Goal: Task Accomplishment & Management: Use online tool/utility

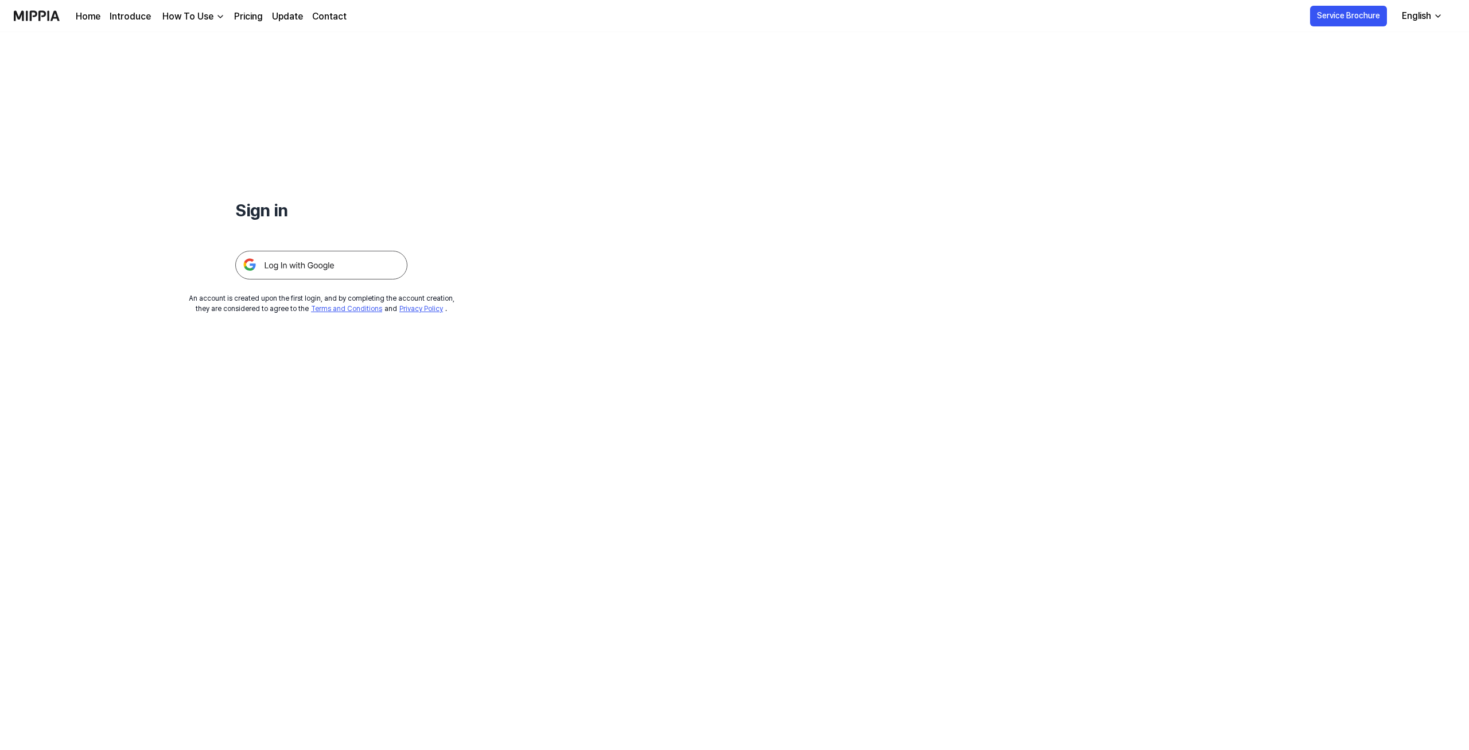
click at [323, 266] on img at bounding box center [321, 265] width 172 height 29
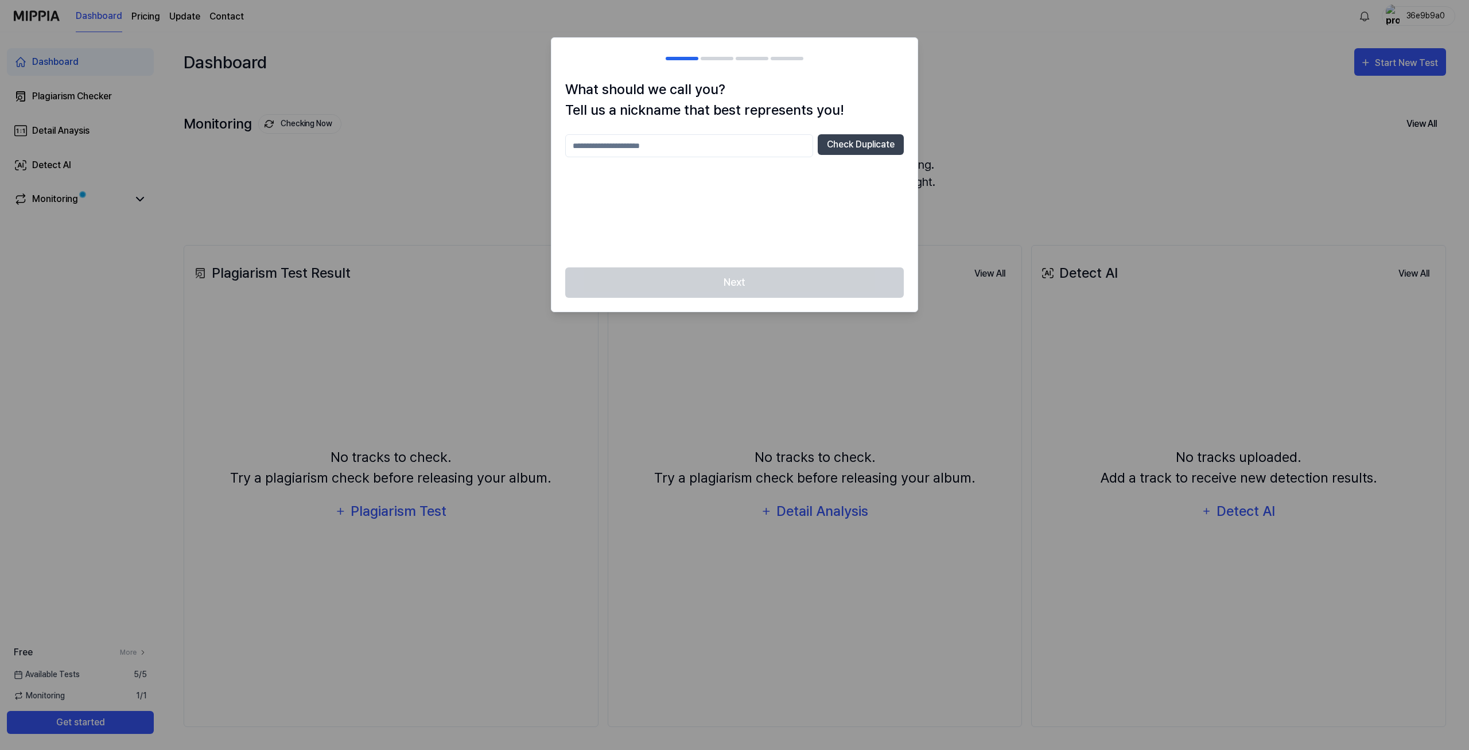
click at [780, 146] on input "text" at bounding box center [689, 145] width 248 height 23
type input "**********"
click at [856, 147] on button "Check Duplicate" at bounding box center [861, 144] width 86 height 21
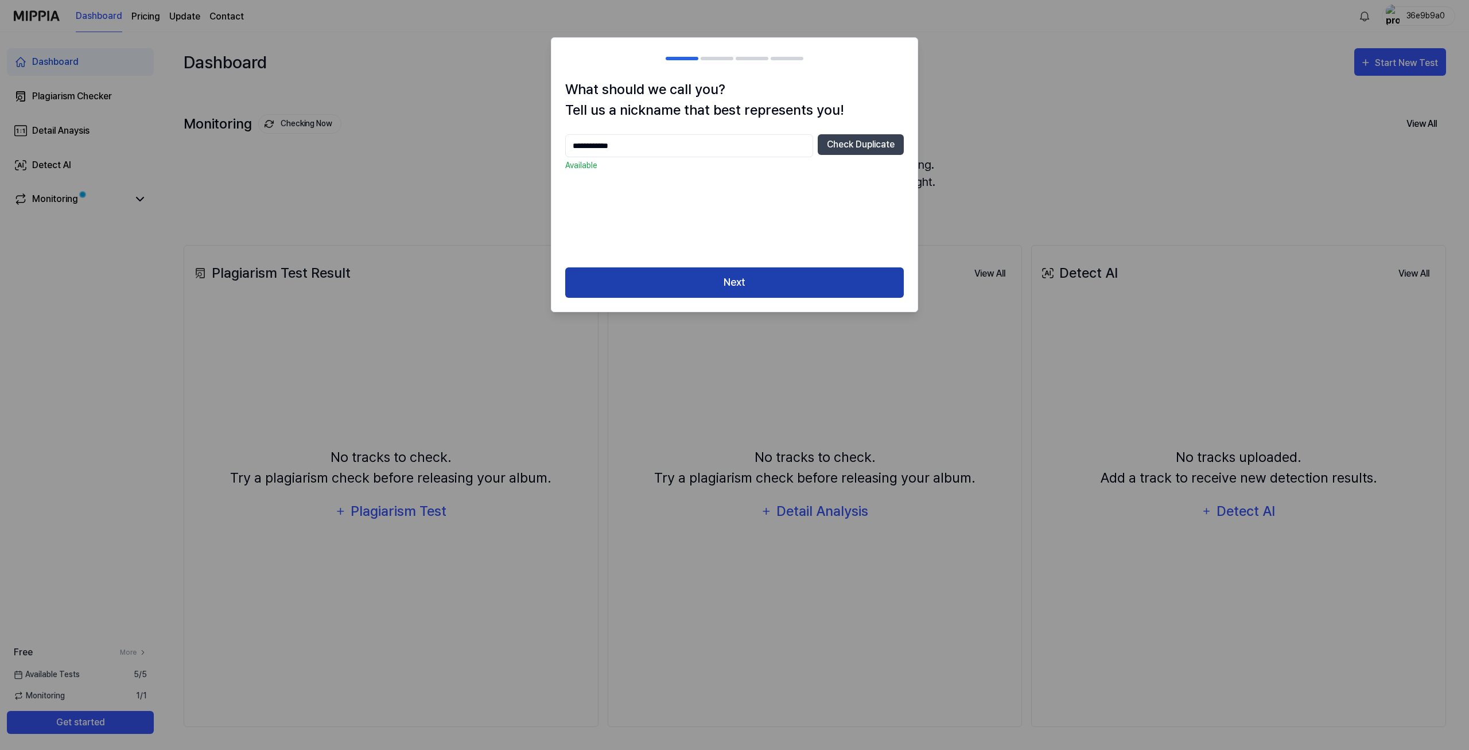
click at [747, 278] on button "Next" at bounding box center [734, 282] width 339 height 30
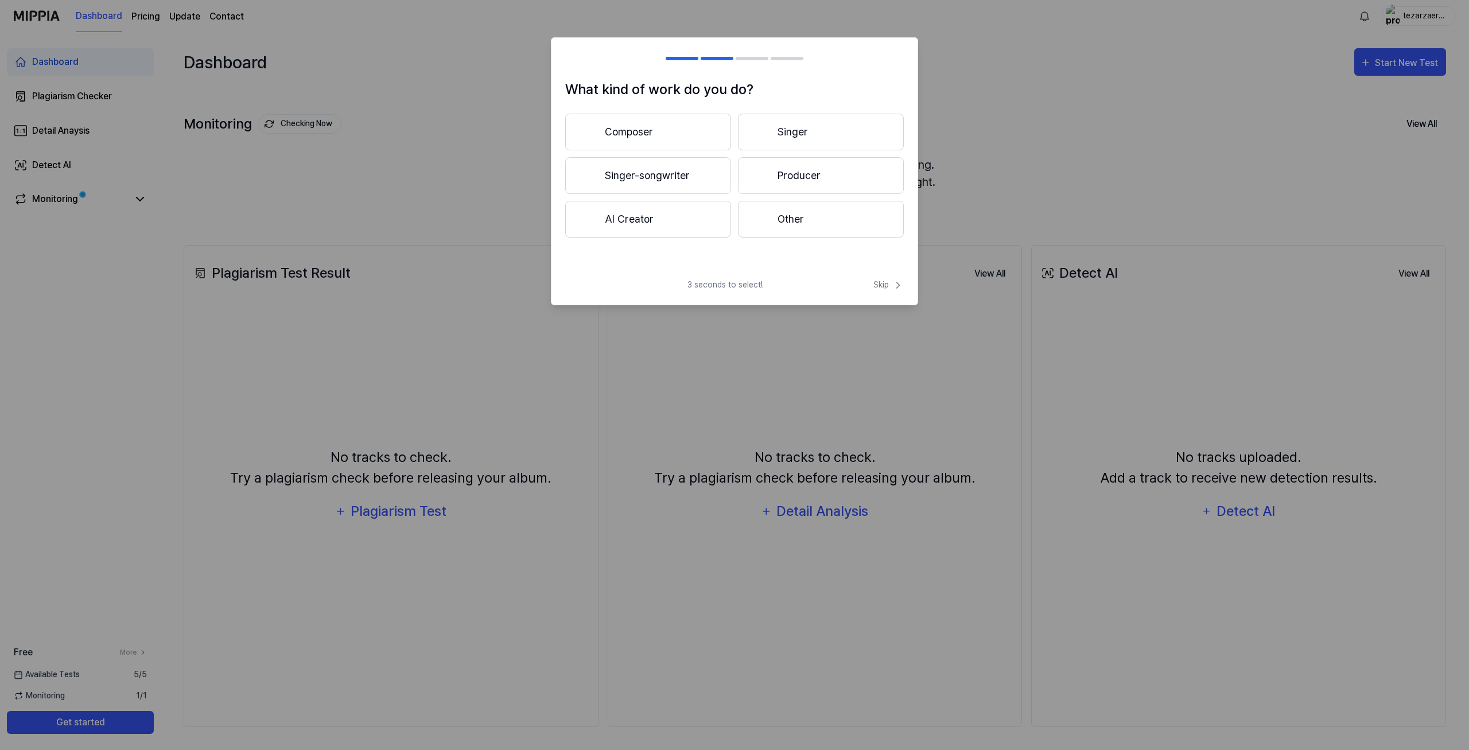
click at [703, 136] on button "Composer" at bounding box center [648, 132] width 166 height 37
click at [890, 288] on span "Skip" at bounding box center [889, 285] width 30 height 12
click at [876, 263] on div "What genres are you interested in? Pop BGM Jazz Classical Other 3 seconds to se…" at bounding box center [734, 165] width 367 height 256
click at [882, 269] on span "Skip" at bounding box center [887, 272] width 33 height 14
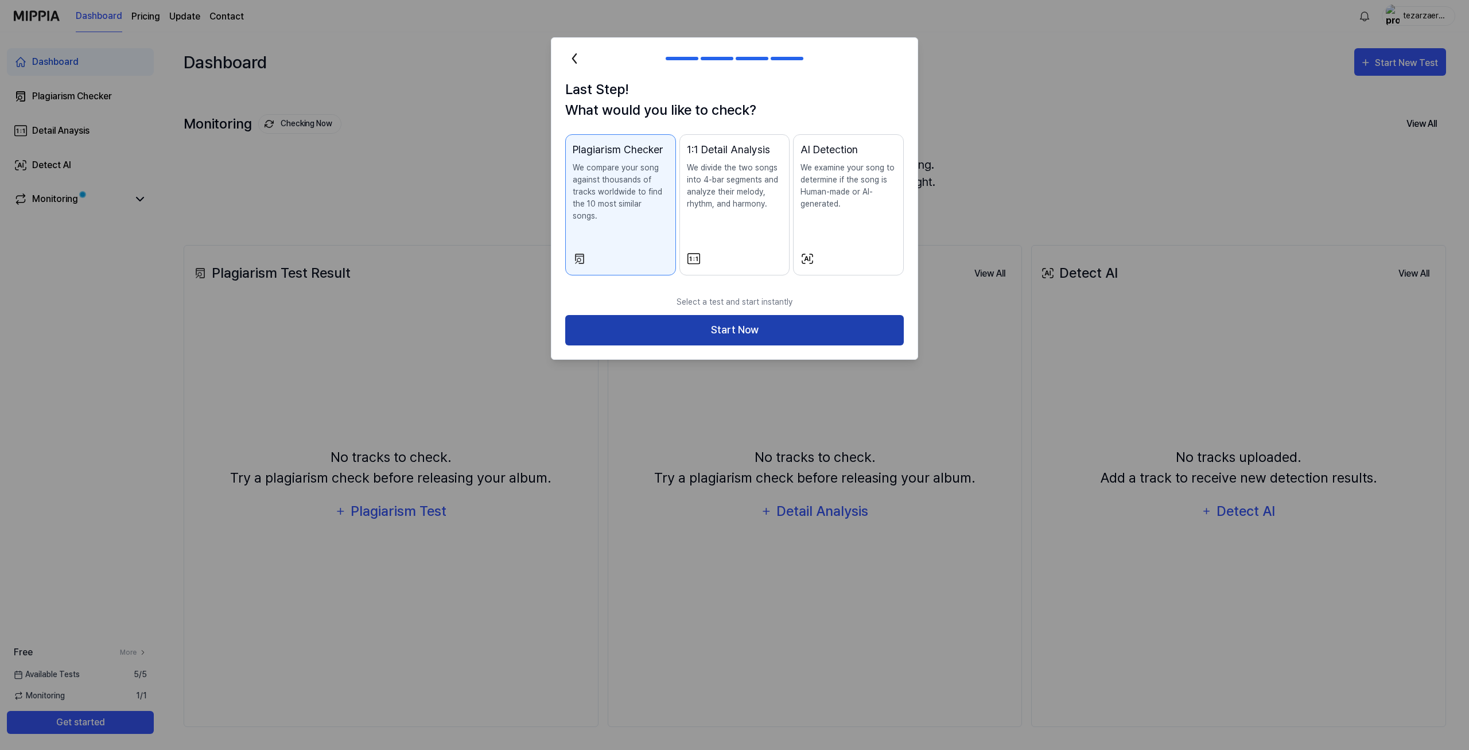
click at [787, 328] on button "Start Now" at bounding box center [734, 330] width 339 height 30
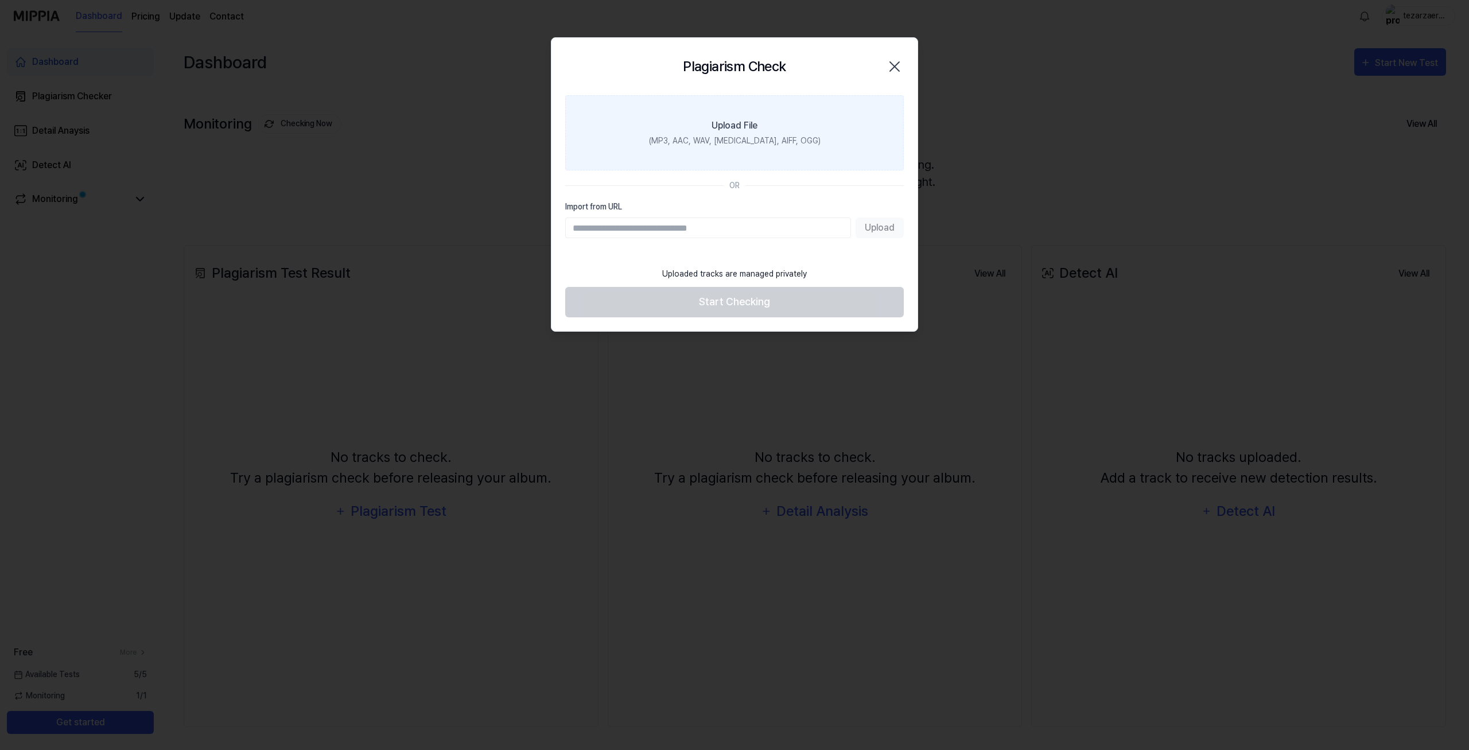
click at [788, 103] on label "Upload File (MP3, AAC, WAV, [MEDICAL_DATA], AIFF, OGG)" at bounding box center [734, 132] width 339 height 75
click at [0, 0] on input "Upload File (MP3, AAC, WAV, [MEDICAL_DATA], AIFF, OGG)" at bounding box center [0, 0] width 0 height 0
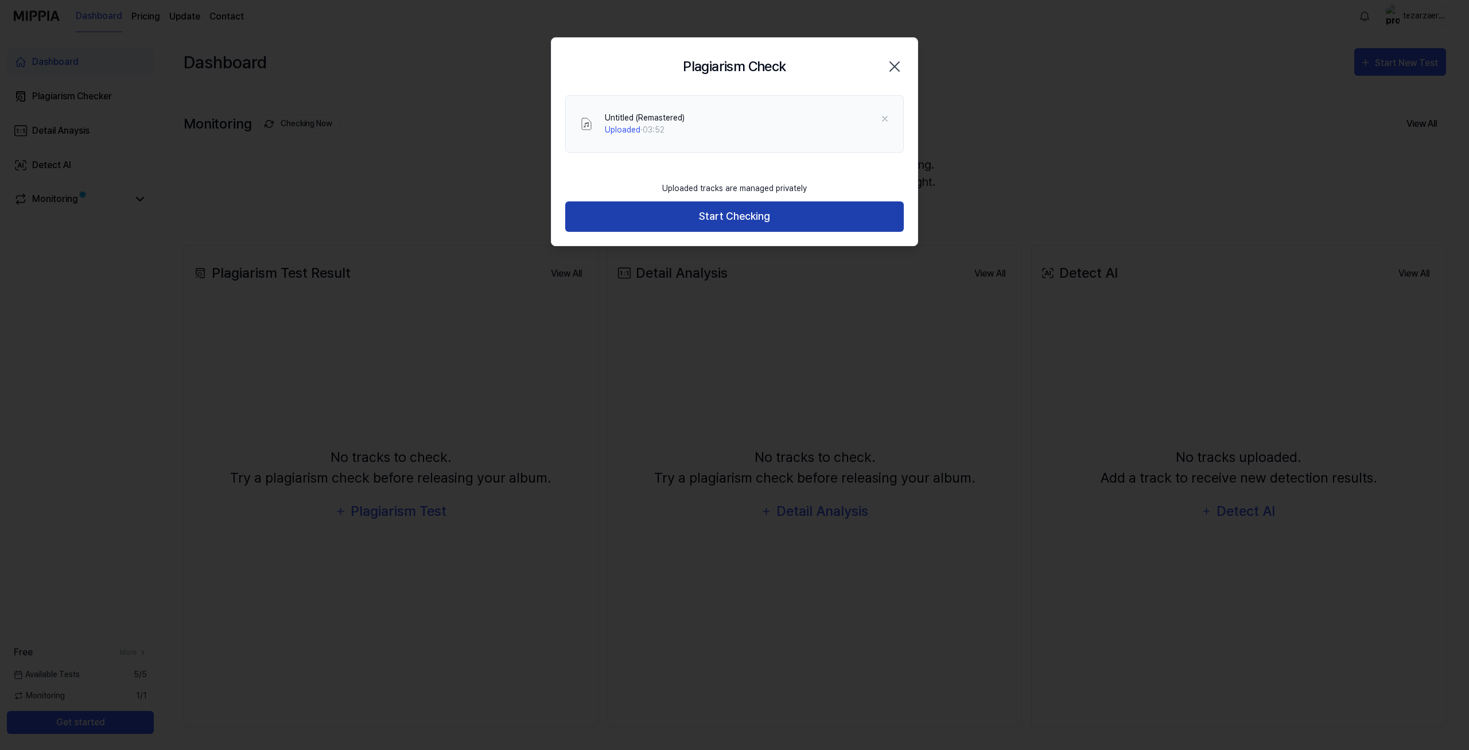
click at [756, 220] on button "Start Checking" at bounding box center [734, 216] width 339 height 30
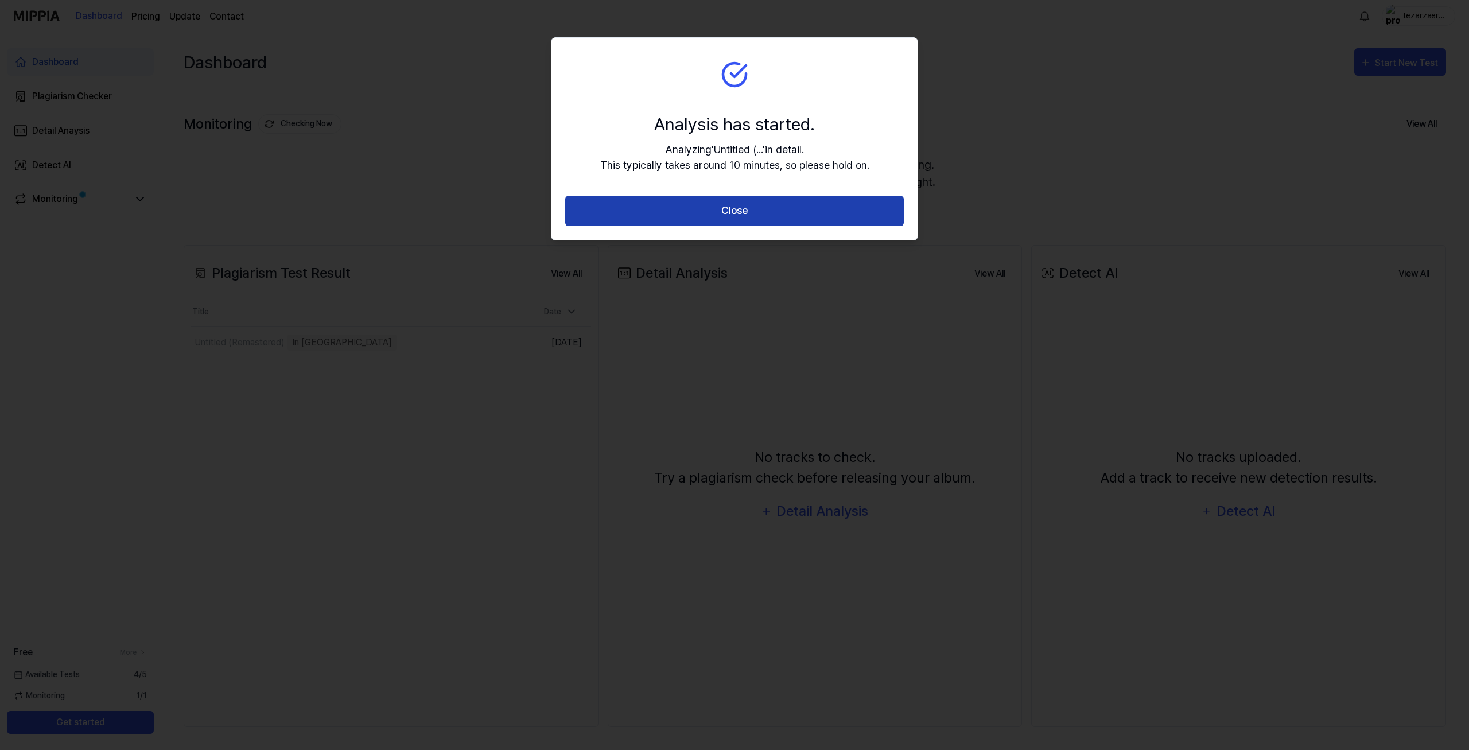
click at [727, 215] on button "Close" at bounding box center [734, 211] width 339 height 30
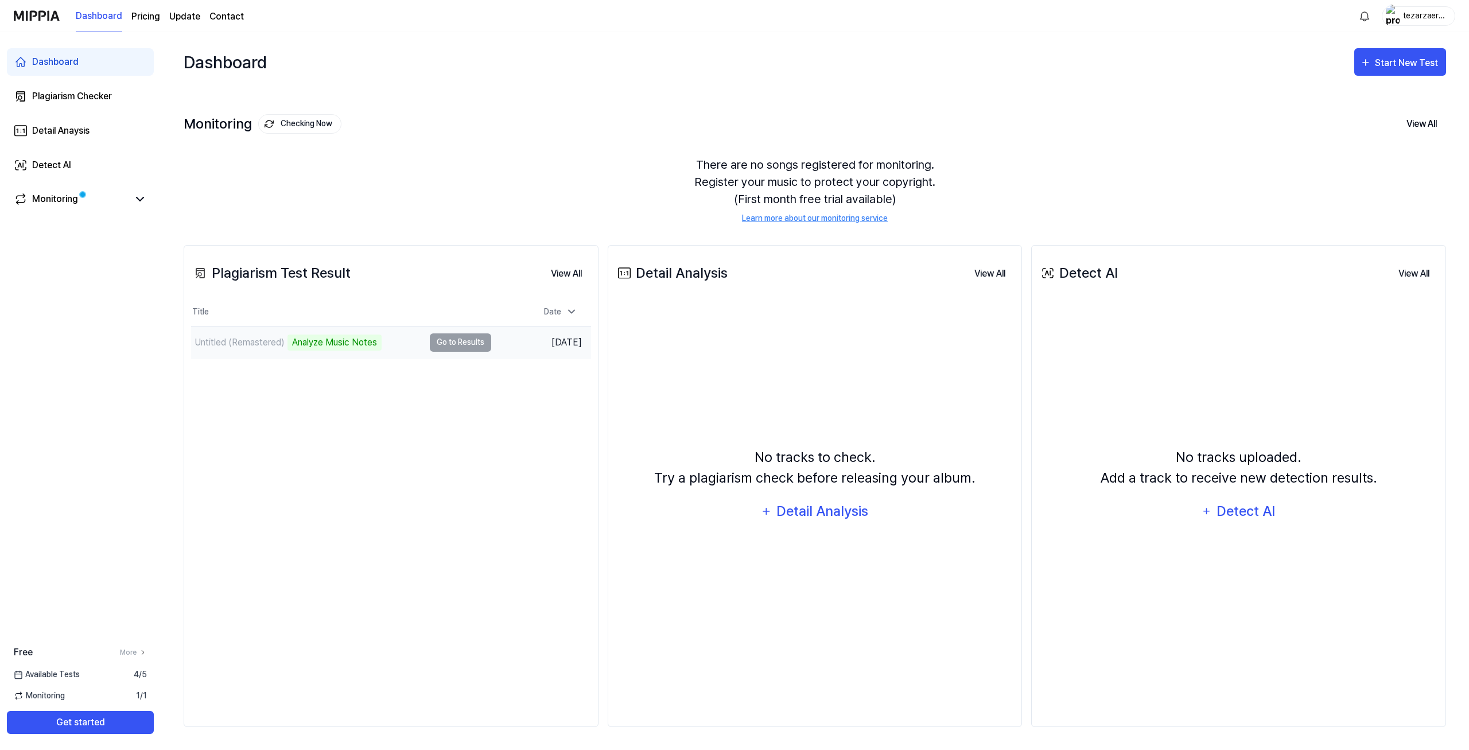
click at [281, 343] on div "Untitled (Remastered)" at bounding box center [240, 343] width 90 height 14
click at [438, 343] on td "Untitled (Remastered) Analyze Music Notes Go to Results" at bounding box center [341, 343] width 300 height 32
click at [252, 344] on div "Untitled (Remastered)" at bounding box center [240, 343] width 90 height 14
click at [131, 198] on div "Monitoring" at bounding box center [80, 199] width 133 height 14
click at [137, 200] on icon at bounding box center [140, 199] width 14 height 14
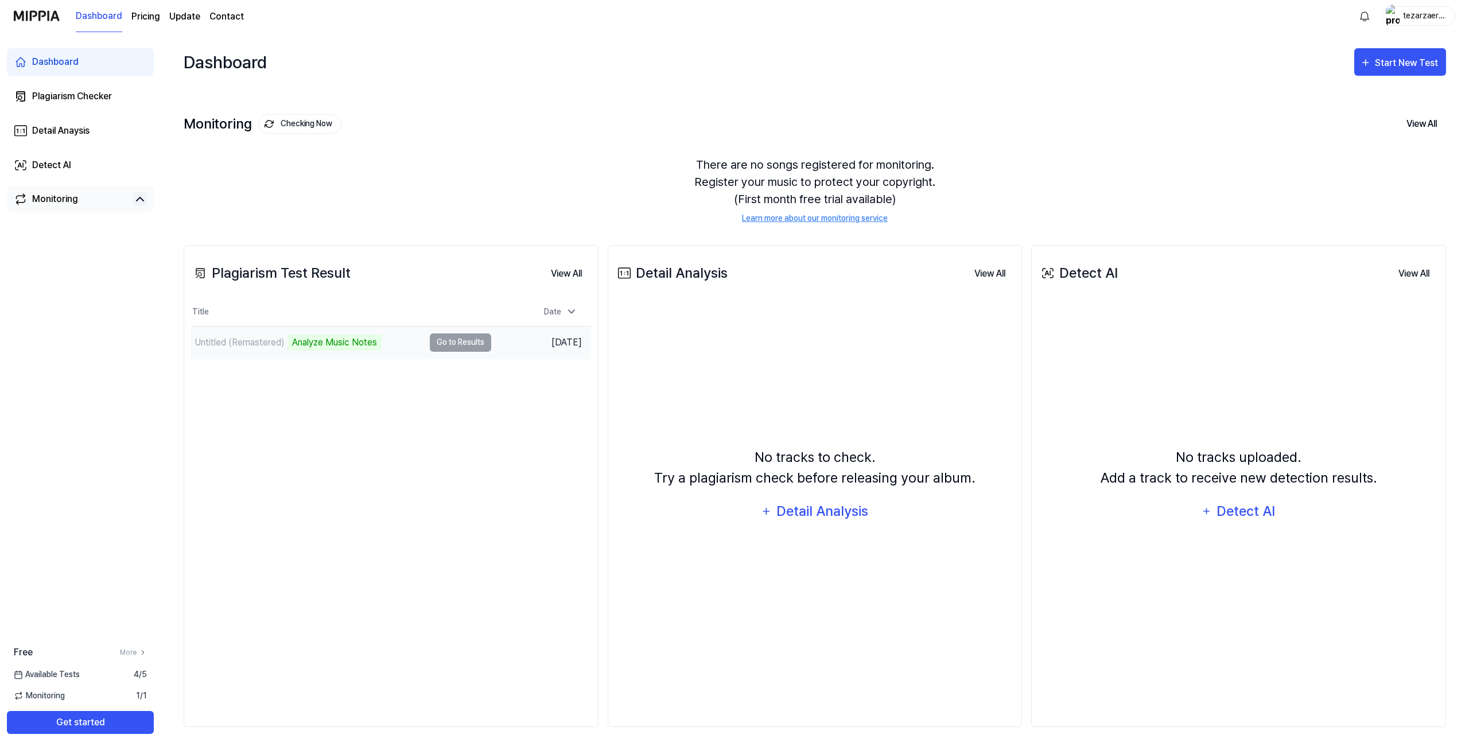
click at [388, 344] on div "Untitled (Remastered) Analyze Music Notes" at bounding box center [307, 343] width 233 height 32
drag, startPoint x: 687, startPoint y: 479, endPoint x: 793, endPoint y: 479, distance: 105.6
click at [793, 479] on div "No tracks to check. Try a plagiarism check before releasing your album." at bounding box center [814, 467] width 321 height 41
click at [984, 266] on button "View All" at bounding box center [989, 273] width 49 height 23
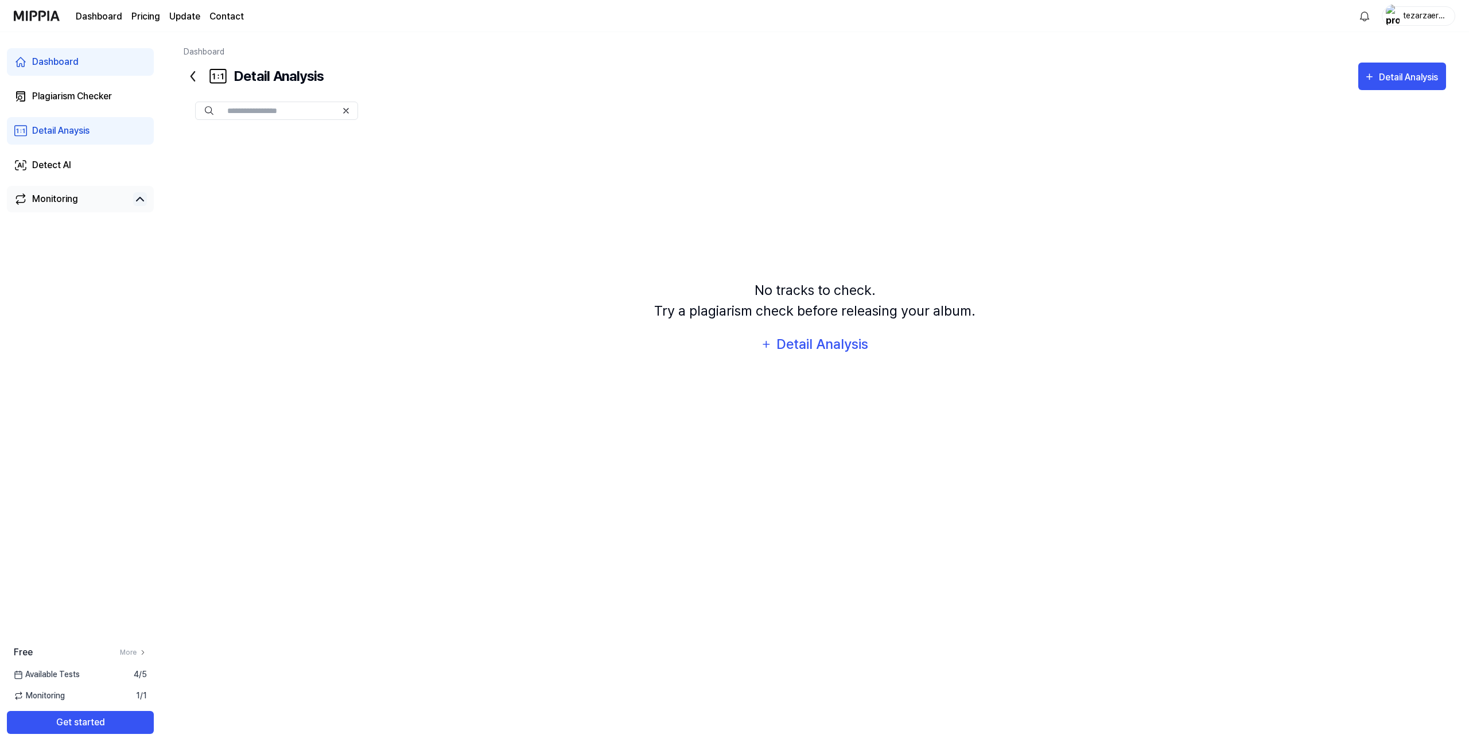
click at [63, 56] on div "Dashboard" at bounding box center [55, 62] width 46 height 14
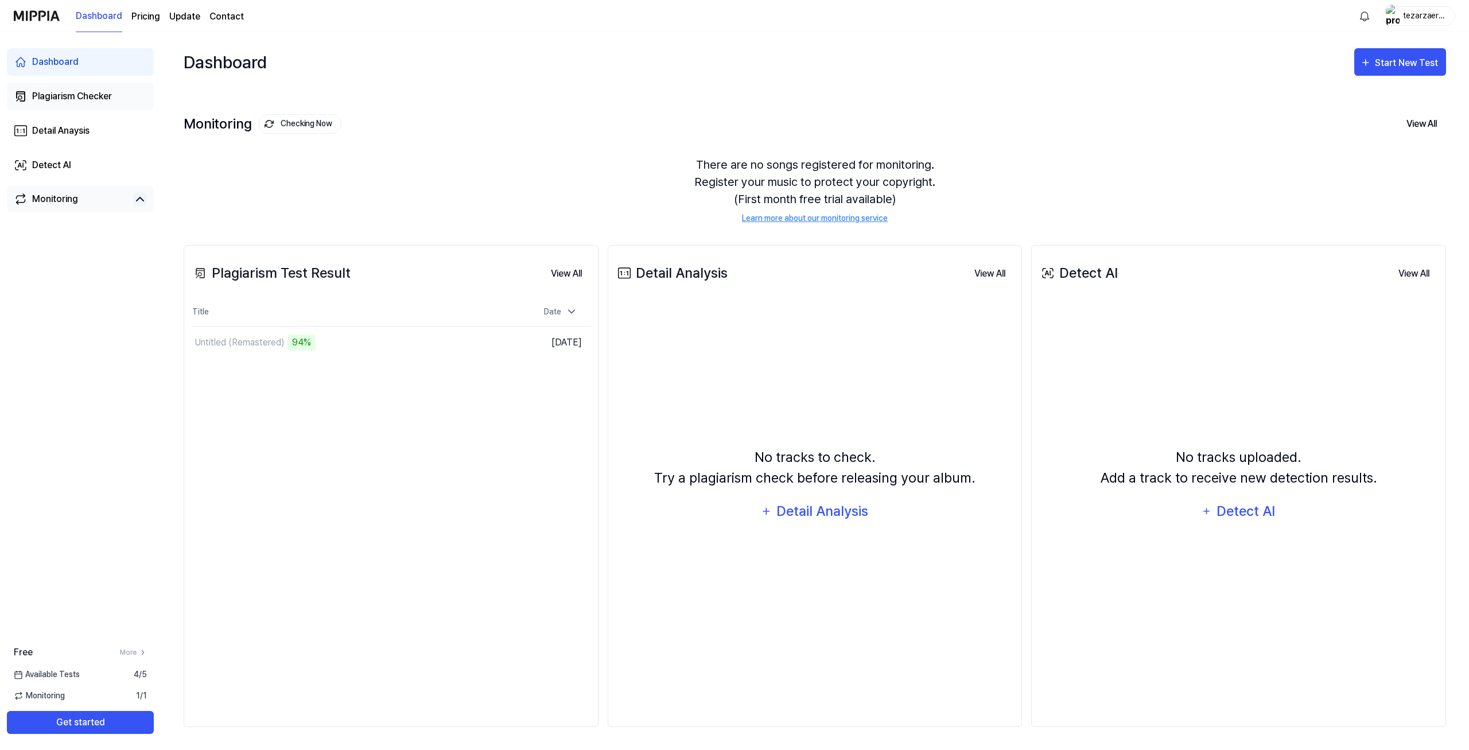
click at [65, 94] on div "Plagiarism Checker" at bounding box center [72, 97] width 80 height 14
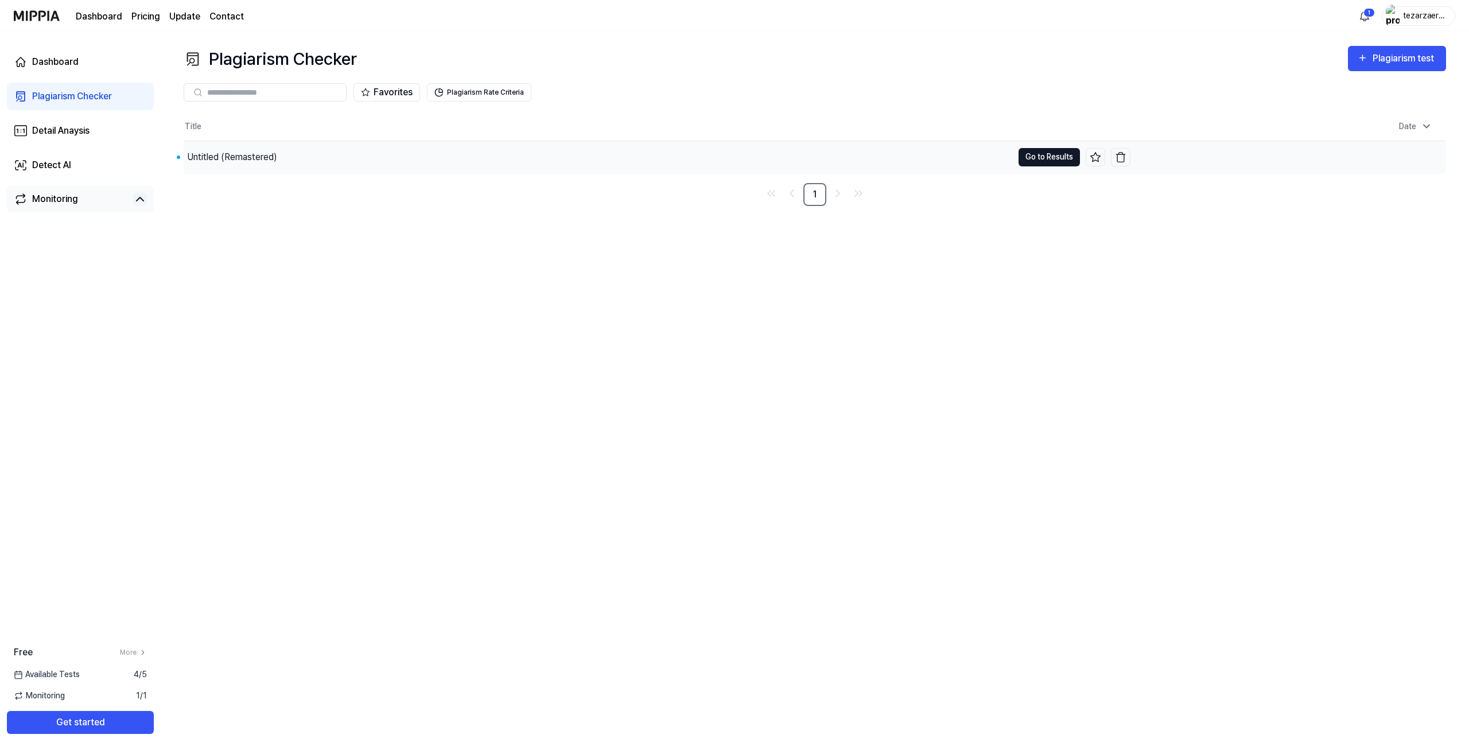
click at [1035, 155] on button "Go to Results" at bounding box center [1049, 157] width 61 height 18
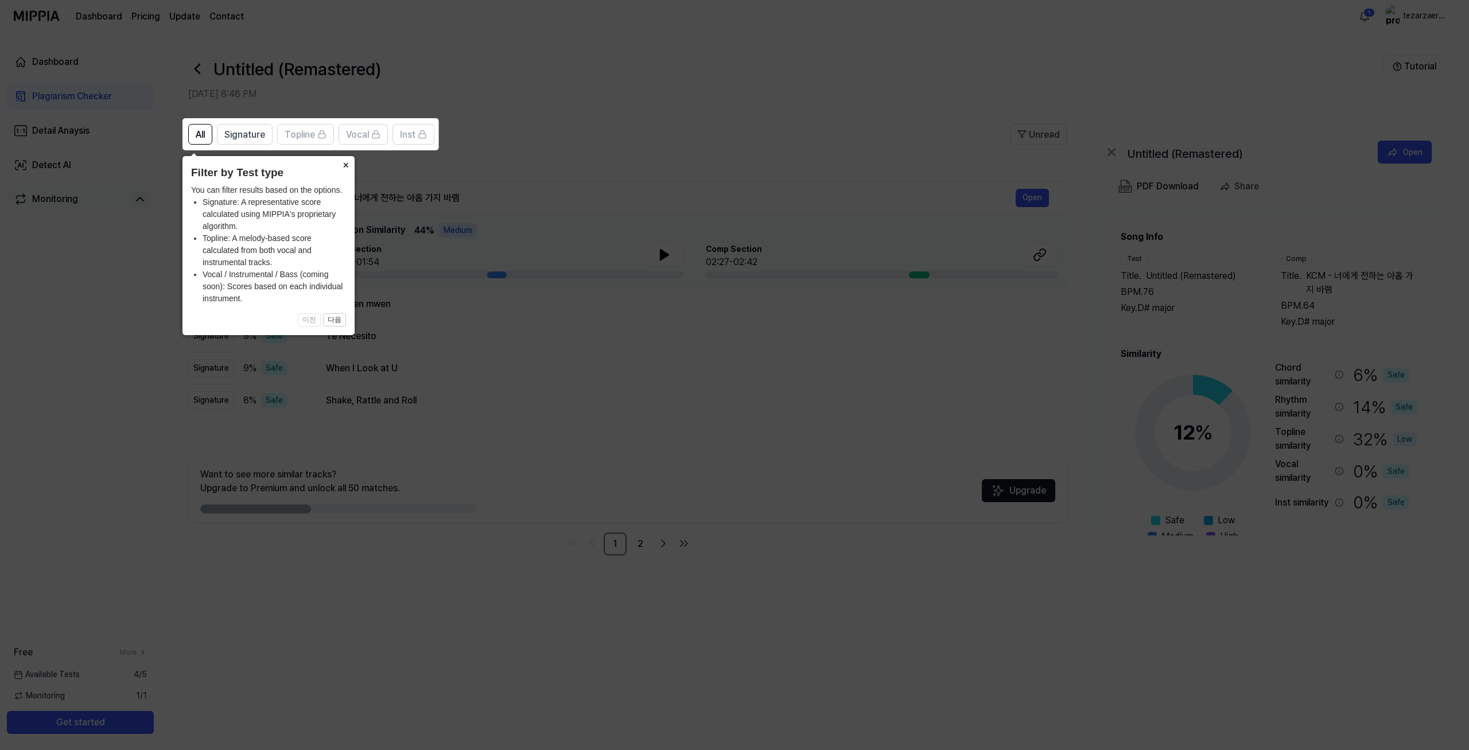
click at [346, 165] on button "×" at bounding box center [345, 164] width 18 height 16
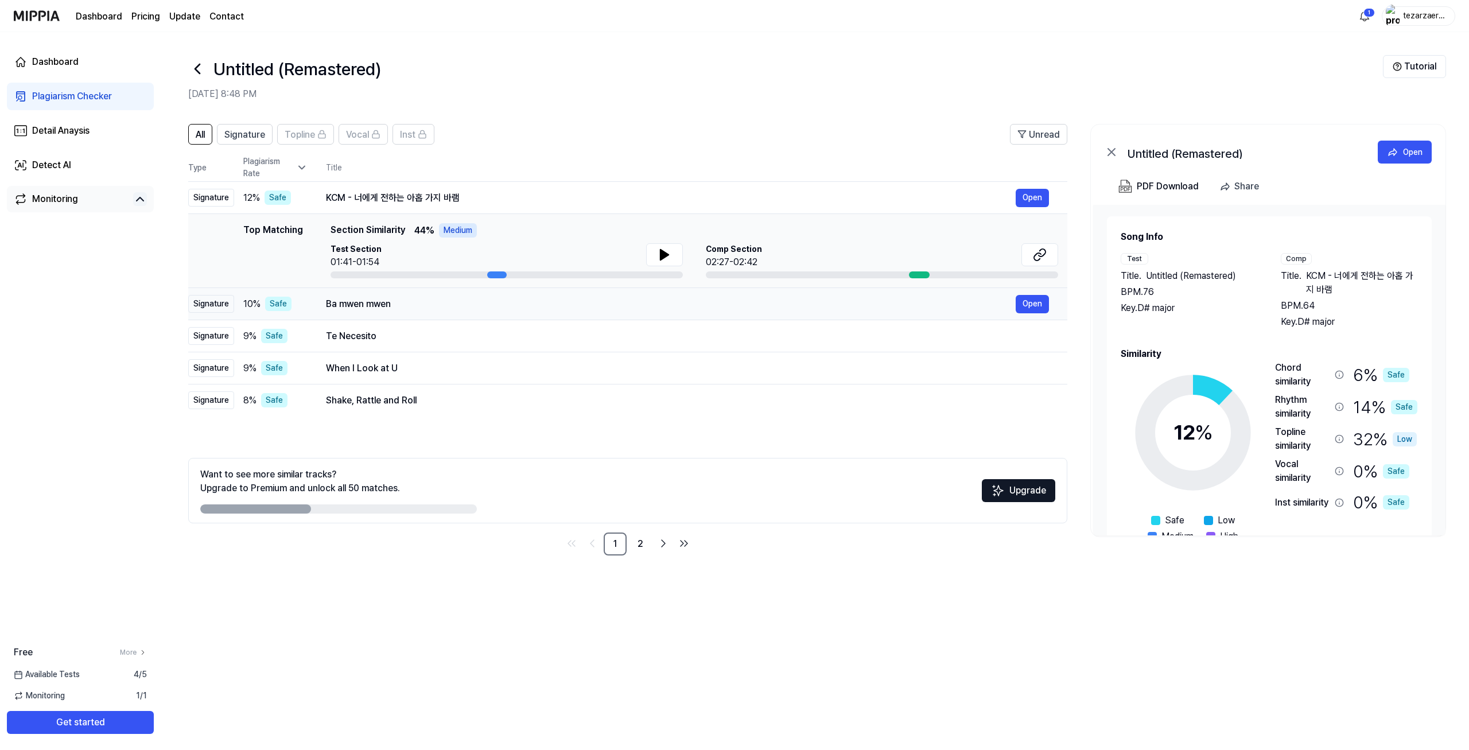
click at [371, 302] on div "Ba mwen mwen" at bounding box center [671, 304] width 690 height 14
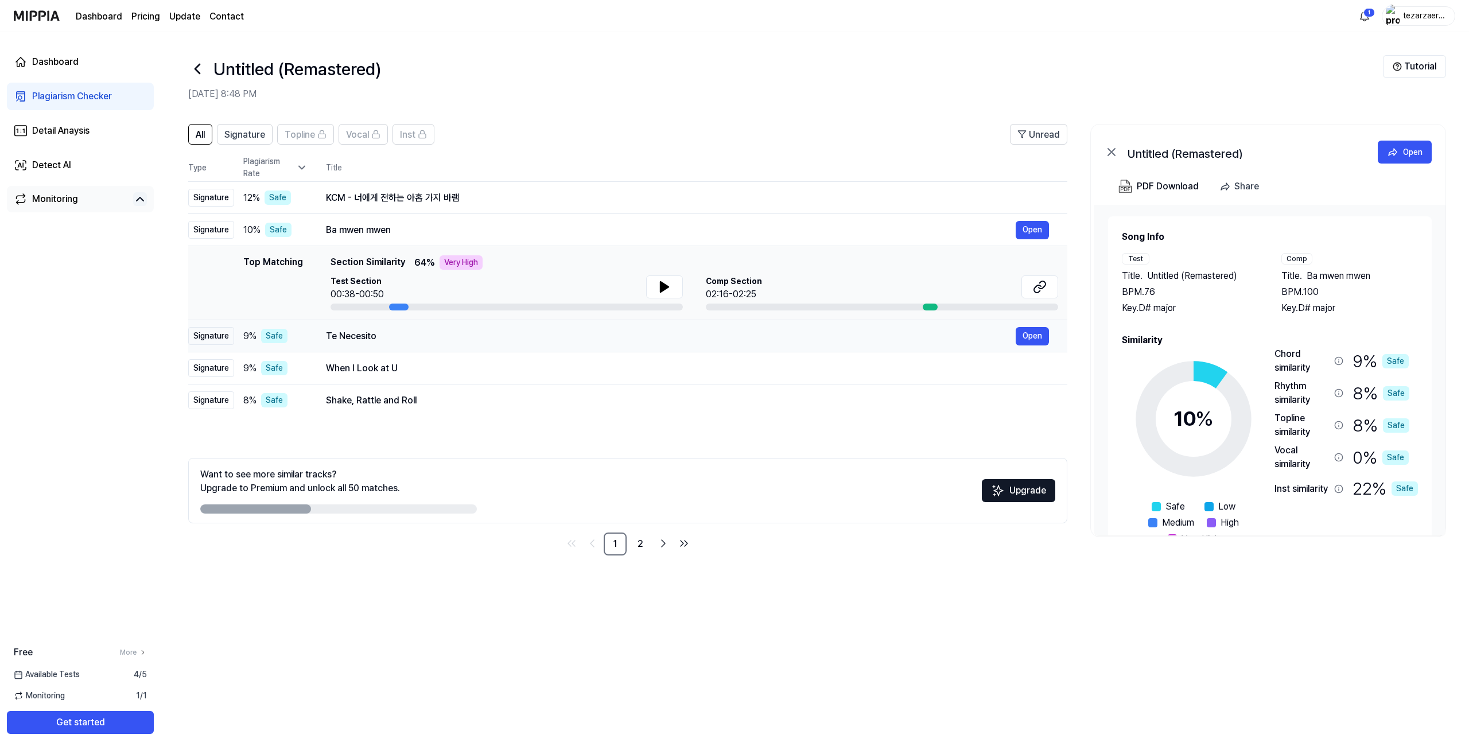
click at [363, 349] on td "Te Necesito Open" at bounding box center [688, 336] width 760 height 32
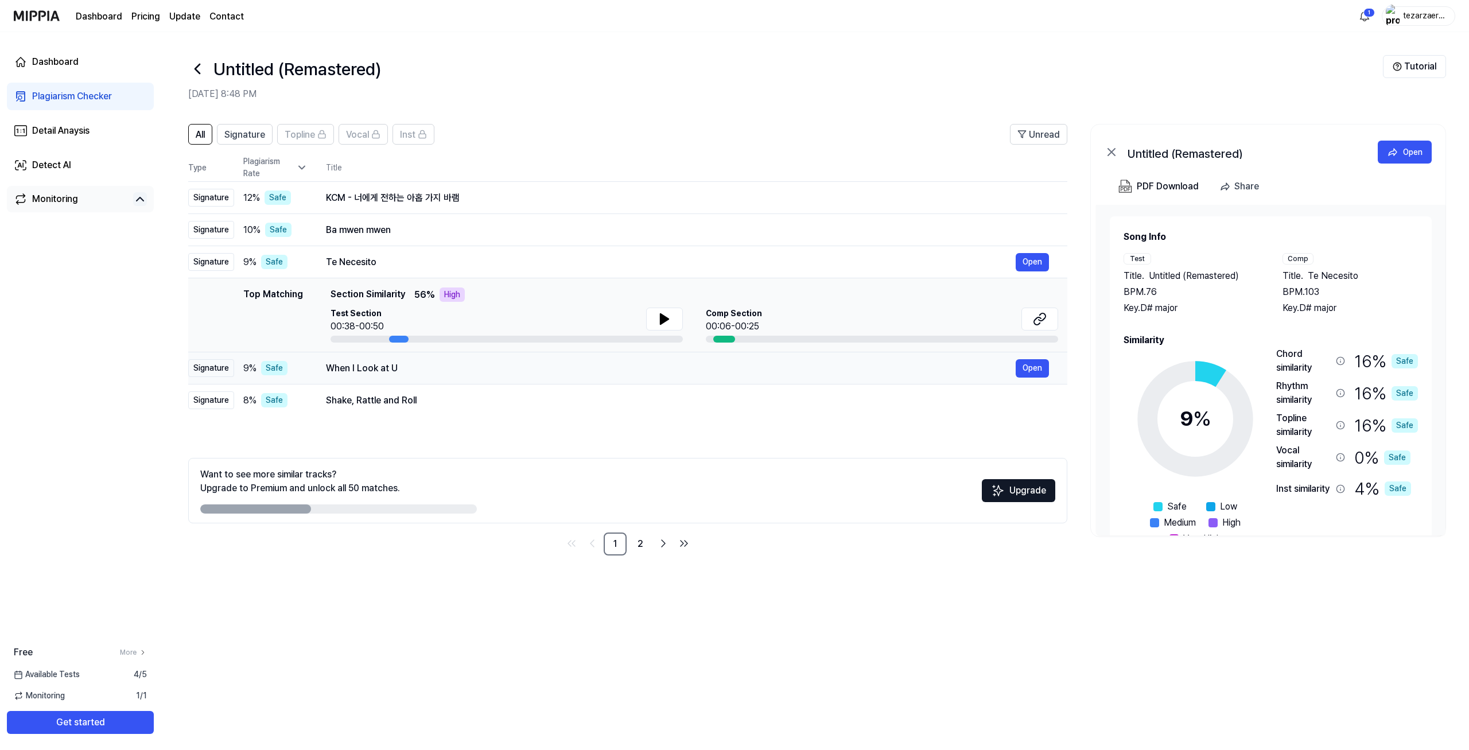
click at [363, 371] on div "When I Look at U" at bounding box center [671, 369] width 690 height 14
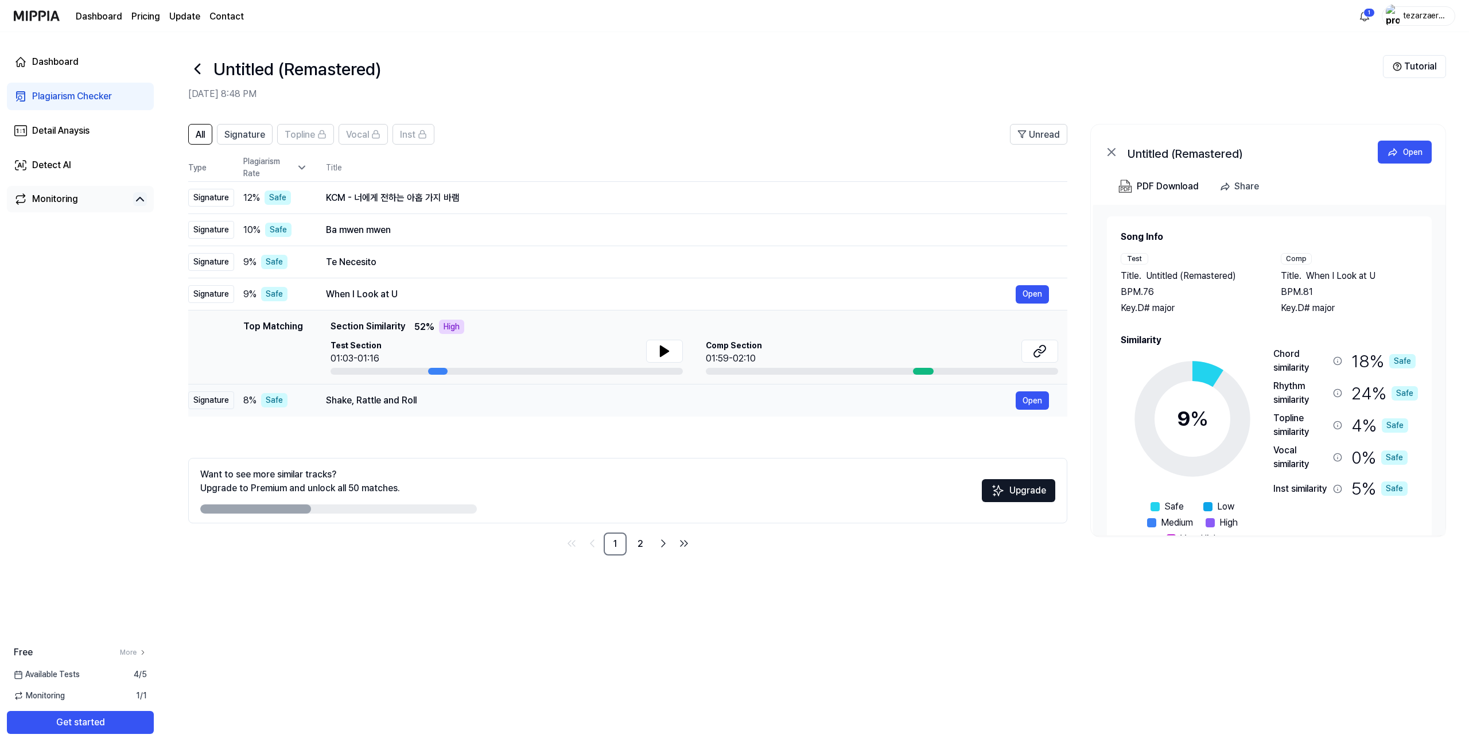
click at [371, 395] on div "Shake, Rattle and Roll" at bounding box center [671, 401] width 690 height 14
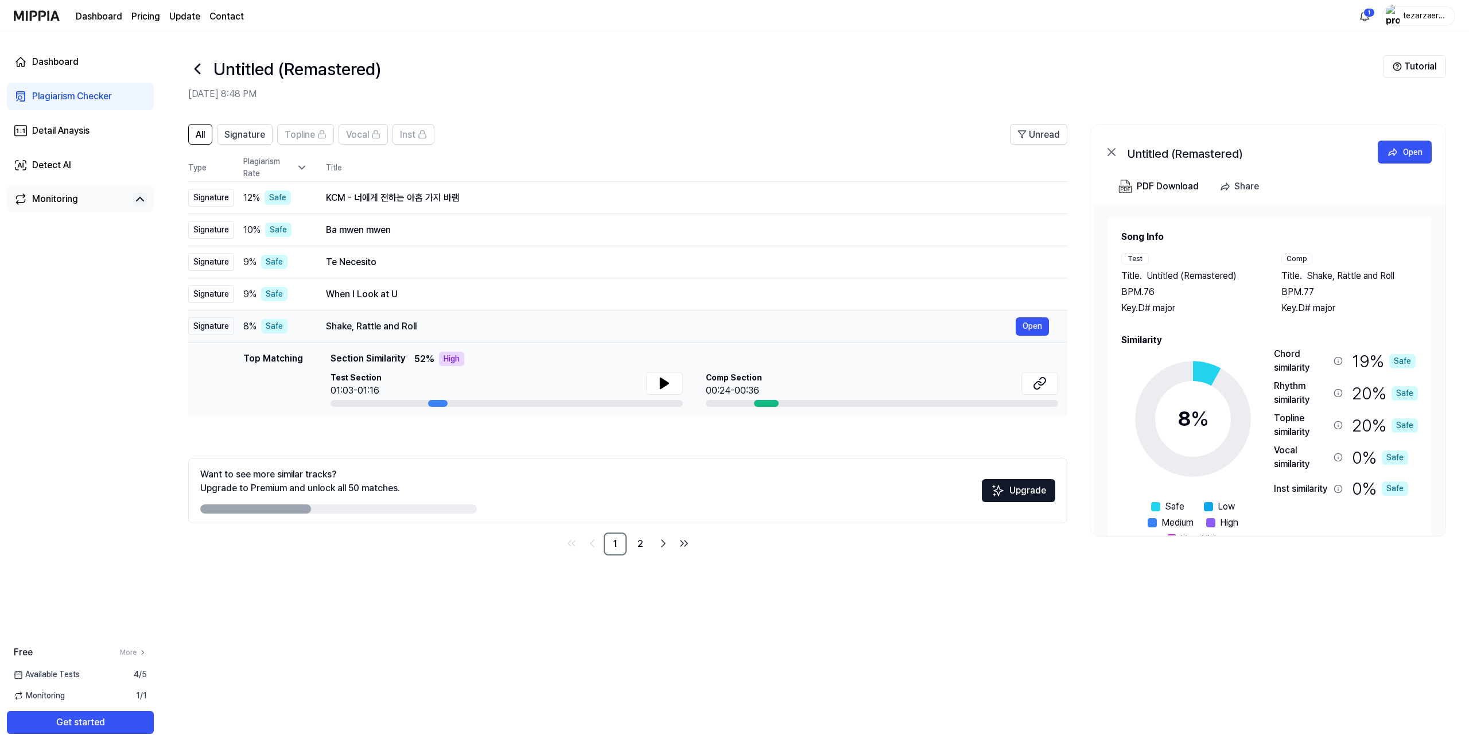
click at [375, 329] on div "Shake, Rattle and Roll" at bounding box center [671, 327] width 690 height 14
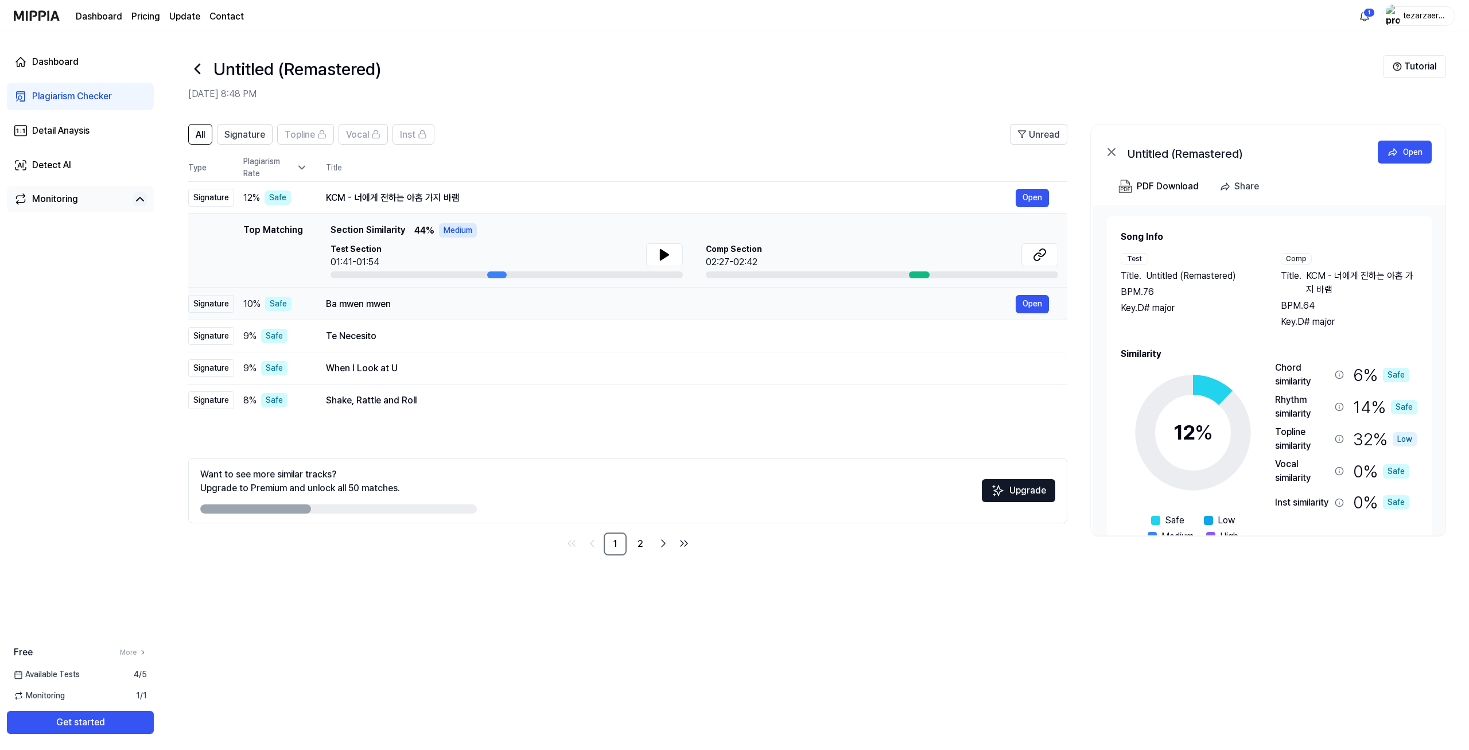
click at [370, 298] on div "Ba mwen mwen" at bounding box center [671, 304] width 690 height 14
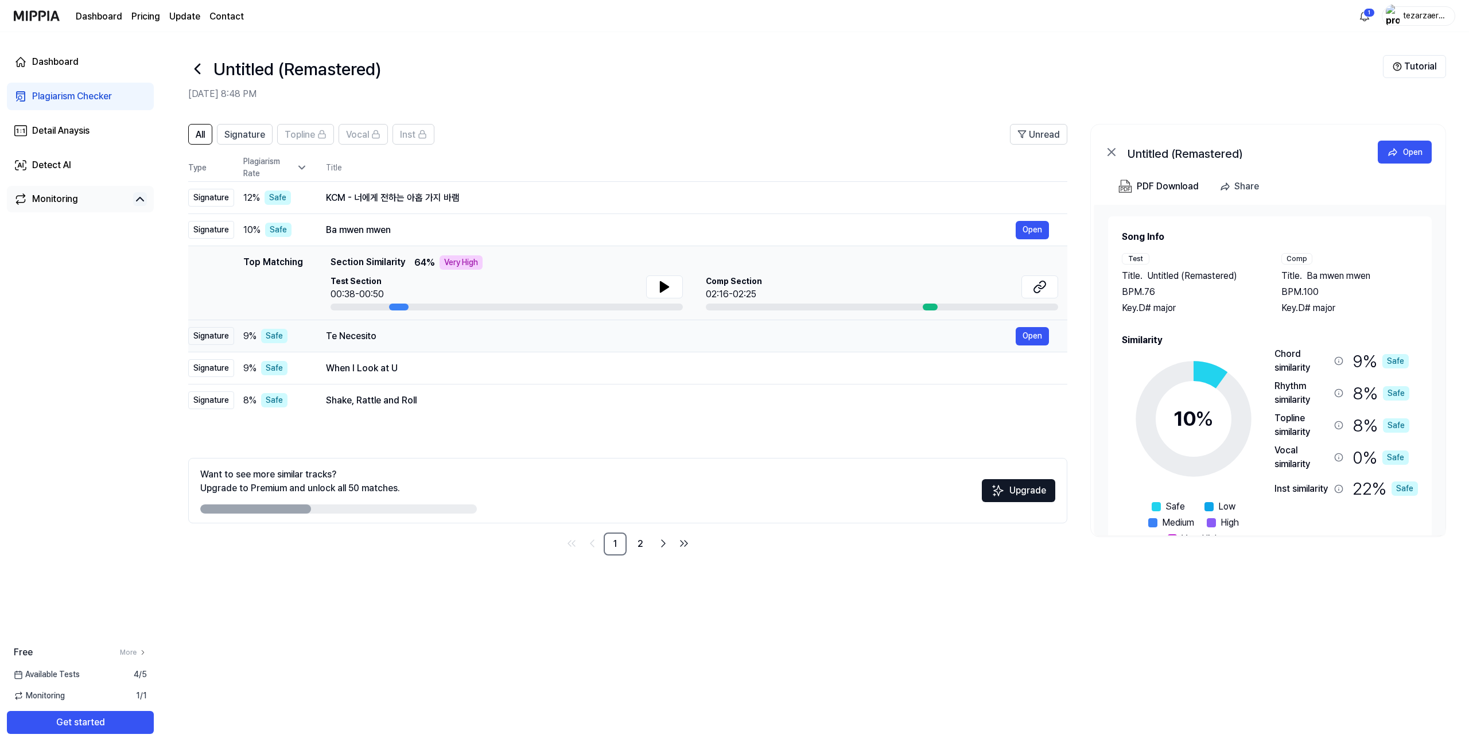
click at [366, 331] on div "Te Necesito" at bounding box center [671, 336] width 690 height 14
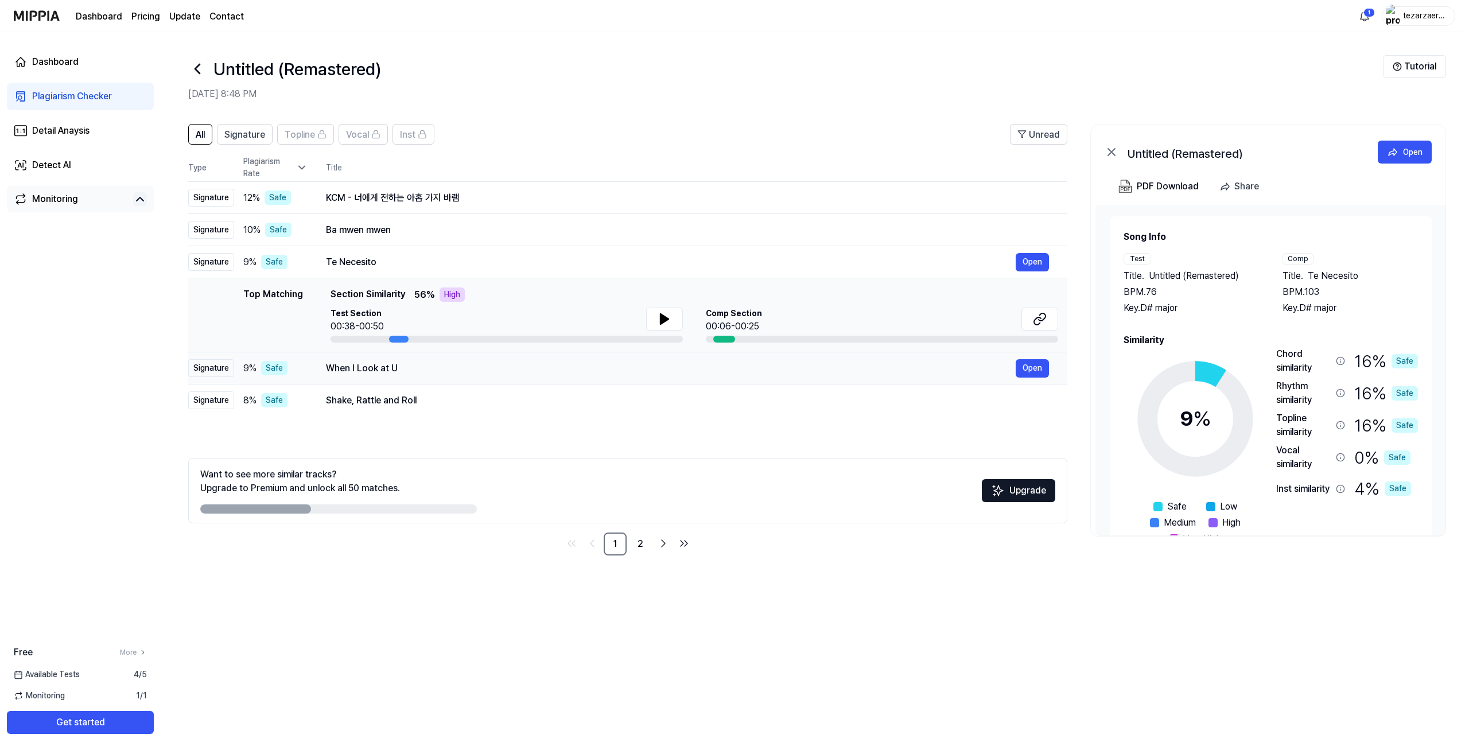
click at [366, 365] on div "When I Look at U" at bounding box center [671, 369] width 690 height 14
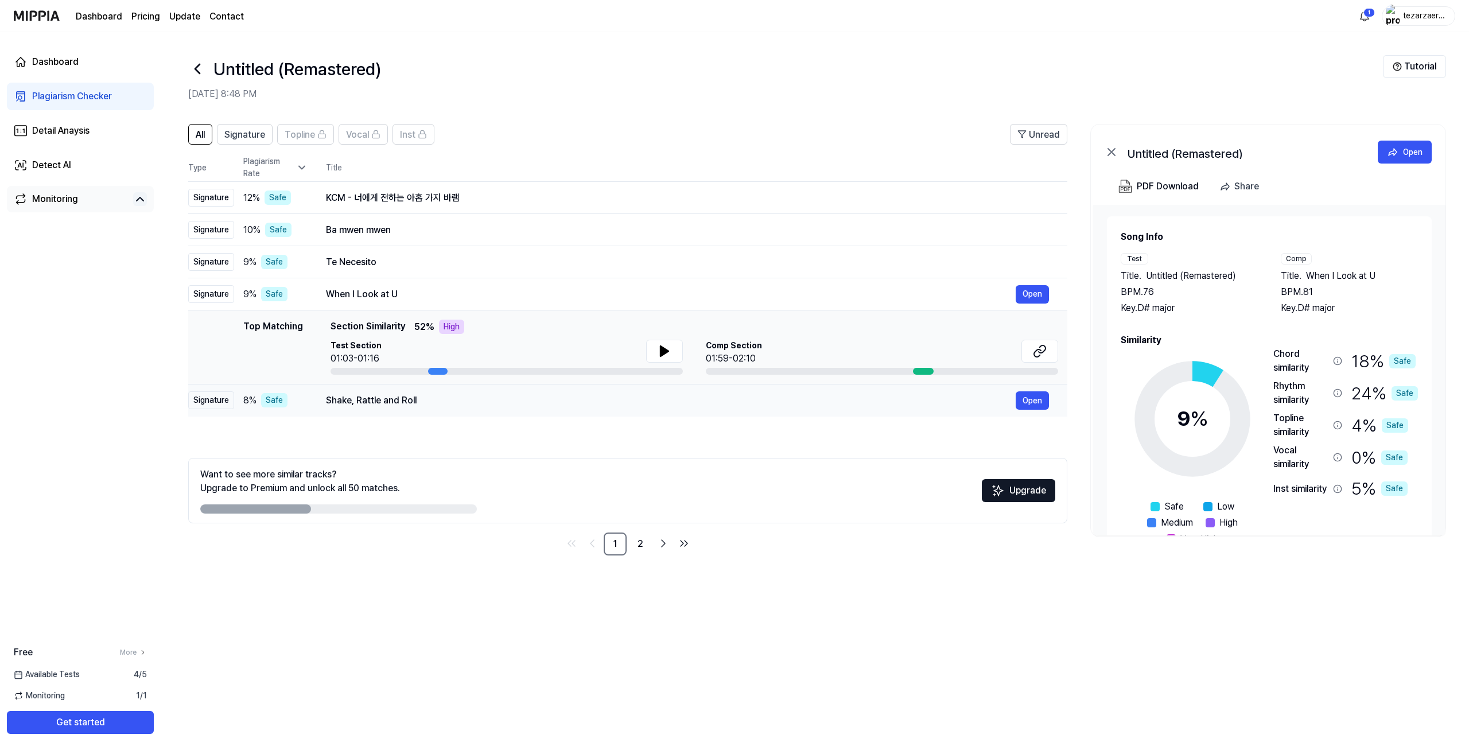
click at [374, 399] on div "Shake, Rattle and Roll" at bounding box center [671, 401] width 690 height 14
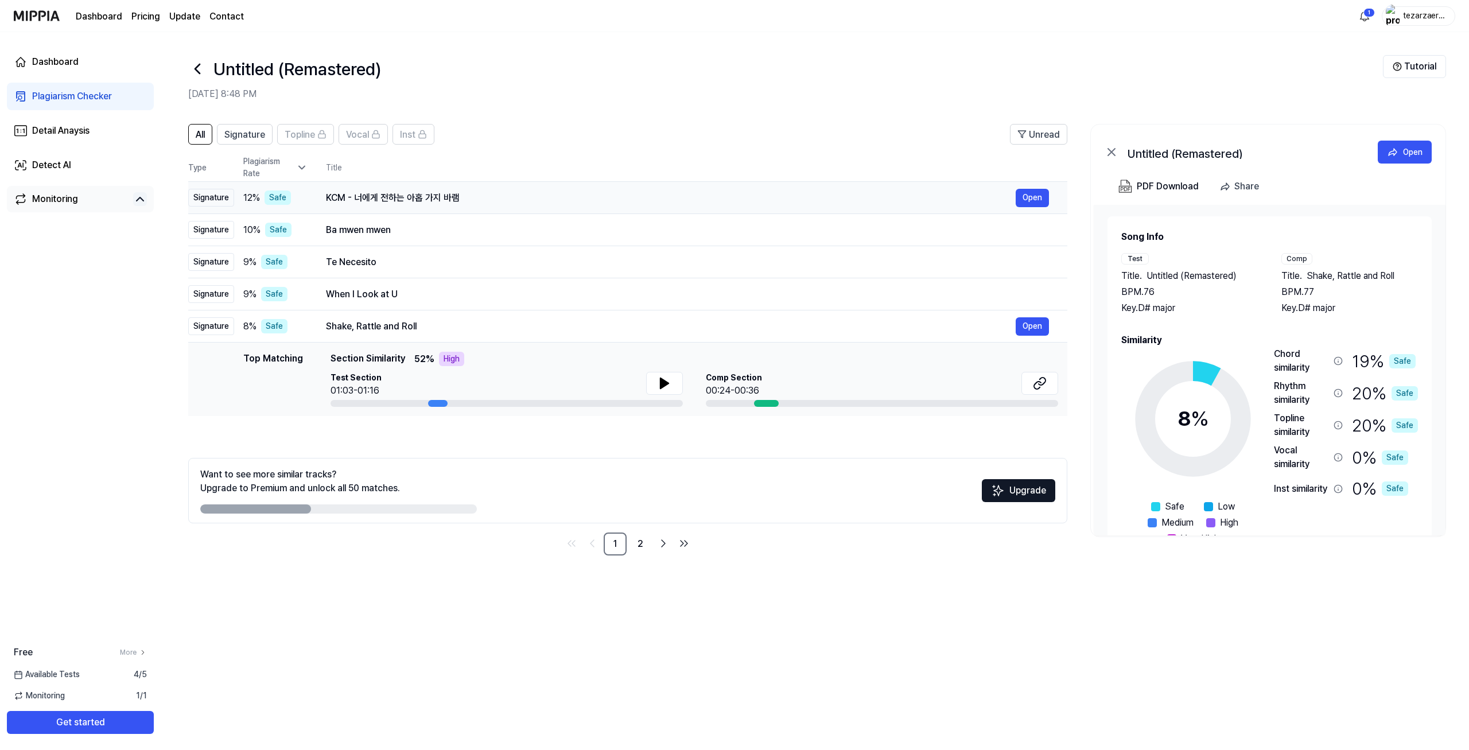
click at [368, 191] on div "KCM - 너에게 전하는 아홉 가지 바램 Open" at bounding box center [687, 198] width 723 height 18
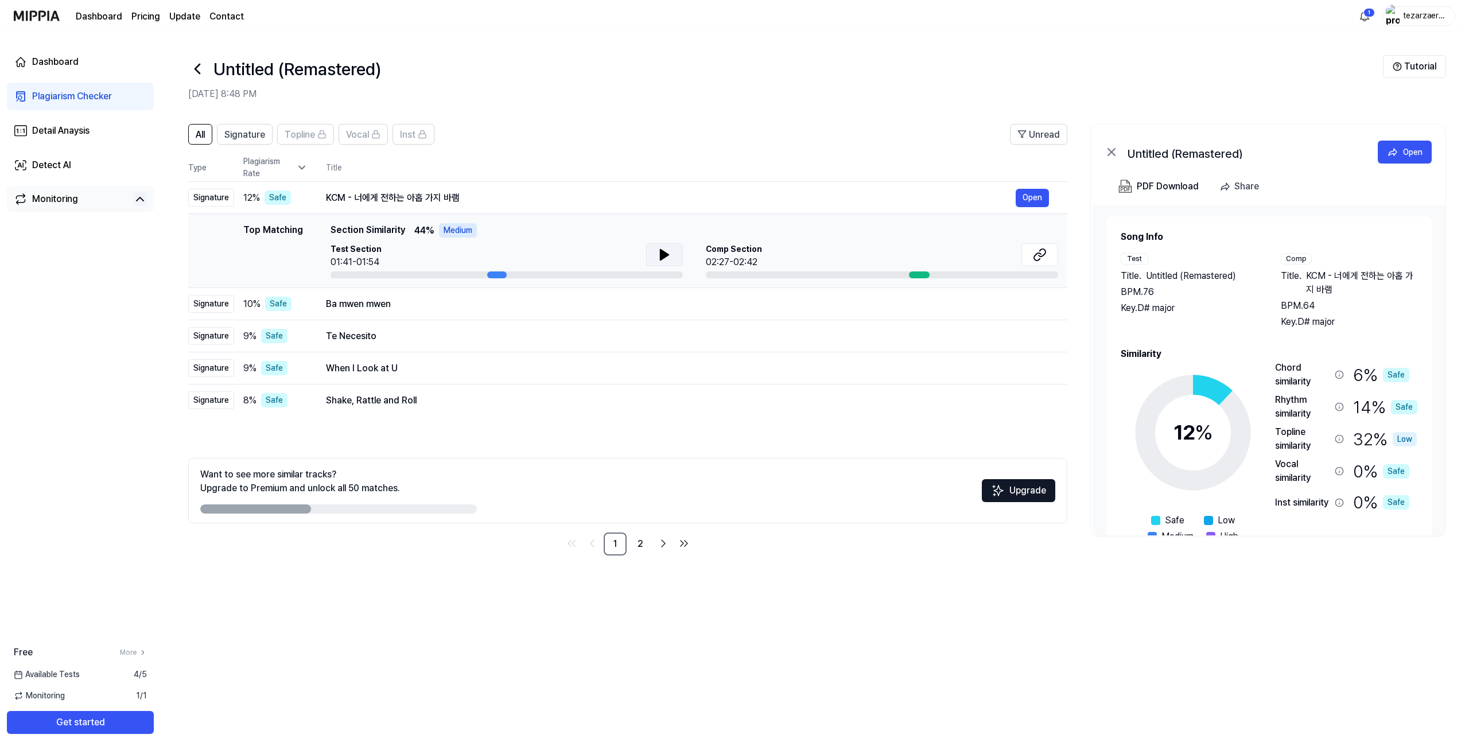
click at [663, 252] on icon at bounding box center [665, 255] width 8 height 10
click at [355, 310] on div "Ba mwen mwen" at bounding box center [671, 304] width 690 height 14
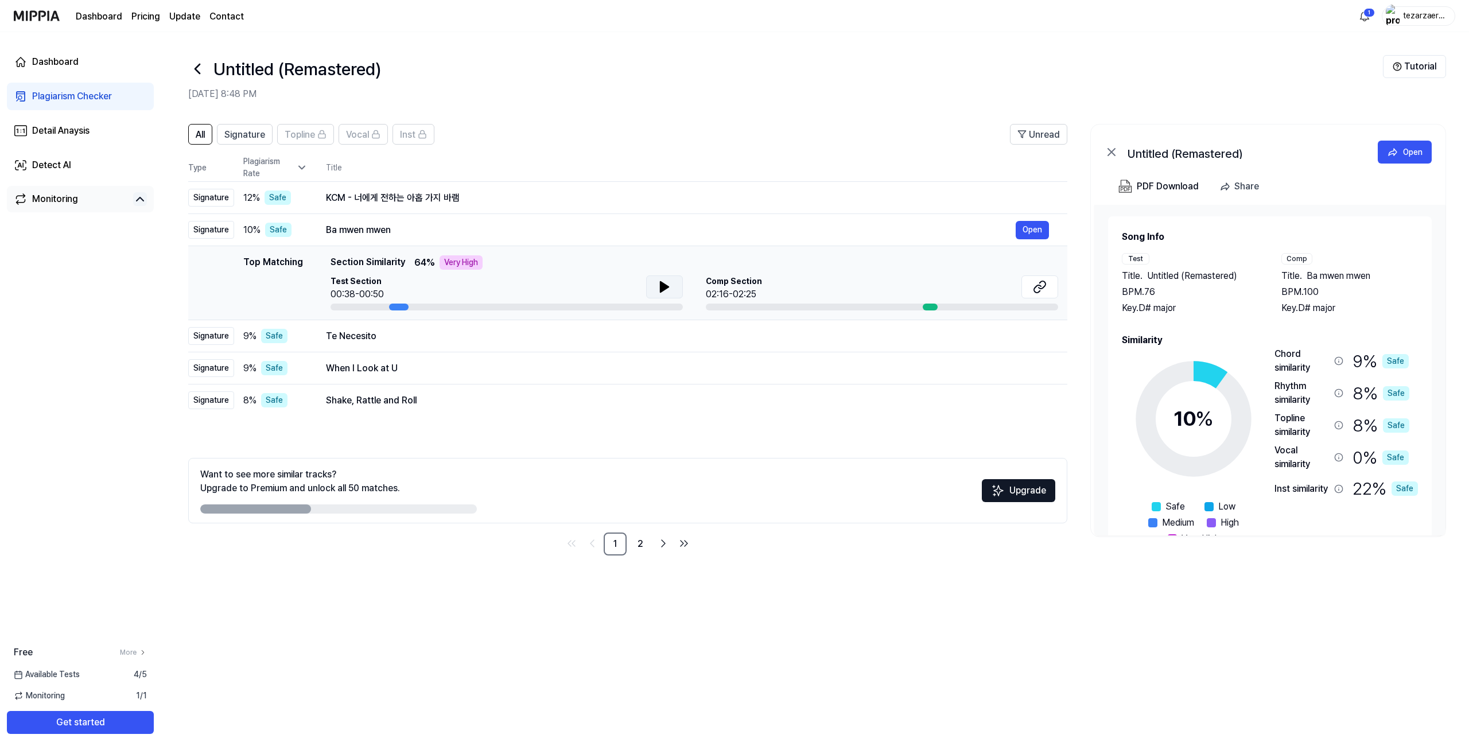
click at [669, 283] on icon at bounding box center [665, 287] width 14 height 14
click at [366, 340] on div "Te Necesito" at bounding box center [671, 336] width 690 height 14
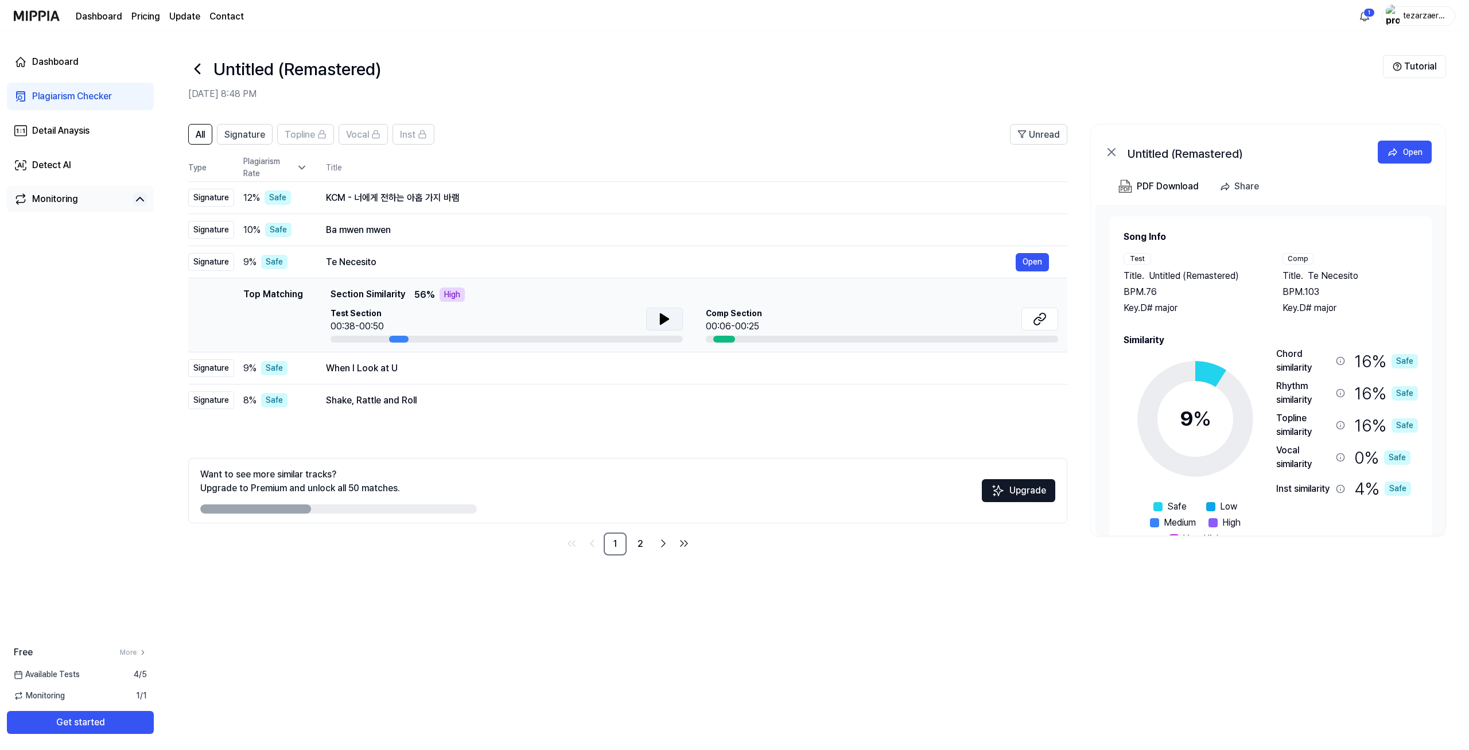
click at [665, 313] on icon at bounding box center [665, 319] width 14 height 14
click at [408, 267] on div "Te Necesito" at bounding box center [671, 262] width 690 height 14
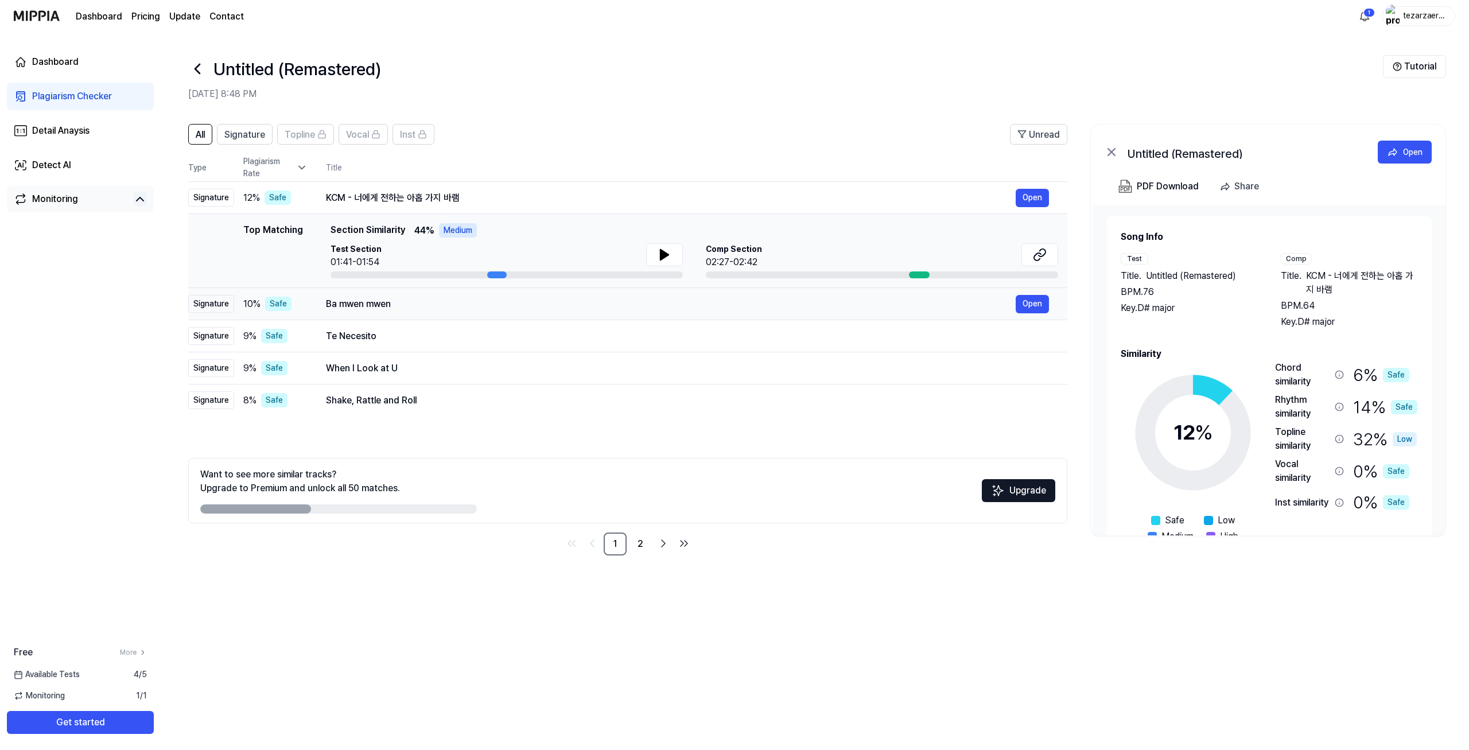
click at [386, 304] on div "Ba mwen mwen" at bounding box center [671, 304] width 690 height 14
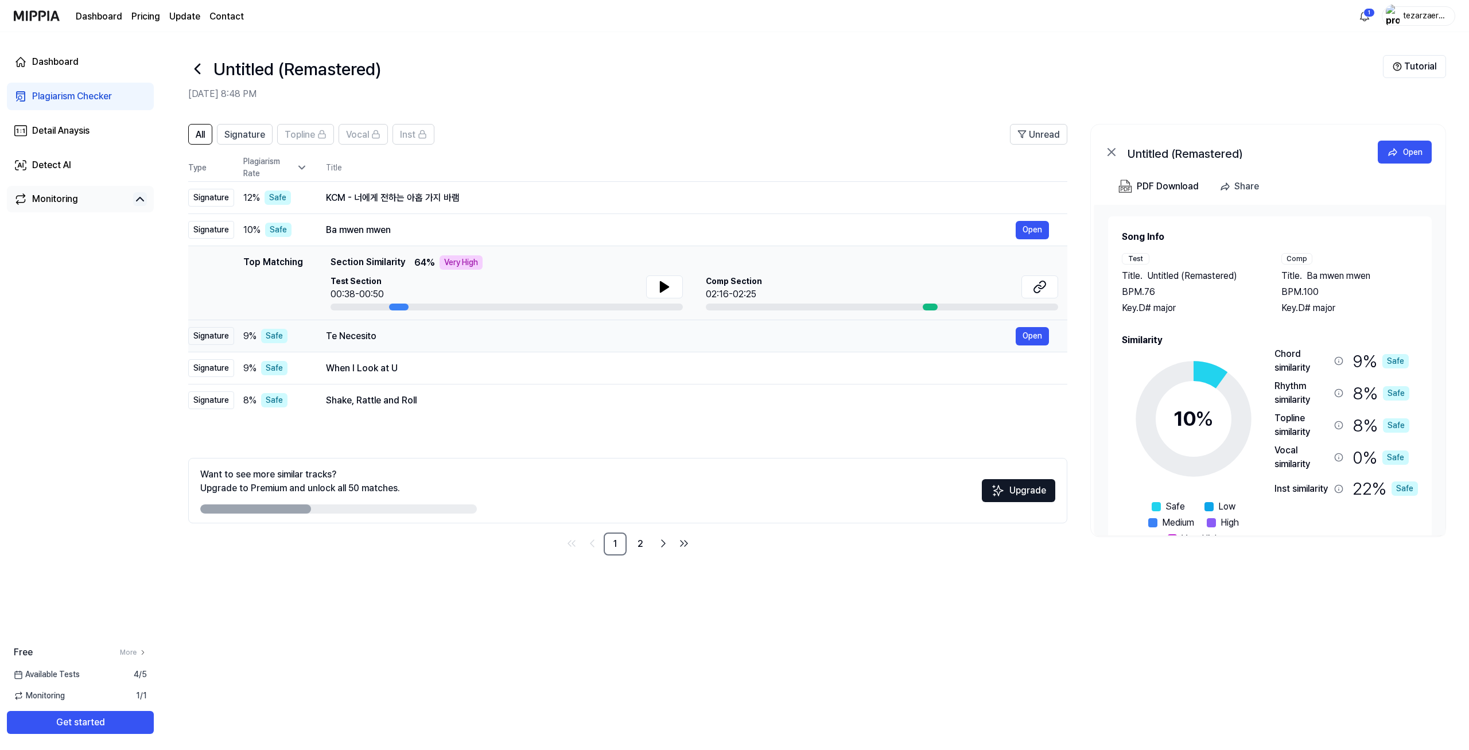
click at [391, 334] on div "Te Necesito" at bounding box center [671, 336] width 690 height 14
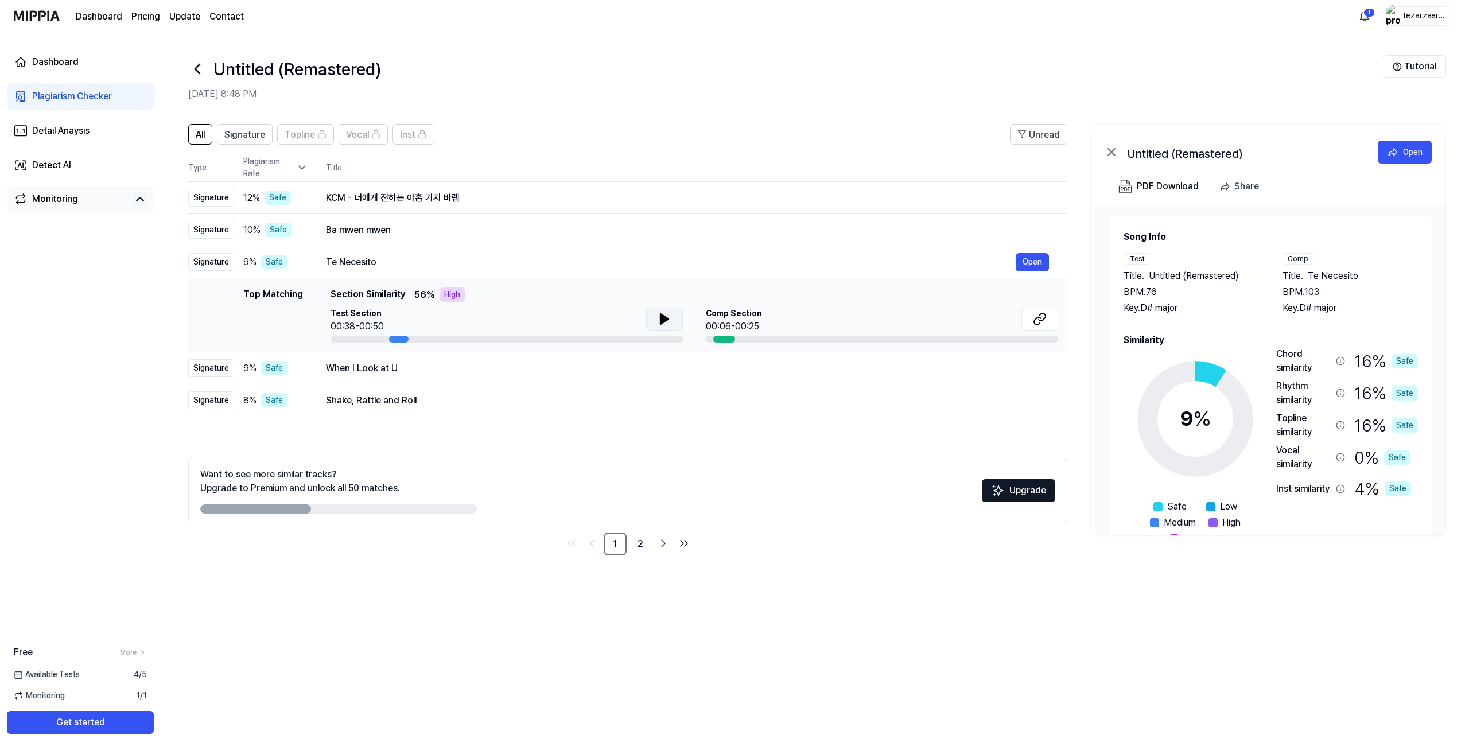
click at [662, 318] on icon at bounding box center [665, 319] width 8 height 10
click at [661, 315] on icon at bounding box center [662, 319] width 2 height 9
click at [430, 362] on div "When I Look at U" at bounding box center [671, 369] width 690 height 14
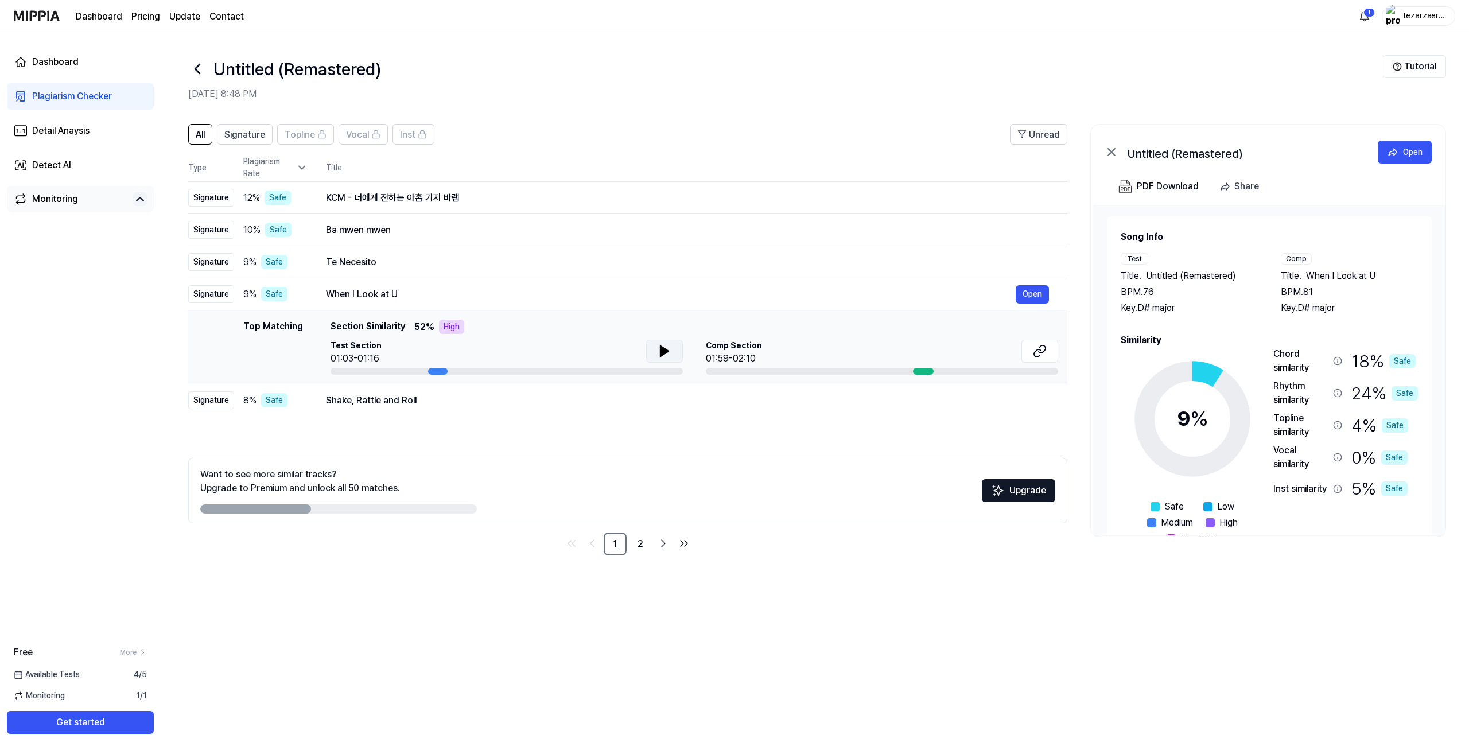
click at [661, 354] on icon at bounding box center [665, 351] width 8 height 10
click at [666, 353] on icon at bounding box center [667, 351] width 2 height 9
click at [409, 411] on td "Shake, Rattle and Roll Open" at bounding box center [688, 401] width 760 height 32
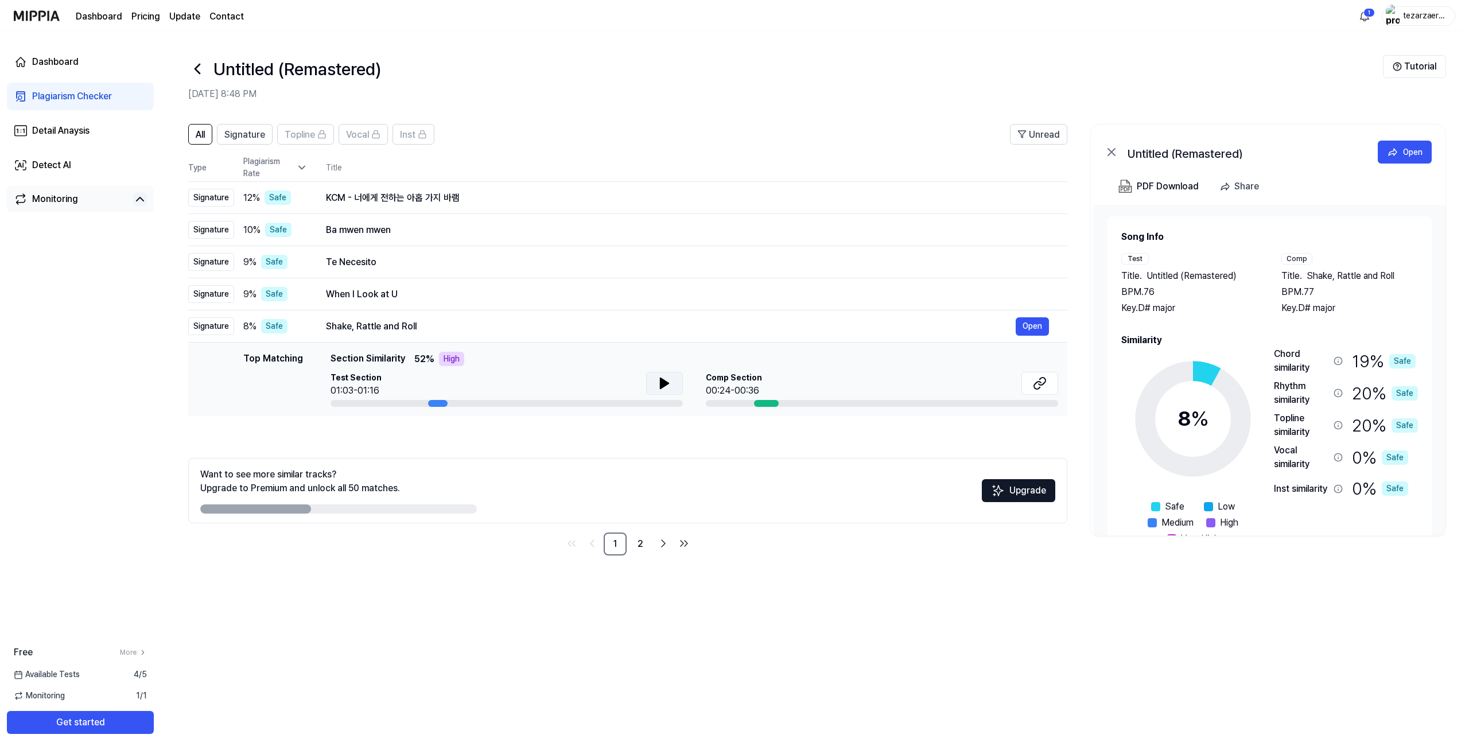
click at [659, 372] on button at bounding box center [664, 383] width 37 height 23
click at [469, 297] on div "When I Look at U" at bounding box center [671, 295] width 690 height 14
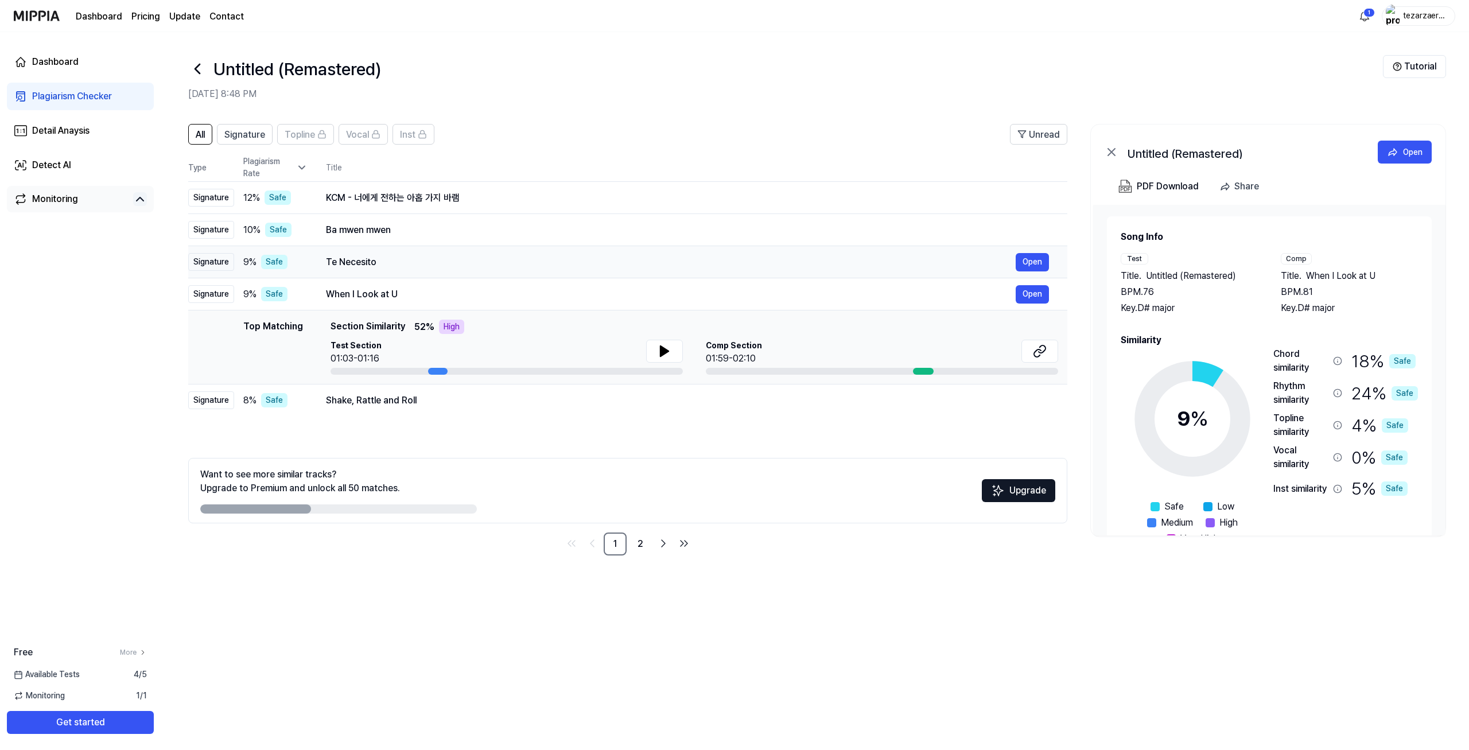
click at [452, 262] on div "Te Necesito" at bounding box center [671, 262] width 690 height 14
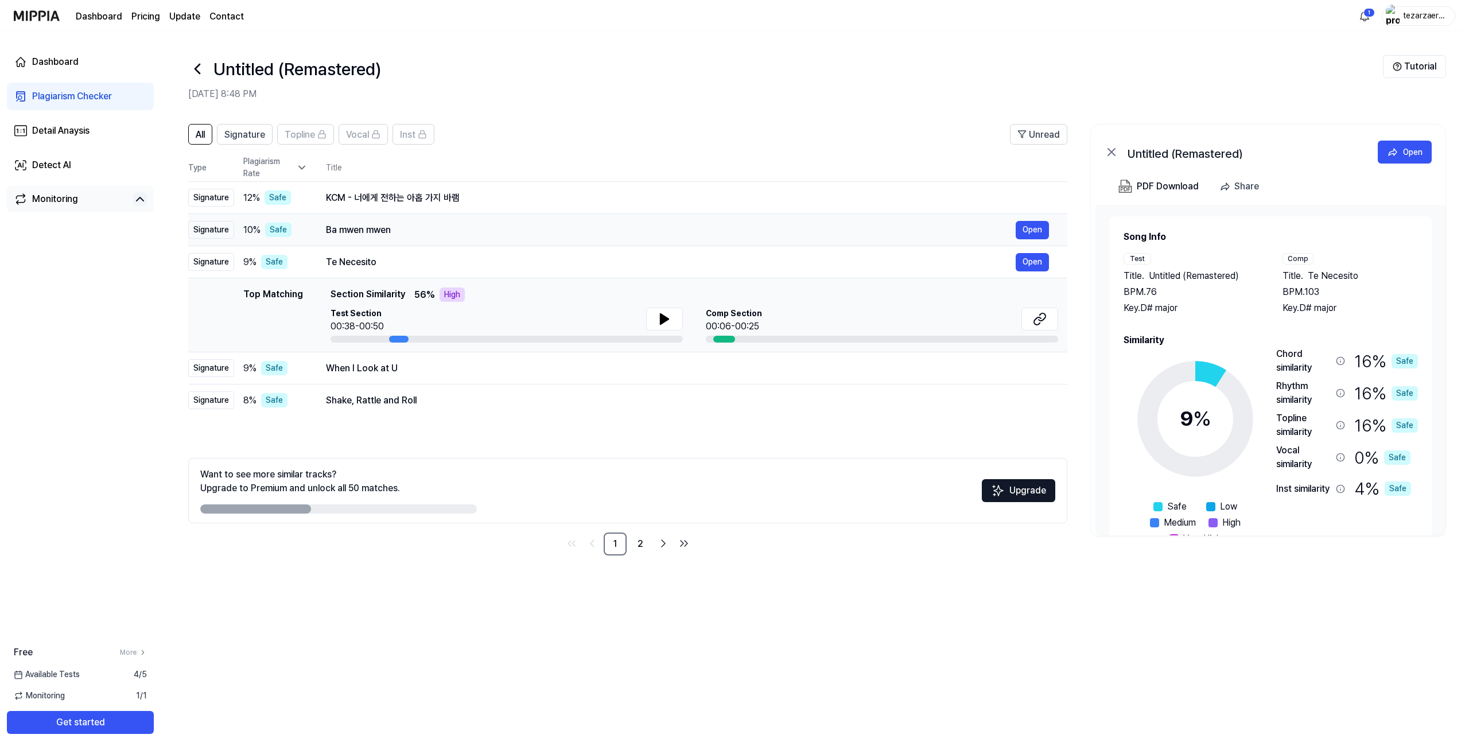
click at [461, 224] on div "Ba mwen mwen" at bounding box center [671, 230] width 690 height 14
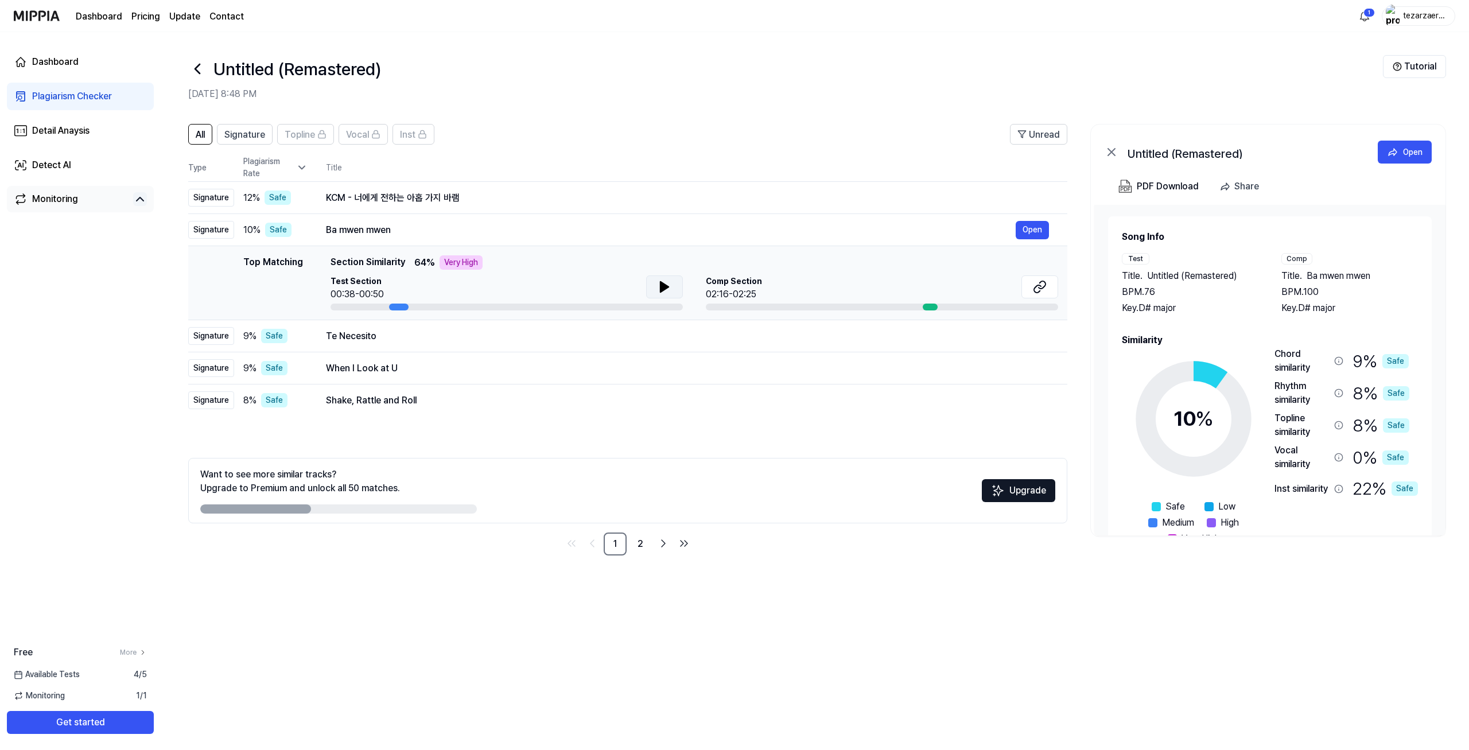
click at [674, 289] on button at bounding box center [664, 286] width 37 height 23
click at [654, 284] on button at bounding box center [664, 286] width 37 height 23
click at [387, 305] on div at bounding box center [507, 307] width 352 height 7
click at [667, 282] on icon at bounding box center [665, 287] width 14 height 14
click at [667, 282] on icon at bounding box center [667, 286] width 2 height 9
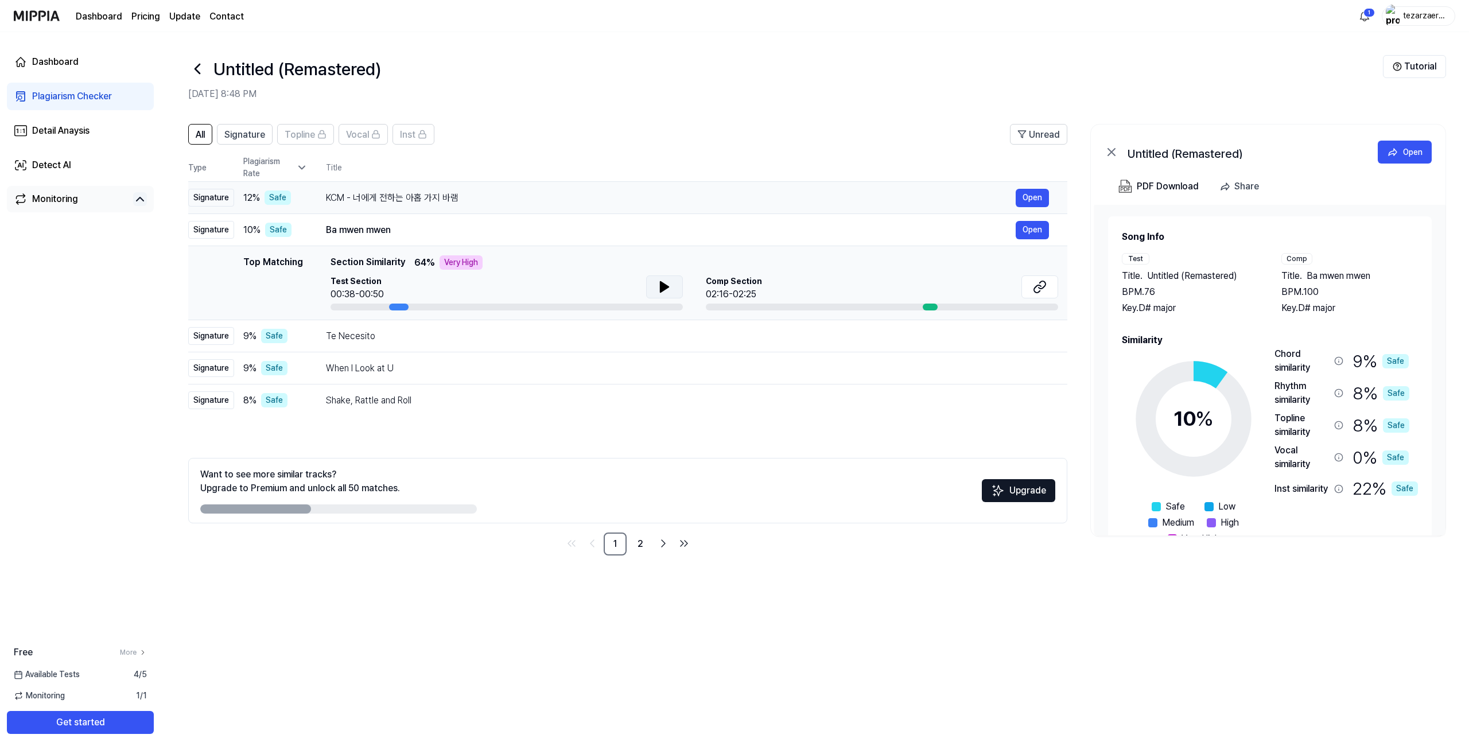
click at [408, 195] on div "KCM - 너에게 전하는 아홉 가지 바램" at bounding box center [671, 198] width 690 height 14
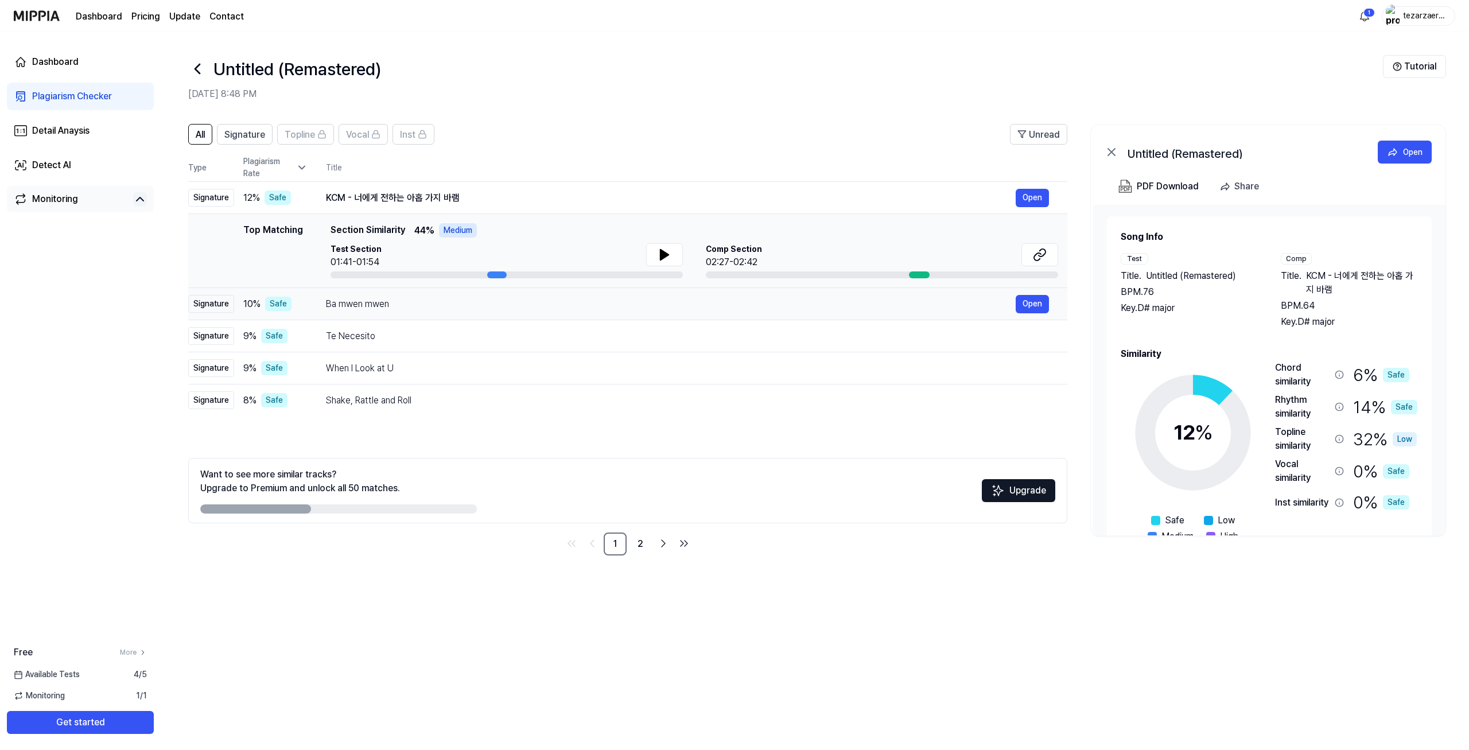
click at [355, 316] on td "Ba mwen mwen Open" at bounding box center [688, 304] width 760 height 32
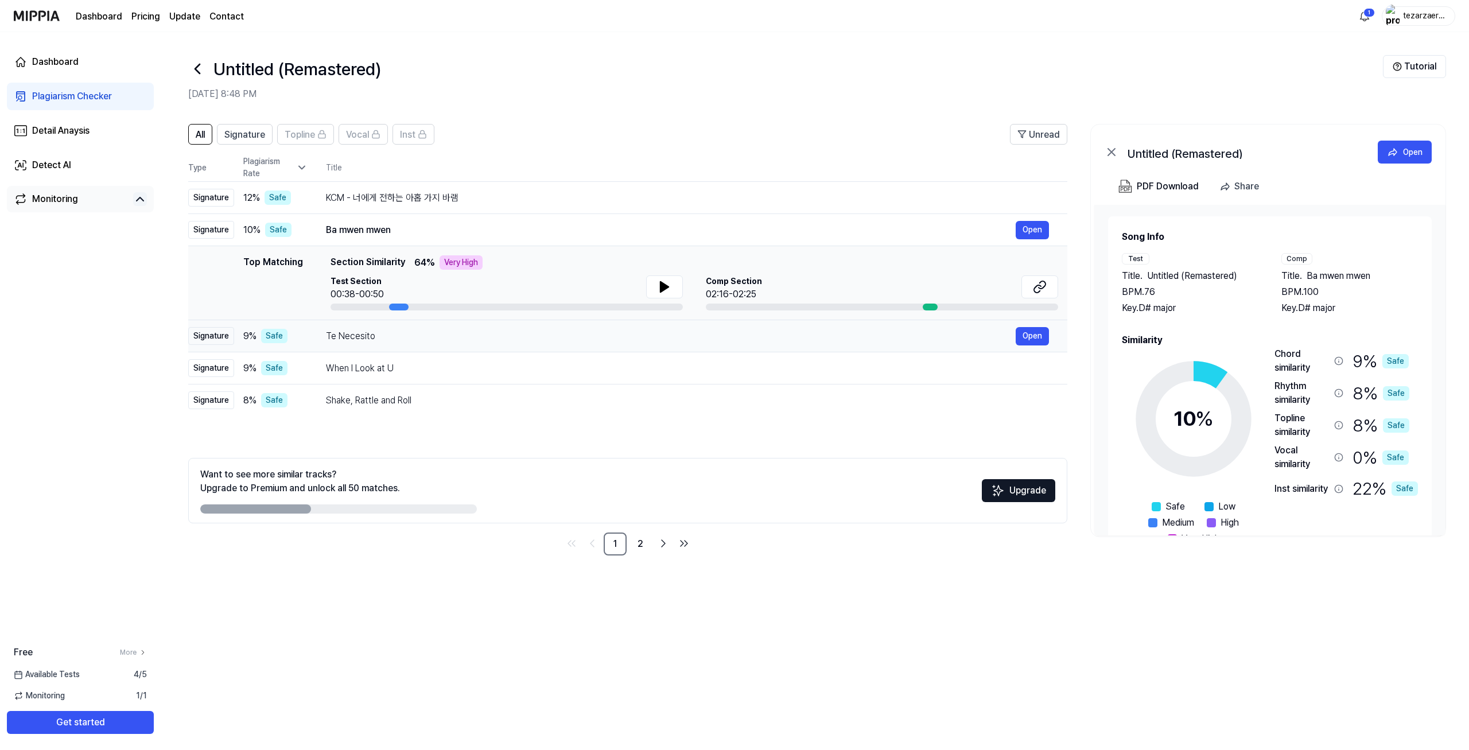
click at [361, 344] on div "Te Necesito Open" at bounding box center [687, 336] width 723 height 18
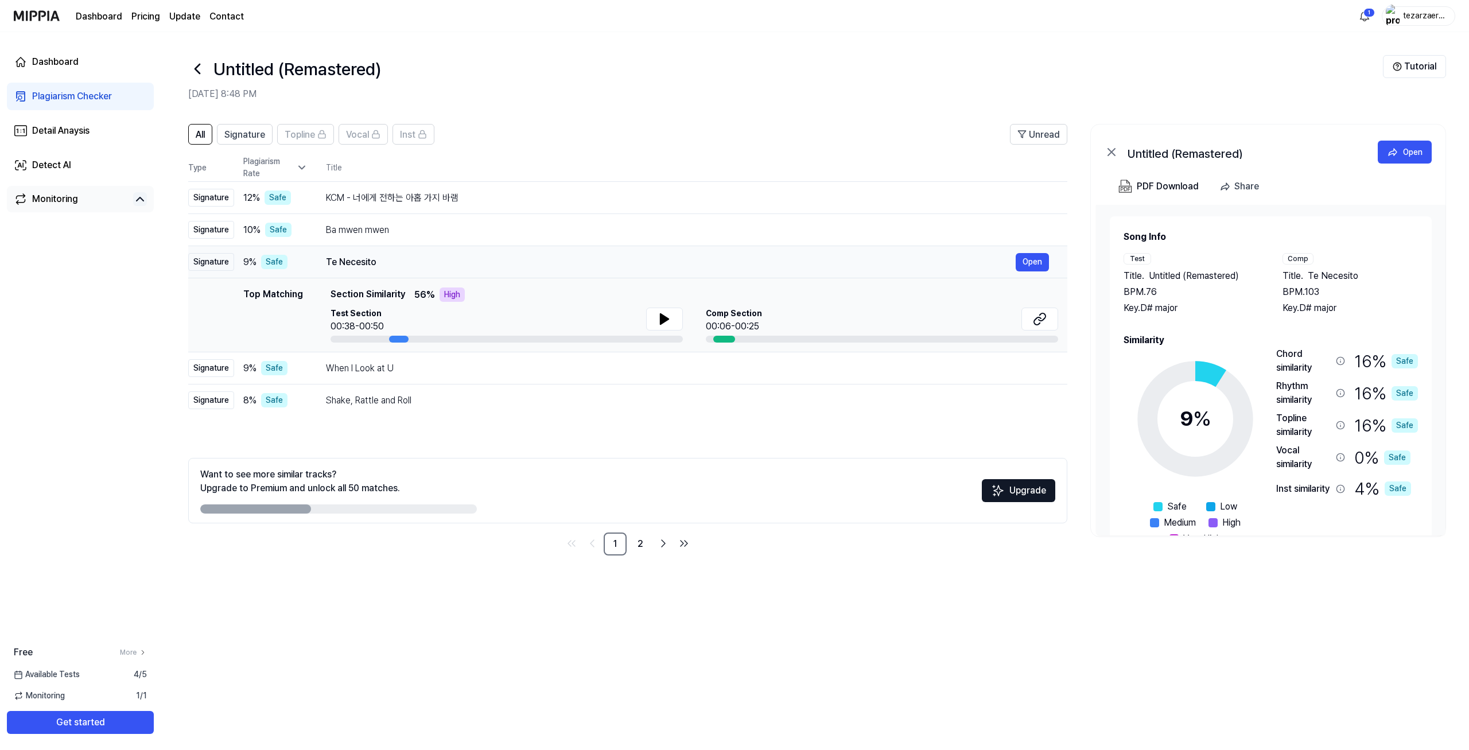
click at [355, 257] on div "Te Necesito" at bounding box center [671, 262] width 690 height 14
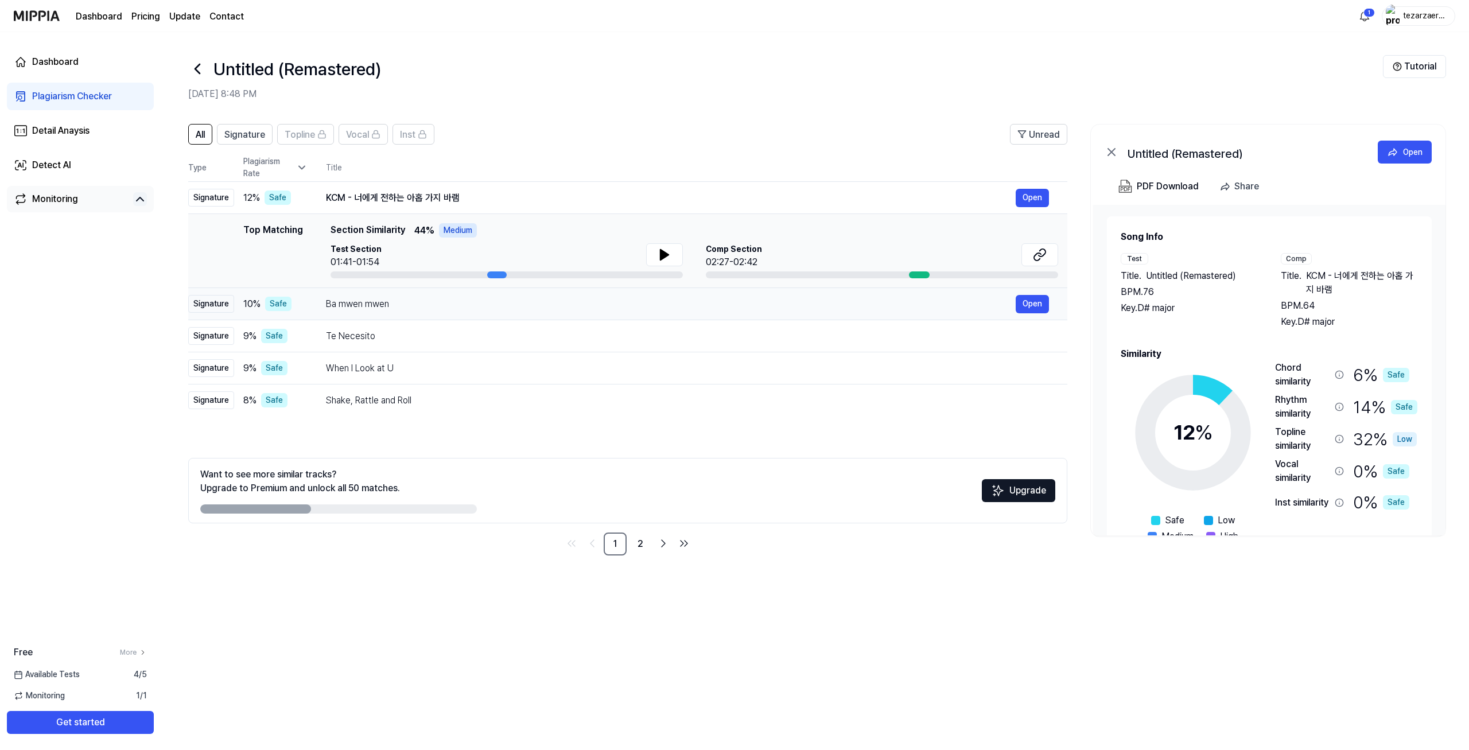
click at [362, 306] on div "Ba mwen mwen" at bounding box center [671, 304] width 690 height 14
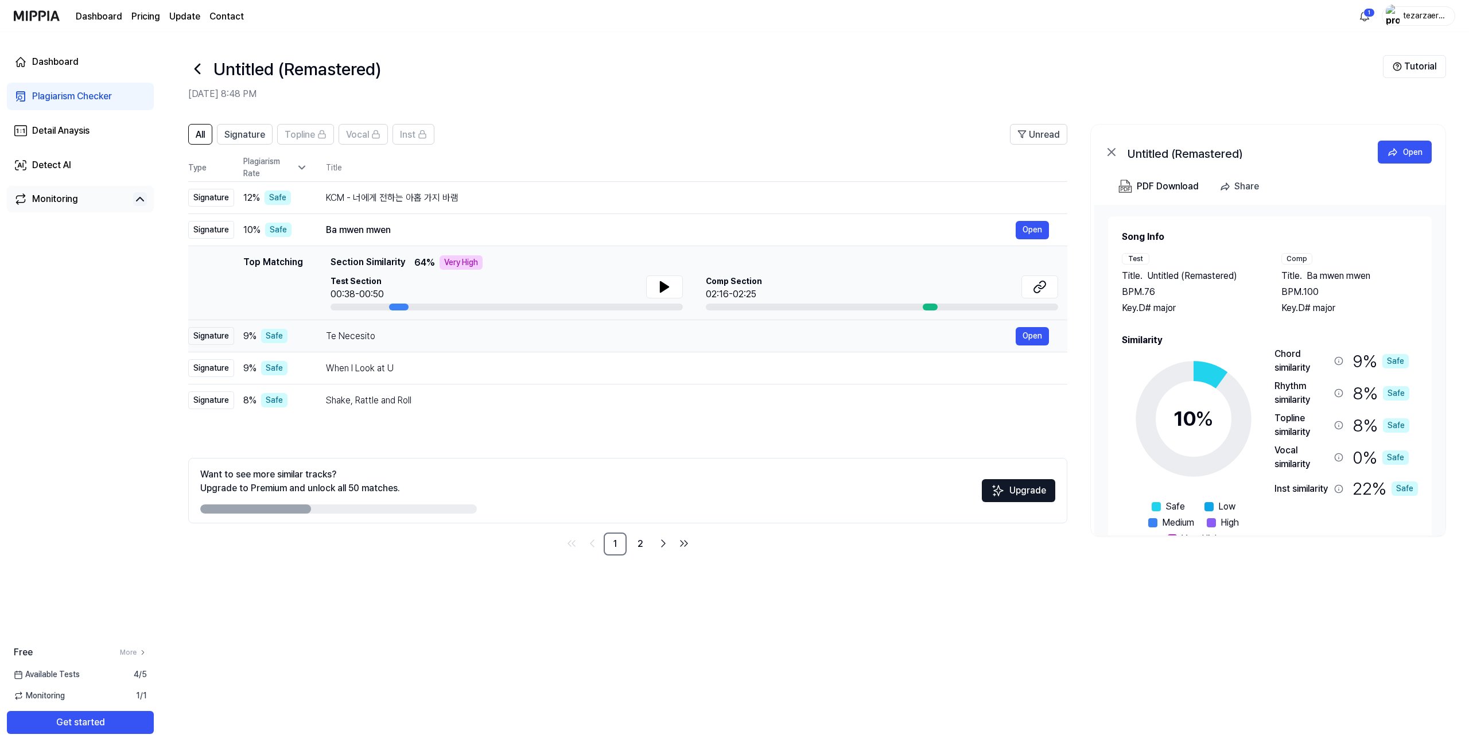
click at [363, 333] on div "Te Necesito" at bounding box center [671, 336] width 690 height 14
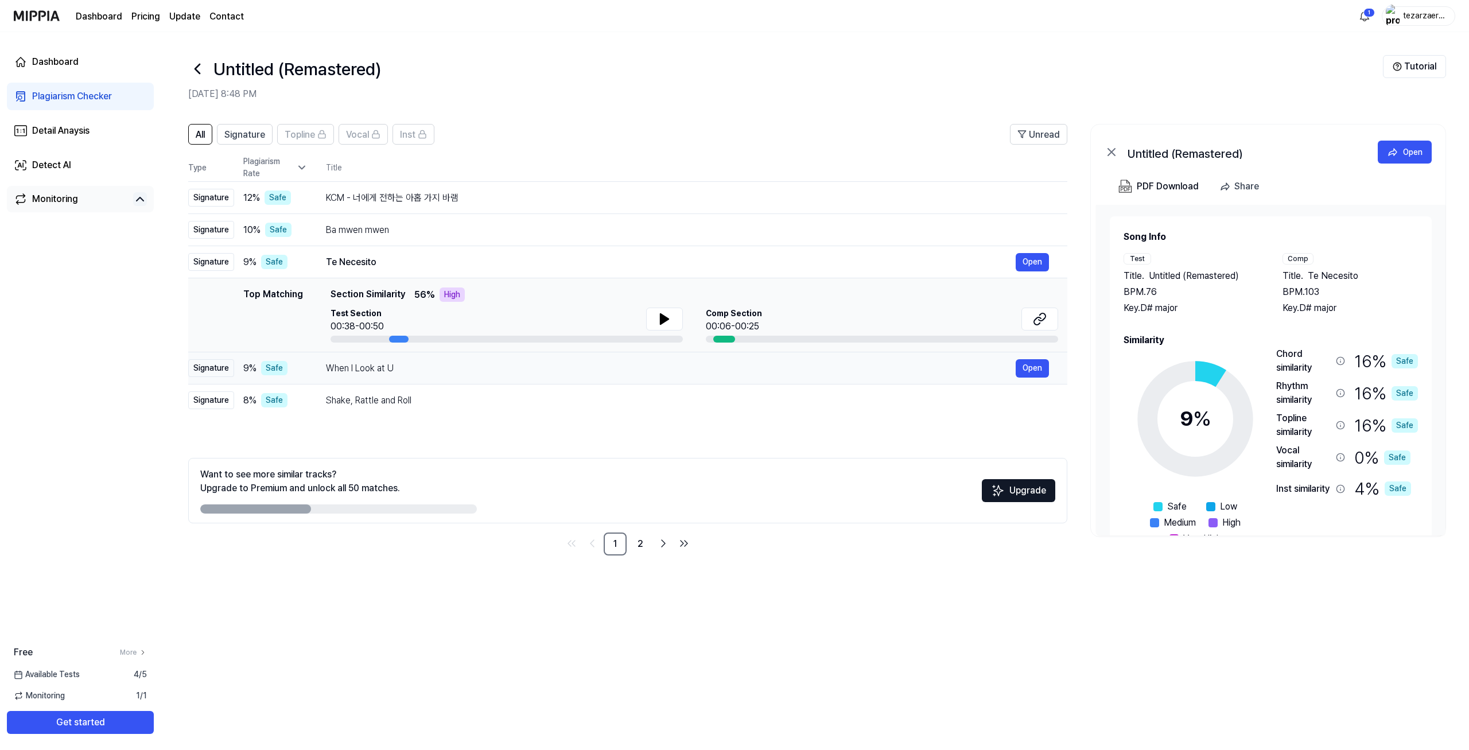
click at [374, 360] on div "When I Look at U Open" at bounding box center [687, 368] width 723 height 18
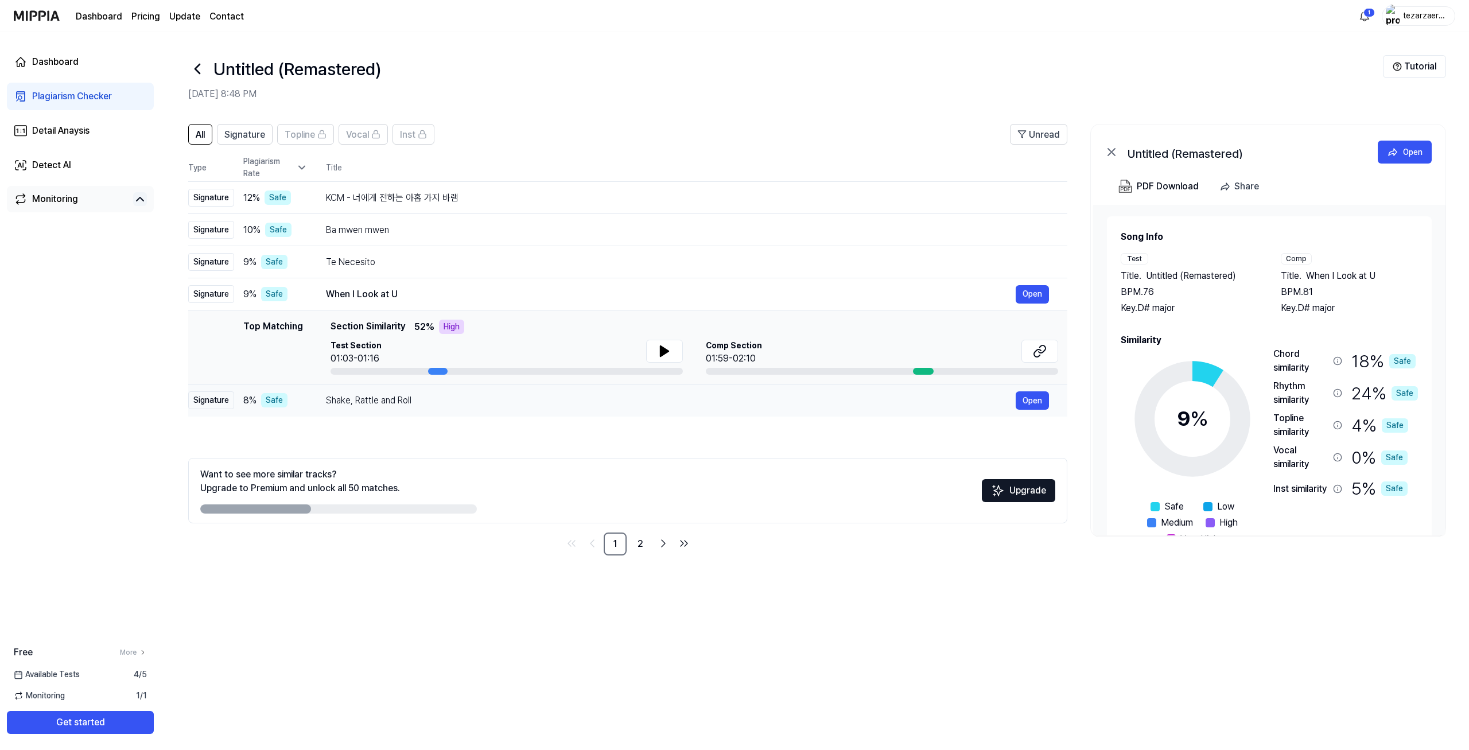
click at [376, 395] on div "Shake, Rattle and Roll" at bounding box center [671, 401] width 690 height 14
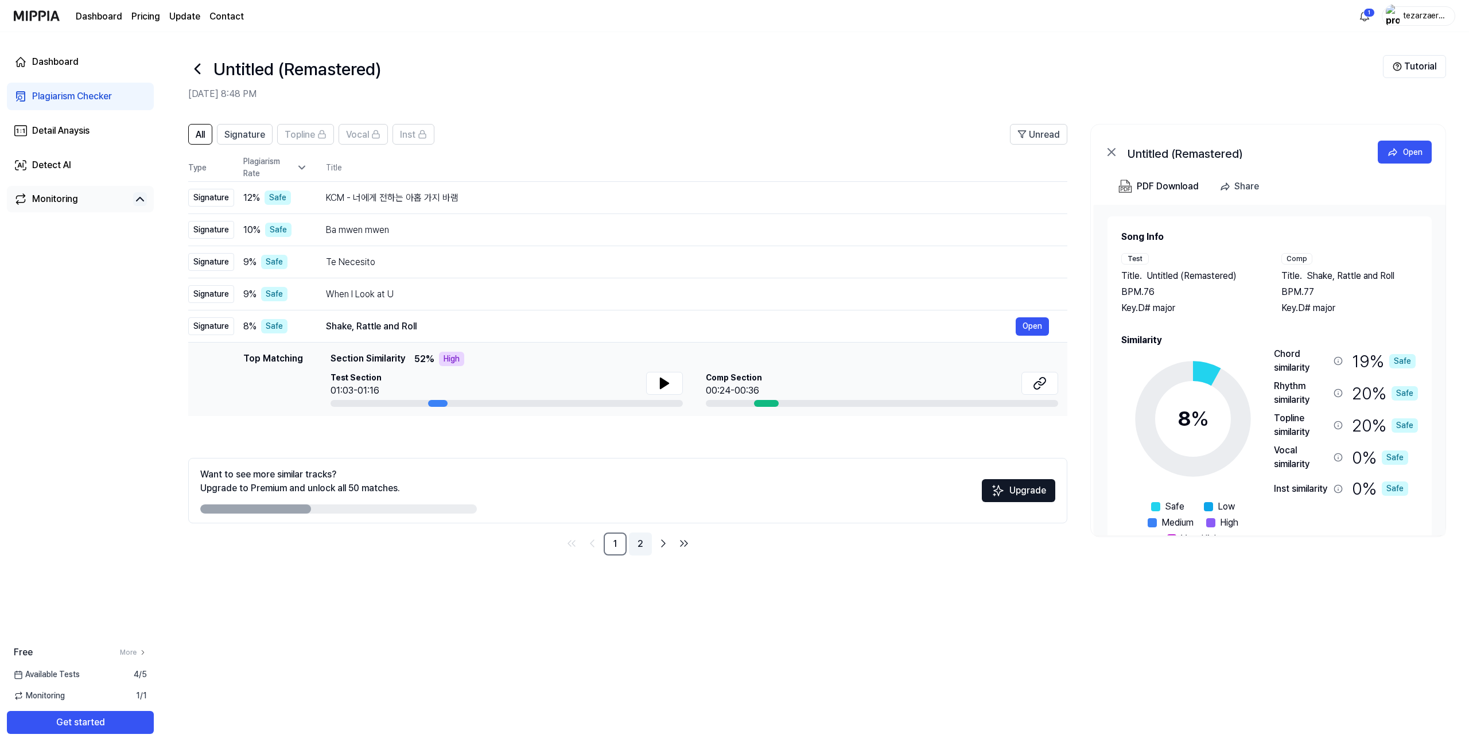
click at [646, 548] on link "2" at bounding box center [640, 544] width 23 height 23
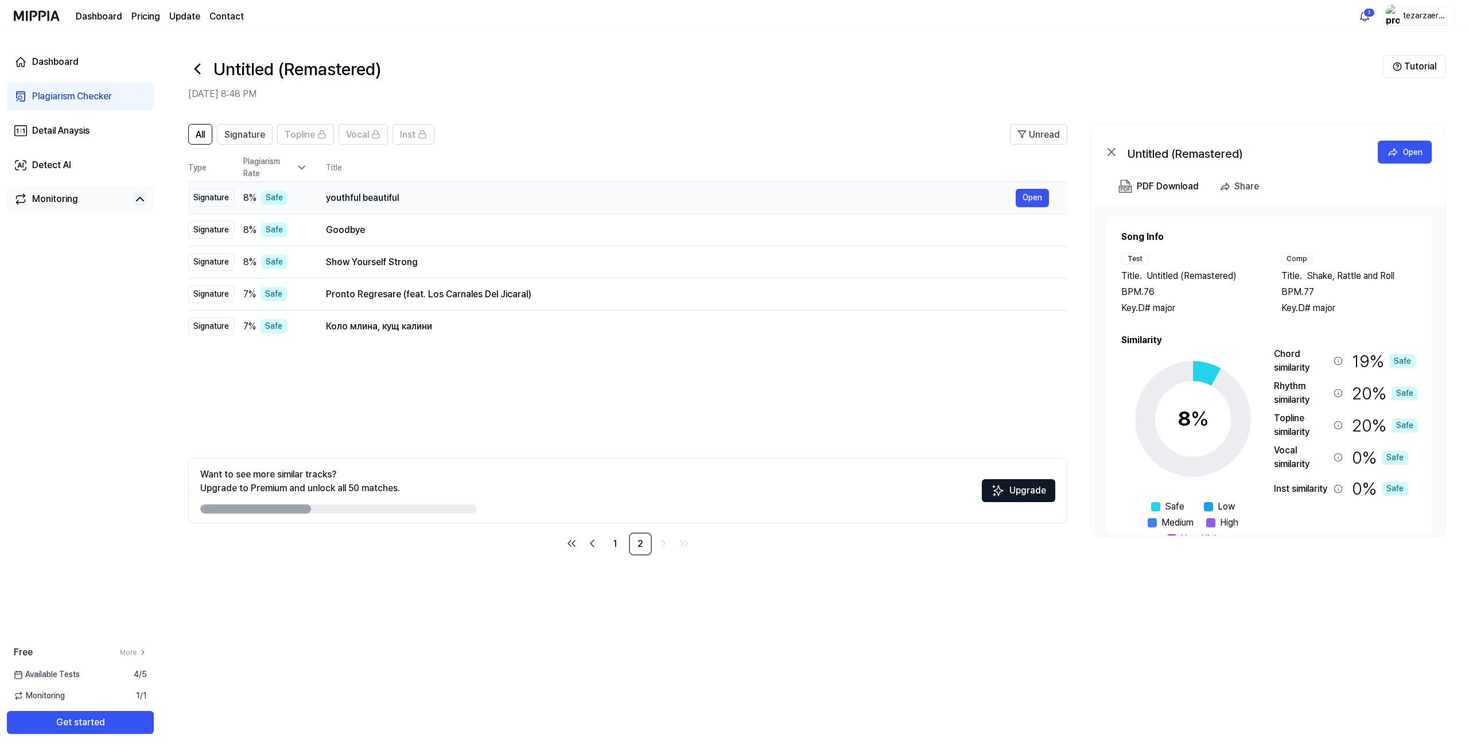
click at [367, 192] on div "youthful beautiful" at bounding box center [671, 198] width 690 height 14
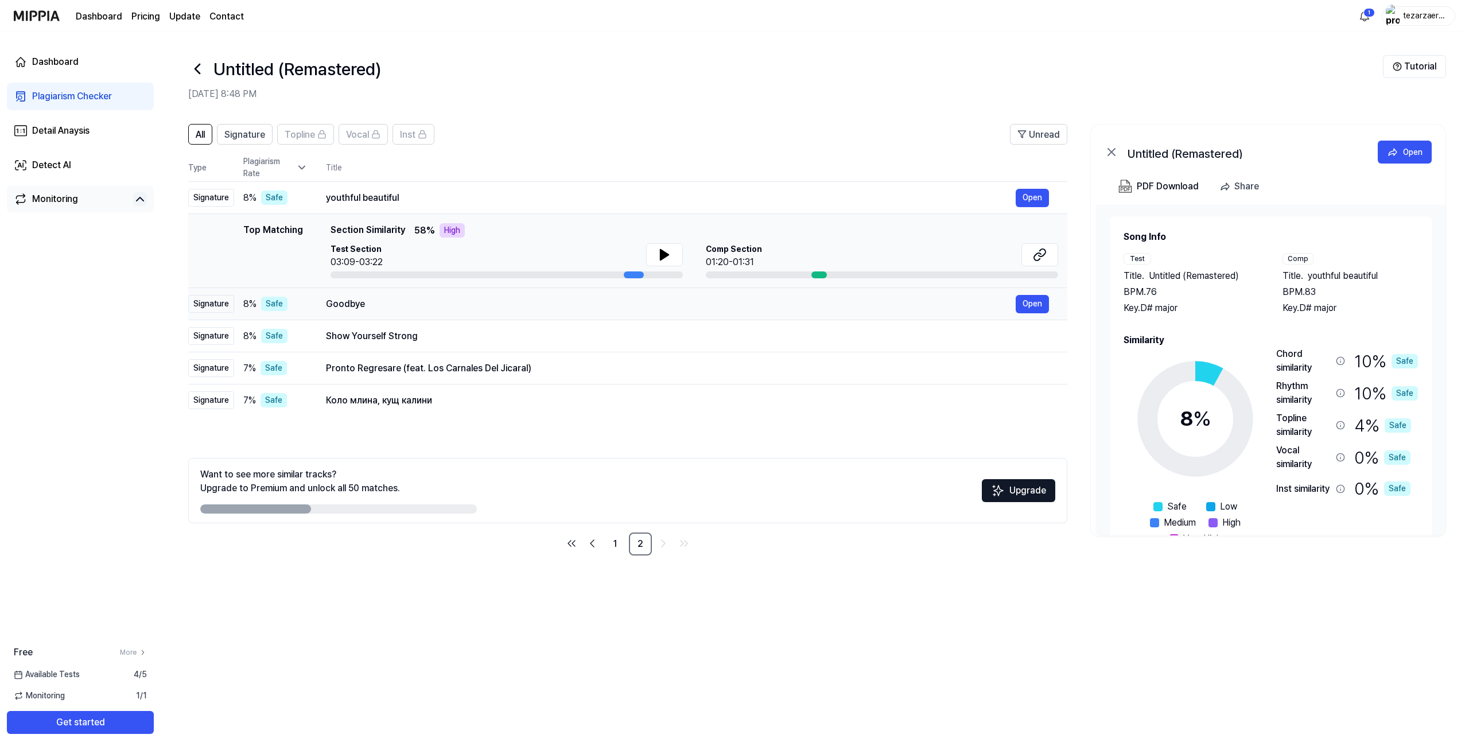
click at [380, 293] on td "Goodbye Open" at bounding box center [688, 304] width 760 height 32
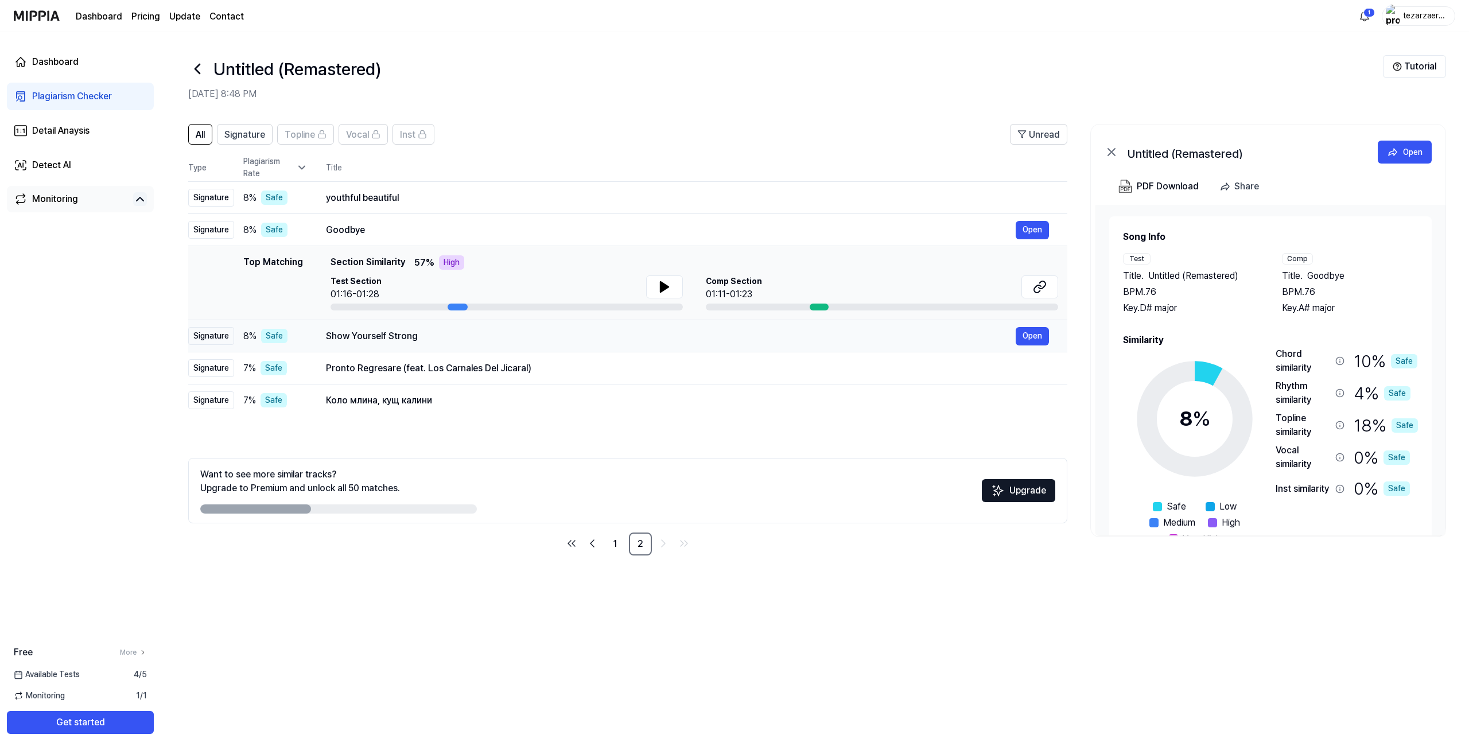
click at [383, 329] on div "Show Yourself Strong" at bounding box center [671, 336] width 690 height 14
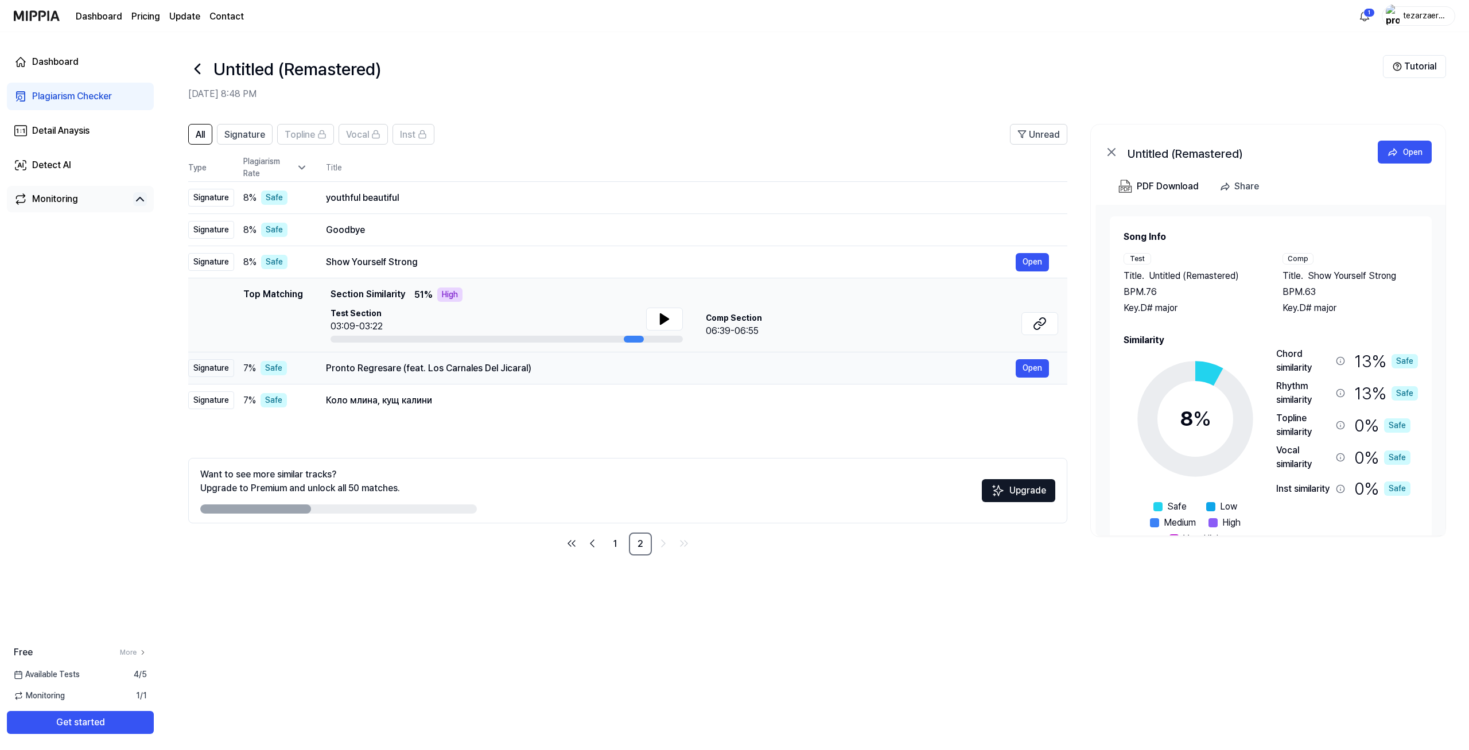
click at [396, 362] on div "Pronto Regresare (feat. Los Carnales Del Jicaral)" at bounding box center [671, 369] width 690 height 14
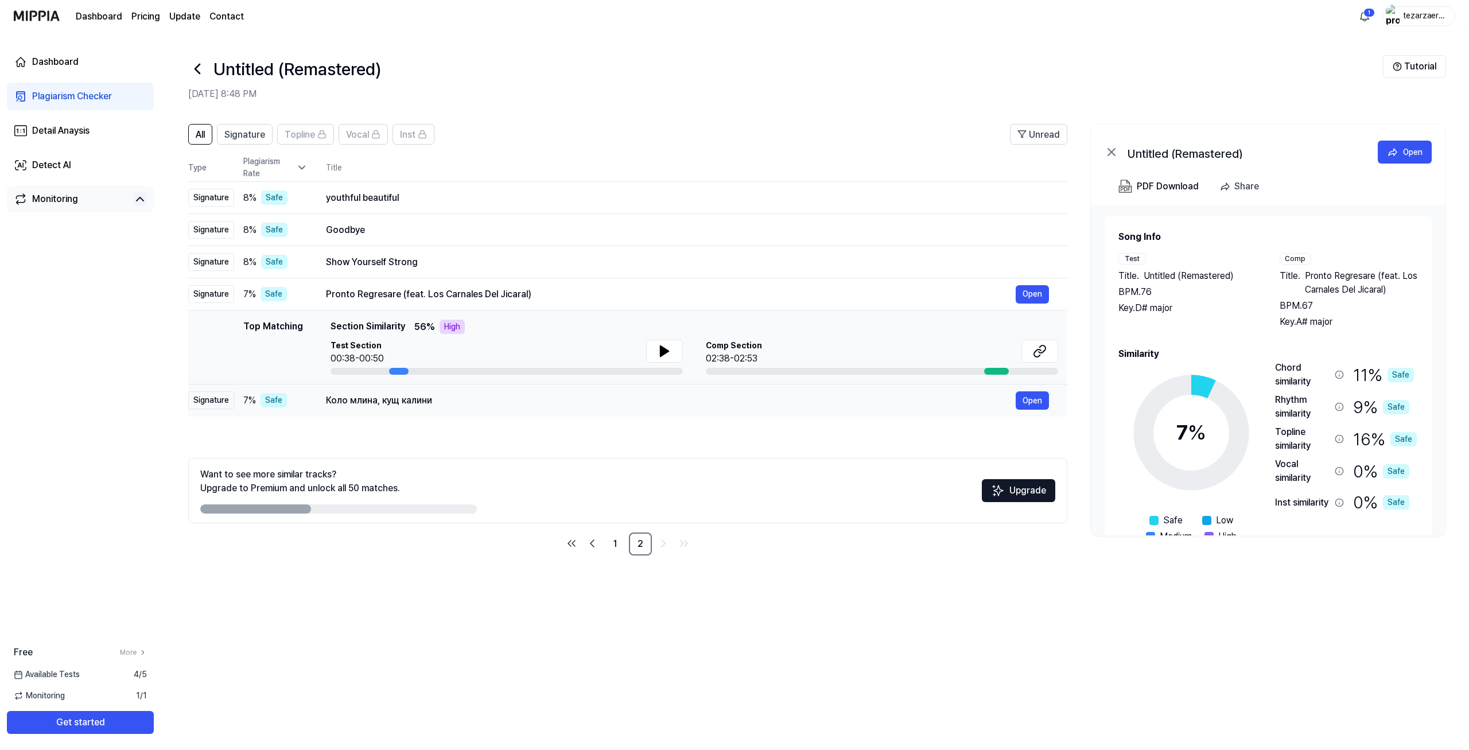
click at [390, 391] on div "Коло млина, кущ калини Open" at bounding box center [687, 400] width 723 height 18
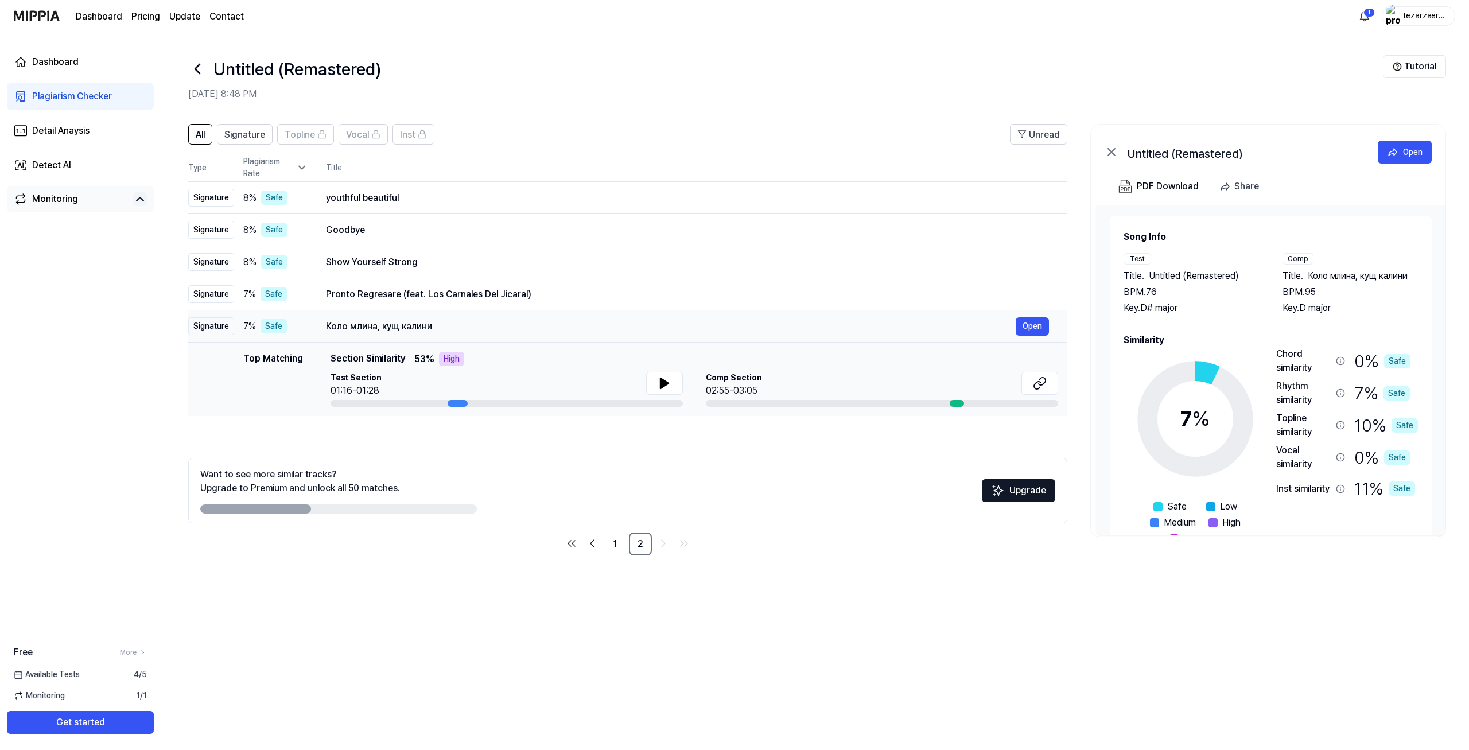
click at [384, 323] on div "Коло млина, кущ калини" at bounding box center [671, 327] width 690 height 14
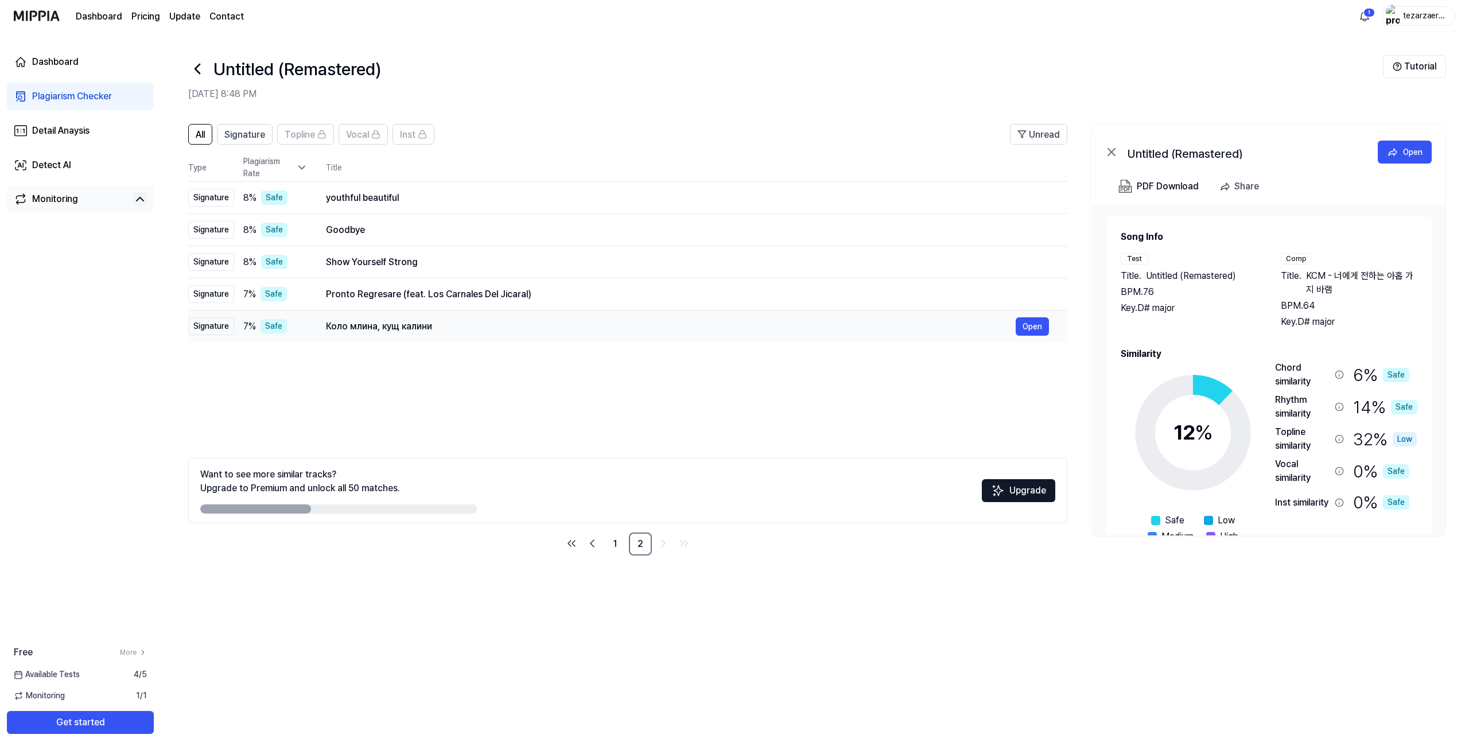
click at [385, 330] on div "Коло млина, кущ калини" at bounding box center [671, 327] width 690 height 14
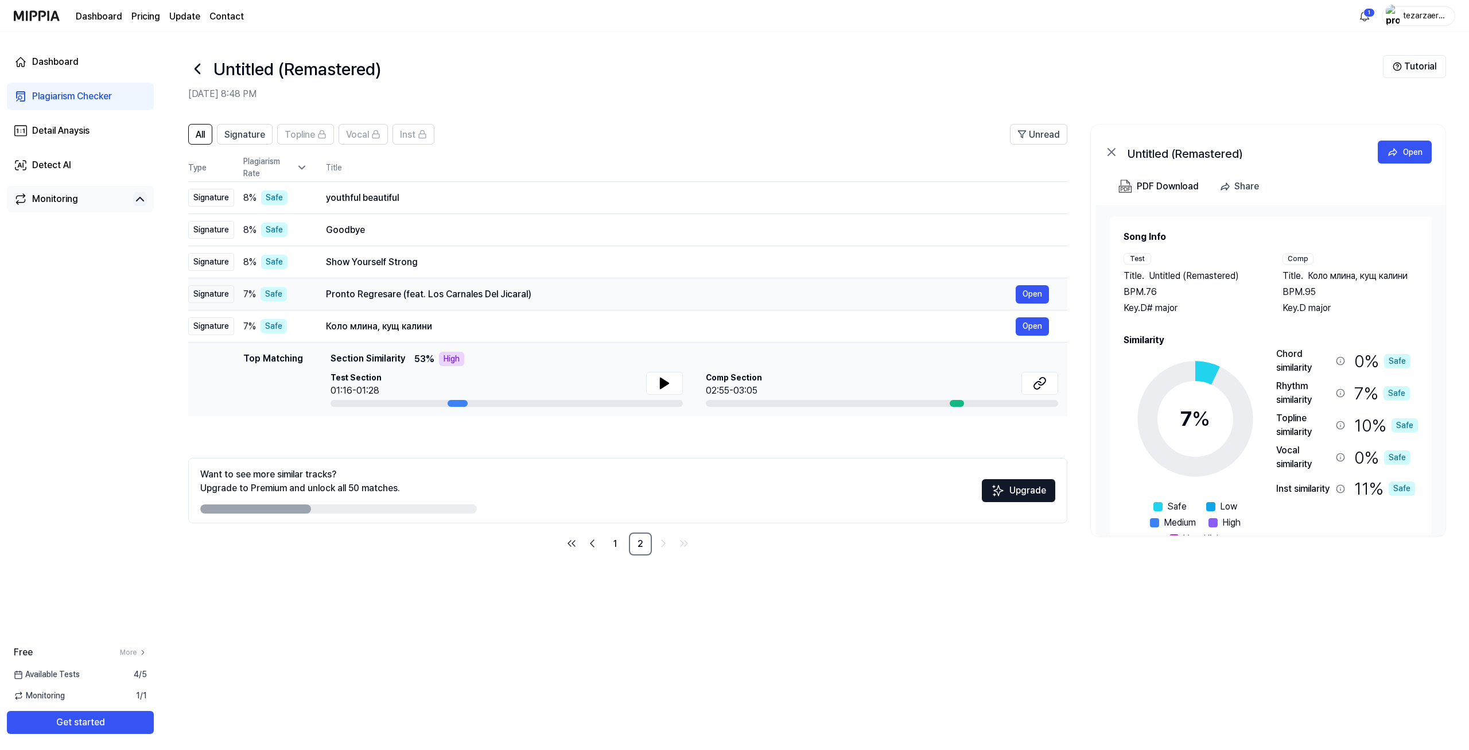
click at [400, 300] on div "Pronto Regresare (feat. Los Carnales Del Jicaral)" at bounding box center [671, 295] width 690 height 14
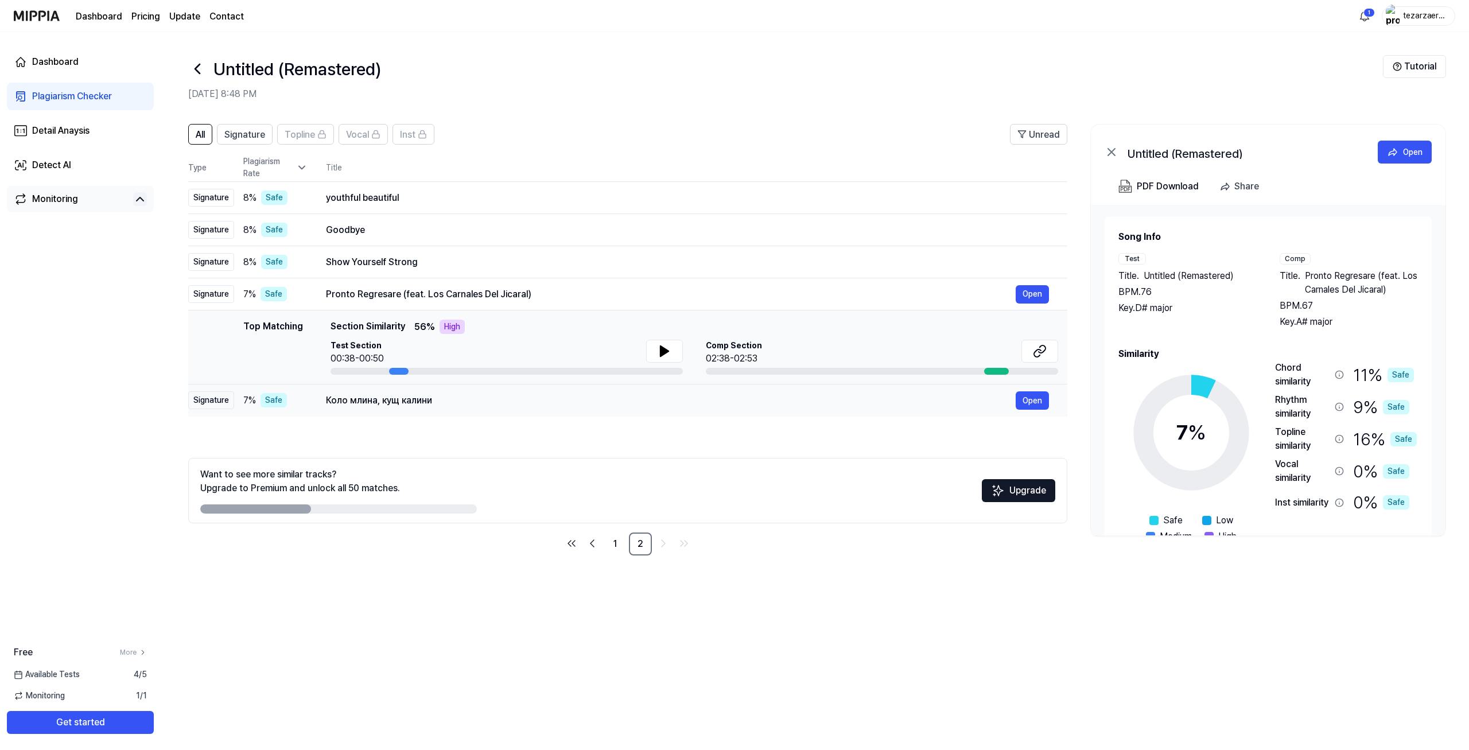
click at [384, 392] on div "Коло млина, кущ калини Open" at bounding box center [687, 400] width 723 height 18
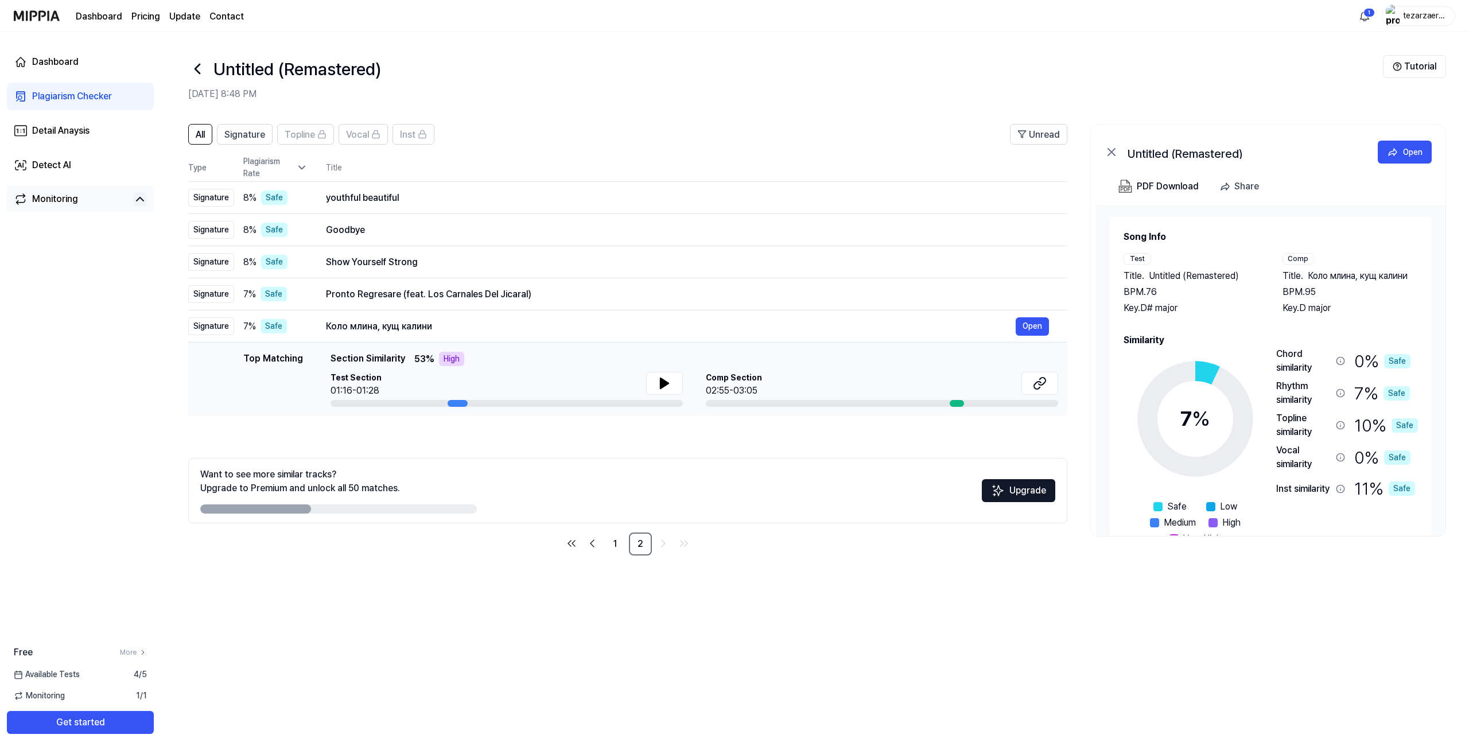
click at [71, 91] on div "Plagiarism Checker" at bounding box center [72, 97] width 80 height 14
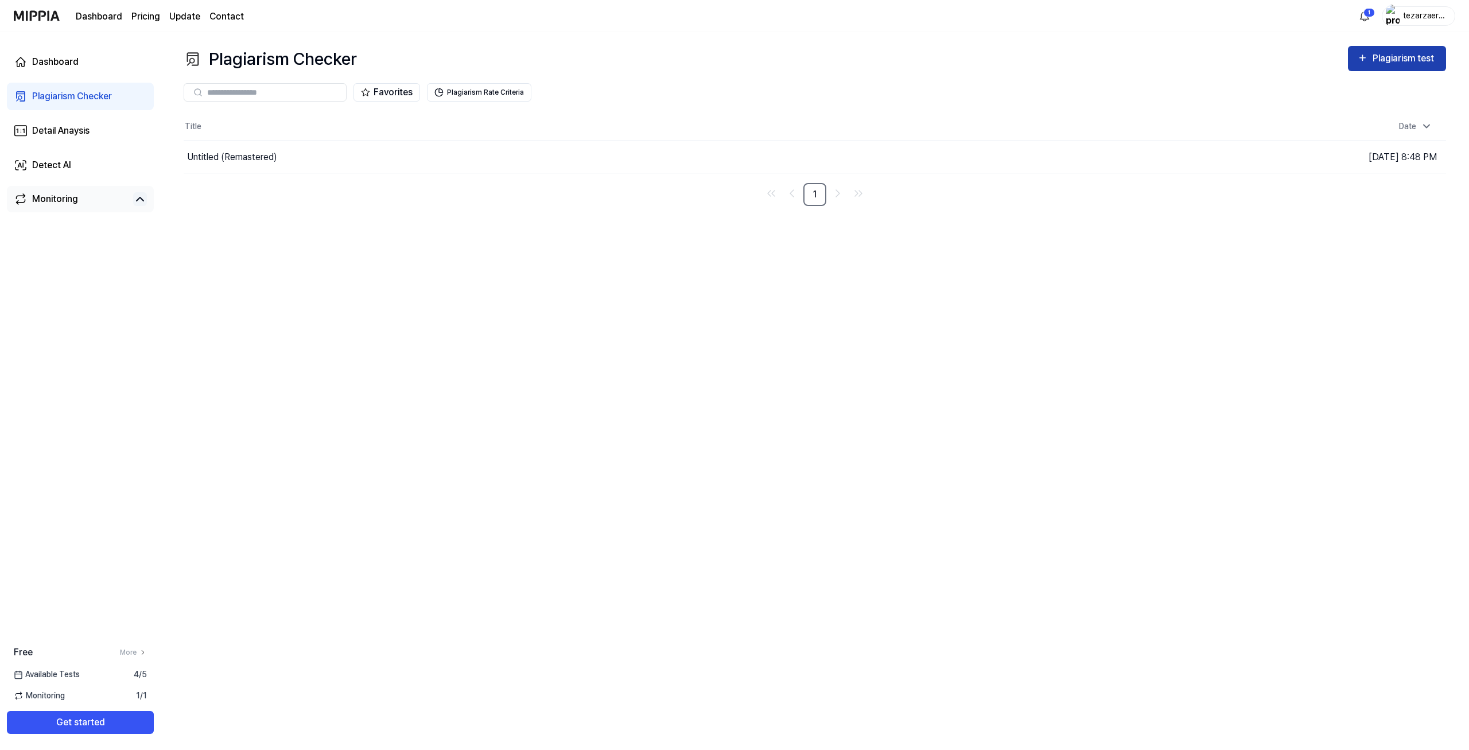
click at [1380, 53] on div "Plagiarism test" at bounding box center [1405, 58] width 64 height 15
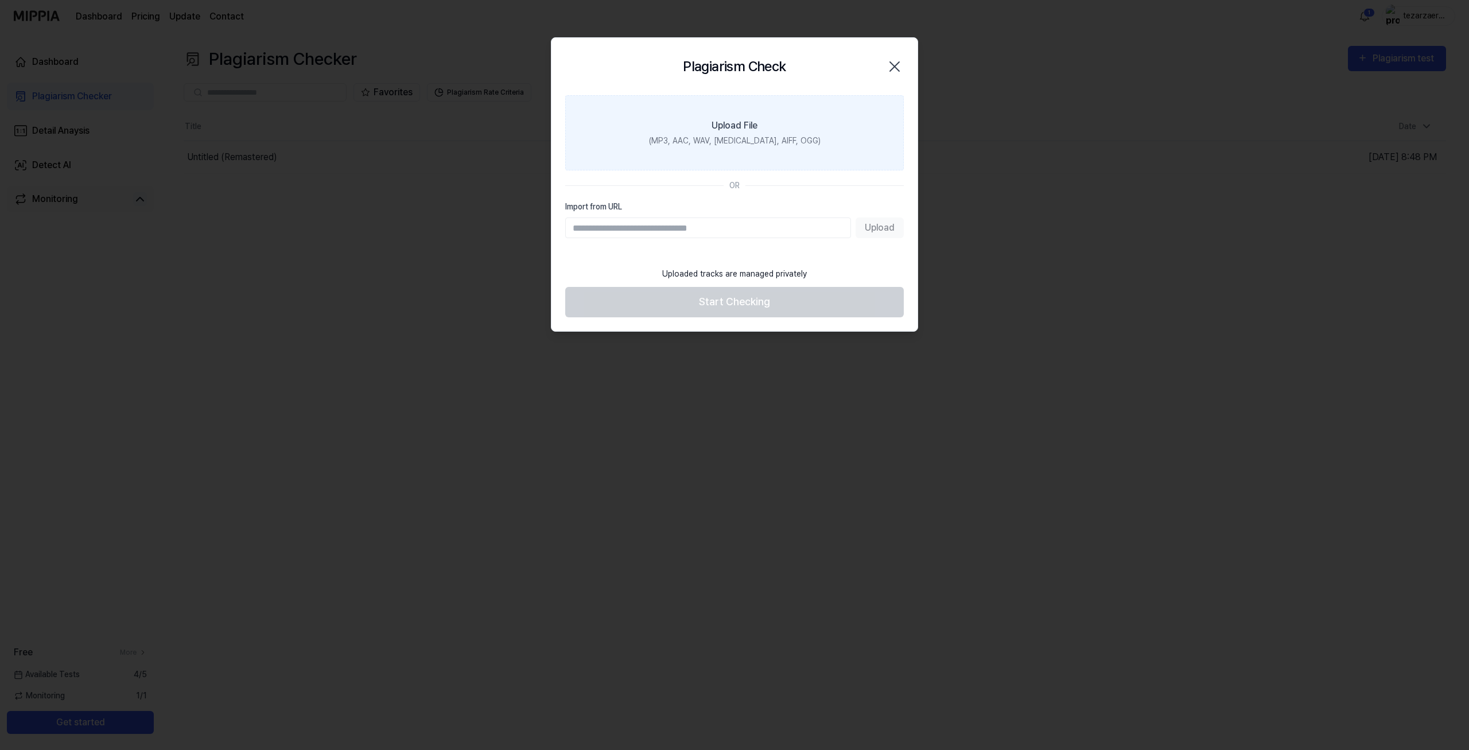
click at [711, 134] on label "Upload File (MP3, AAC, WAV, [MEDICAL_DATA], AIFF, OGG)" at bounding box center [734, 132] width 339 height 75
click at [0, 0] on input "Upload File (MP3, AAC, WAV, [MEDICAL_DATA], AIFF, OGG)" at bounding box center [0, 0] width 0 height 0
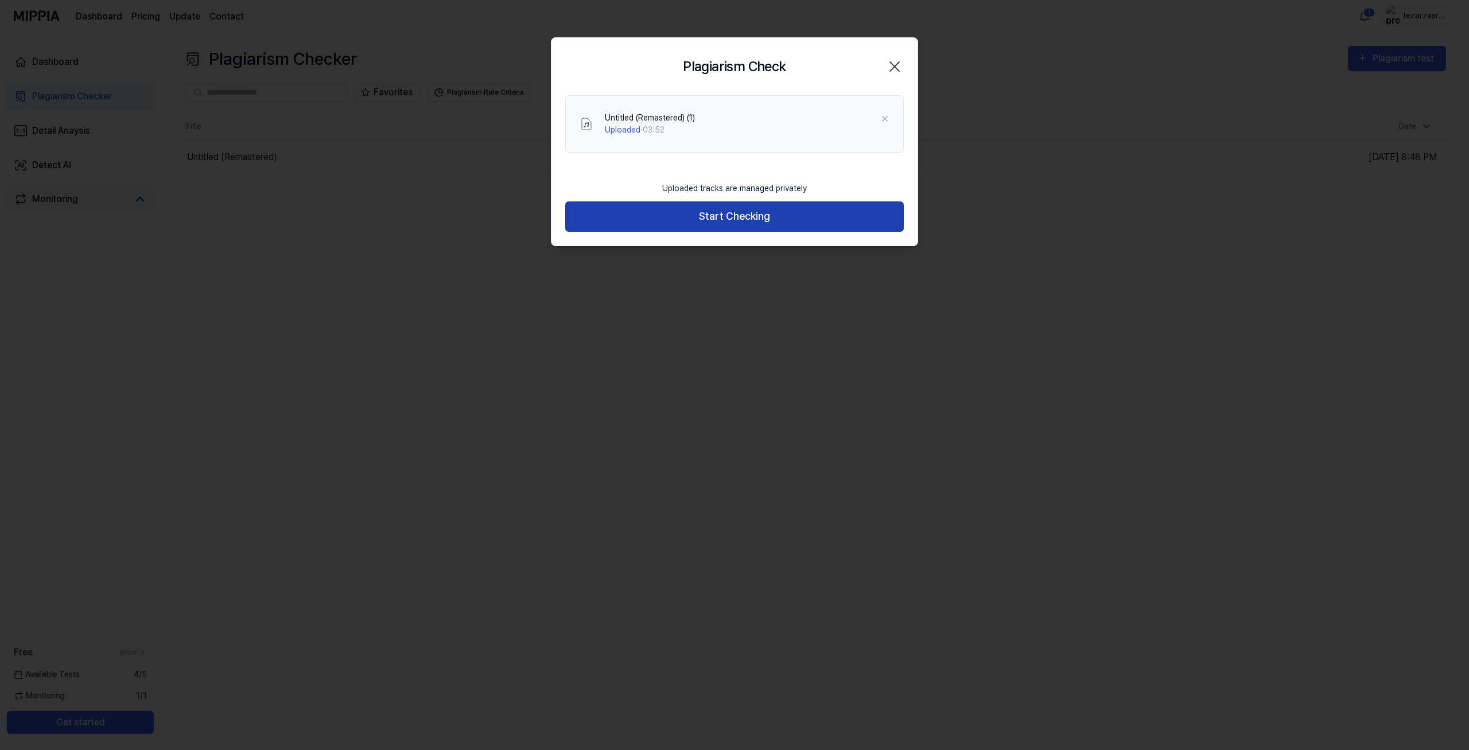
click at [723, 212] on button "Start Checking" at bounding box center [734, 216] width 339 height 30
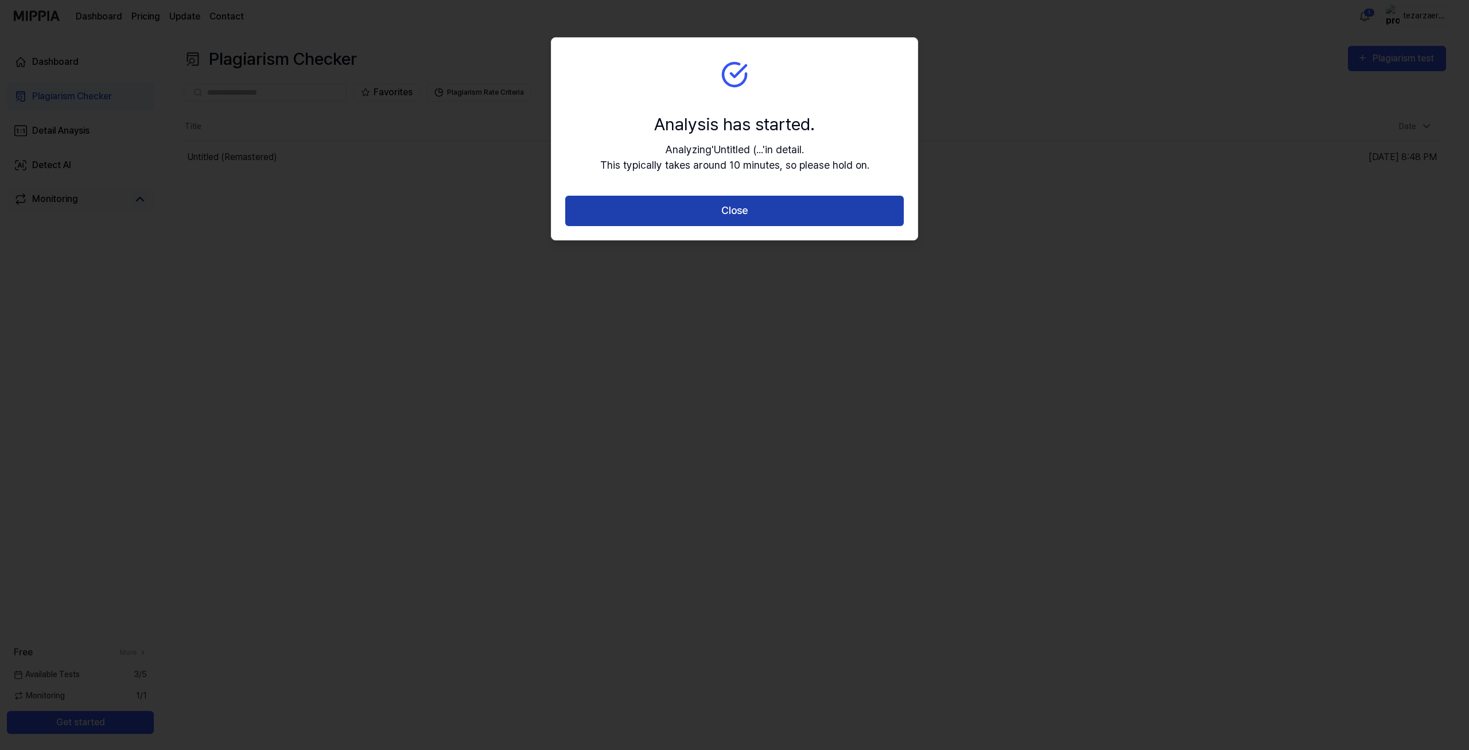
click at [723, 212] on button "Close" at bounding box center [734, 211] width 339 height 30
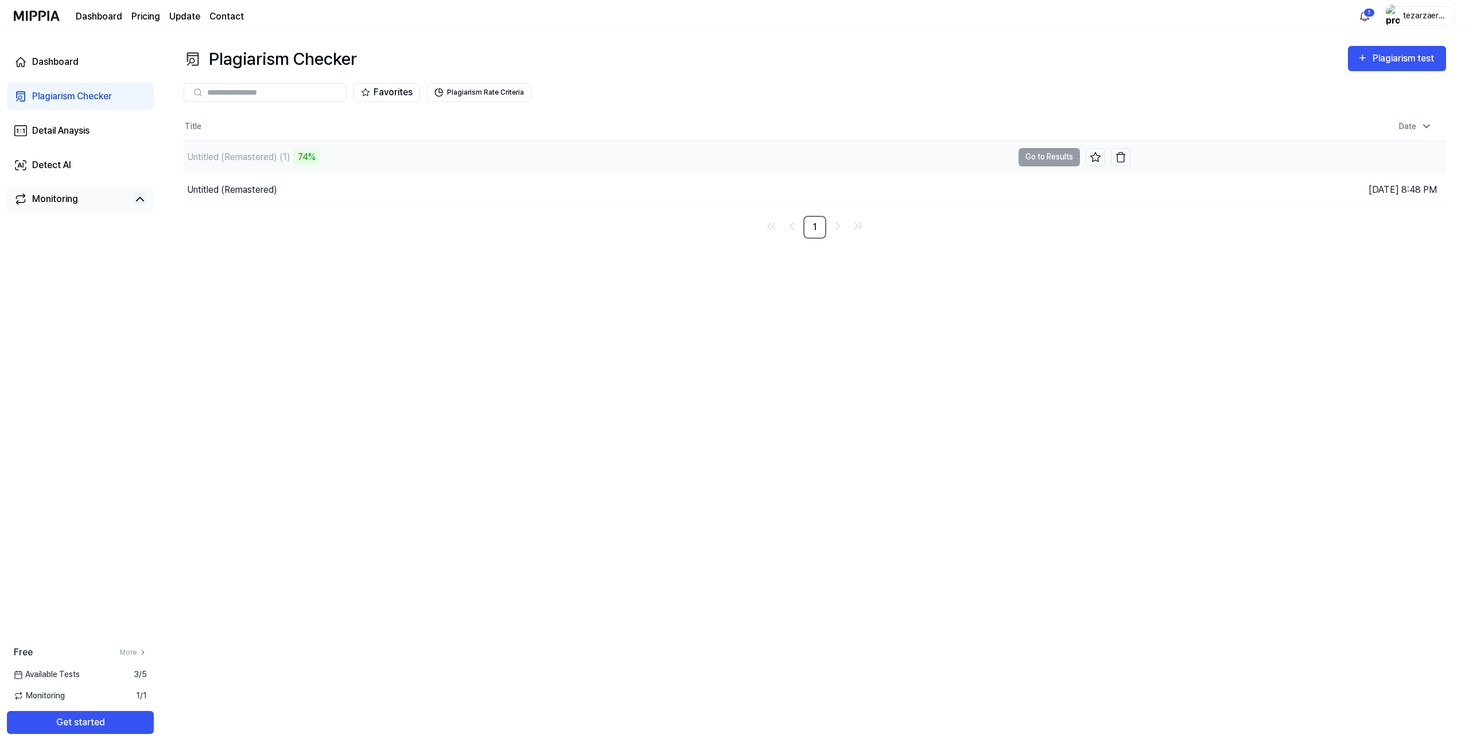
drag, startPoint x: 410, startPoint y: 156, endPoint x: 467, endPoint y: 154, distance: 56.3
click at [410, 155] on div "Untitled (Remastered) (1) 74%" at bounding box center [598, 157] width 829 height 32
drag, startPoint x: 313, startPoint y: 156, endPoint x: 292, endPoint y: 156, distance: 20.7
click at [292, 156] on div "Untitled (Remastered) (1) 76%" at bounding box center [252, 157] width 137 height 16
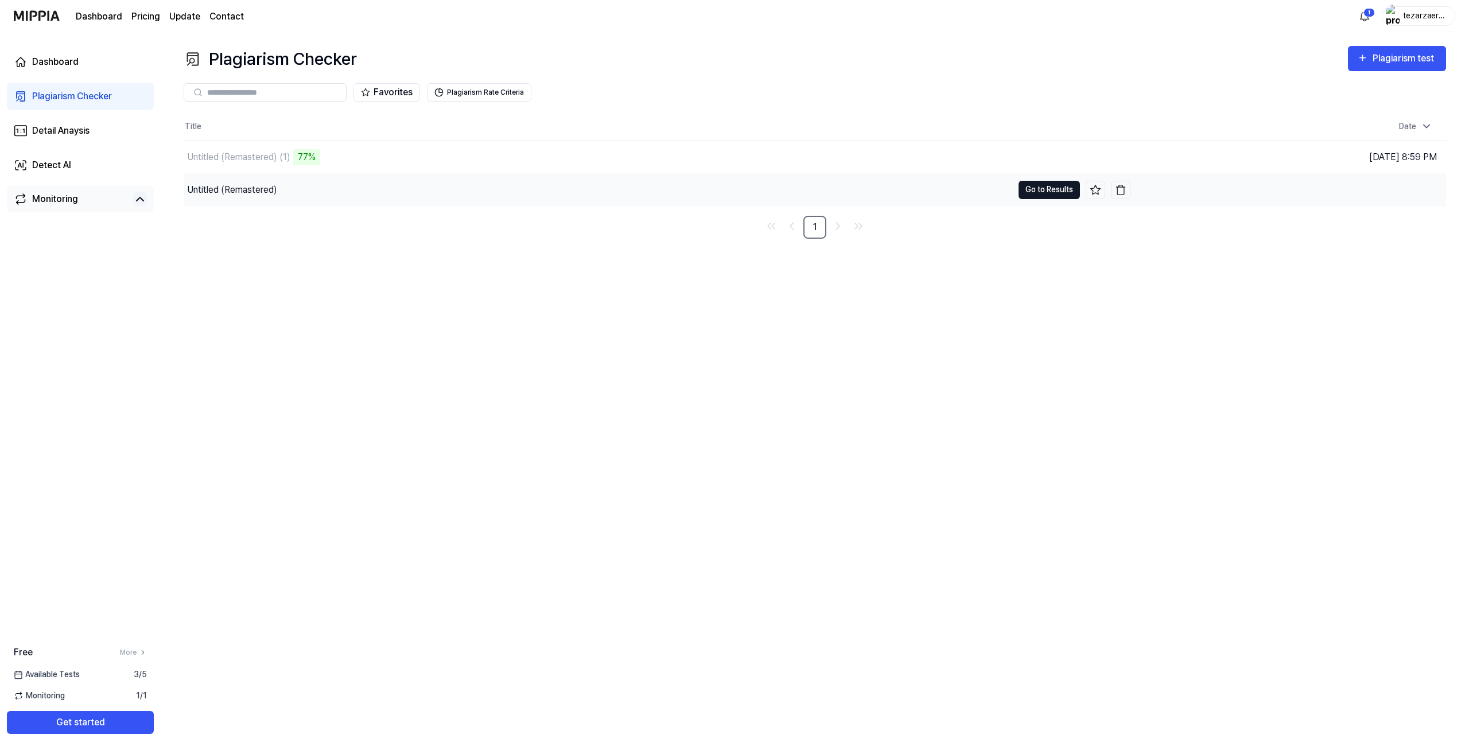
click at [1028, 189] on button "Go to Results" at bounding box center [1049, 190] width 61 height 18
click at [308, 158] on div "96%" at bounding box center [307, 157] width 28 height 16
click at [320, 152] on div "97%" at bounding box center [307, 157] width 28 height 16
click at [338, 154] on div "Untitled (Remastered) (1) 97%" at bounding box center [598, 157] width 829 height 32
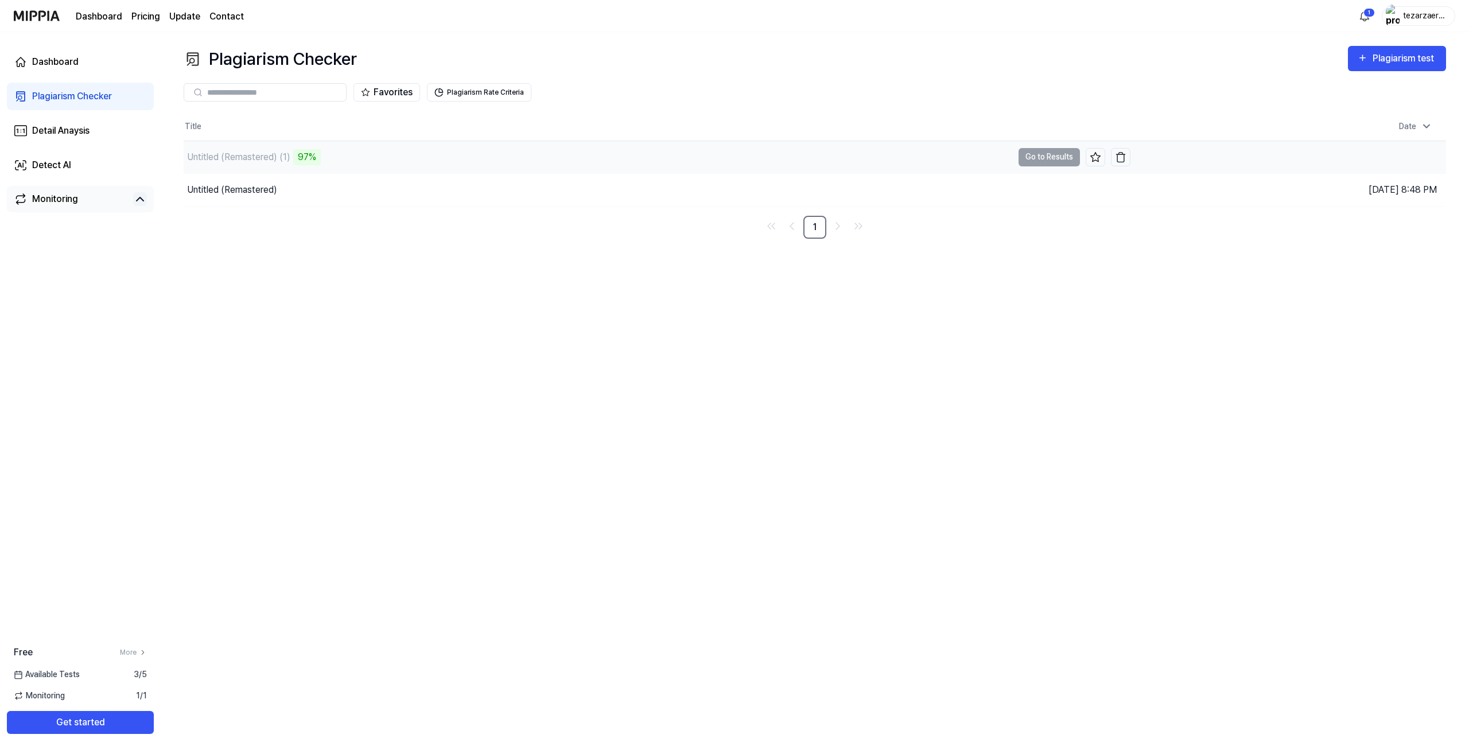
drag, startPoint x: 320, startPoint y: 158, endPoint x: 286, endPoint y: 157, distance: 34.5
click at [286, 157] on div "Untitled (Remastered) (1) 97%" at bounding box center [252, 157] width 137 height 16
click at [328, 161] on div "Untitled (Remastered) (1) 97%" at bounding box center [598, 157] width 829 height 32
click at [256, 154] on div "Untitled (Remastered) (1) 97%" at bounding box center [598, 157] width 829 height 32
click at [314, 156] on div "97%" at bounding box center [307, 157] width 28 height 16
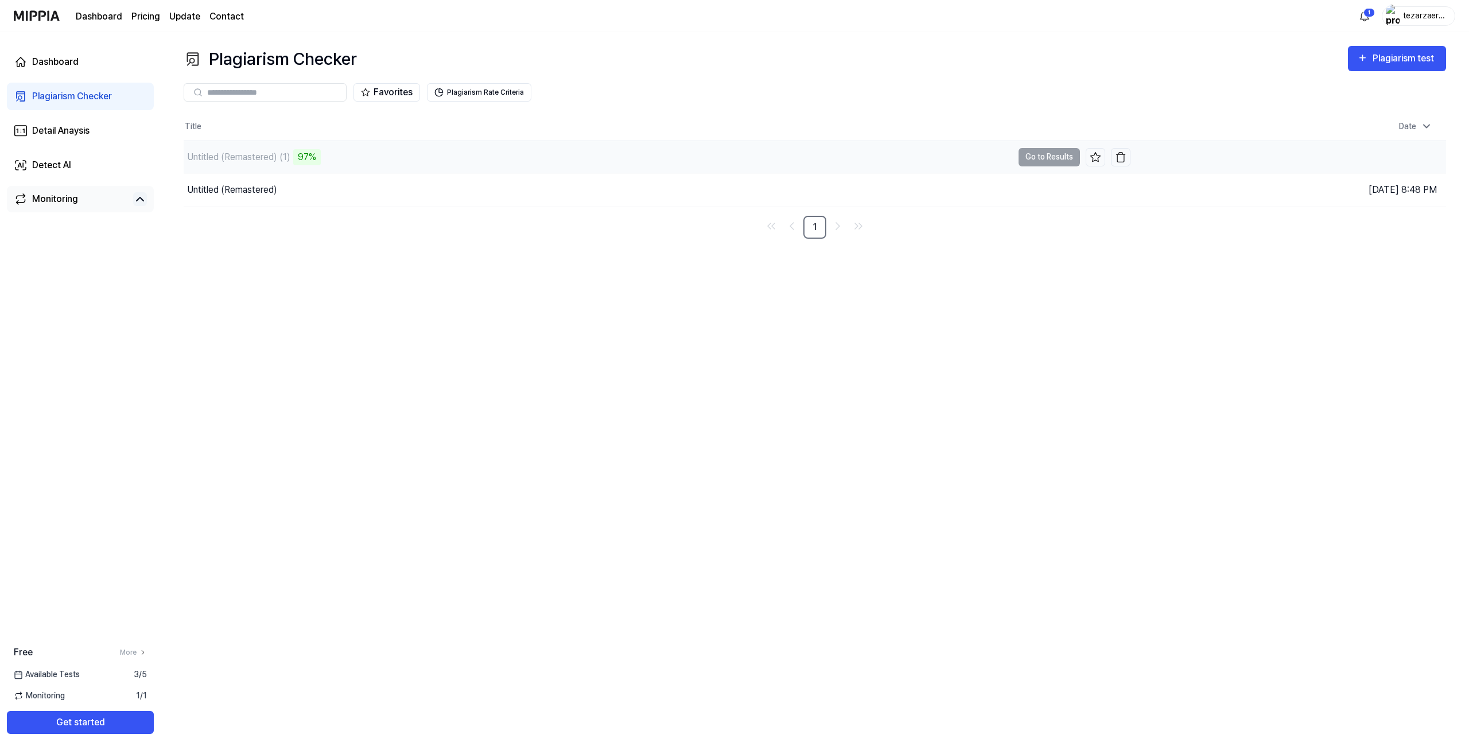
click at [302, 154] on div "97%" at bounding box center [307, 157] width 28 height 16
click at [325, 155] on div "Untitled (Remastered) (1) 97%" at bounding box center [598, 157] width 829 height 32
click at [1044, 150] on button "Go to Results" at bounding box center [1049, 157] width 61 height 18
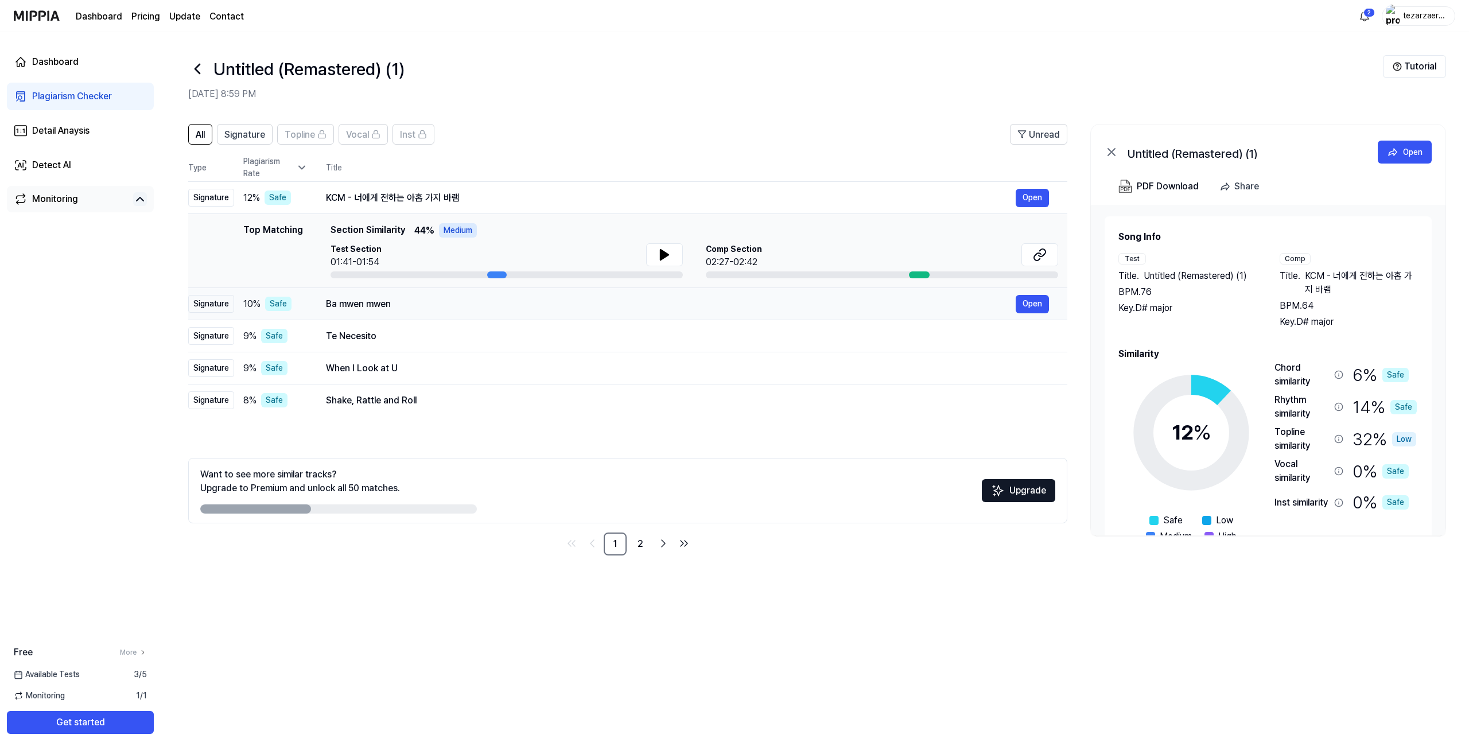
click at [418, 297] on div "Ba mwen mwen Open" at bounding box center [687, 304] width 723 height 18
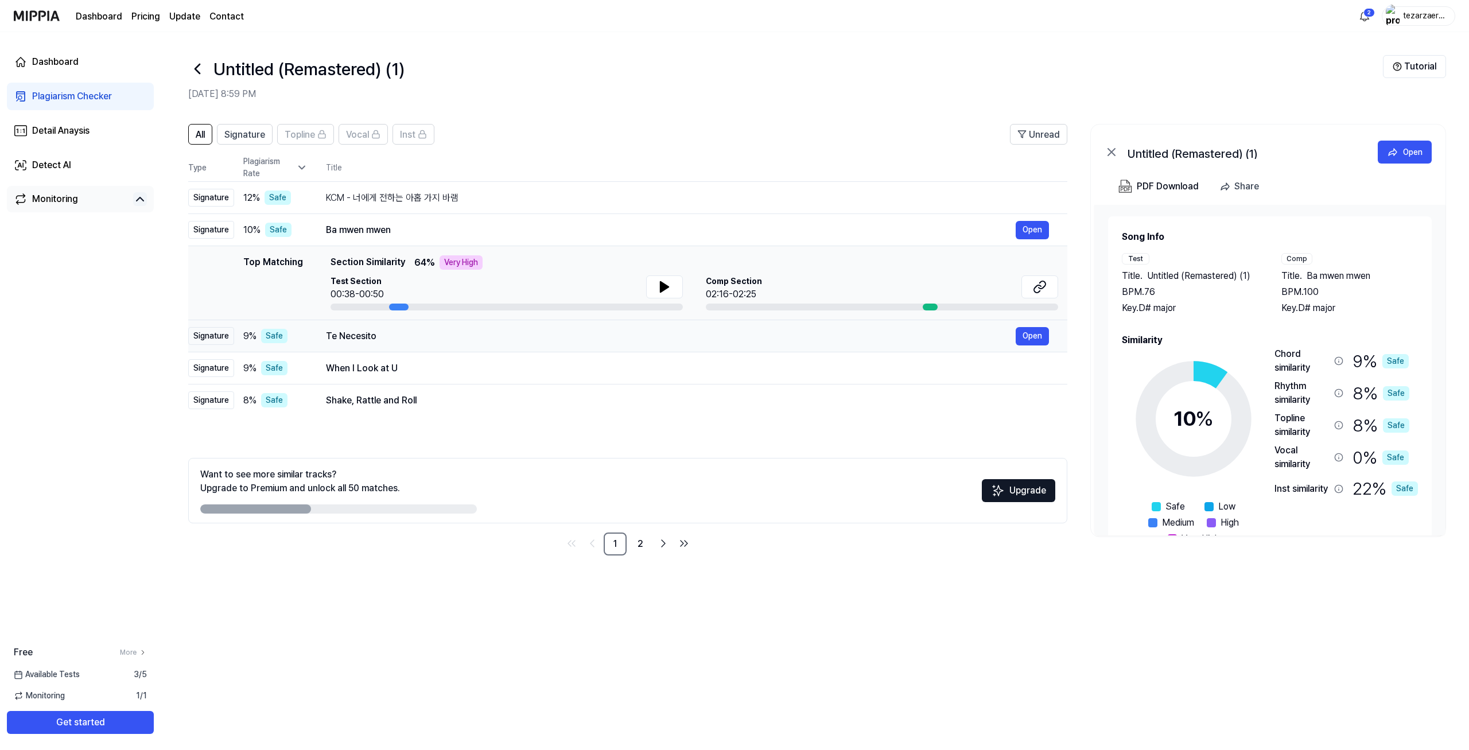
click at [413, 335] on div "Te Necesito" at bounding box center [671, 336] width 690 height 14
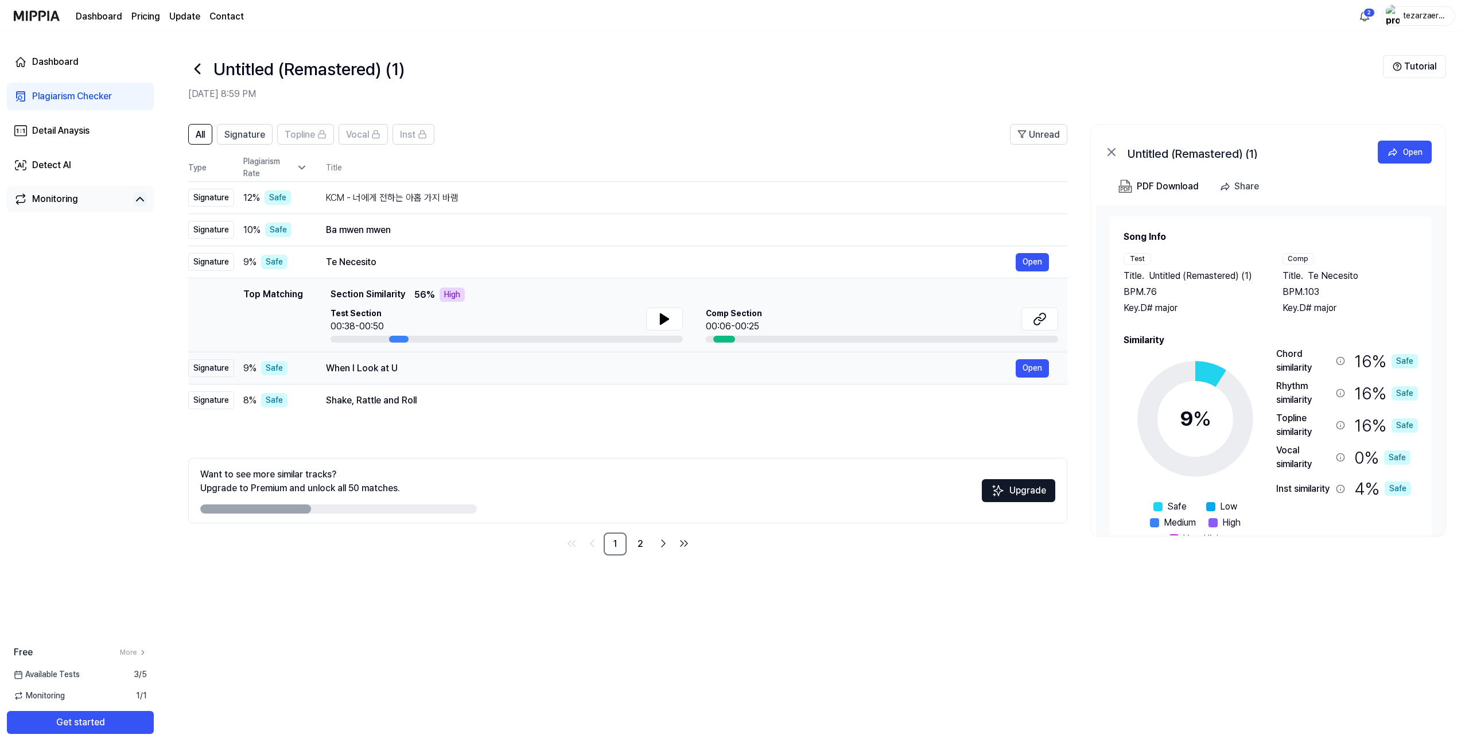
click at [406, 368] on div "When I Look at U" at bounding box center [671, 369] width 690 height 14
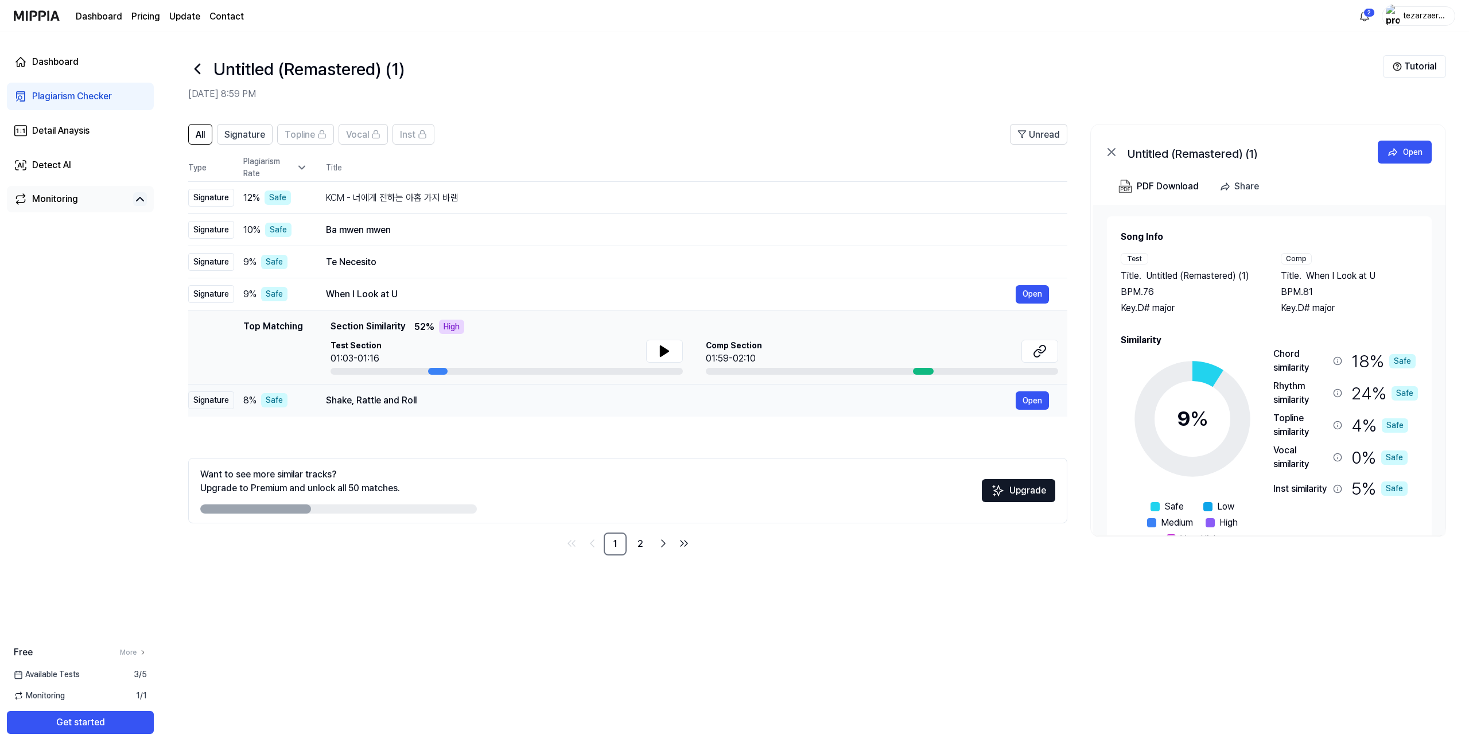
click at [409, 391] on div "Shake, Rattle and Roll Open" at bounding box center [687, 400] width 723 height 18
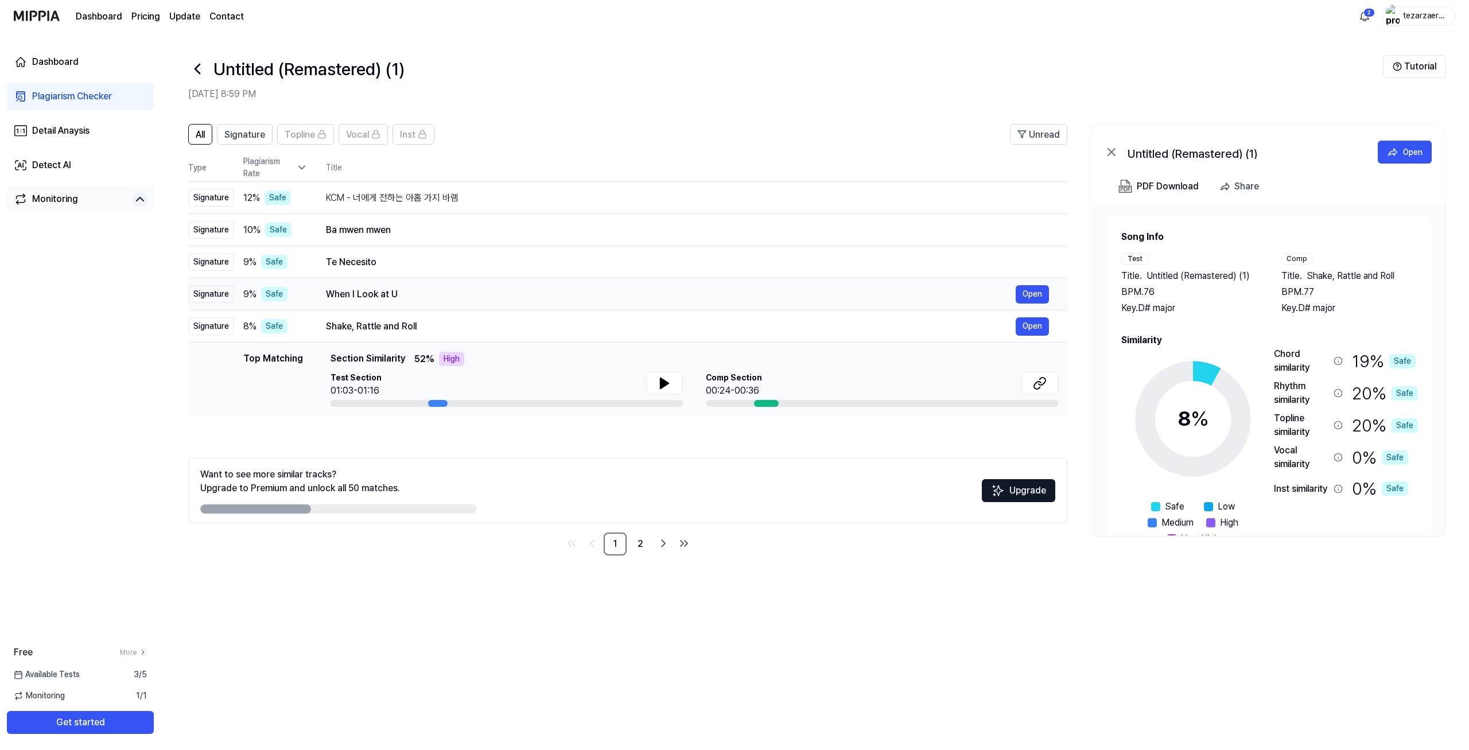
click at [397, 285] on div "When I Look at U Open" at bounding box center [687, 294] width 723 height 18
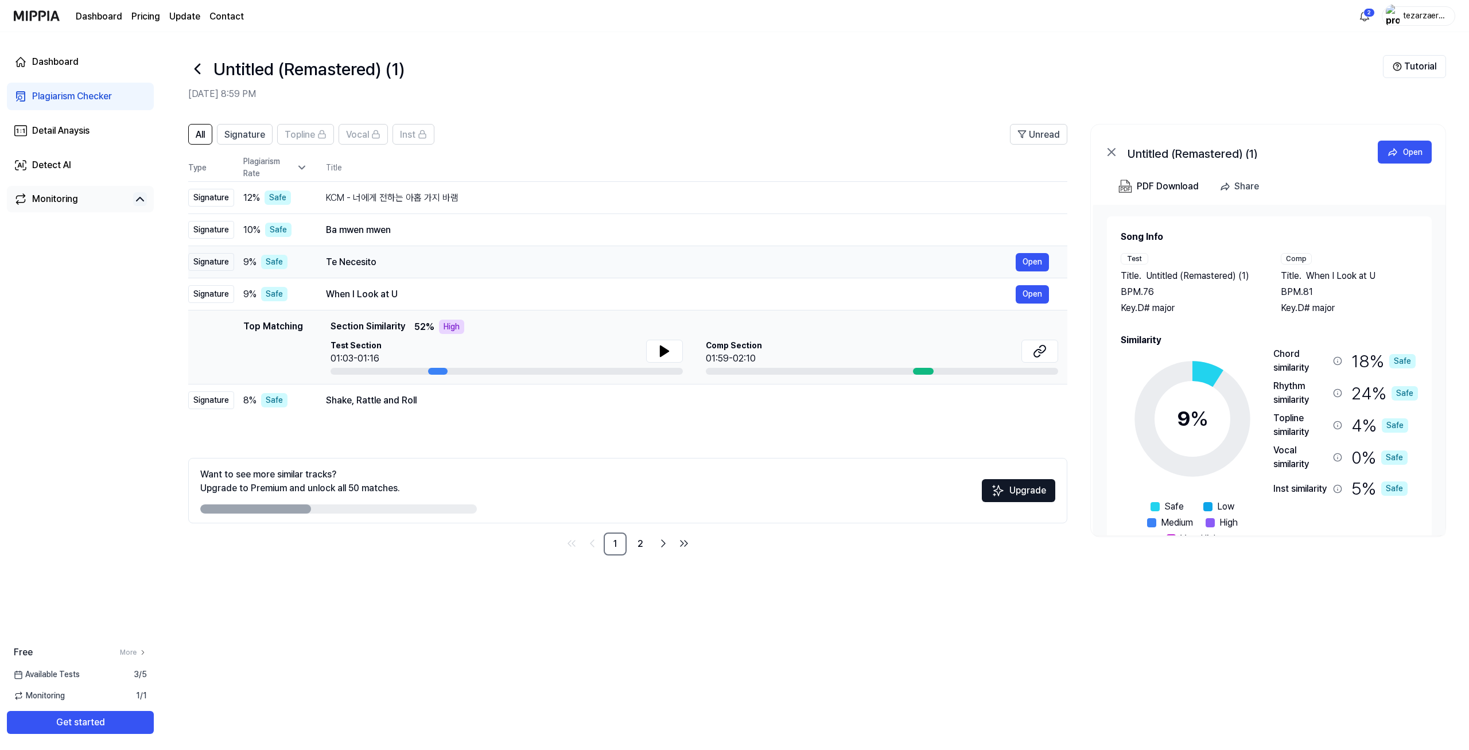
click at [405, 258] on div "Te Necesito" at bounding box center [671, 262] width 690 height 14
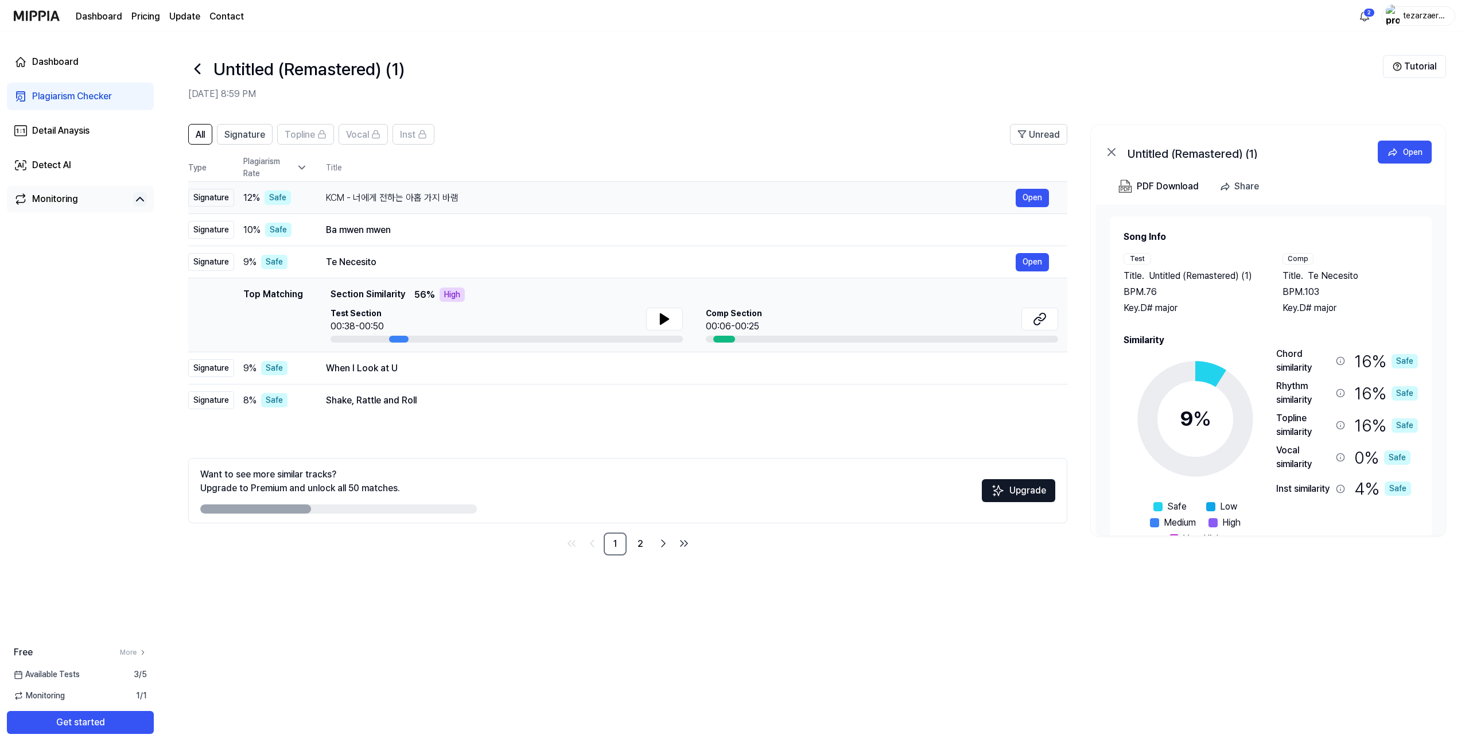
click at [402, 199] on div "KCM - 너에게 전하는 아홉 가지 바램" at bounding box center [671, 198] width 690 height 14
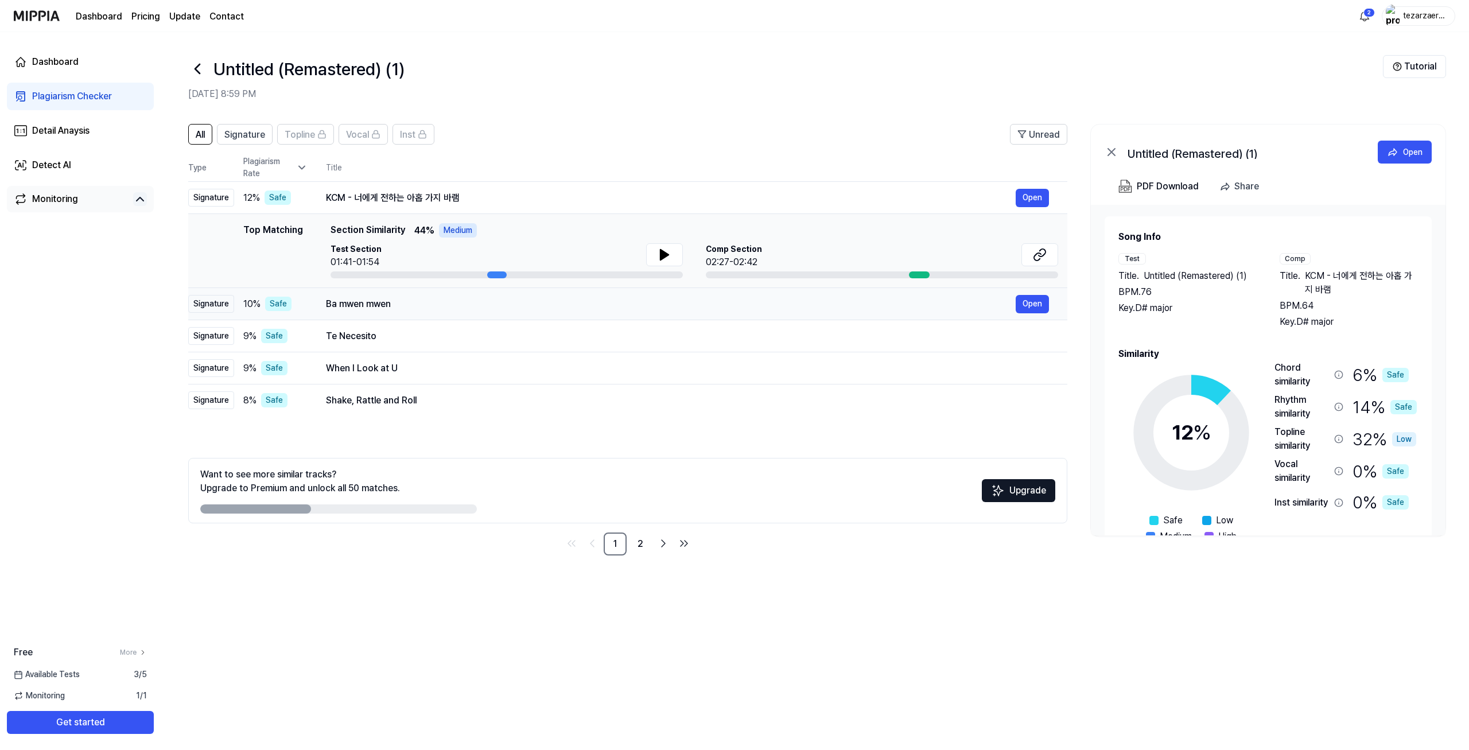
click at [423, 300] on div "Ba mwen mwen" at bounding box center [671, 304] width 690 height 14
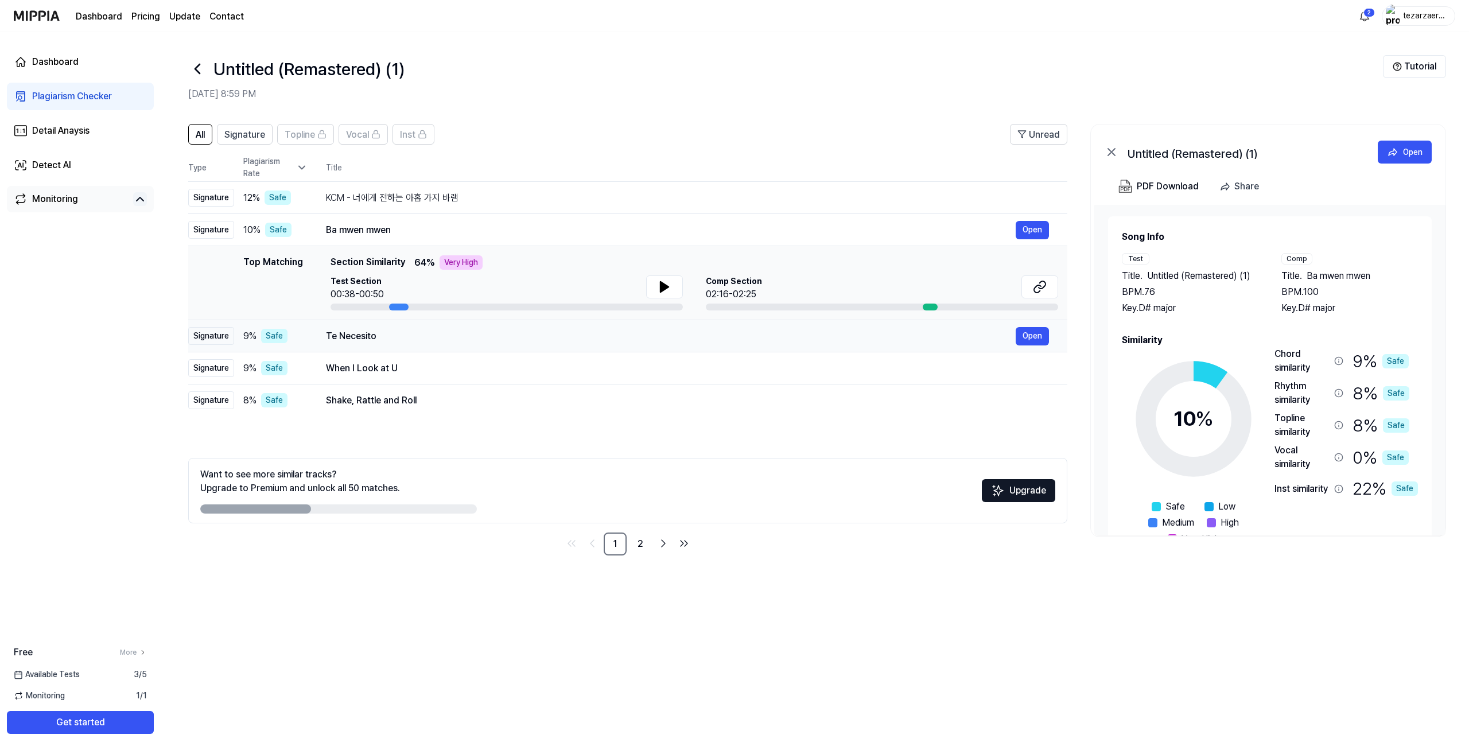
click at [406, 335] on div "Te Necesito" at bounding box center [671, 336] width 690 height 14
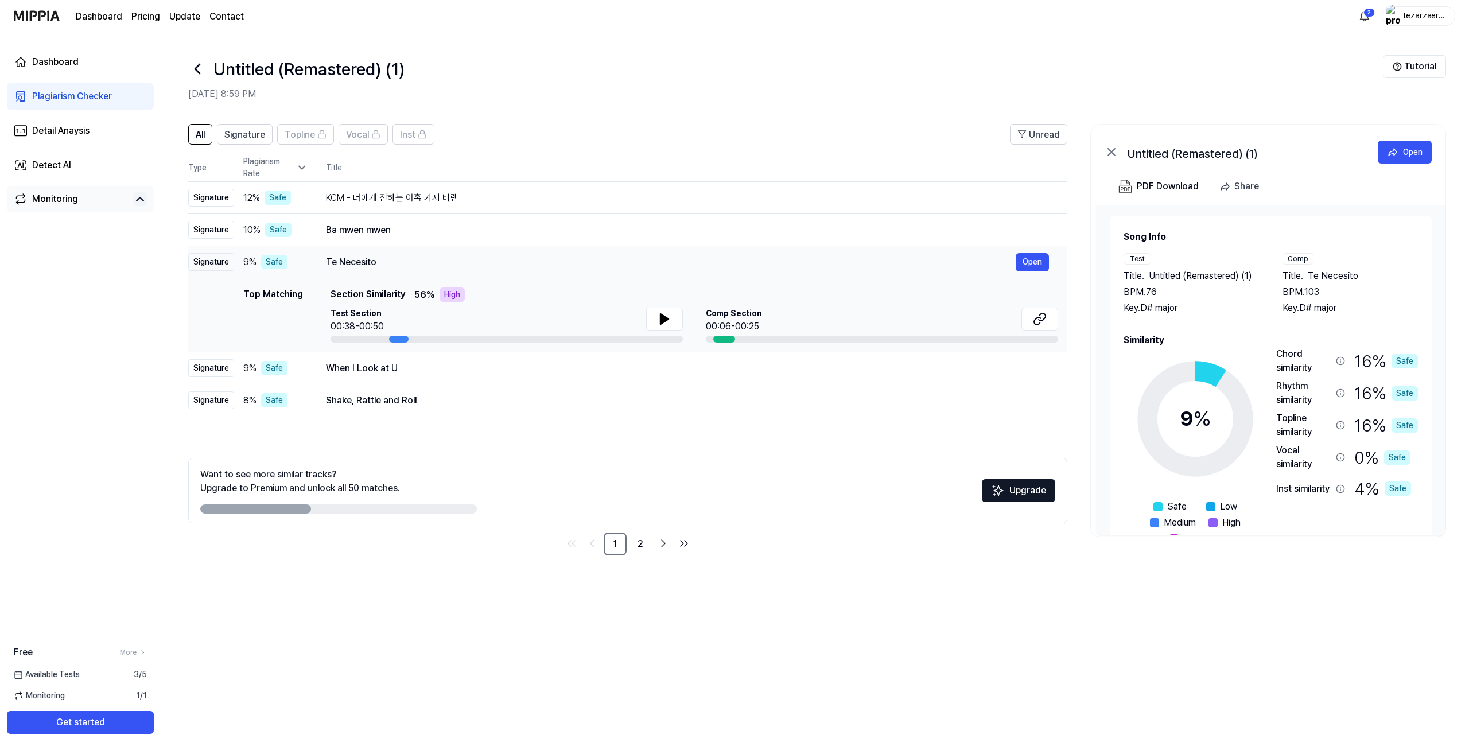
click at [390, 272] on td "Te Necesito Open" at bounding box center [688, 262] width 760 height 32
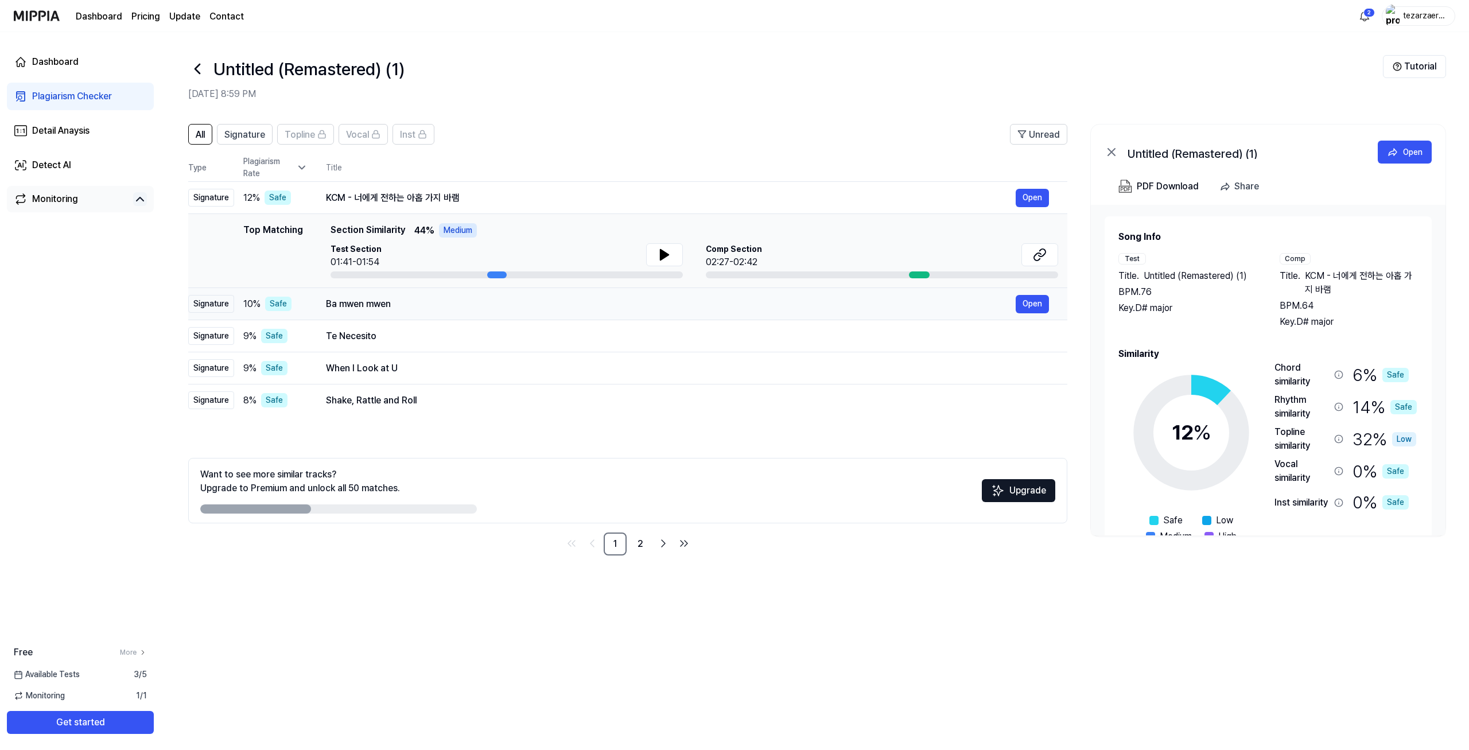
click at [401, 315] on td "Ba mwen mwen Open" at bounding box center [688, 304] width 760 height 32
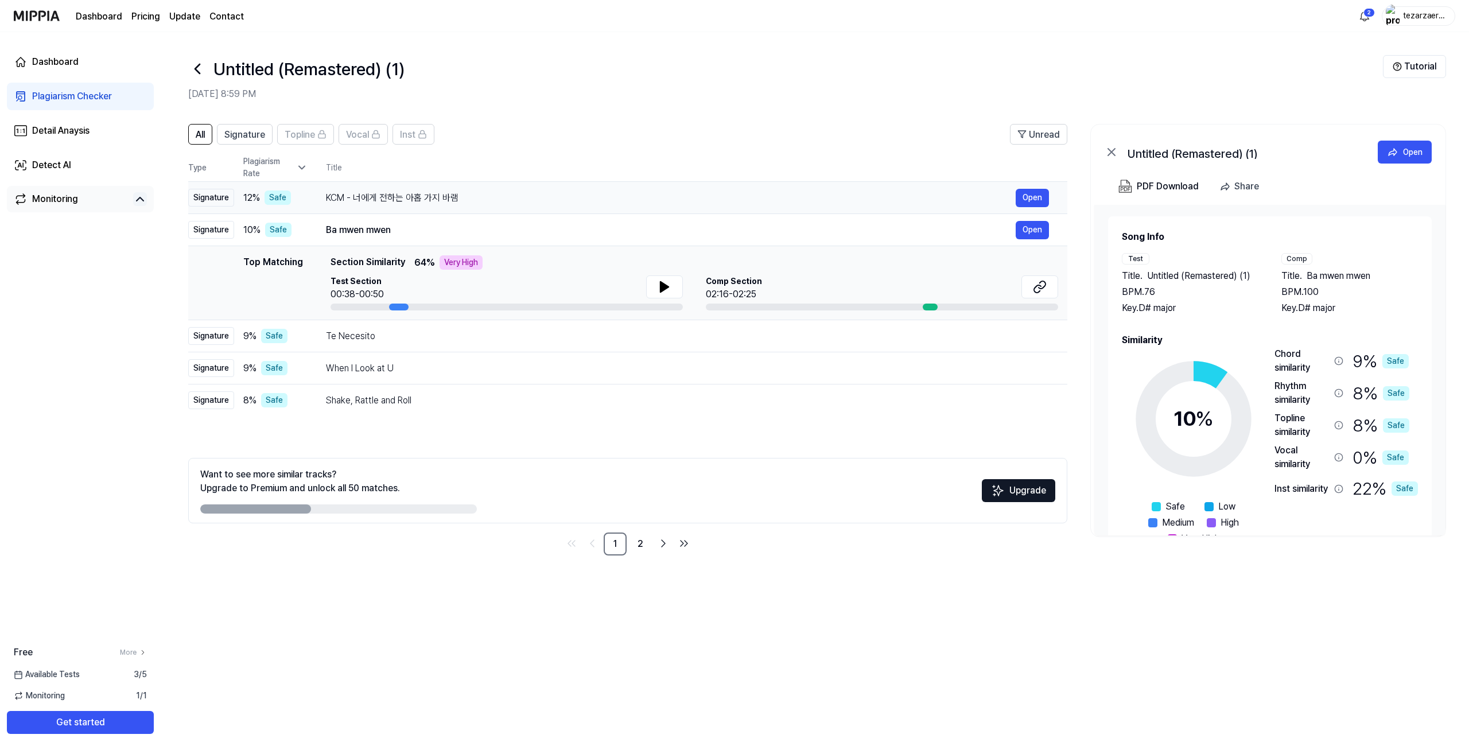
click at [364, 196] on div "KCM - 너에게 전하는 아홉 가지 바램" at bounding box center [671, 198] width 690 height 14
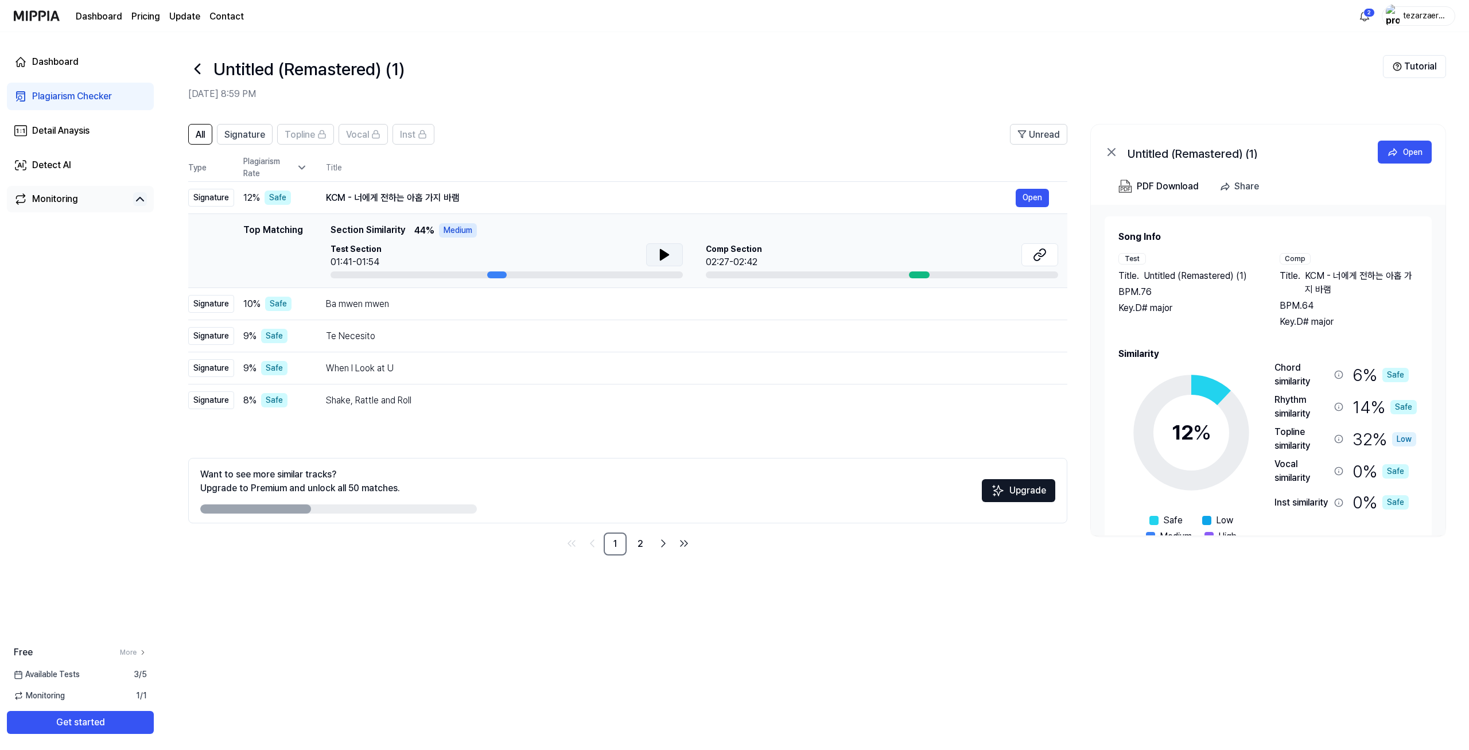
click at [658, 256] on icon at bounding box center [665, 255] width 14 height 14
click at [374, 197] on div "KCM - 너에게 전하는 아홉 가지 바램" at bounding box center [671, 198] width 690 height 14
click at [372, 304] on div "Ba mwen mwen" at bounding box center [671, 304] width 690 height 14
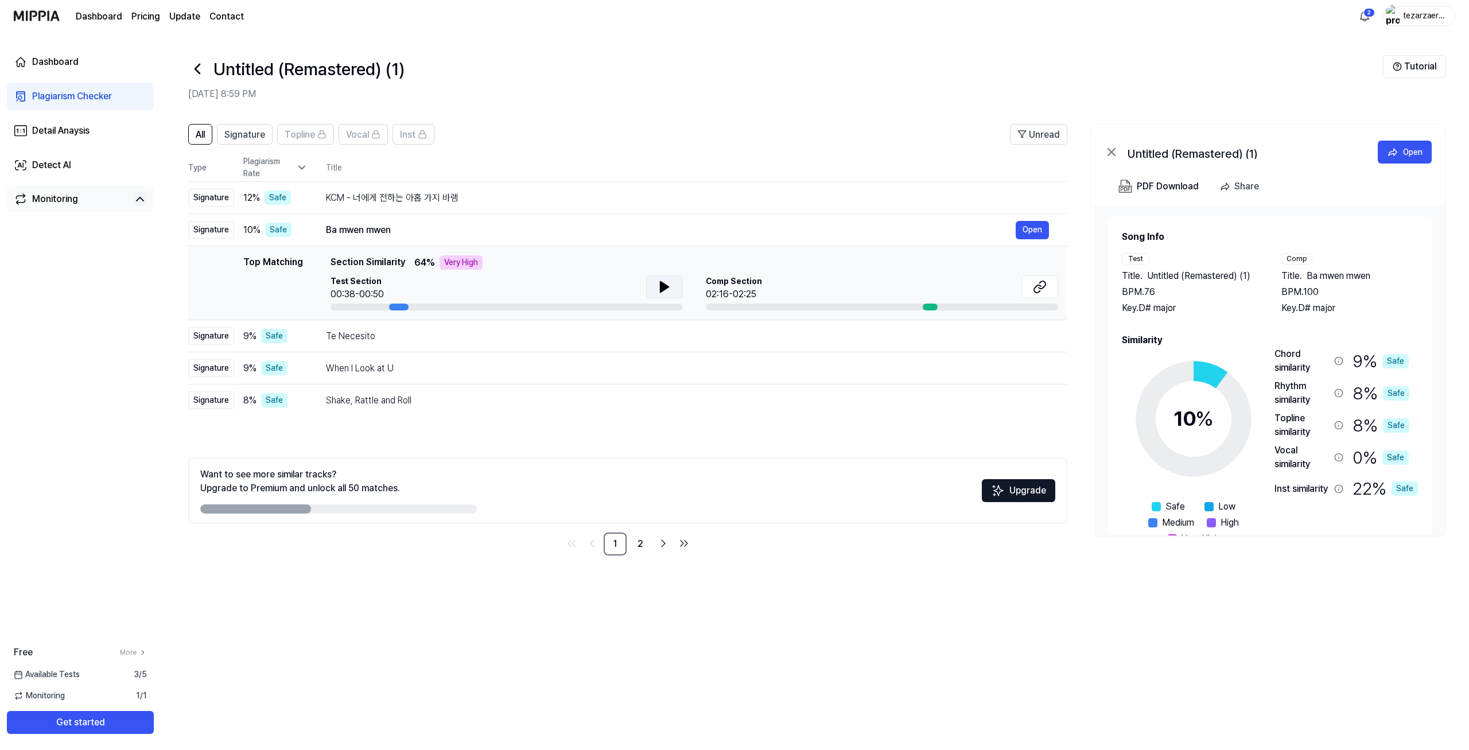
click at [663, 284] on icon at bounding box center [665, 287] width 8 height 10
click at [545, 328] on div "Te Necesito Open" at bounding box center [687, 336] width 723 height 18
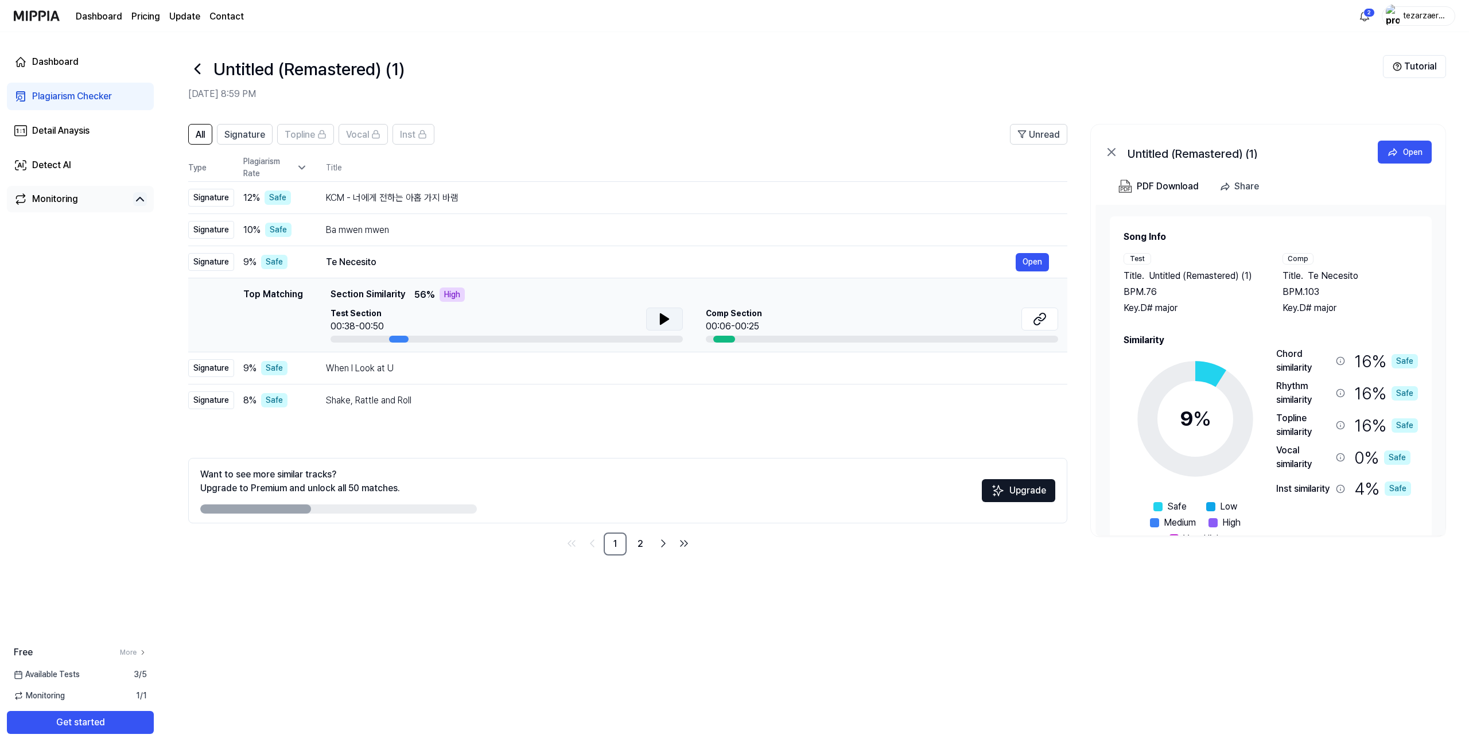
click at [656, 316] on button at bounding box center [664, 319] width 37 height 23
click at [647, 374] on div "When I Look at U" at bounding box center [671, 369] width 690 height 14
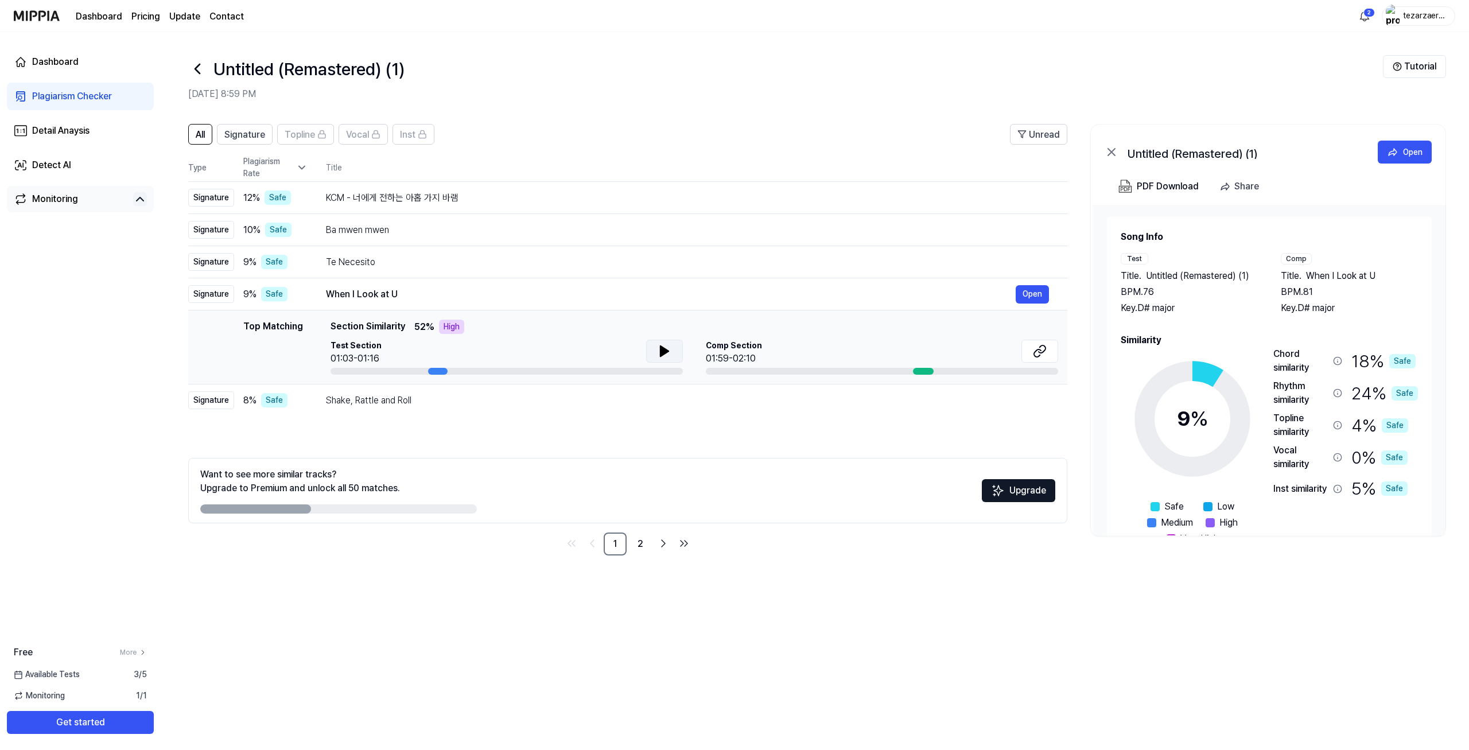
click at [653, 347] on button at bounding box center [664, 351] width 37 height 23
click at [657, 390] on td "Shake, Rattle and Roll Open" at bounding box center [688, 401] width 760 height 32
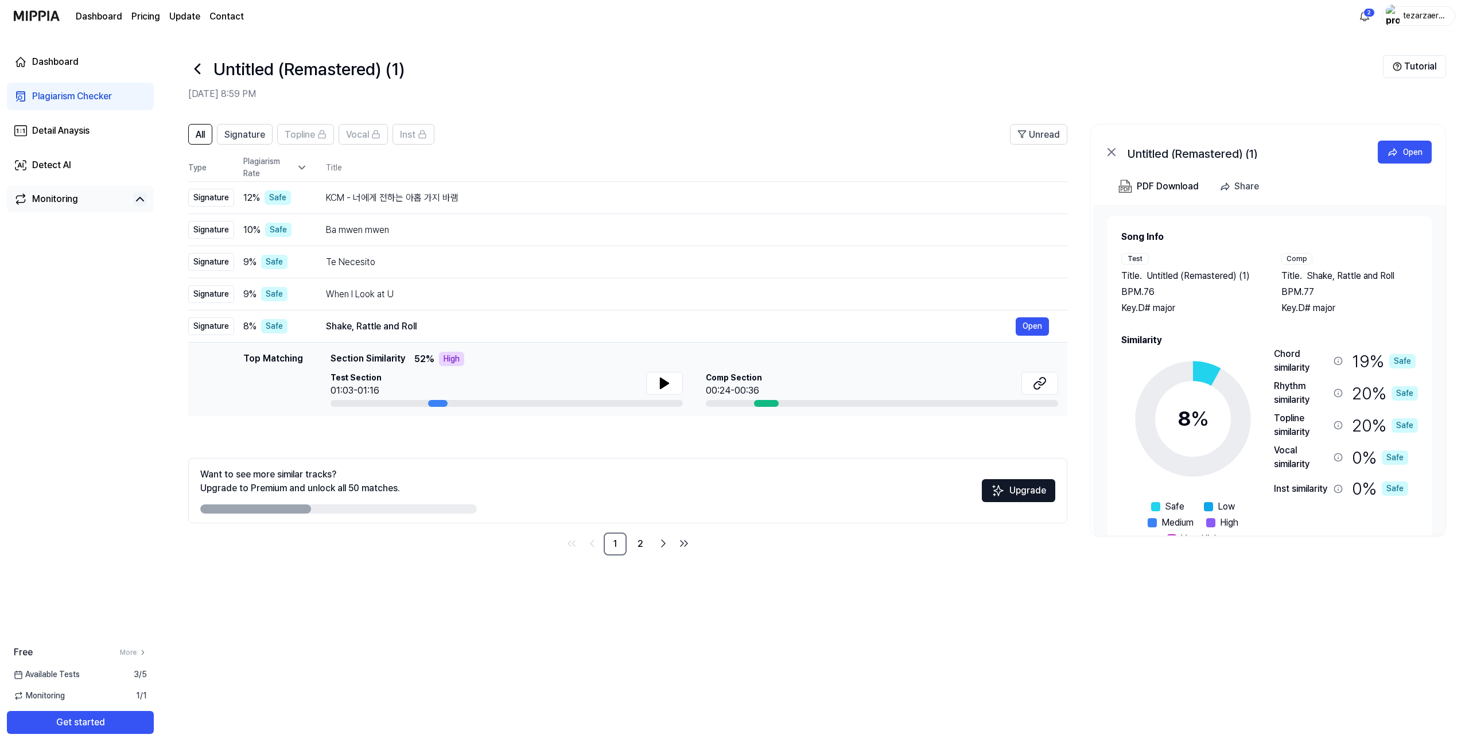
click at [665, 370] on div "Top Matching Section Similarity 52 % High Test Section 01:03-01:16 Comp Section…" at bounding box center [695, 379] width 728 height 55
click at [531, 264] on div "Te Necesito" at bounding box center [671, 262] width 690 height 14
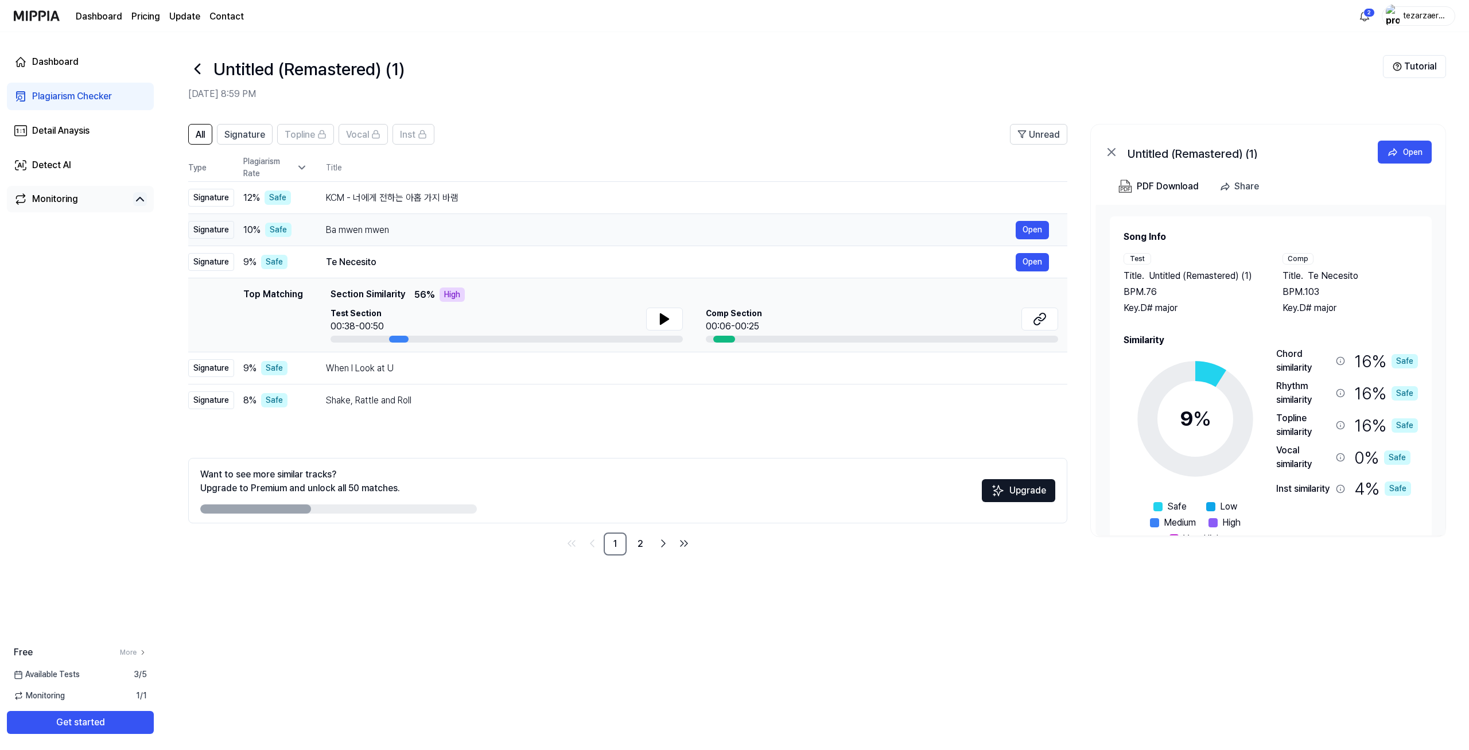
click at [538, 232] on div "Ba mwen mwen" at bounding box center [671, 230] width 690 height 14
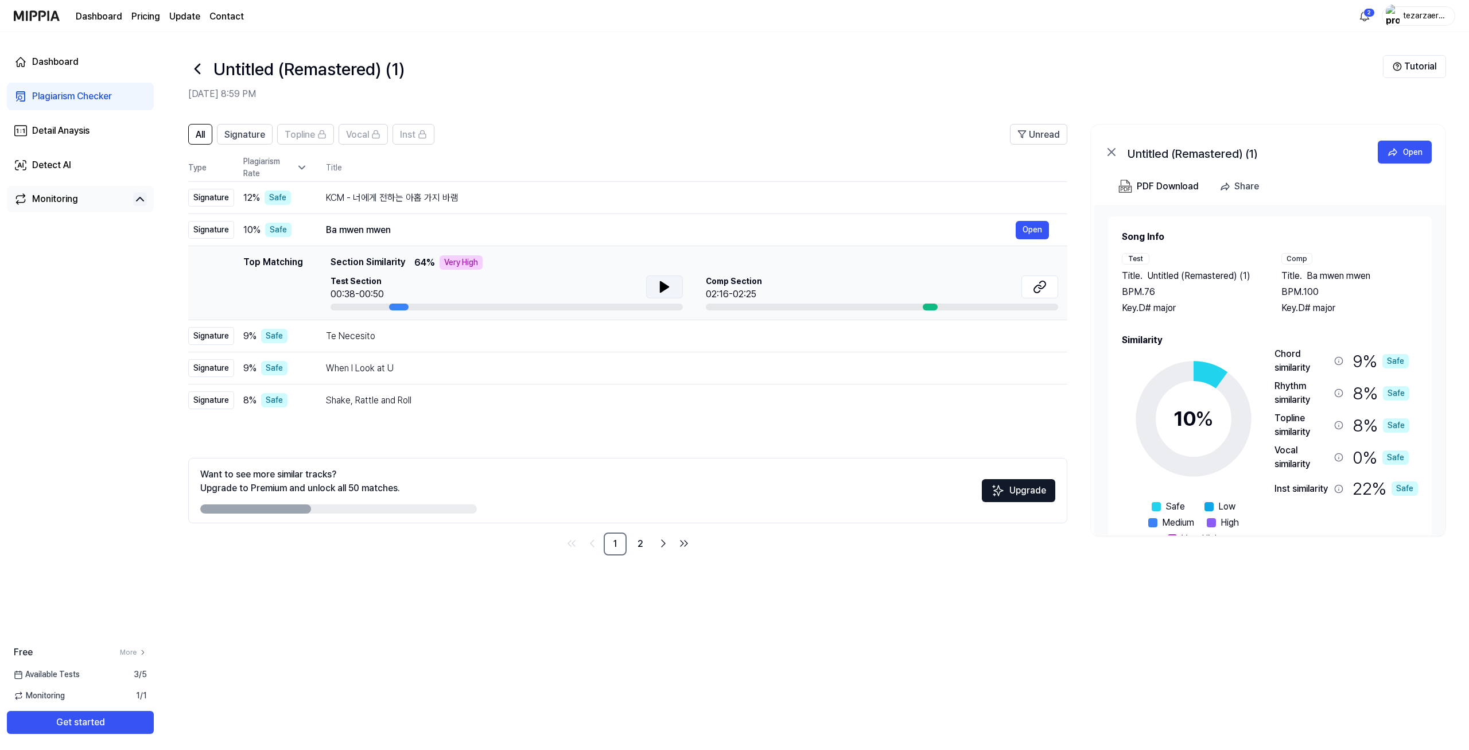
click at [667, 294] on button at bounding box center [664, 286] width 37 height 23
click at [666, 288] on icon at bounding box center [667, 286] width 2 height 9
click at [207, 66] on div "Untitled (Remastered) (1)" at bounding box center [785, 69] width 1195 height 28
click at [196, 67] on icon at bounding box center [197, 68] width 5 height 9
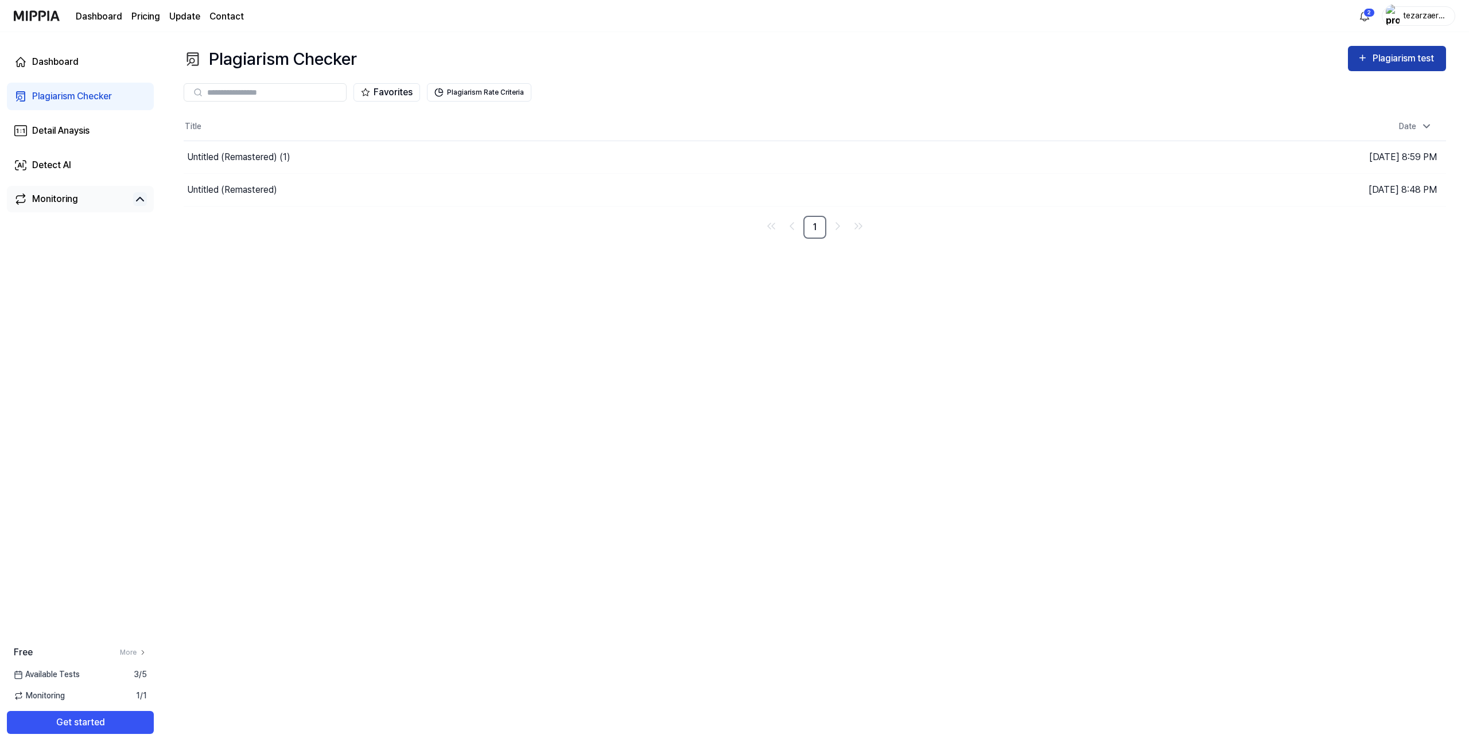
click at [1365, 61] on icon "button" at bounding box center [1362, 58] width 11 height 14
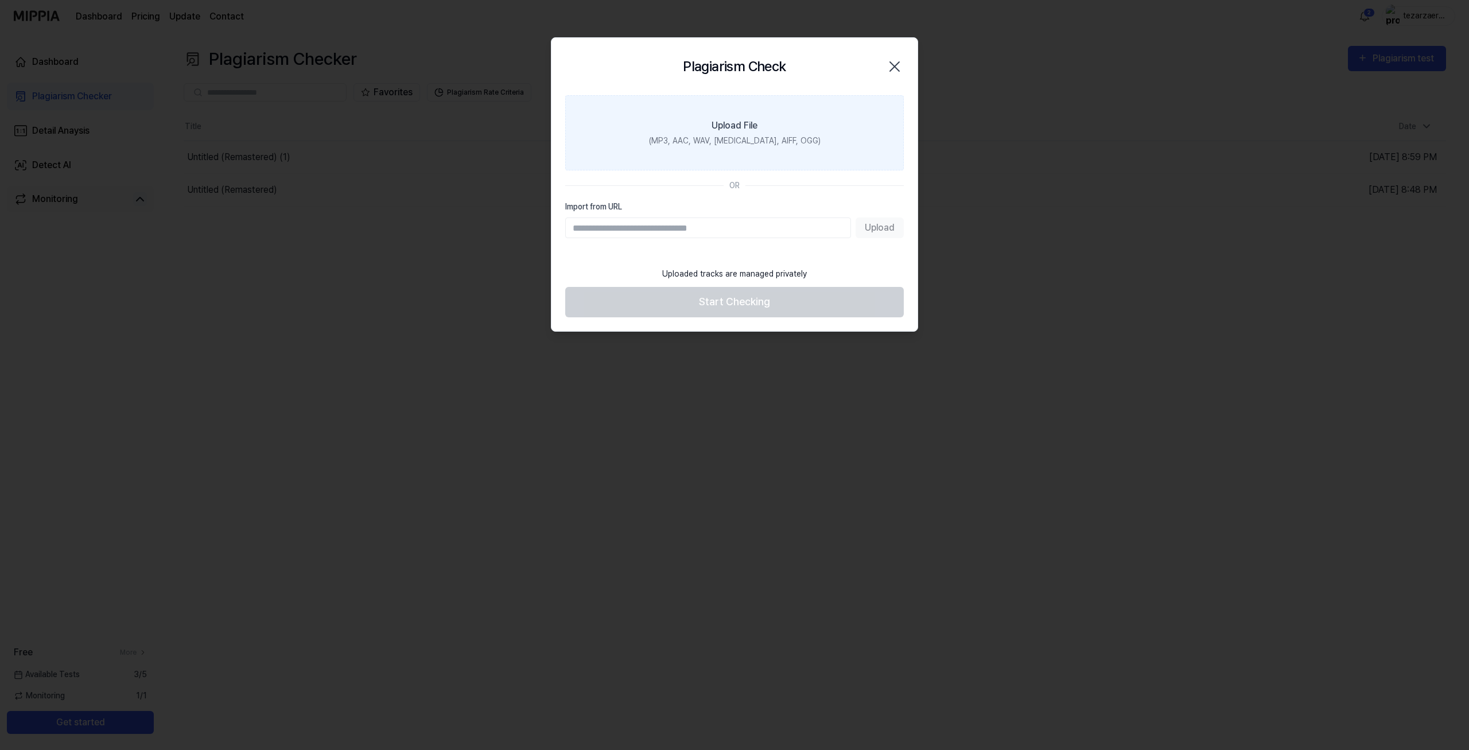
click at [733, 136] on div "(MP3, AAC, WAV, [MEDICAL_DATA], AIFF, OGG)" at bounding box center [735, 141] width 172 height 12
click at [0, 0] on input "Upload File (MP3, AAC, WAV, [MEDICAL_DATA], AIFF, OGG)" at bounding box center [0, 0] width 0 height 0
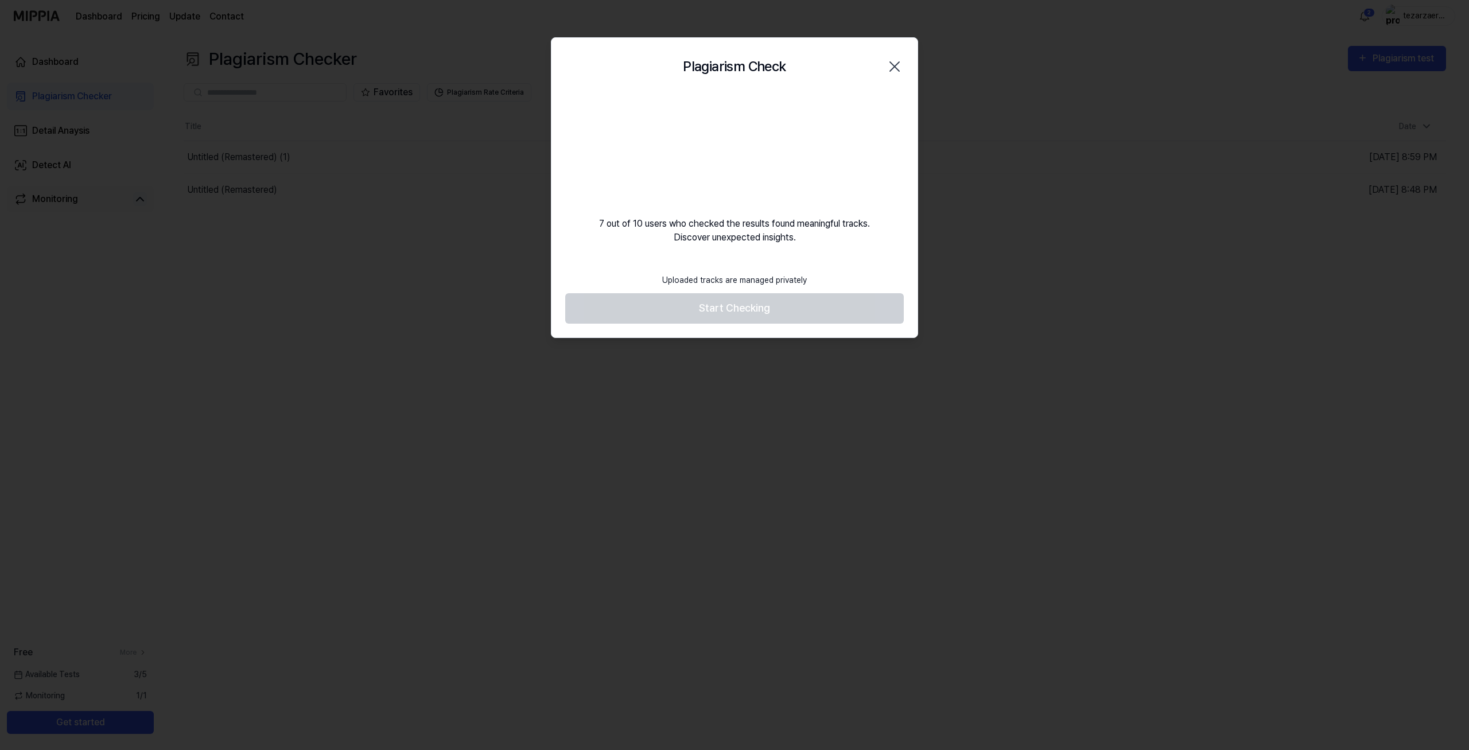
click at [731, 221] on div "7 out of 10 users who checked the results found meaningful tracks. Discover une…" at bounding box center [735, 169] width 366 height 149
drag, startPoint x: 731, startPoint y: 221, endPoint x: 754, endPoint y: 241, distance: 30.5
click at [754, 241] on div "7 out of 10 users who checked the results found meaningful tracks. Discover une…" at bounding box center [735, 169] width 366 height 149
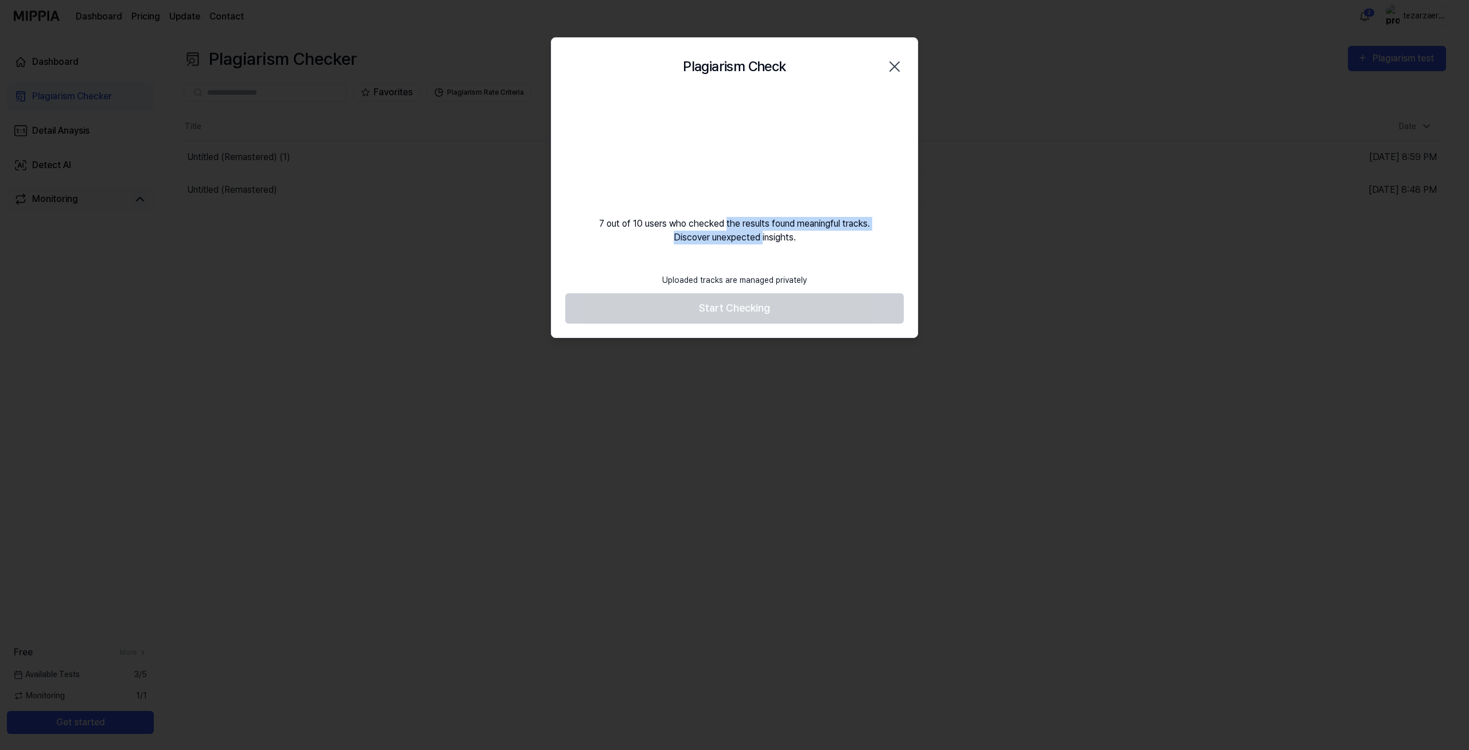
click at [754, 241] on div "7 out of 10 users who checked the results found meaningful tracks. Discover une…" at bounding box center [735, 169] width 366 height 149
drag, startPoint x: 754, startPoint y: 241, endPoint x: 697, endPoint y: 221, distance: 59.7
click at [697, 221] on div "7 out of 10 users who checked the results found meaningful tracks. Discover une…" at bounding box center [735, 169] width 366 height 149
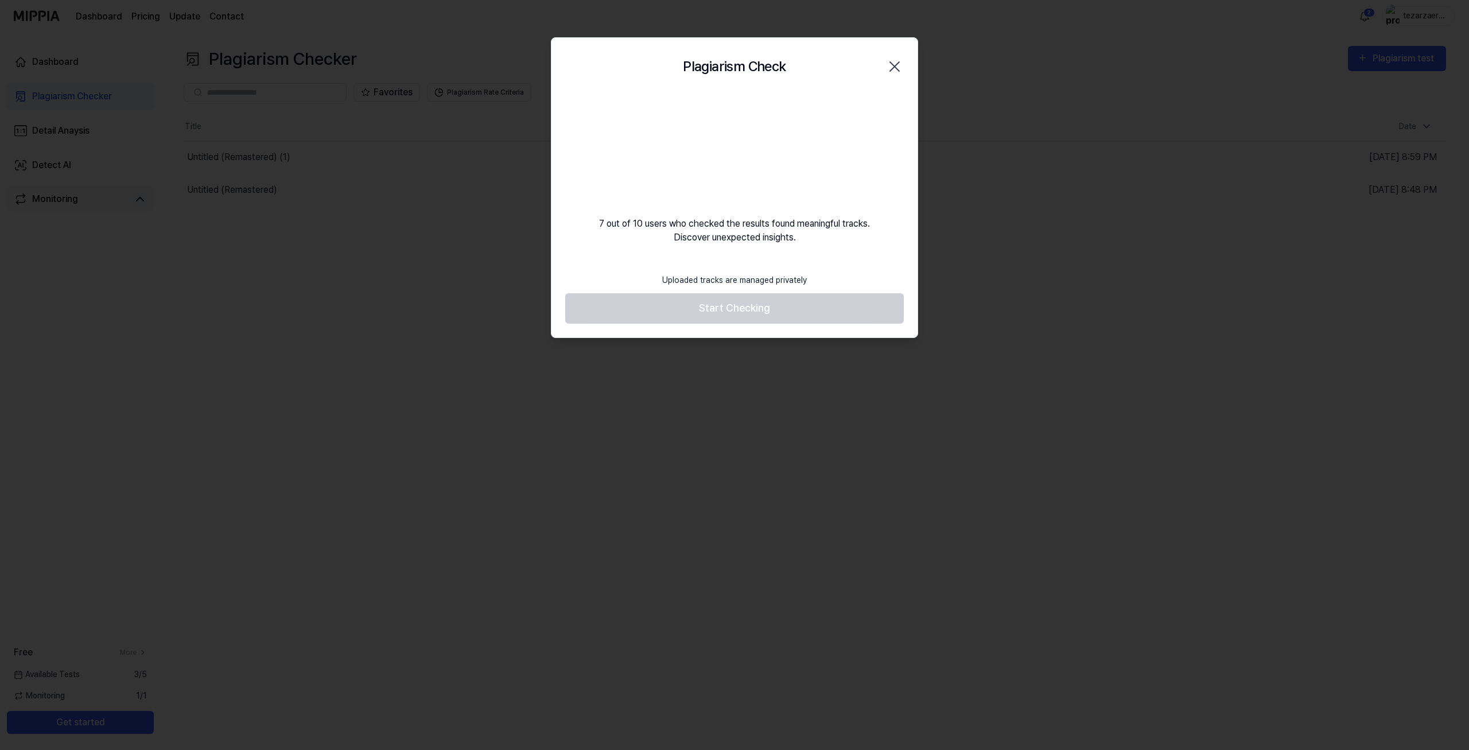
click at [696, 219] on div "7 out of 10 users who checked the results found meaningful tracks. Discover une…" at bounding box center [735, 169] width 366 height 149
drag, startPoint x: 696, startPoint y: 219, endPoint x: 719, endPoint y: 234, distance: 27.4
click at [719, 234] on div "7 out of 10 users who checked the results found meaningful tracks. Discover une…" at bounding box center [735, 169] width 366 height 149
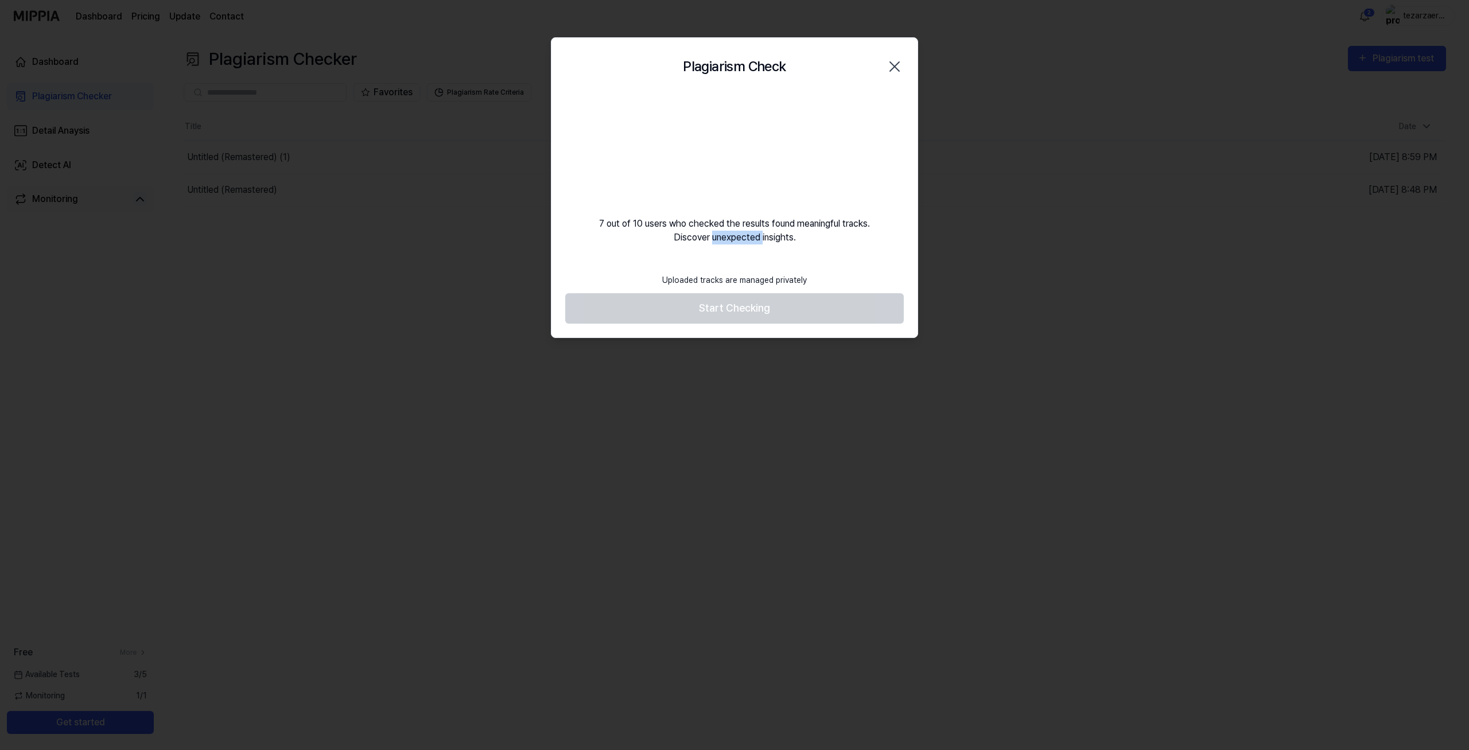
click at [719, 234] on div "7 out of 10 users who checked the results found meaningful tracks. Discover une…" at bounding box center [735, 169] width 366 height 149
drag, startPoint x: 719, startPoint y: 234, endPoint x: 682, endPoint y: 215, distance: 41.3
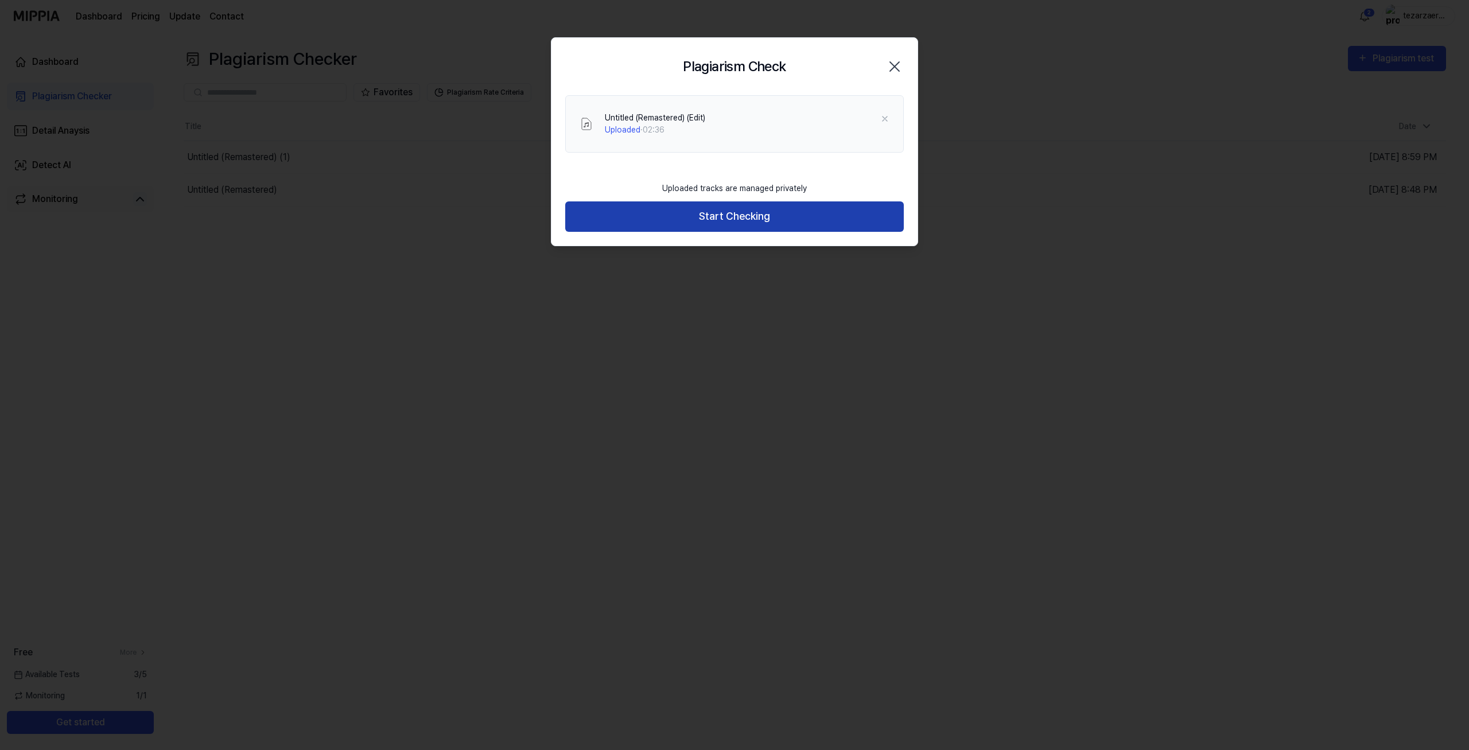
click at [727, 215] on button "Start Checking" at bounding box center [734, 216] width 339 height 30
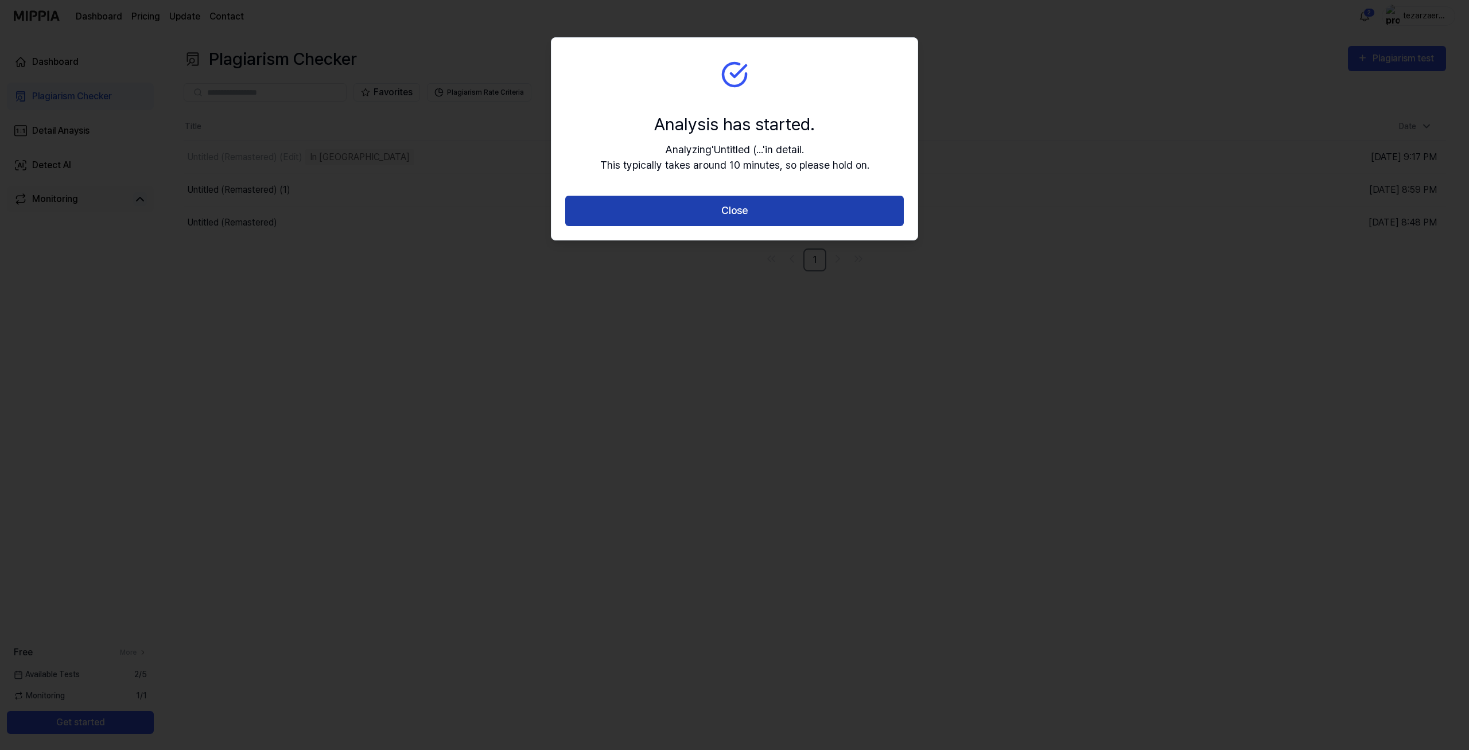
click at [744, 201] on button "Close" at bounding box center [734, 211] width 339 height 30
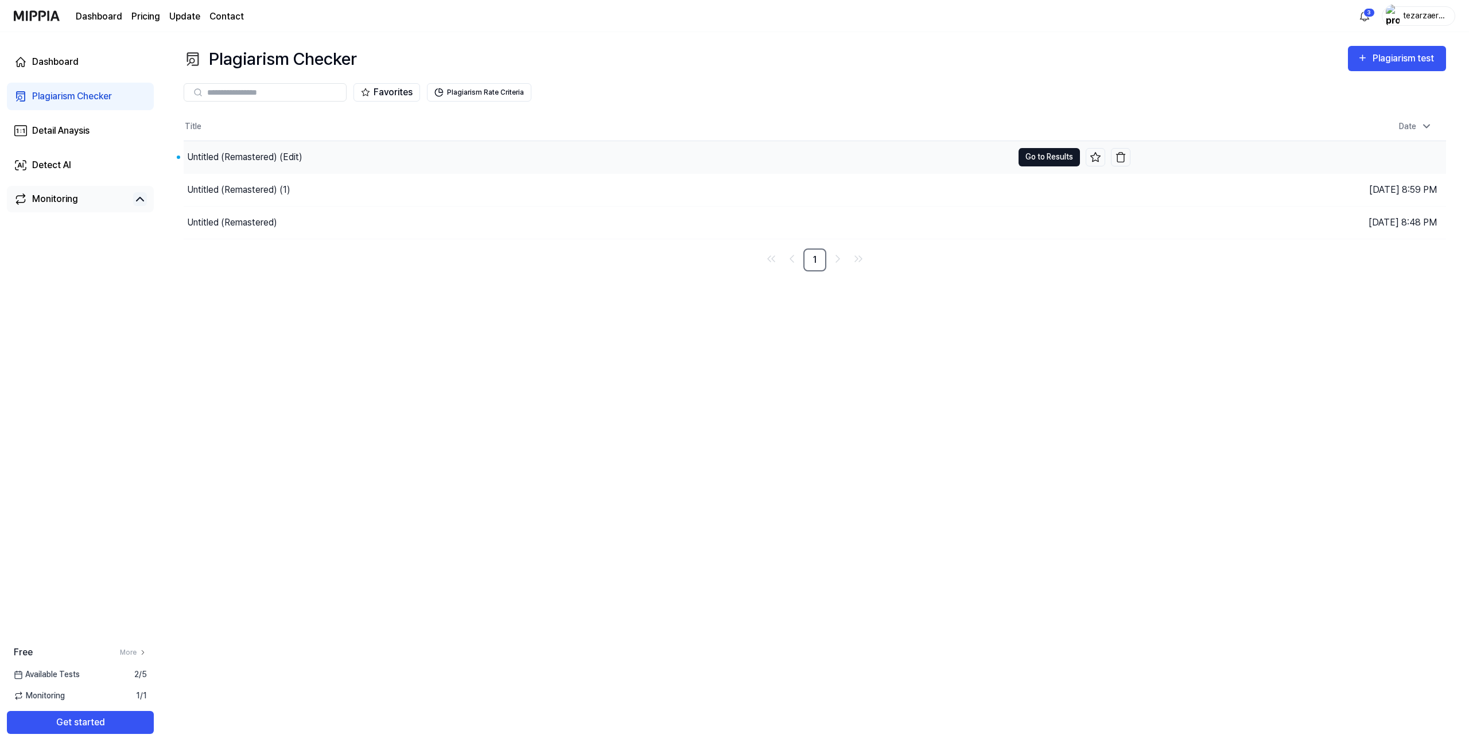
click at [1028, 154] on button "Go to Results" at bounding box center [1049, 157] width 61 height 18
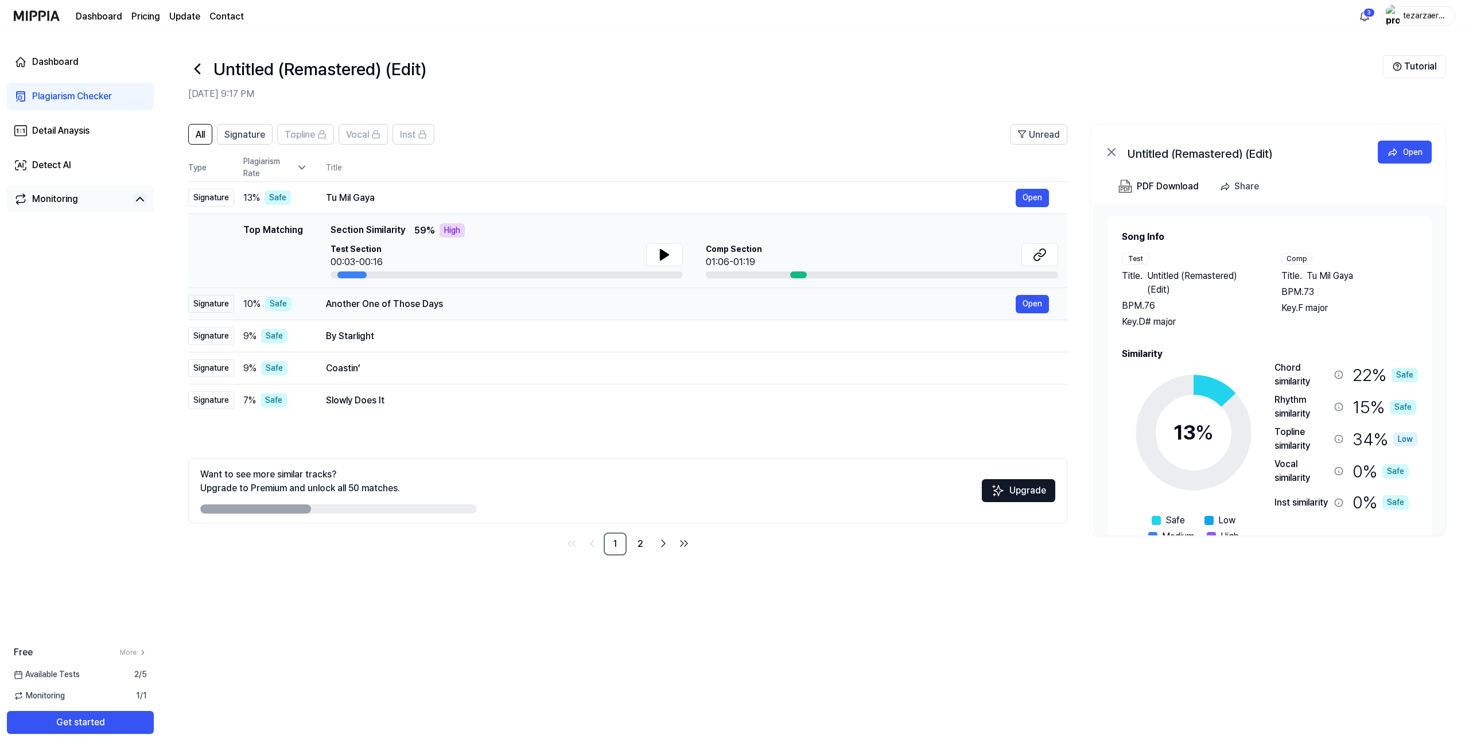
click at [436, 305] on div "Another One of Those Days" at bounding box center [671, 304] width 690 height 14
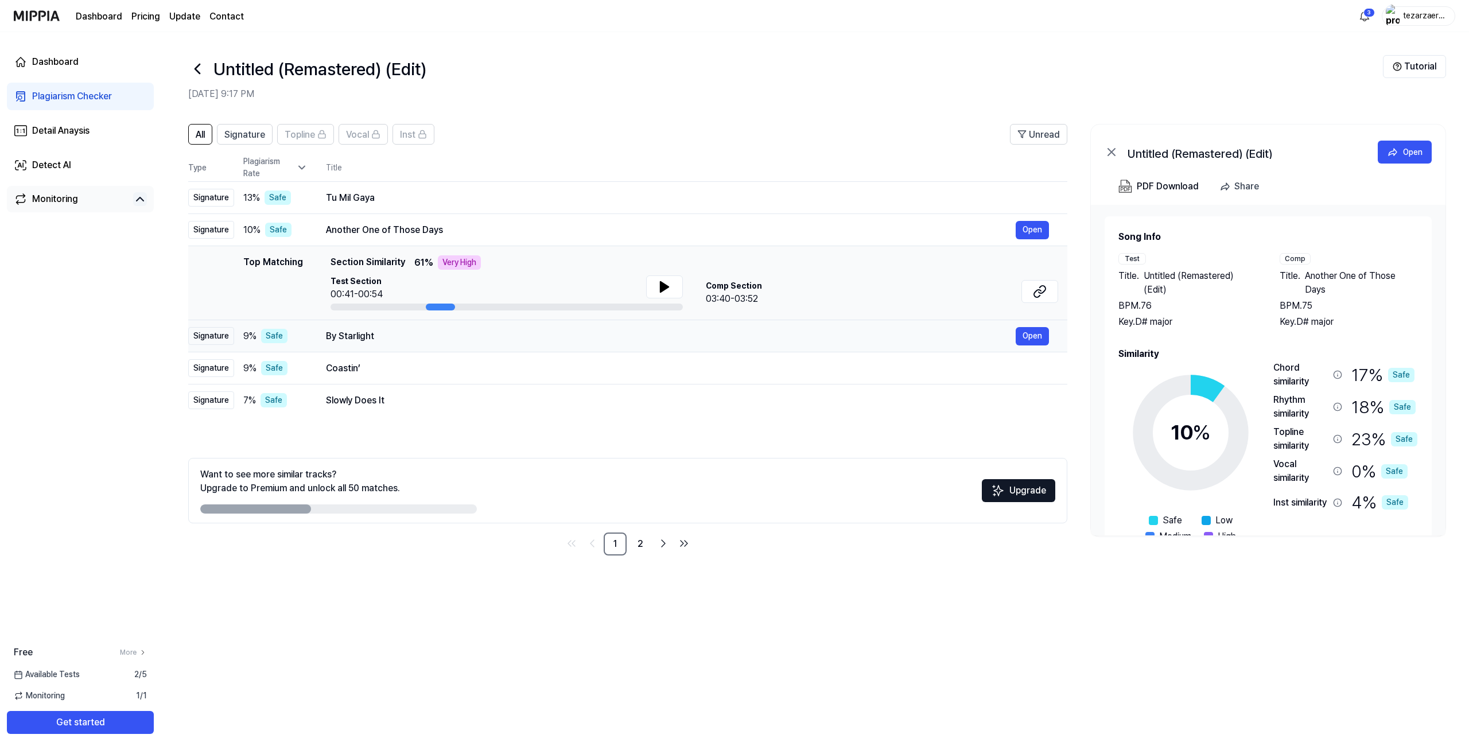
click at [431, 330] on div "By Starlight" at bounding box center [671, 336] width 690 height 14
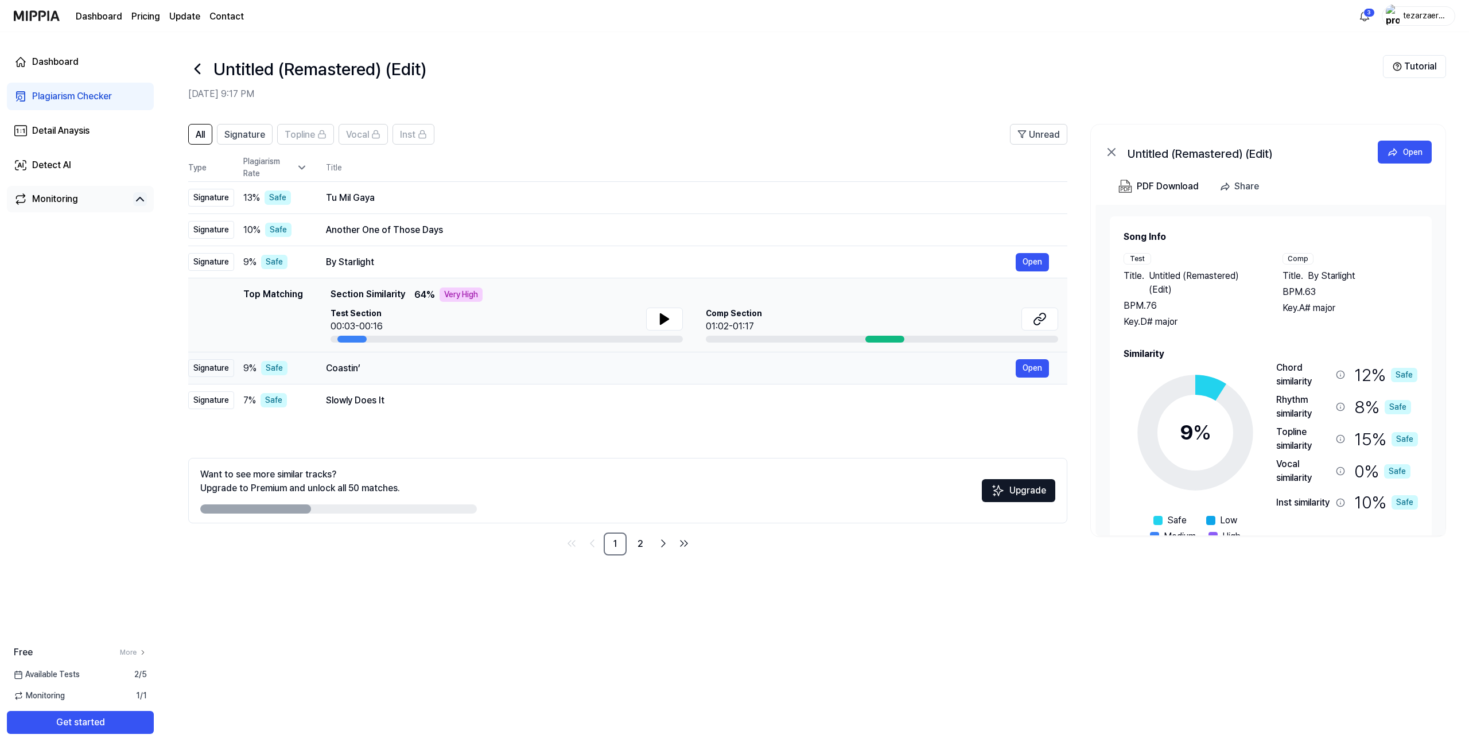
click at [425, 365] on div "Coastin’" at bounding box center [671, 369] width 690 height 14
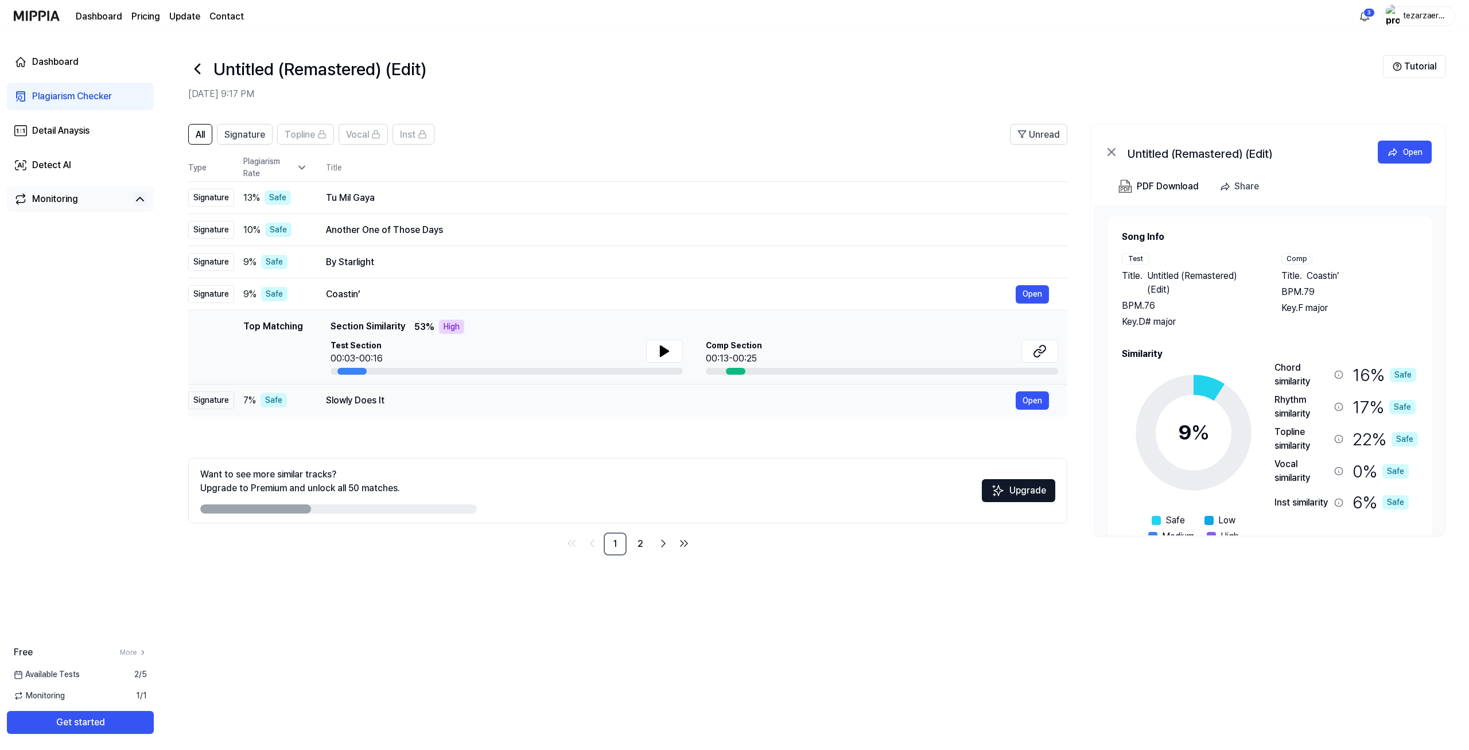
click at [426, 398] on div "Slowly Does It" at bounding box center [671, 401] width 690 height 14
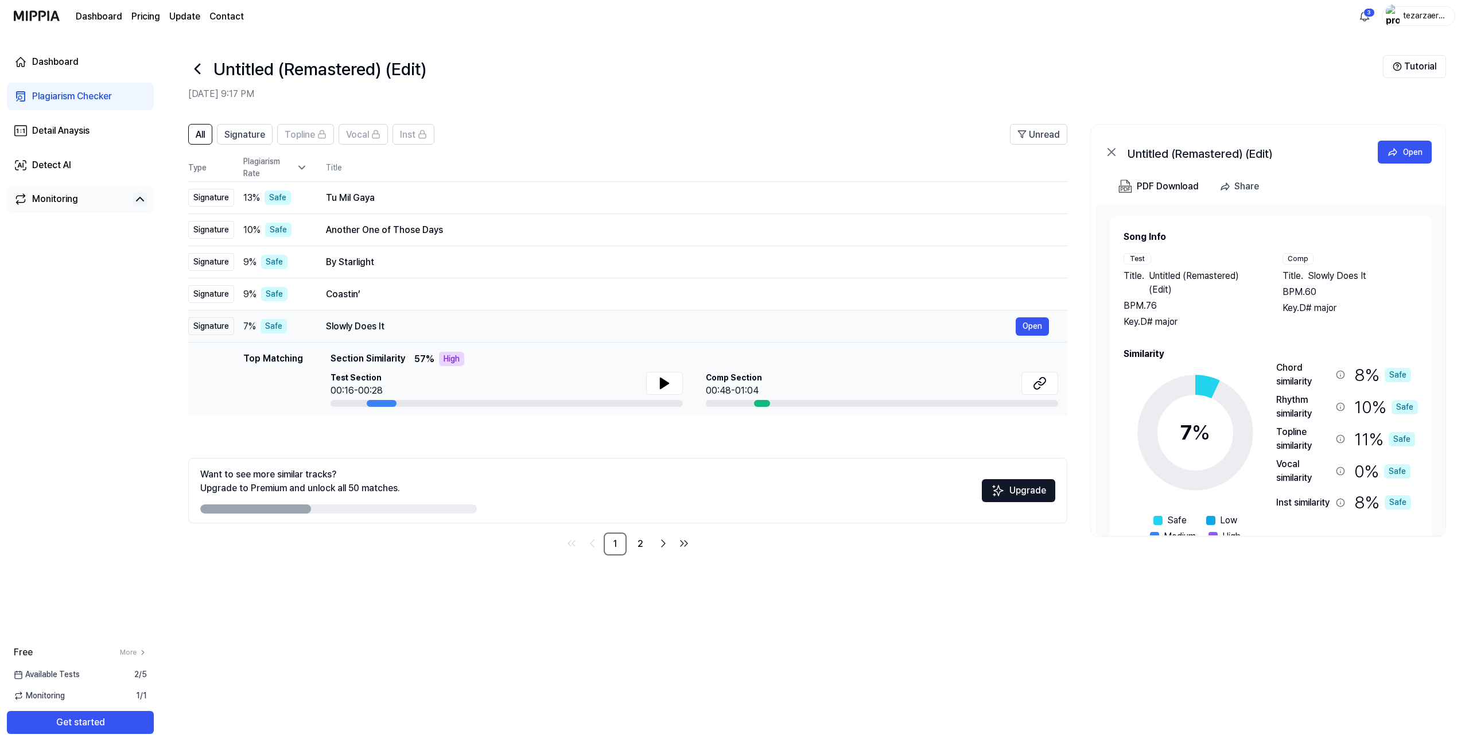
click at [436, 332] on div "Slowly Does It" at bounding box center [671, 327] width 690 height 14
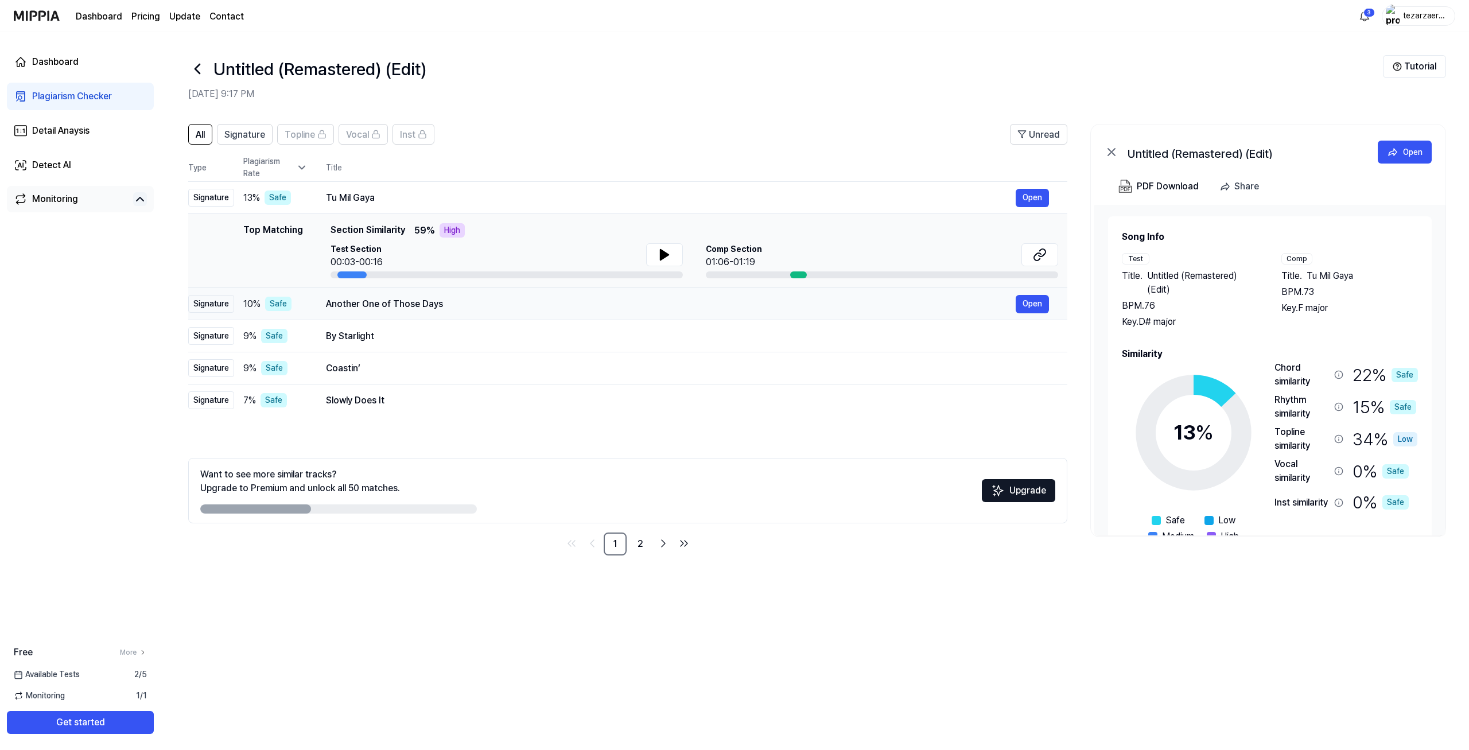
click at [432, 305] on div "Another One of Those Days" at bounding box center [671, 304] width 690 height 14
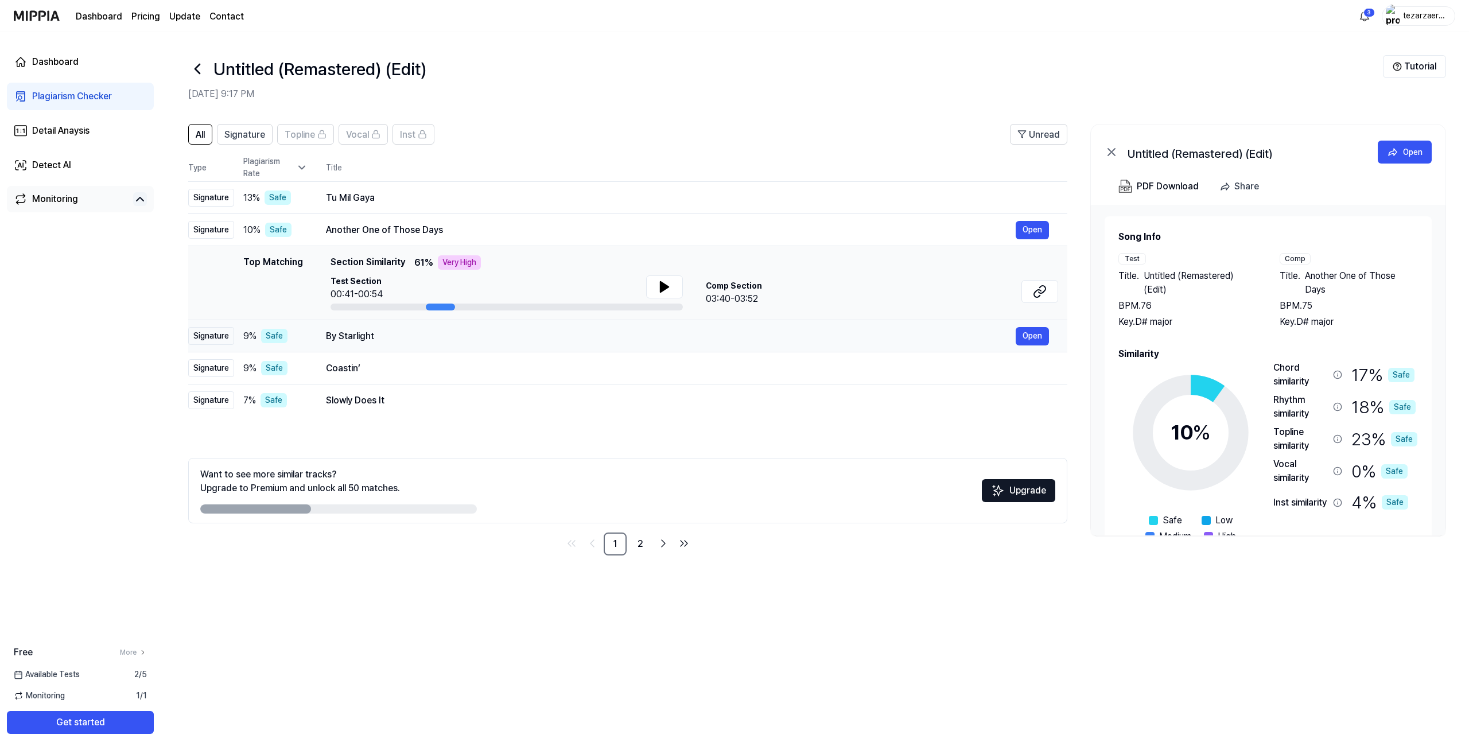
click at [423, 333] on div "By Starlight" at bounding box center [671, 336] width 690 height 14
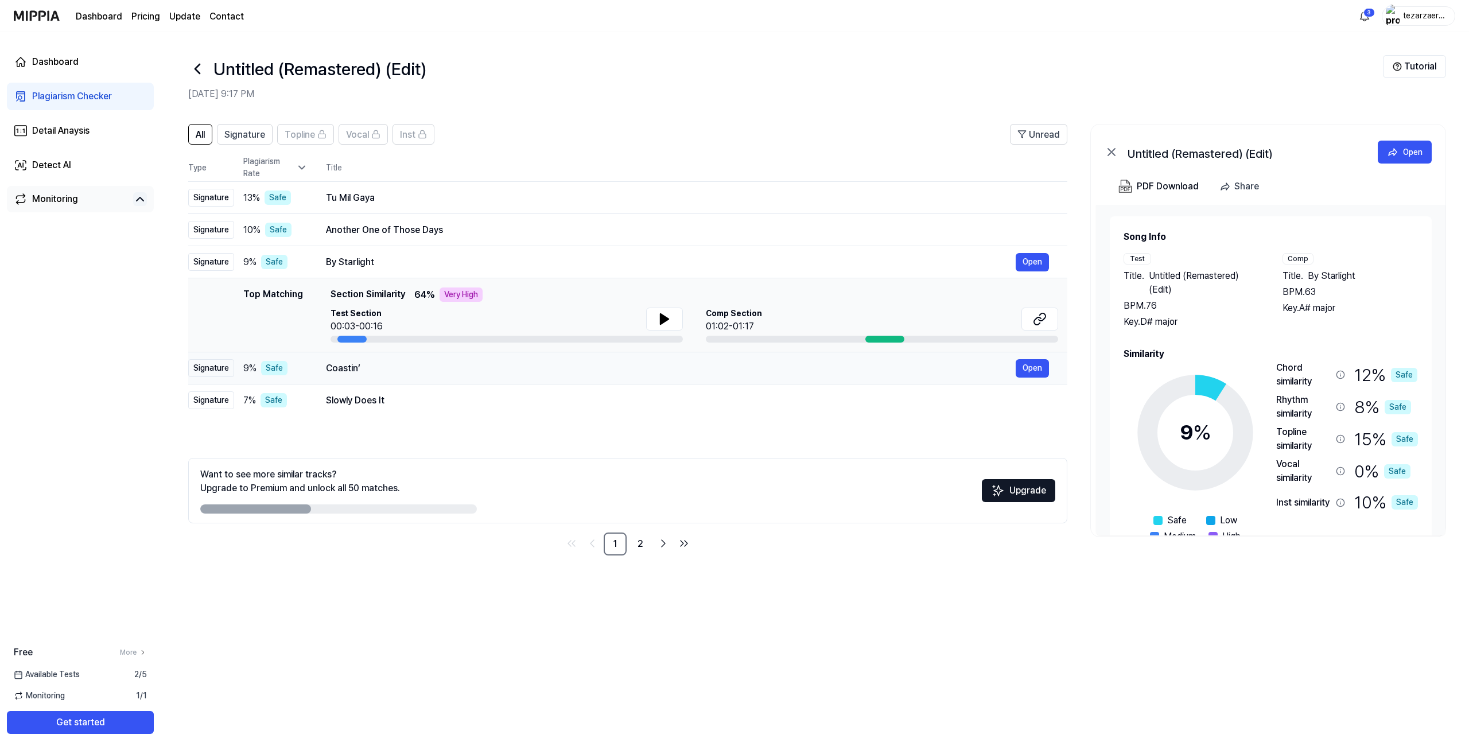
click at [424, 359] on div "Coastin’ Open" at bounding box center [687, 368] width 723 height 18
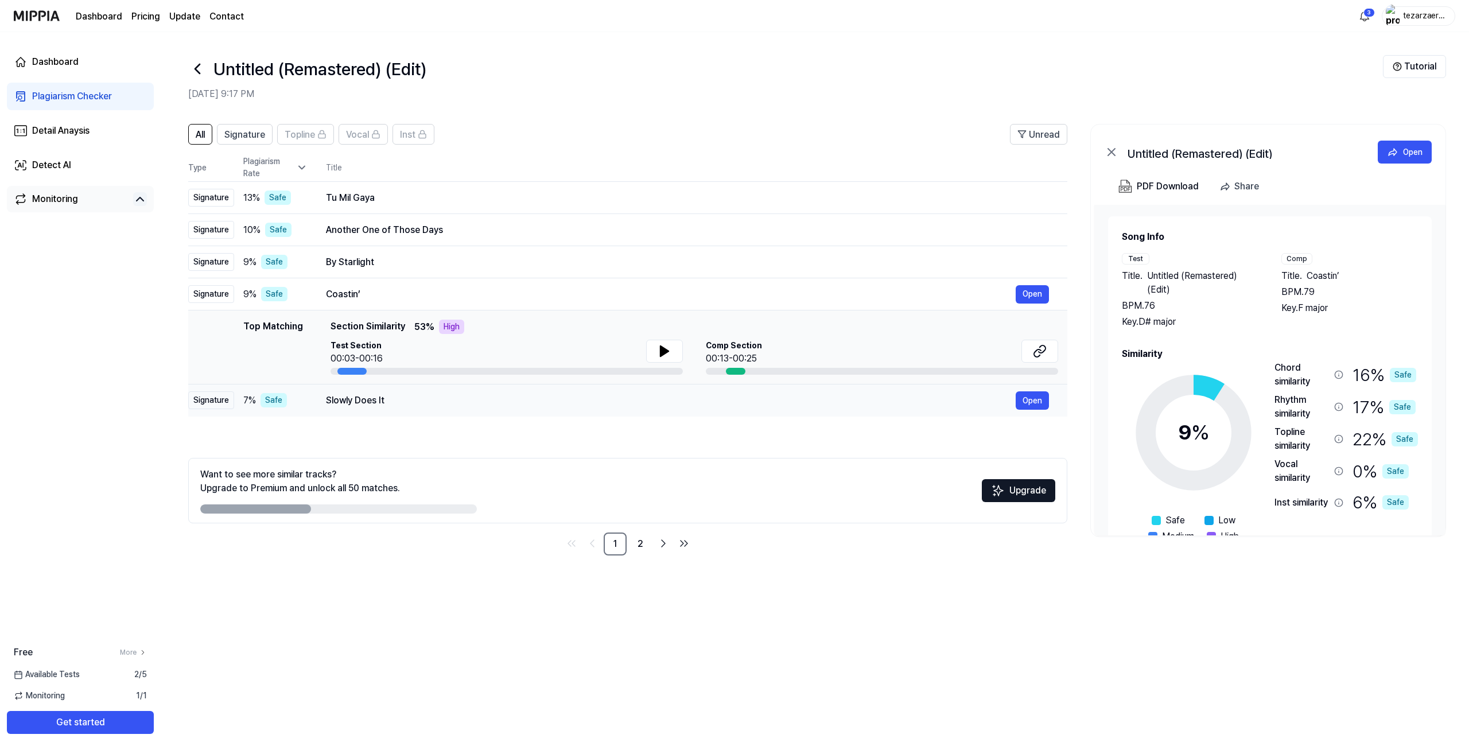
click at [422, 395] on div "Slowly Does It" at bounding box center [671, 401] width 690 height 14
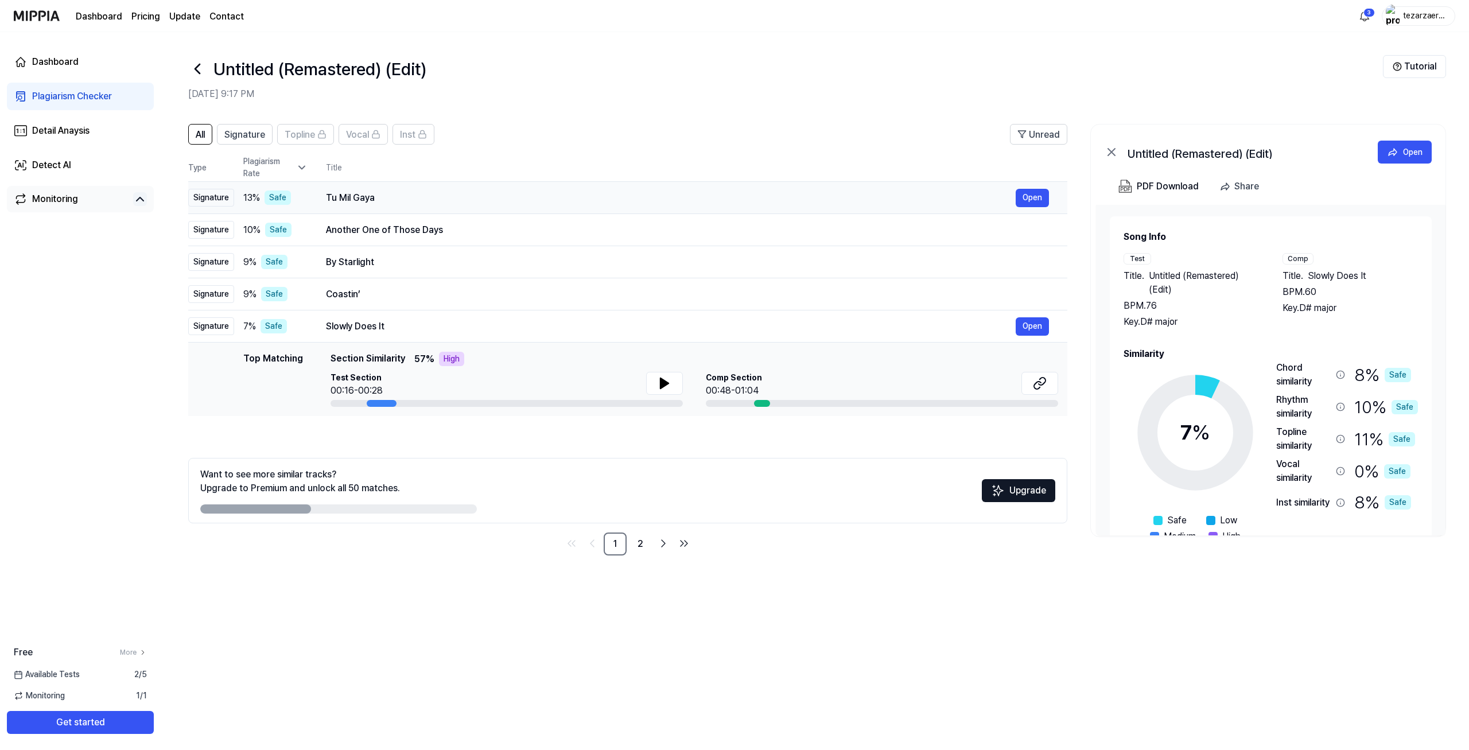
click at [421, 192] on div "Tu Mil Gaya" at bounding box center [671, 198] width 690 height 14
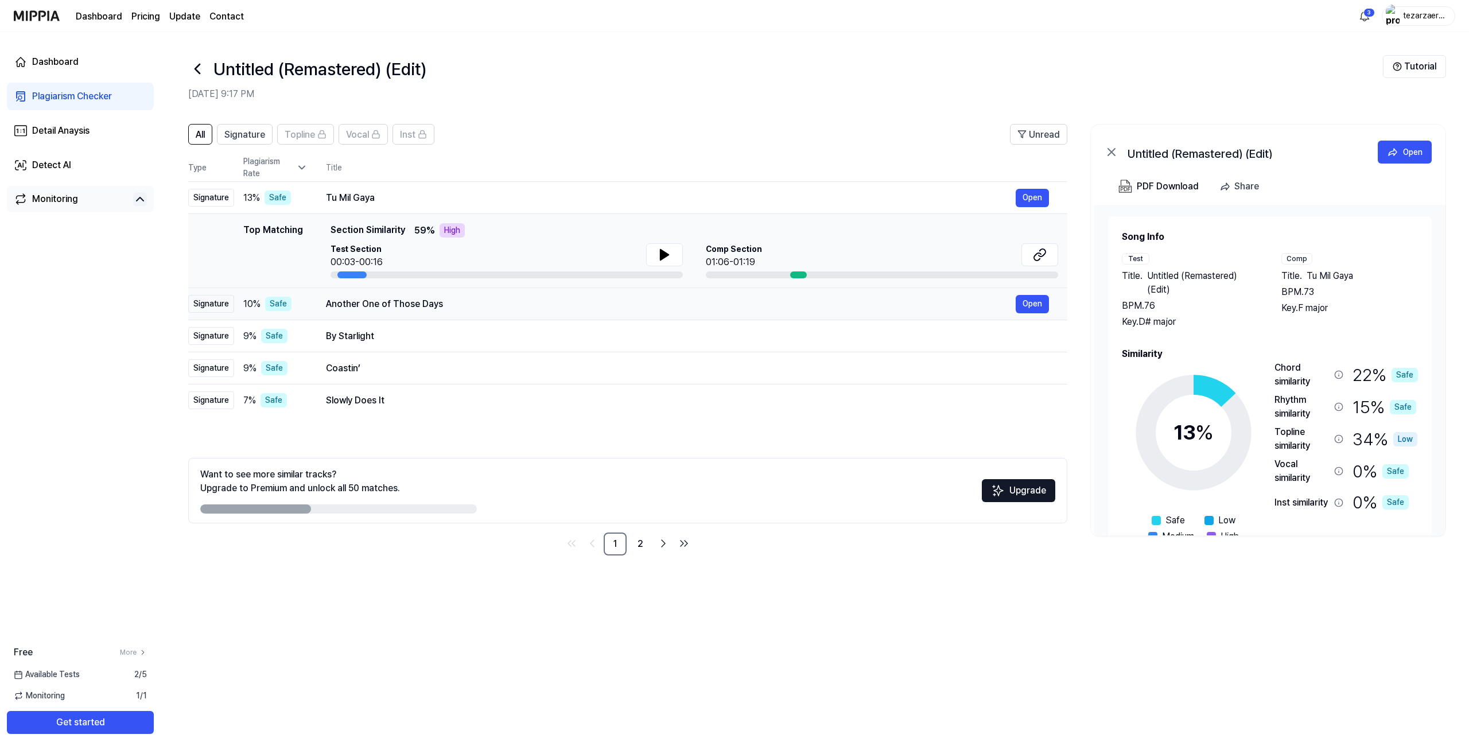
click at [394, 306] on div "Another One of Those Days" at bounding box center [671, 304] width 690 height 14
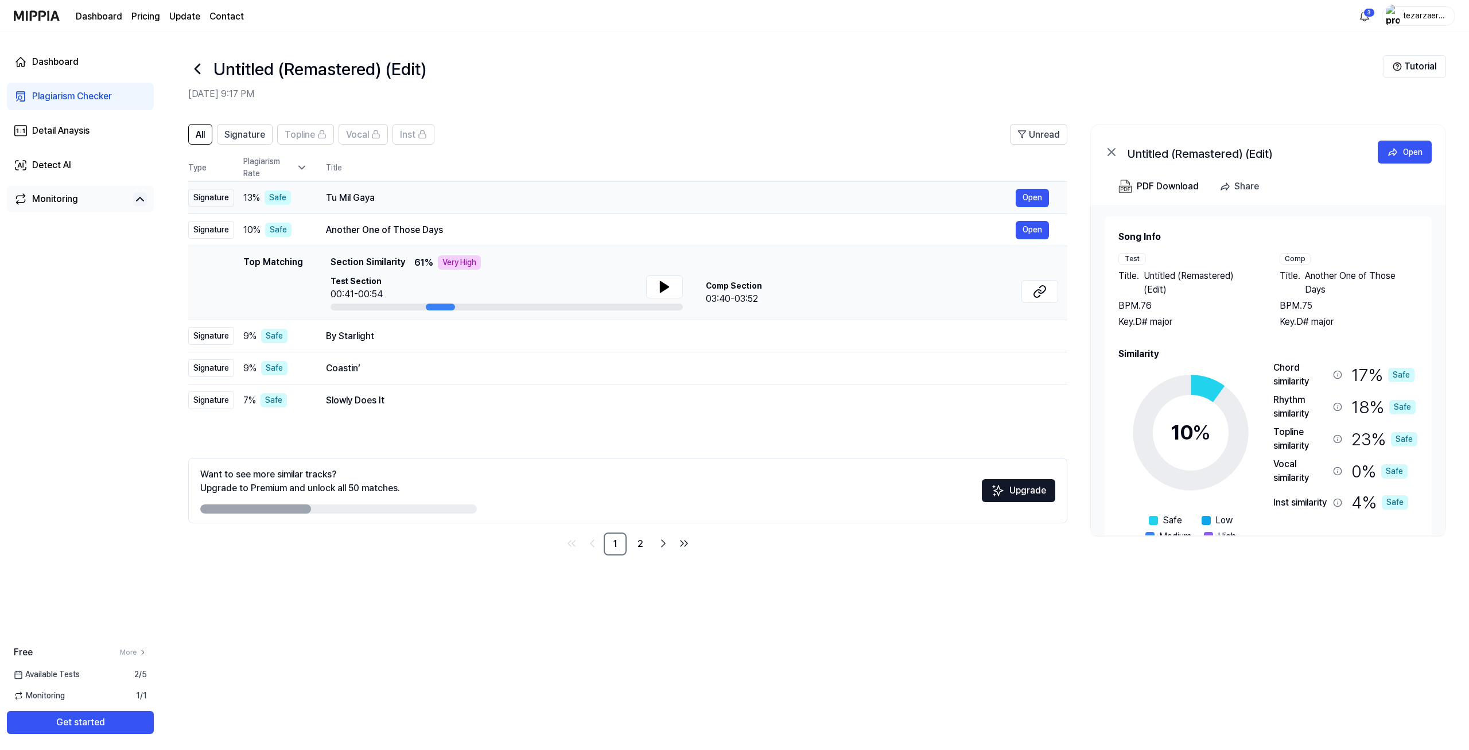
click at [407, 200] on div "Tu Mil Gaya" at bounding box center [671, 198] width 690 height 14
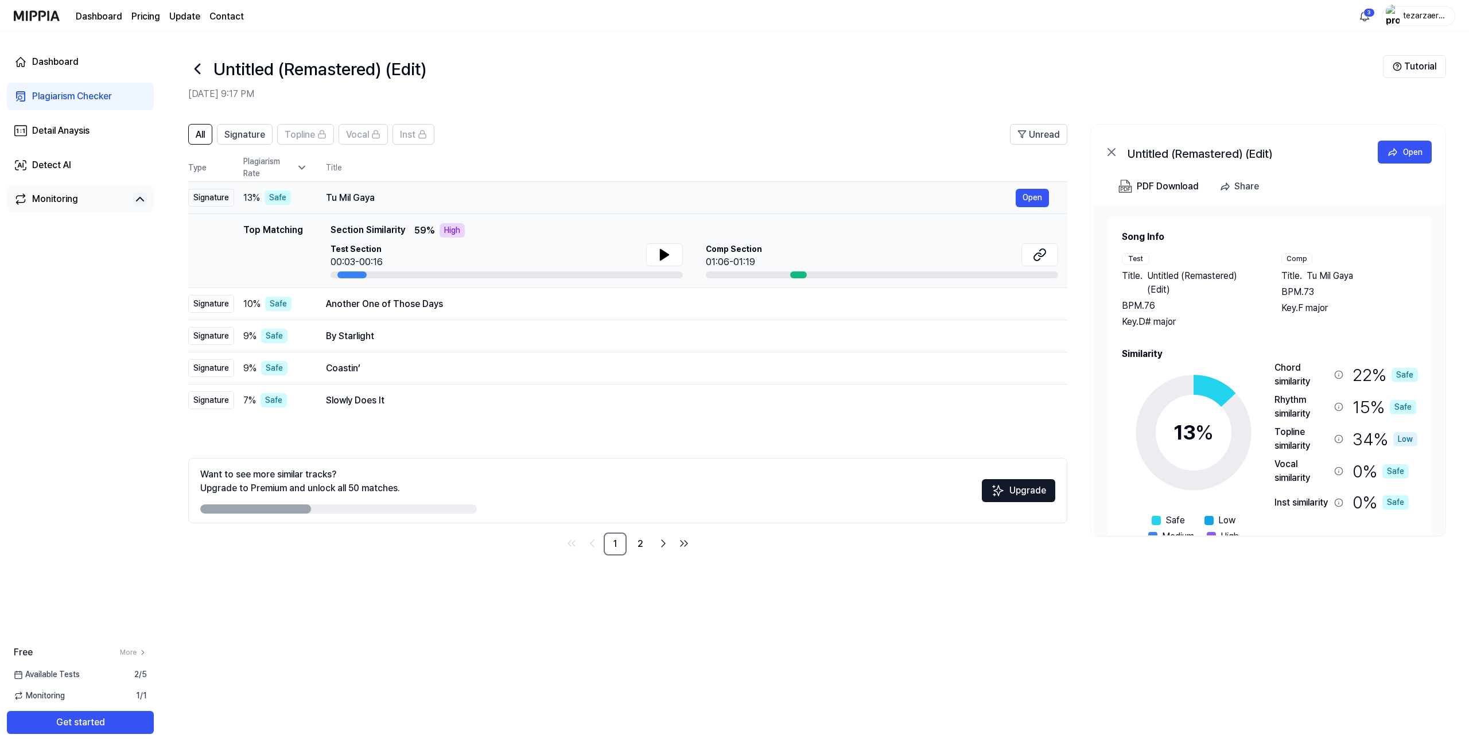
click at [379, 191] on div "Tu Mil Gaya" at bounding box center [671, 198] width 690 height 14
click at [393, 312] on div "Another One of Those Days Open" at bounding box center [687, 304] width 723 height 18
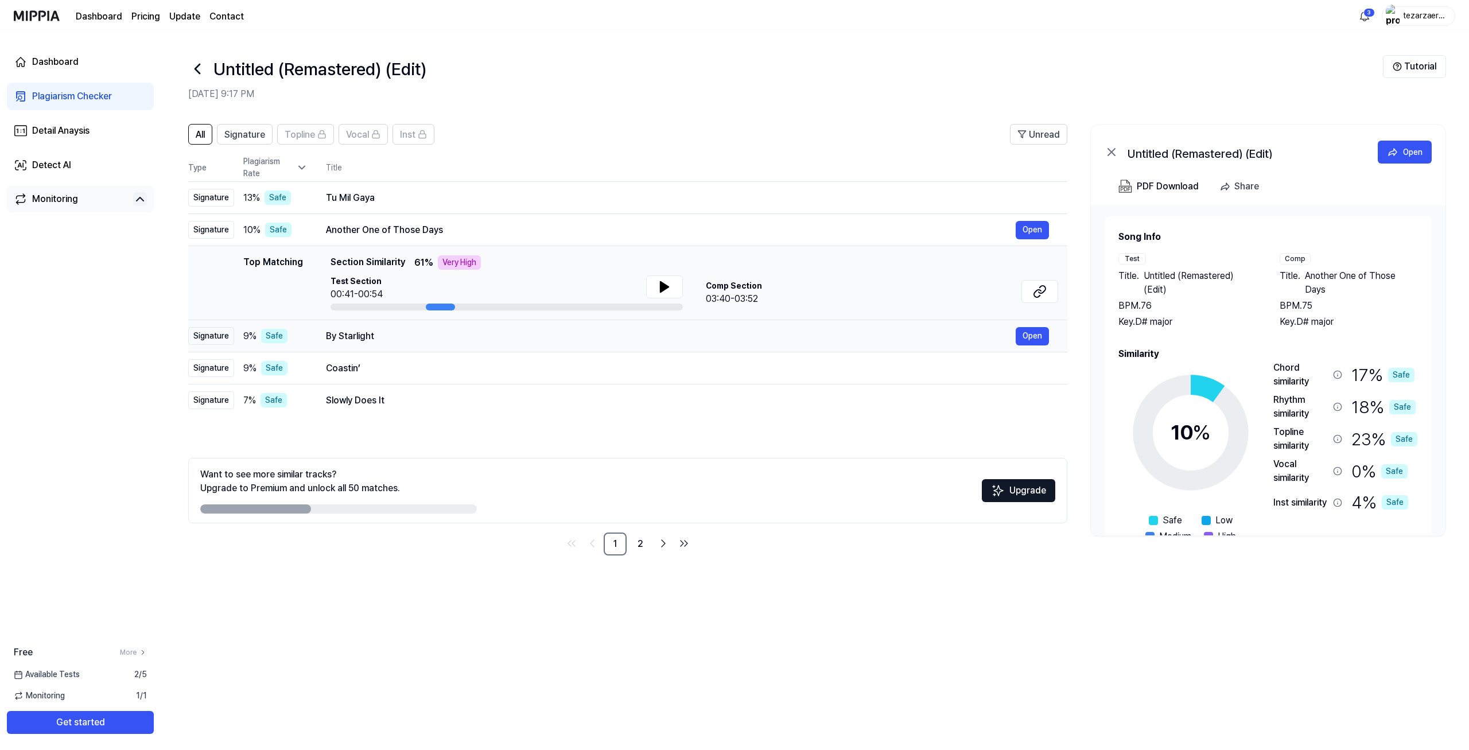
click at [386, 333] on div "By Starlight" at bounding box center [671, 336] width 690 height 14
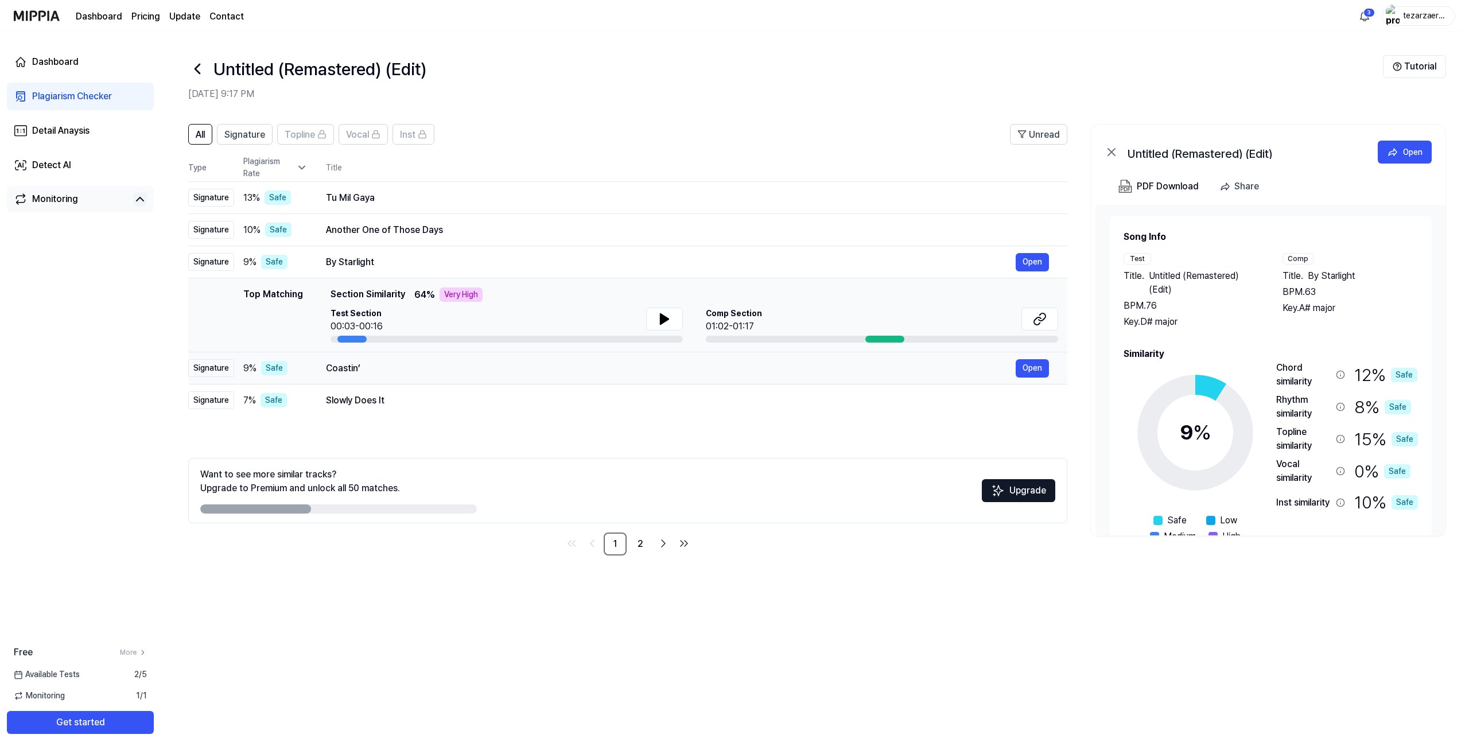
click at [381, 359] on div "Coastin’ Open" at bounding box center [687, 368] width 723 height 18
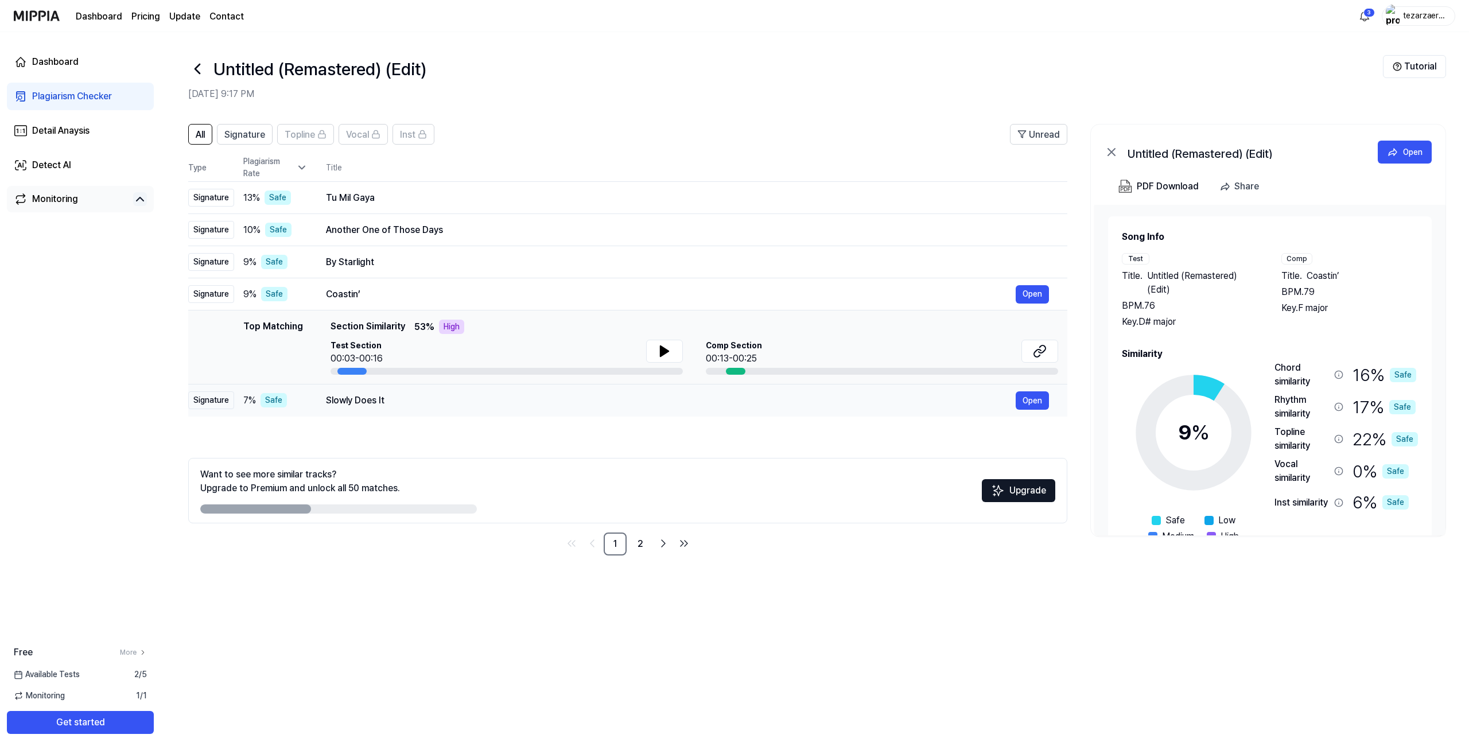
click at [389, 401] on div "Slowly Does It" at bounding box center [671, 401] width 690 height 14
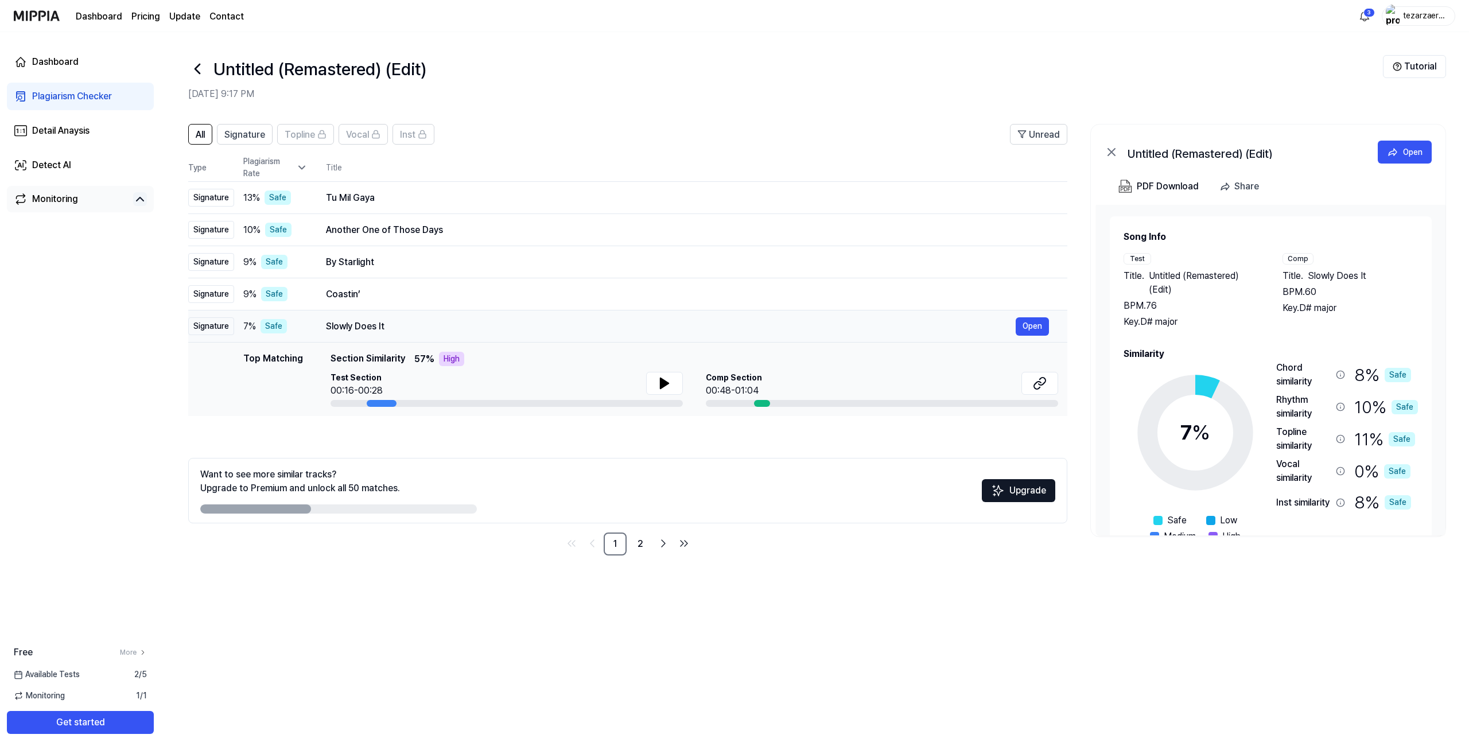
click at [353, 319] on div "Slowly Does It Open" at bounding box center [687, 326] width 723 height 18
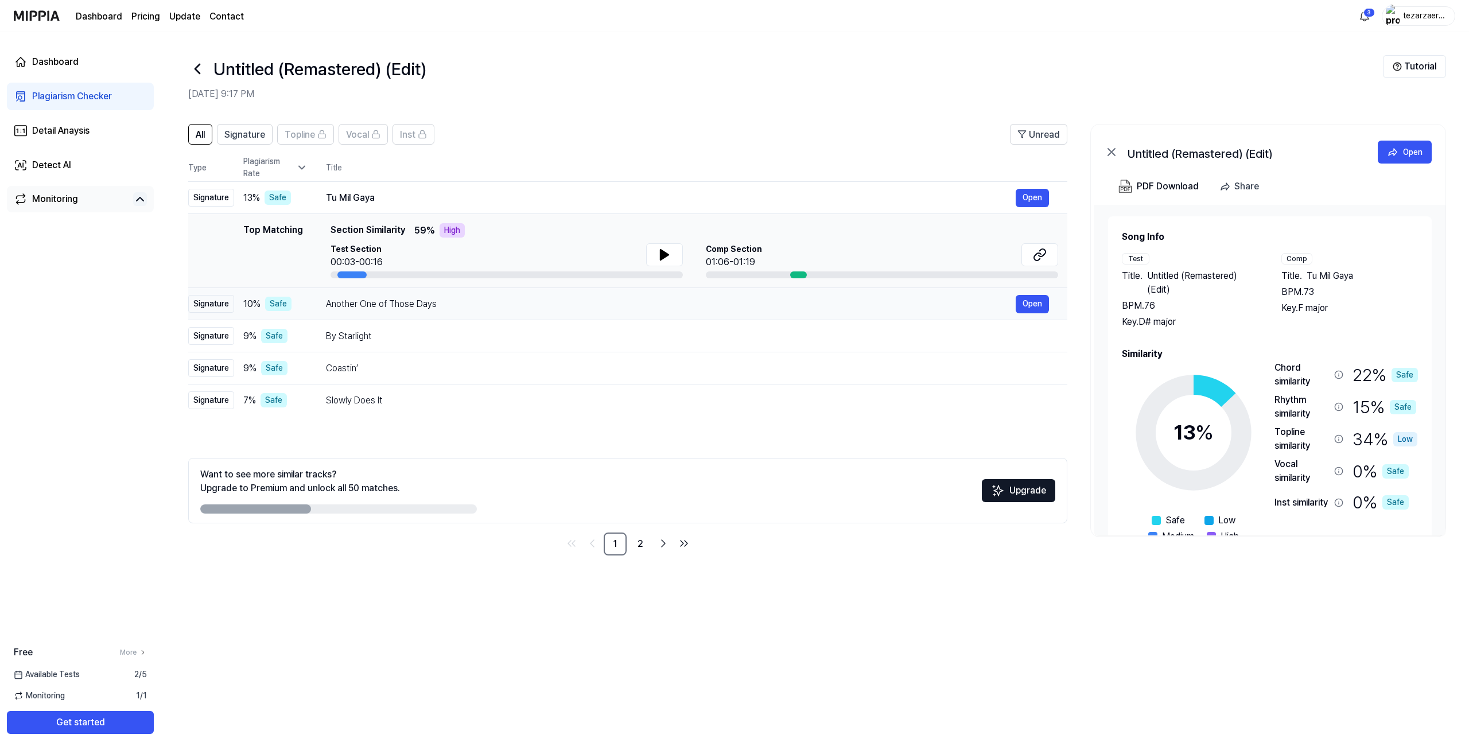
click at [364, 304] on div "Another One of Those Days" at bounding box center [671, 304] width 690 height 14
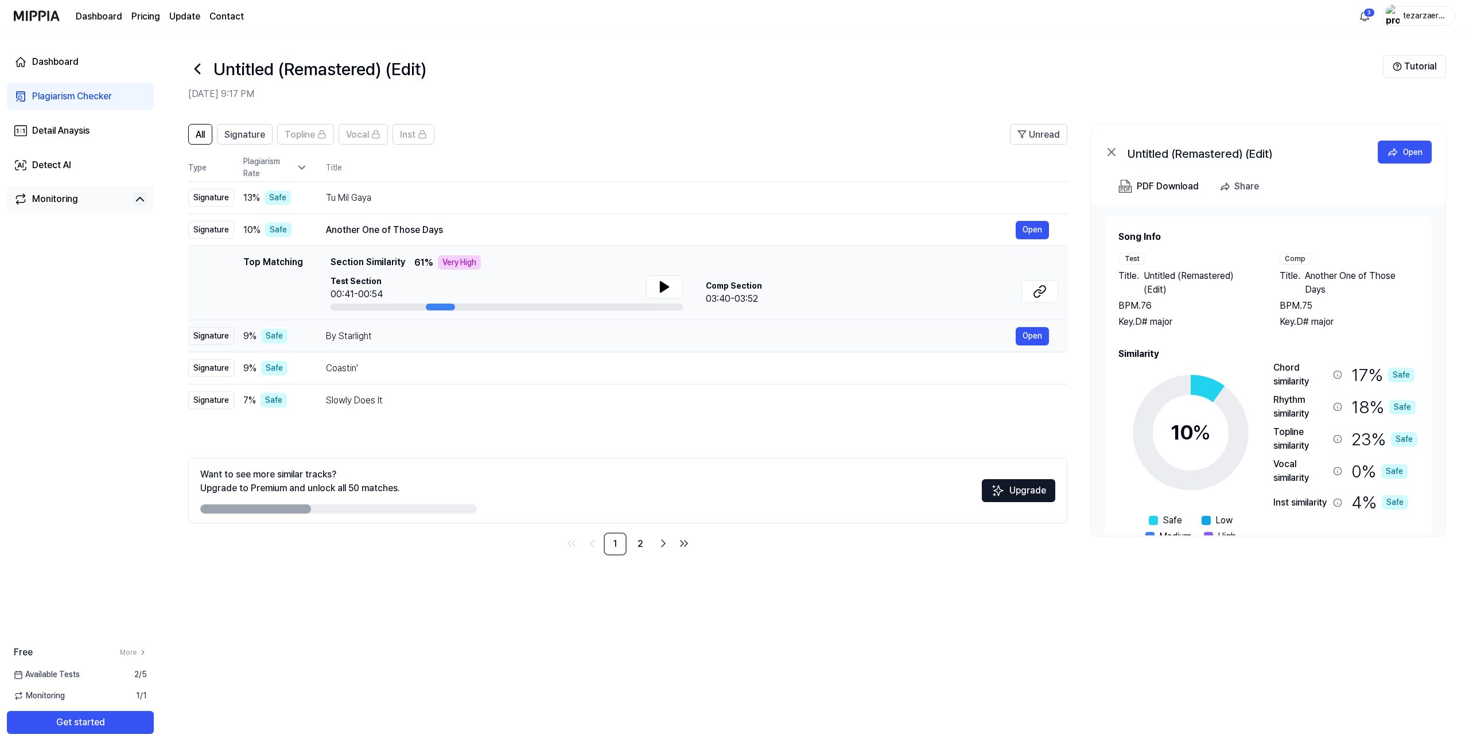
click at [370, 340] on div "By Starlight" at bounding box center [671, 336] width 690 height 14
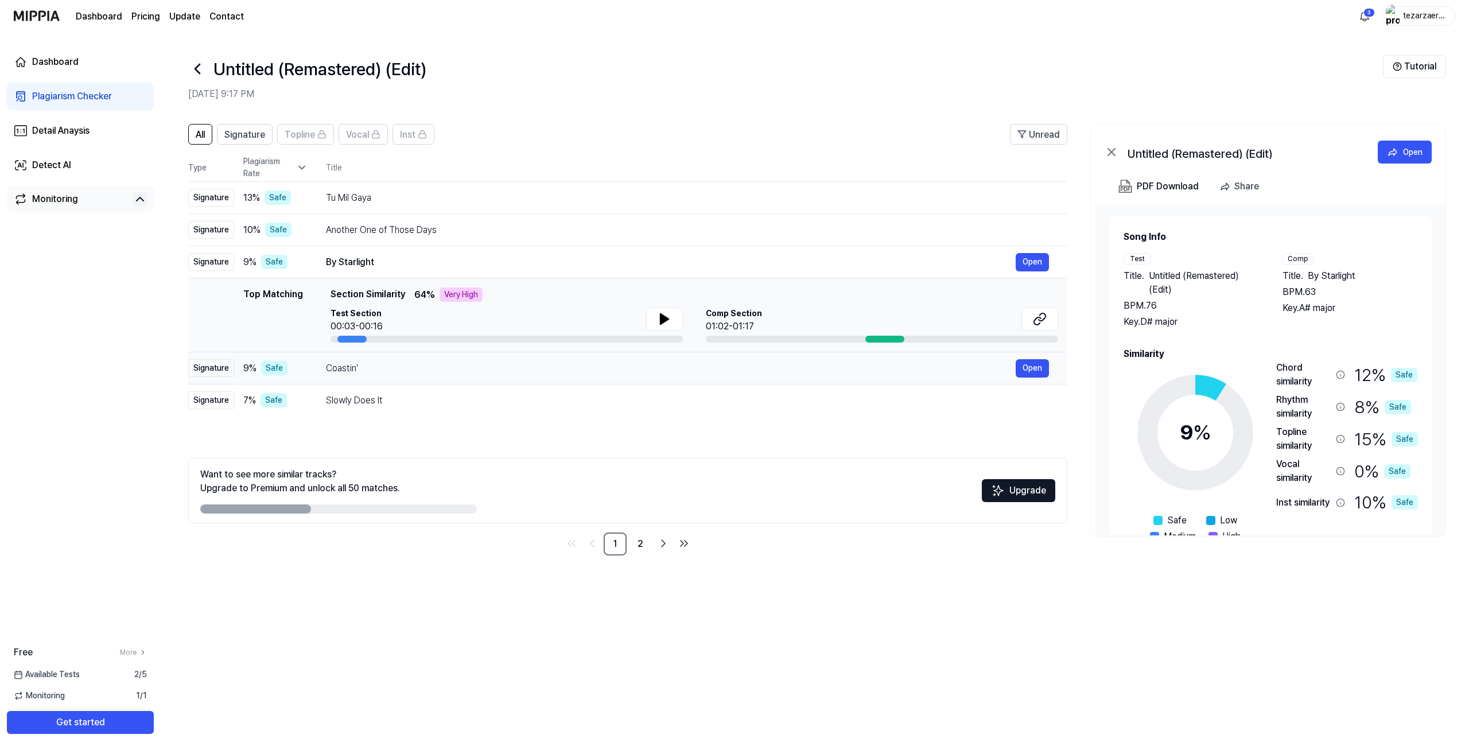
click at [369, 369] on div "Coastin’" at bounding box center [671, 369] width 690 height 14
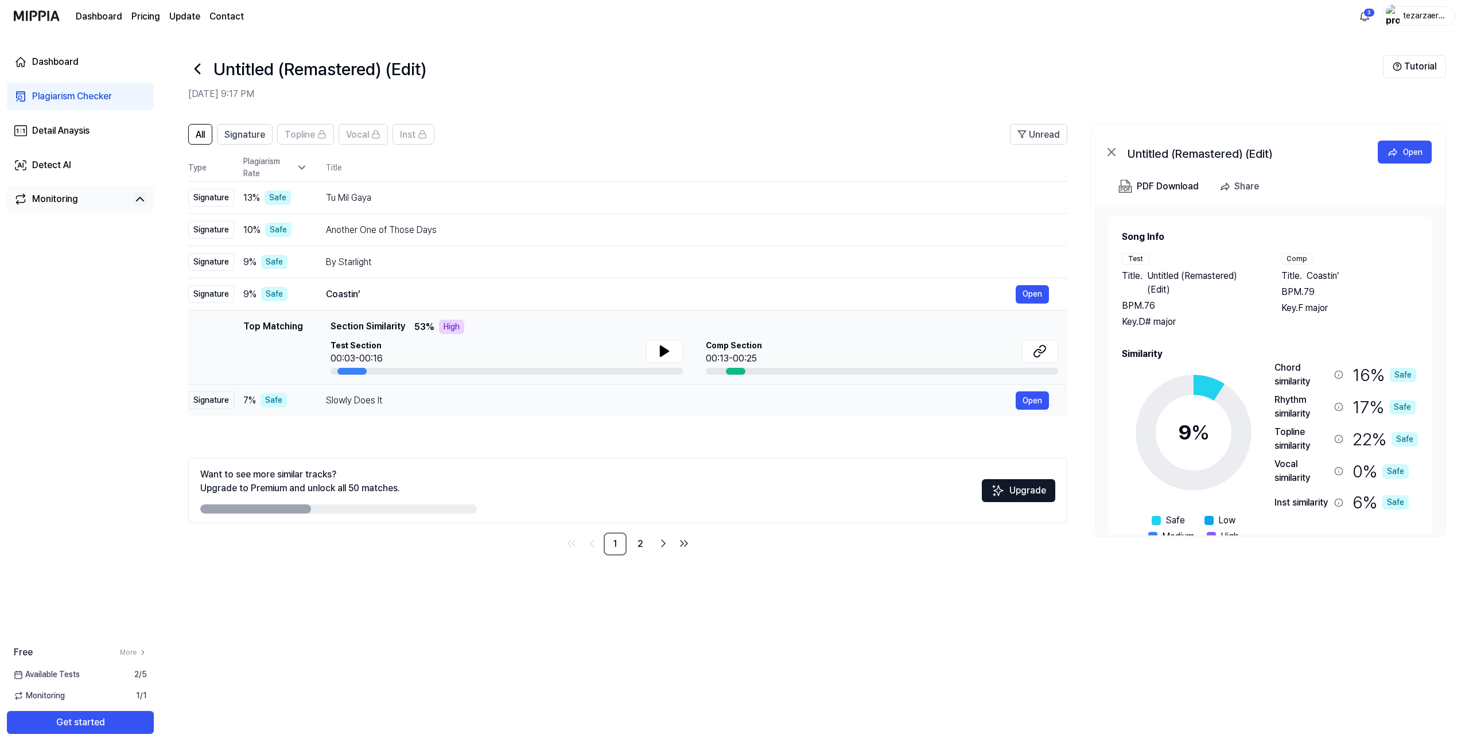
click at [378, 394] on div "Slowly Does It" at bounding box center [671, 401] width 690 height 14
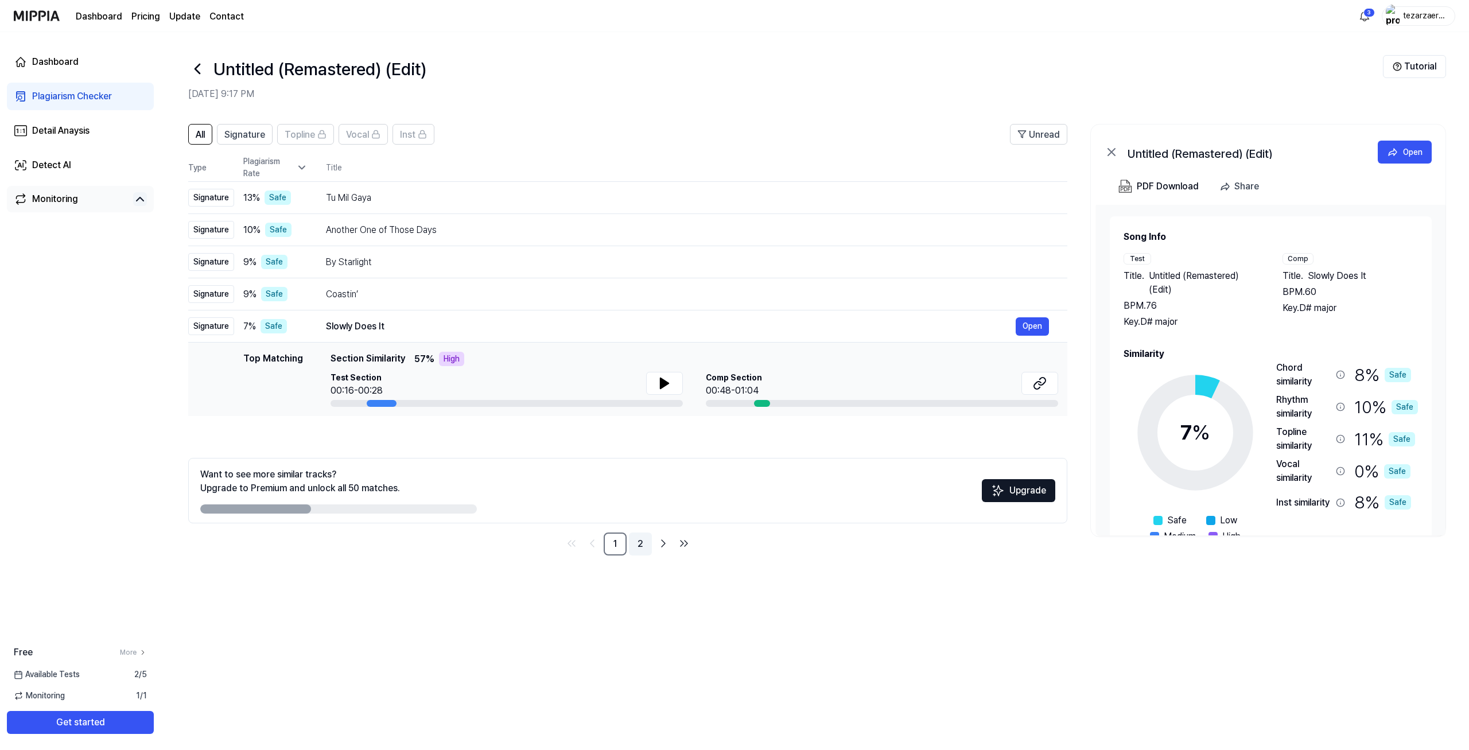
click at [638, 554] on link "2" at bounding box center [640, 544] width 23 height 23
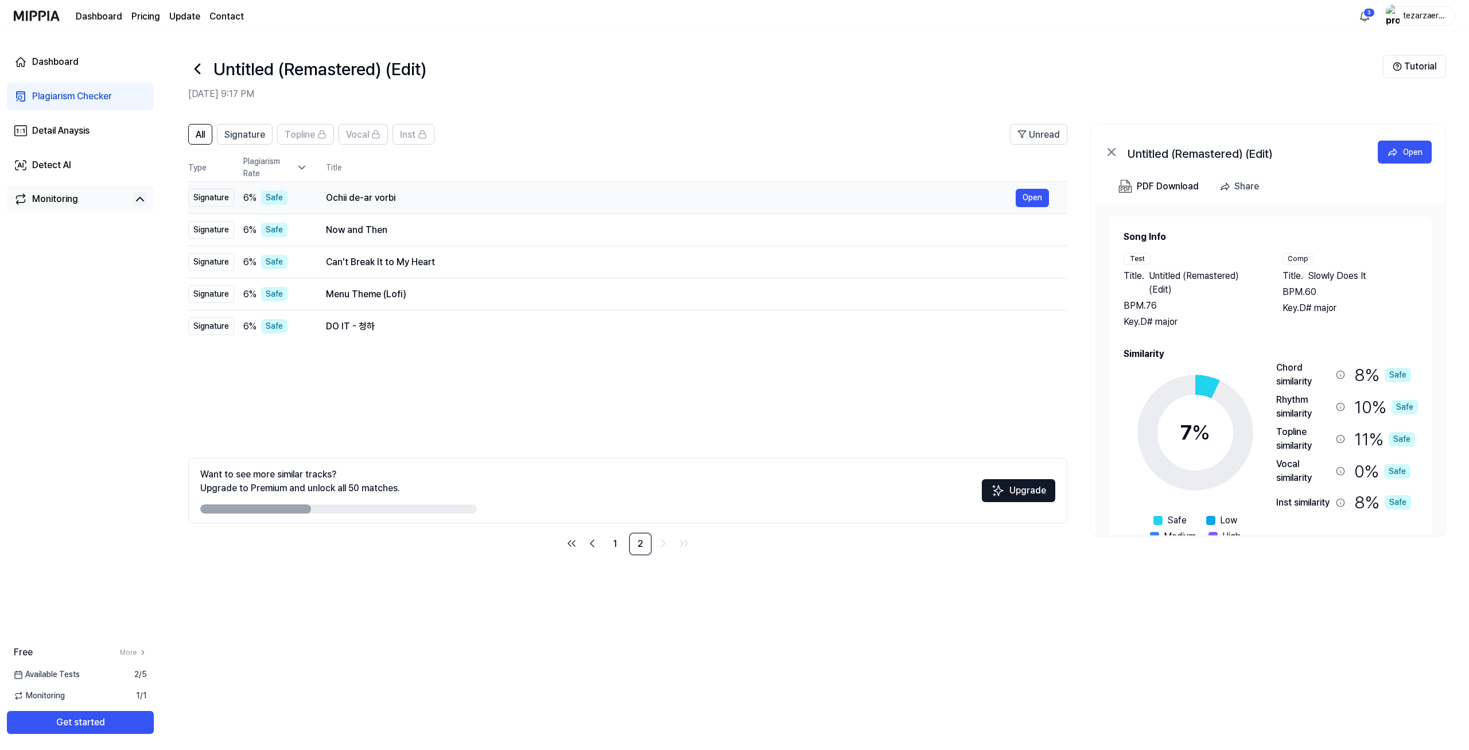
click at [381, 196] on div "Ochii de-ar vorbi" at bounding box center [671, 198] width 690 height 14
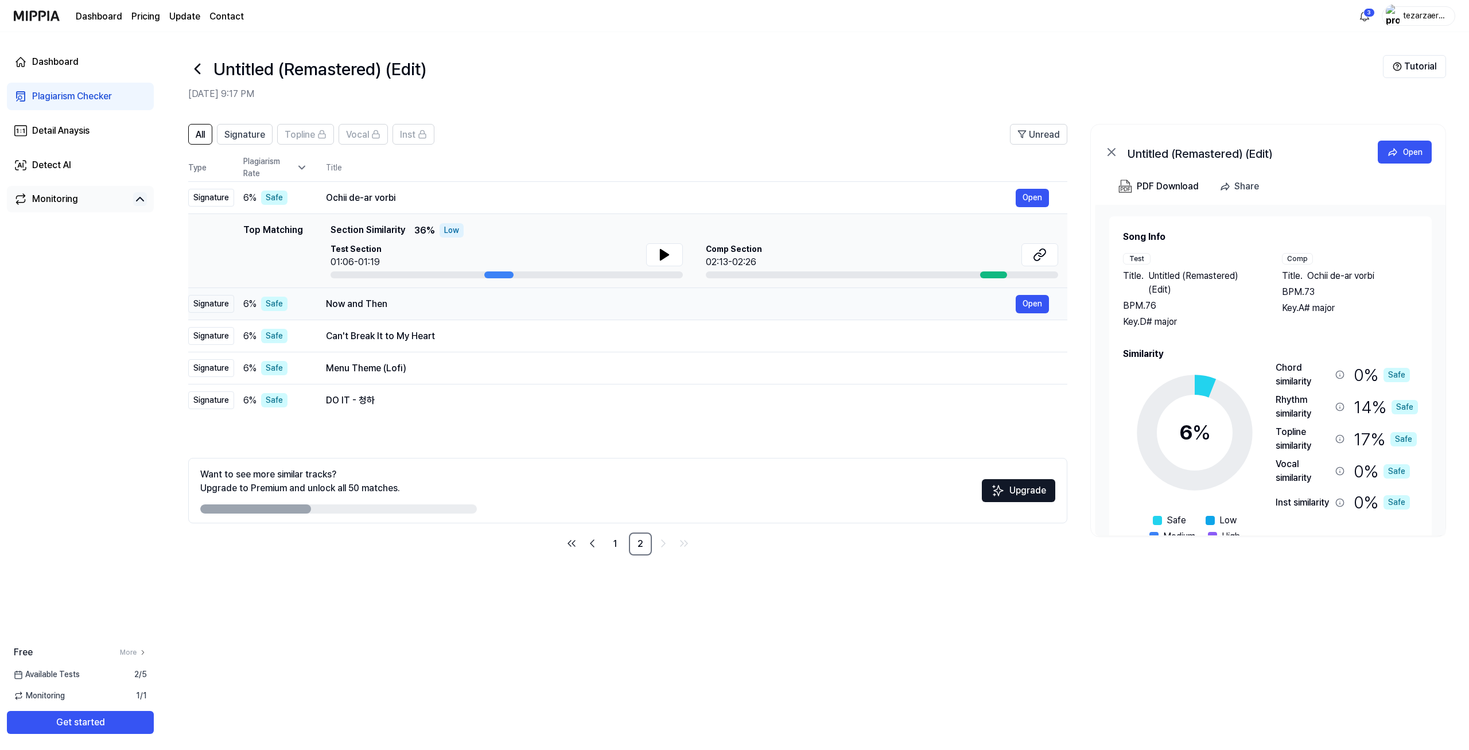
click at [399, 300] on div "Now and Then" at bounding box center [671, 304] width 690 height 14
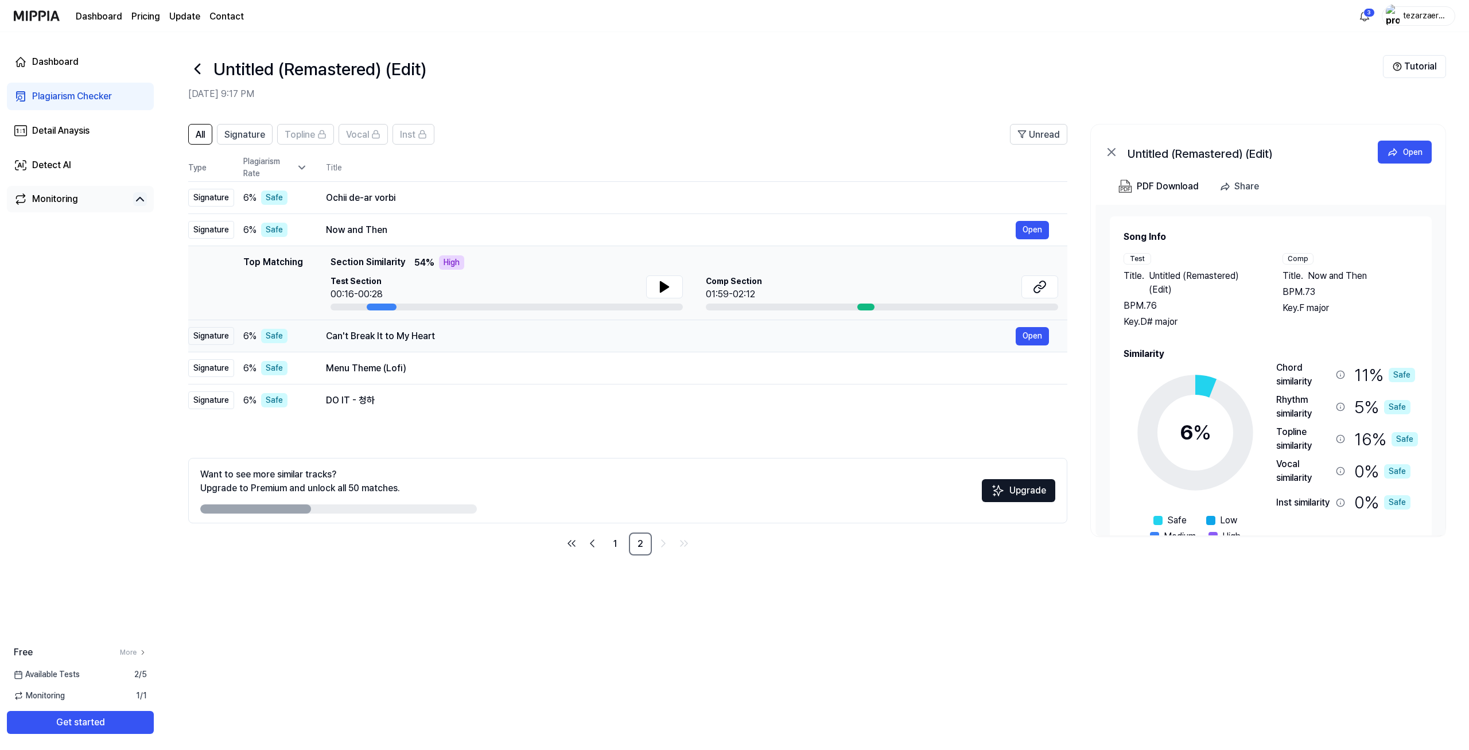
click at [387, 331] on div "Can't Break It to My Heart" at bounding box center [671, 336] width 690 height 14
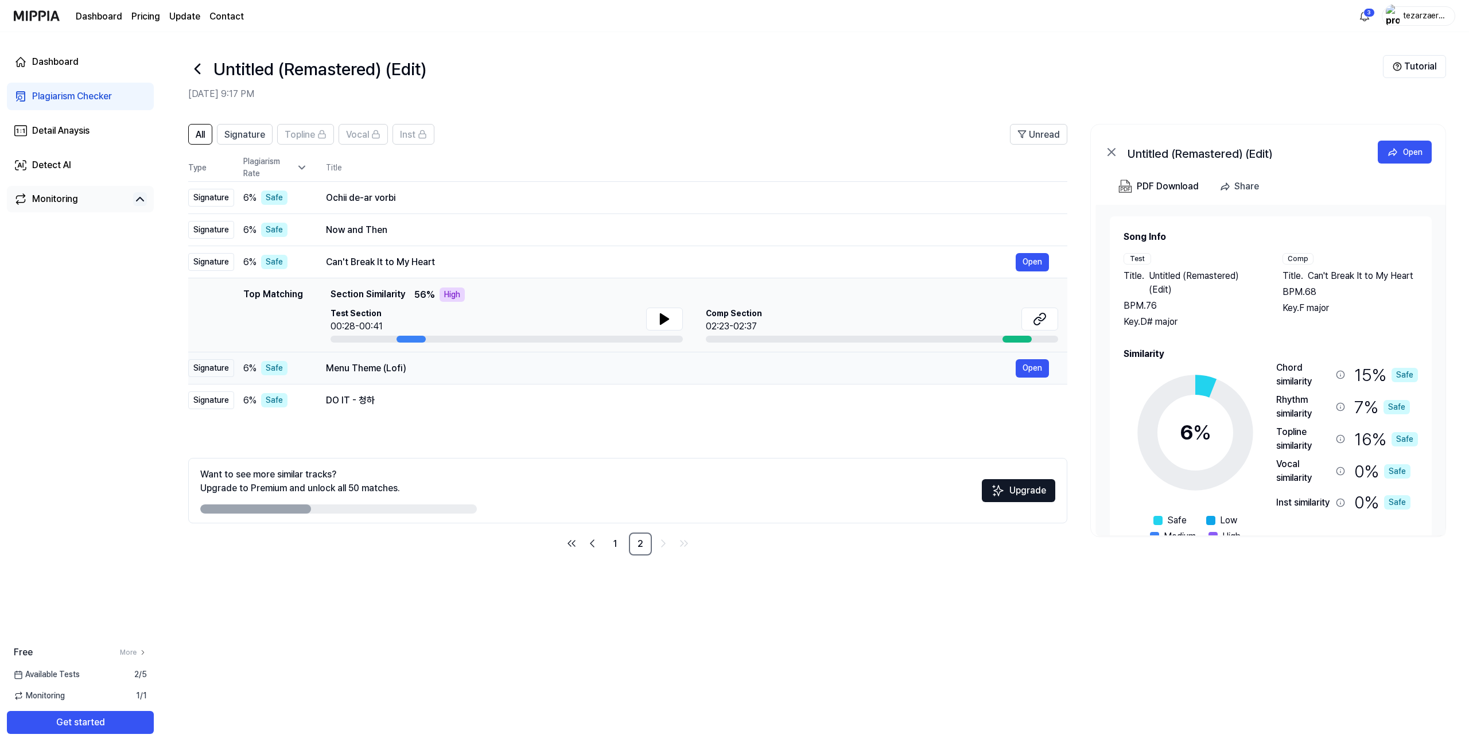
click at [389, 366] on div "Menu Theme (Lofi)" at bounding box center [671, 369] width 690 height 14
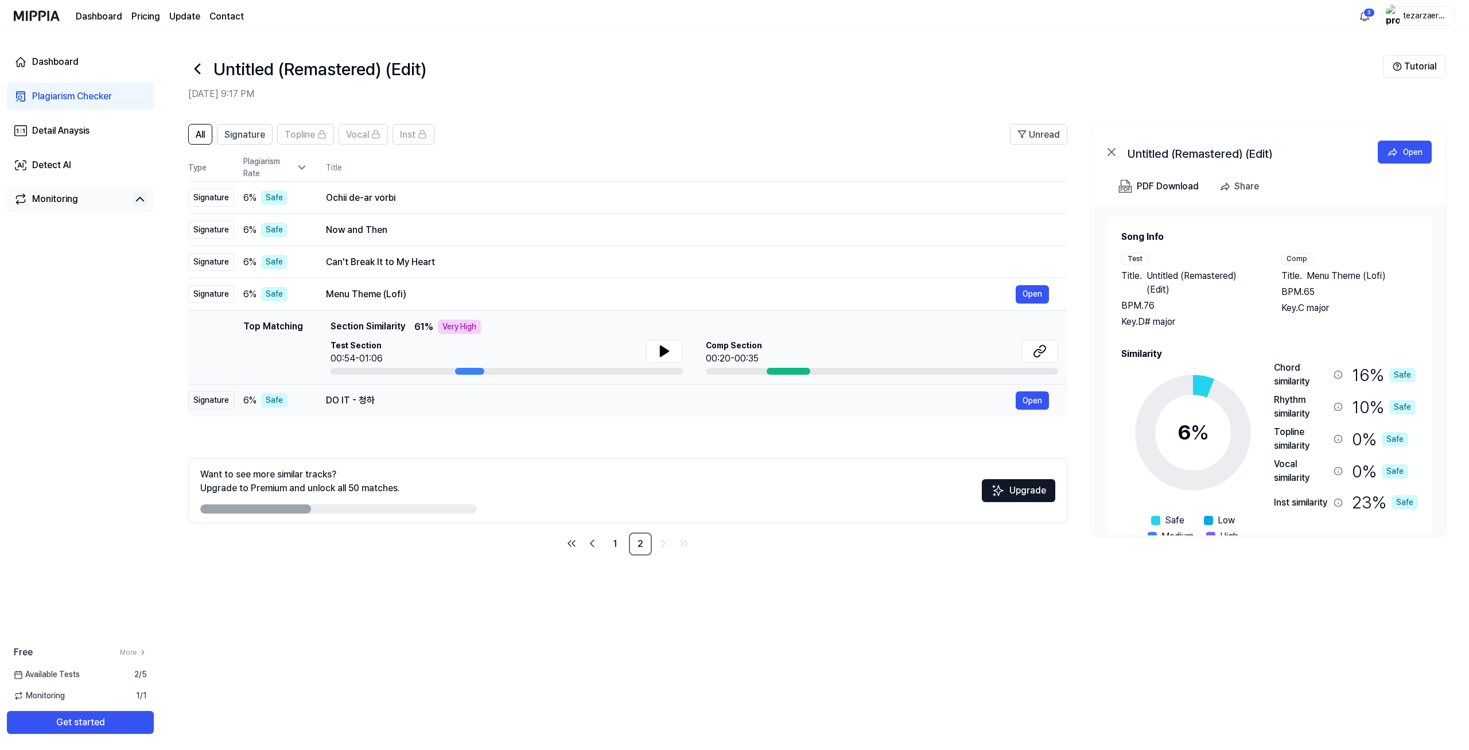
click at [382, 401] on div "DO IT - 청하" at bounding box center [671, 401] width 690 height 14
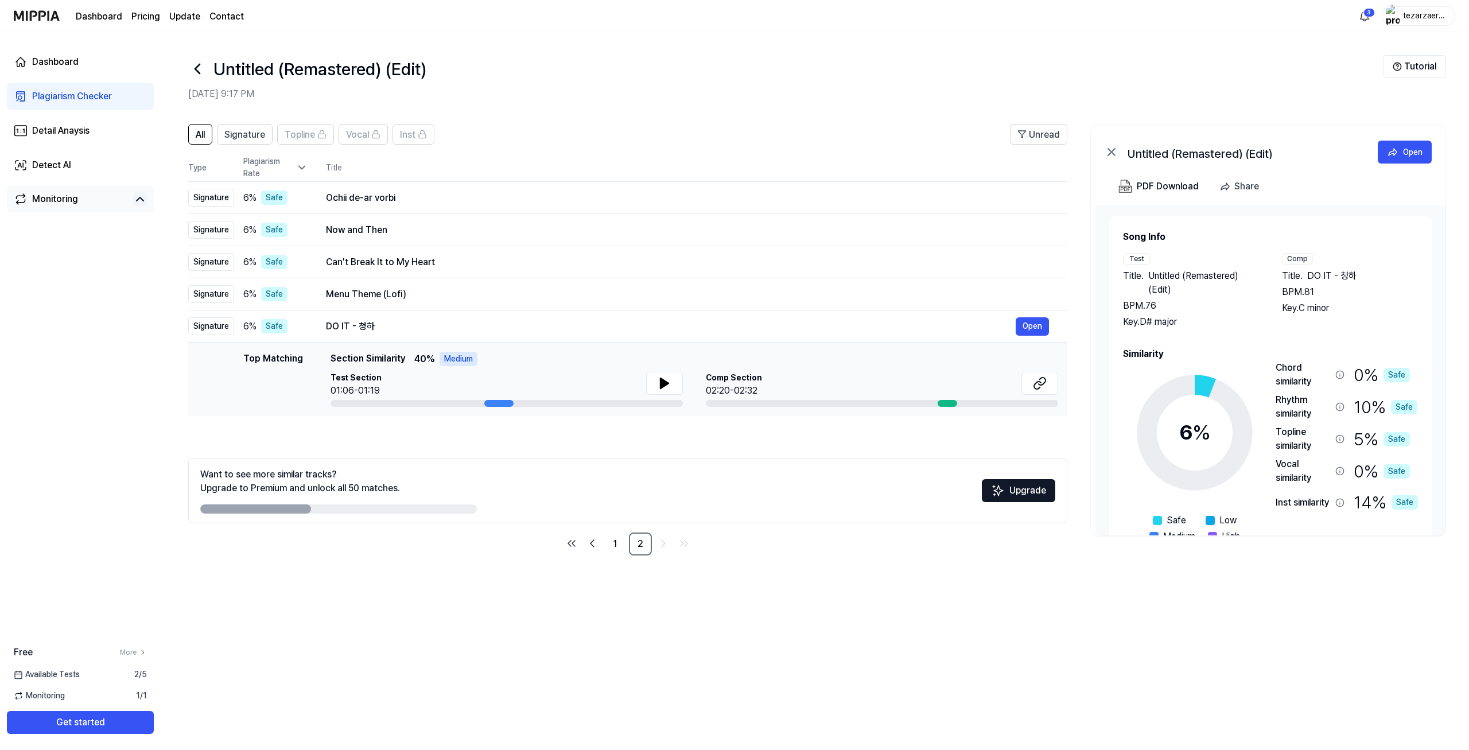
click at [61, 99] on div "Plagiarism Checker" at bounding box center [72, 97] width 80 height 14
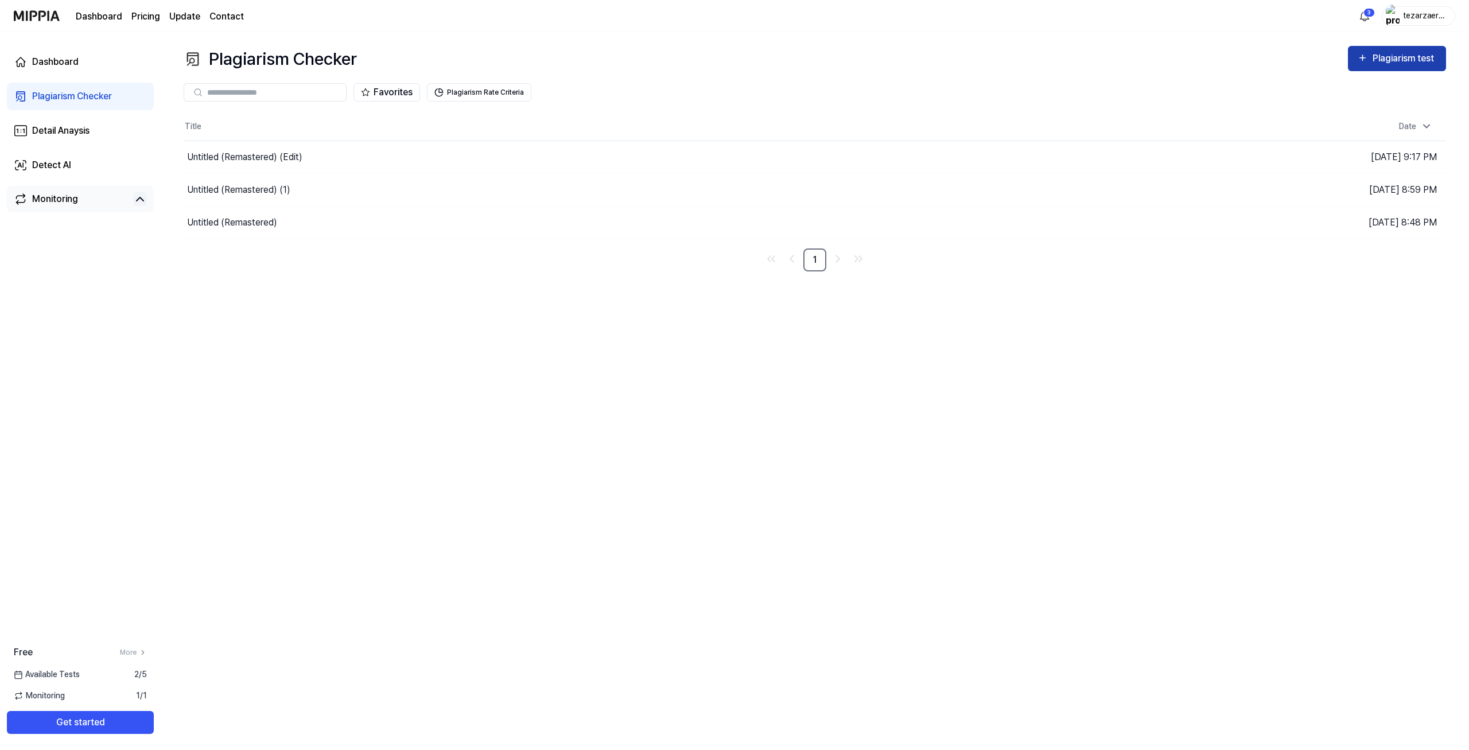
click at [1363, 55] on icon "button" at bounding box center [1362, 58] width 11 height 14
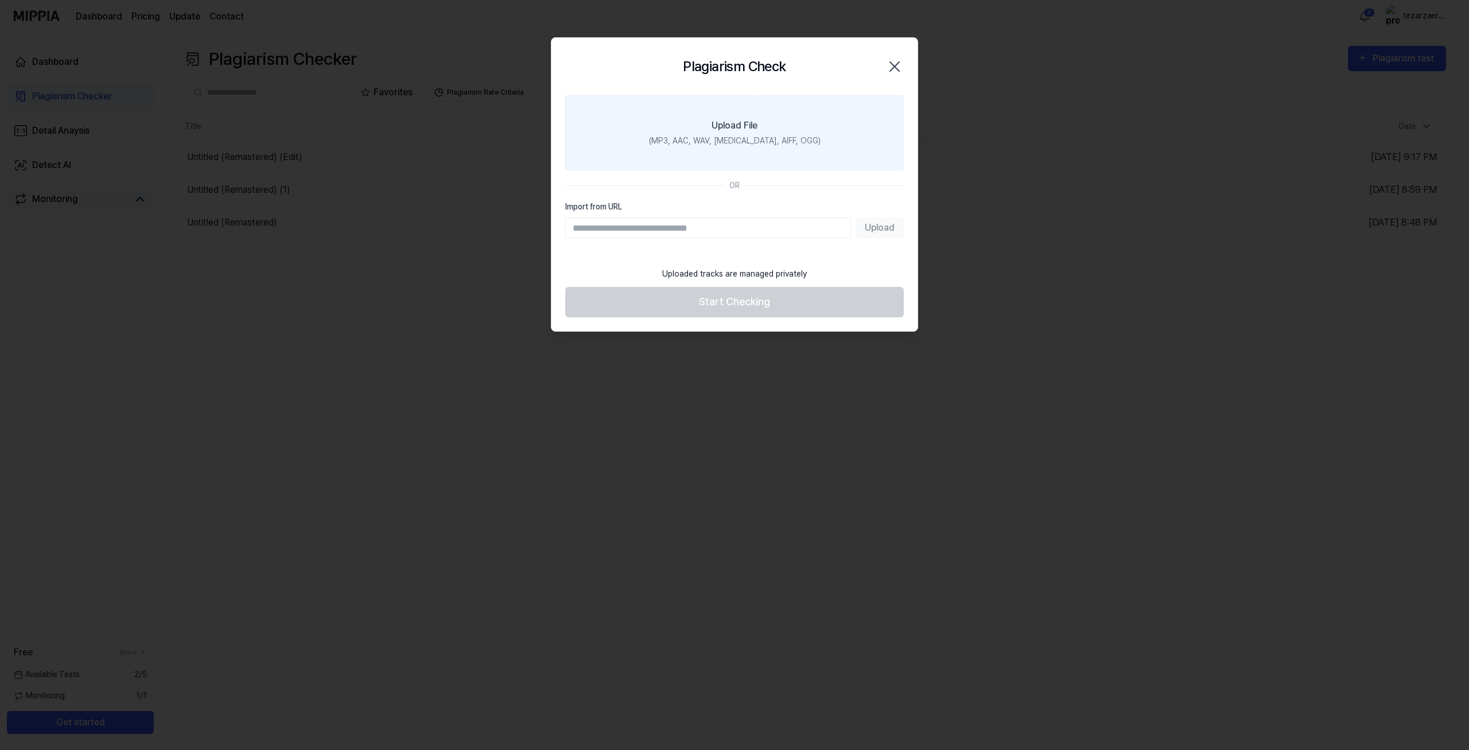
click at [765, 137] on div "(MP3, AAC, WAV, [MEDICAL_DATA], AIFF, OGG)" at bounding box center [735, 141] width 172 height 12
click at [0, 0] on input "Upload File (MP3, AAC, WAV, [MEDICAL_DATA], AIFF, OGG)" at bounding box center [0, 0] width 0 height 0
click at [724, 100] on label "Upload File (MP3, AAC, WAV, [MEDICAL_DATA], AIFF, OGG)" at bounding box center [734, 132] width 339 height 75
click at [0, 0] on input "Upload File (MP3, AAC, WAV, [MEDICAL_DATA], AIFF, OGG)" at bounding box center [0, 0] width 0 height 0
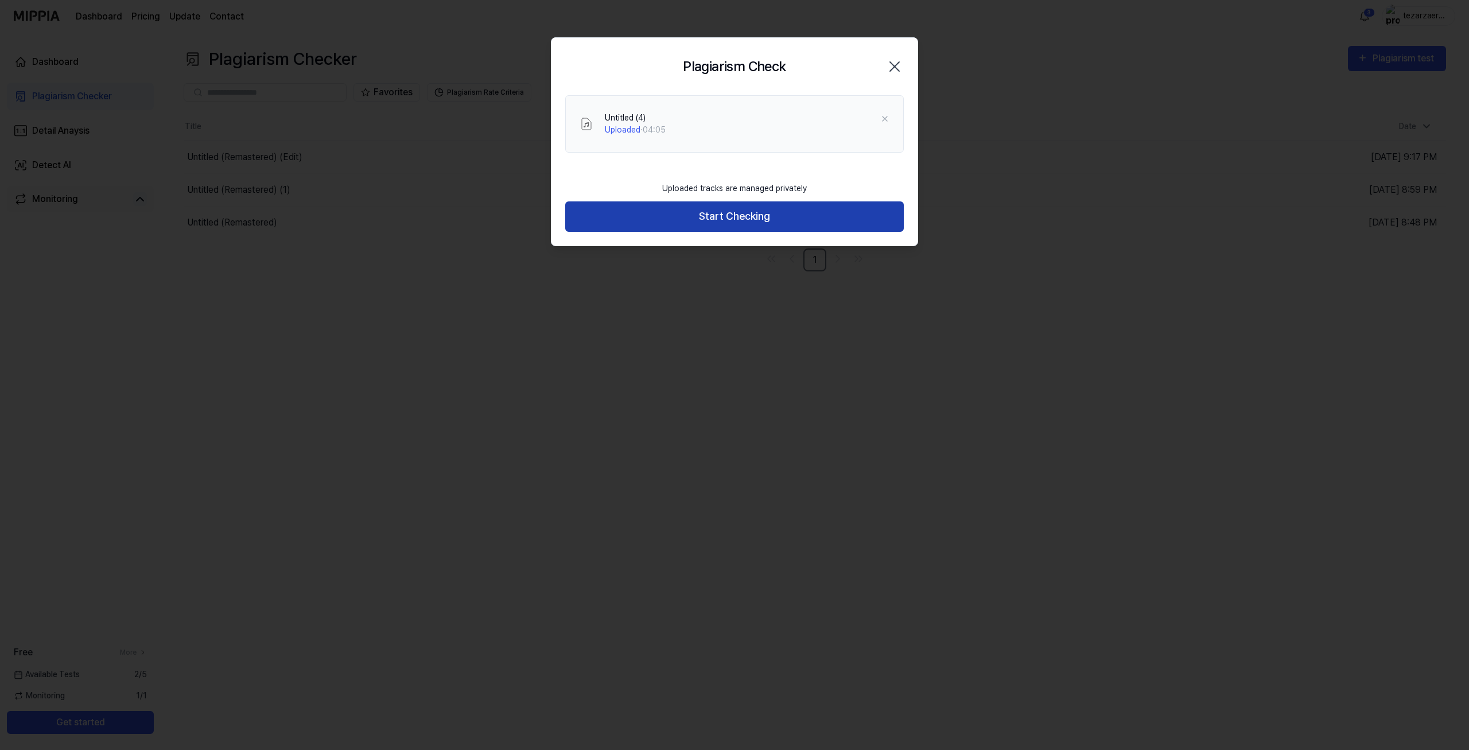
click at [729, 209] on button "Start Checking" at bounding box center [734, 216] width 339 height 30
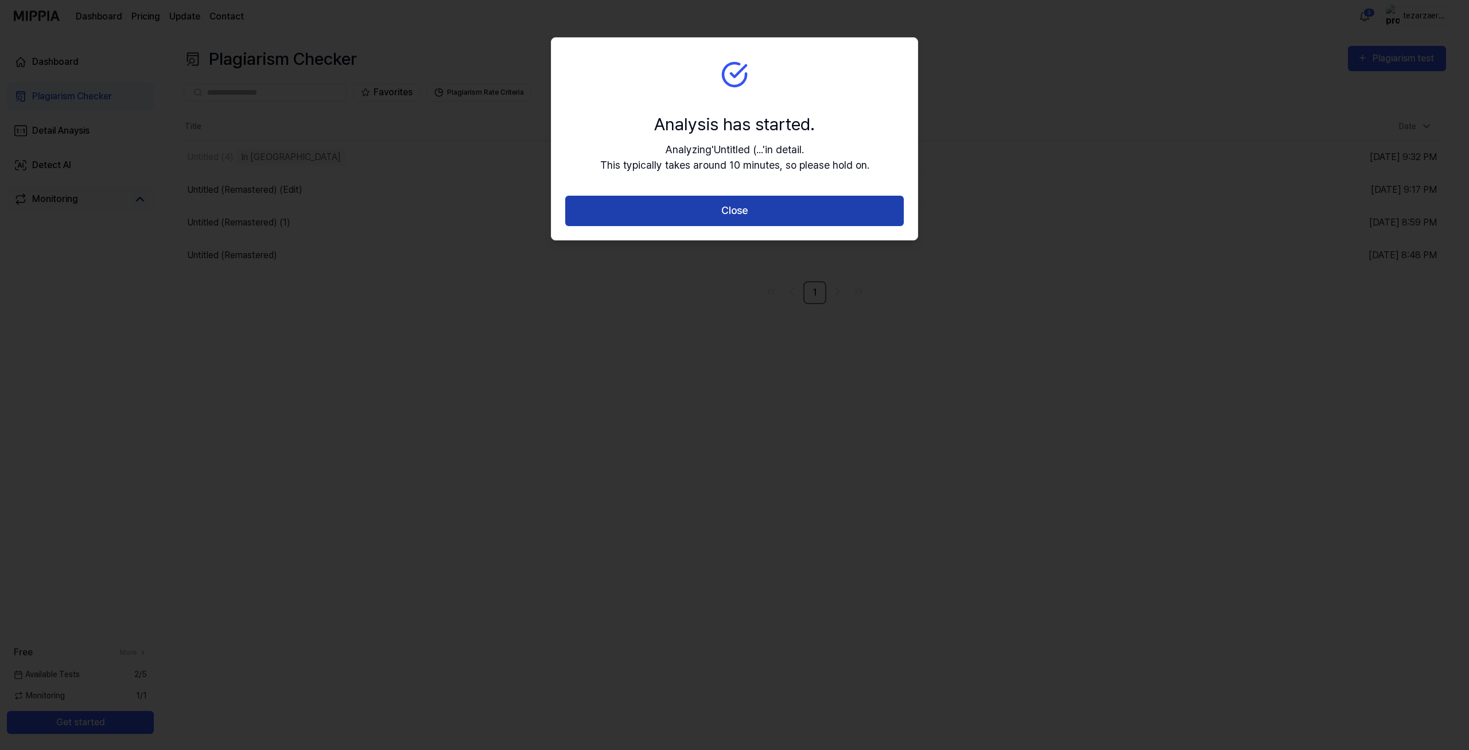
click at [734, 199] on button "Close" at bounding box center [734, 211] width 339 height 30
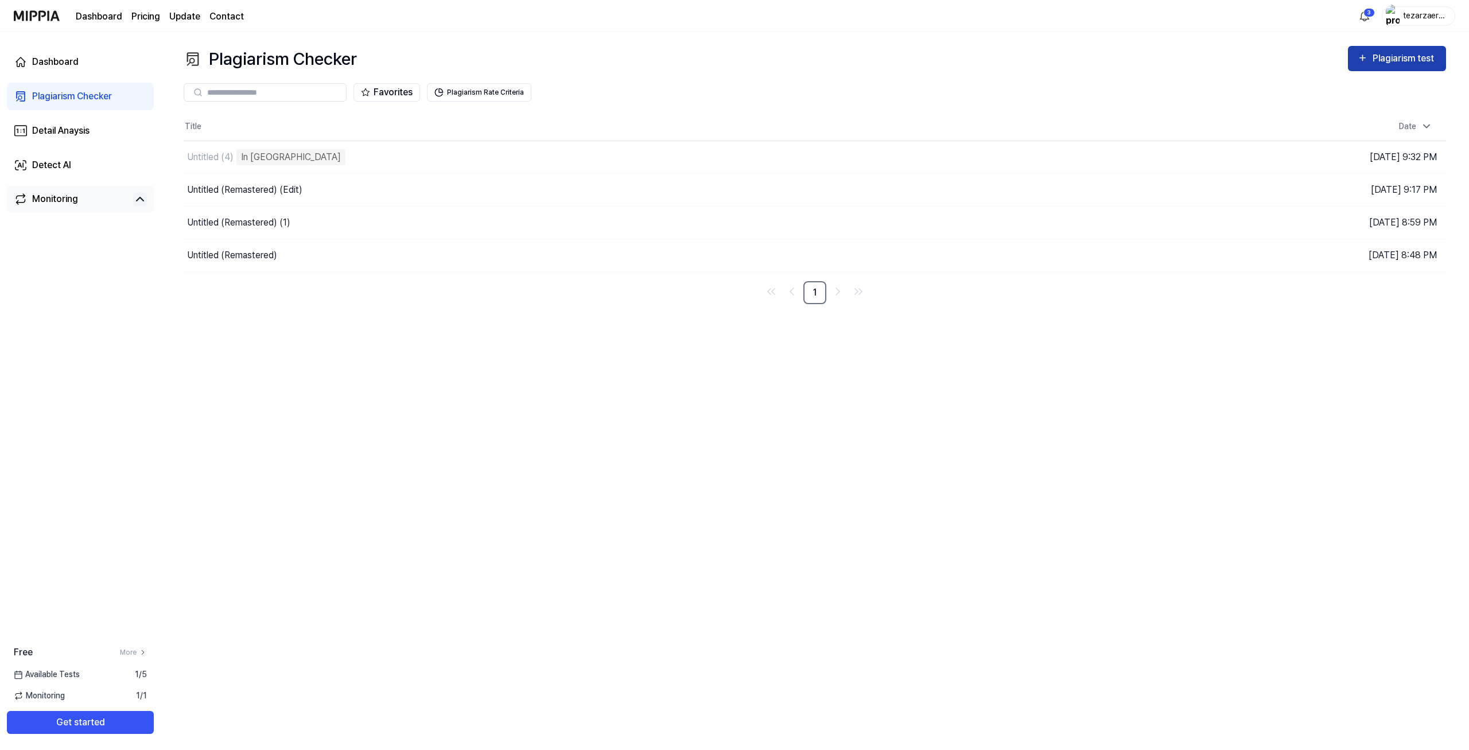
click at [1388, 63] on div "Plagiarism test" at bounding box center [1405, 58] width 64 height 15
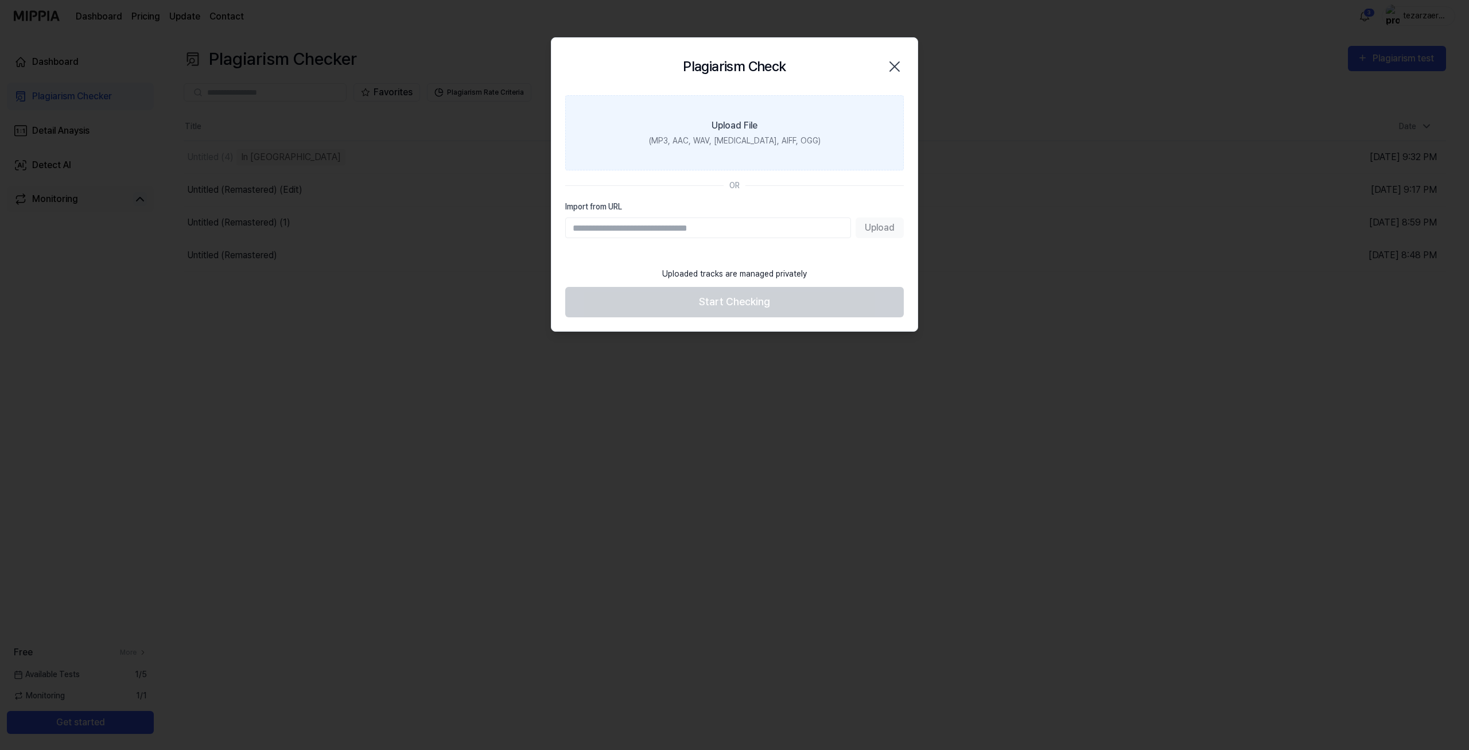
click at [773, 123] on label "Upload File (MP3, AAC, WAV, [MEDICAL_DATA], AIFF, OGG)" at bounding box center [734, 132] width 339 height 75
click at [0, 0] on input "Upload File (MP3, AAC, WAV, [MEDICAL_DATA], AIFF, OGG)" at bounding box center [0, 0] width 0 height 0
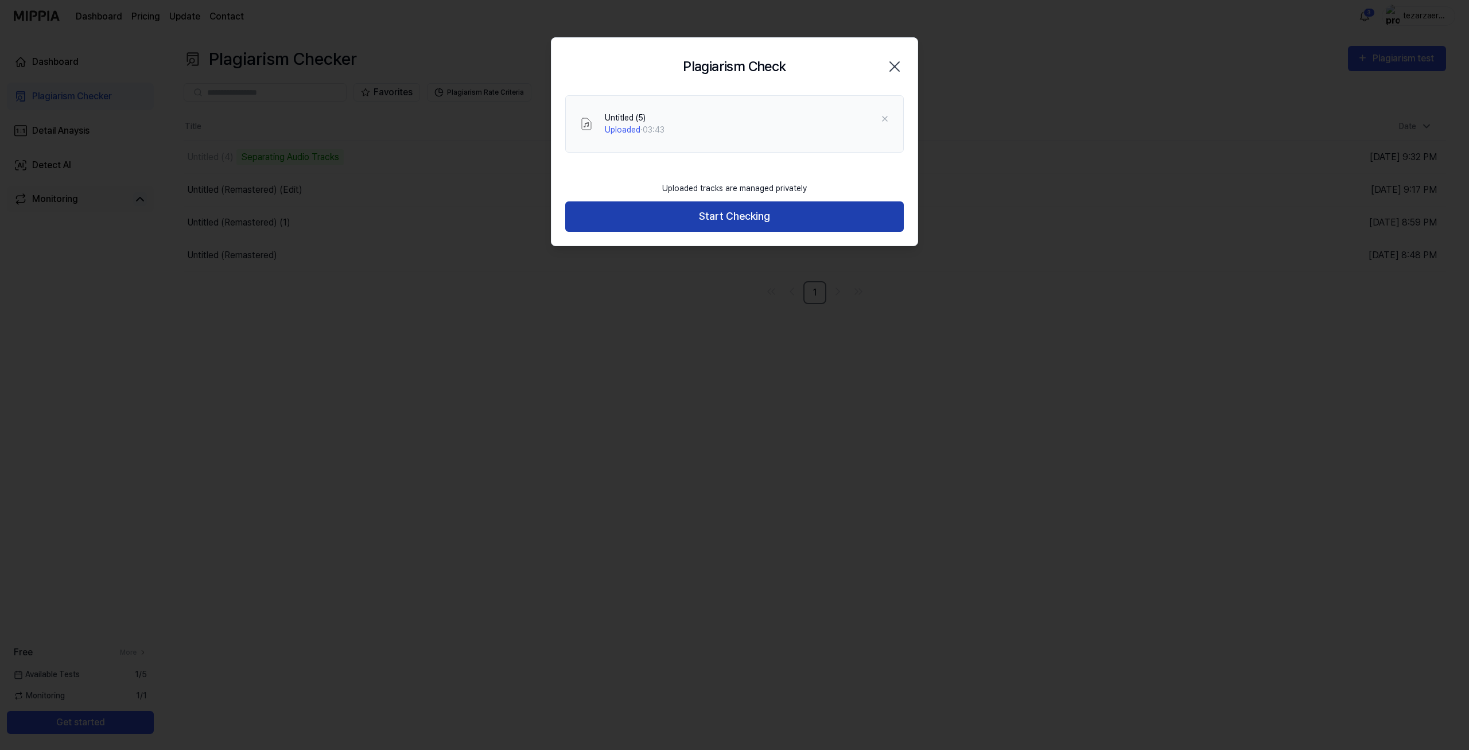
click at [712, 219] on button "Start Checking" at bounding box center [734, 216] width 339 height 30
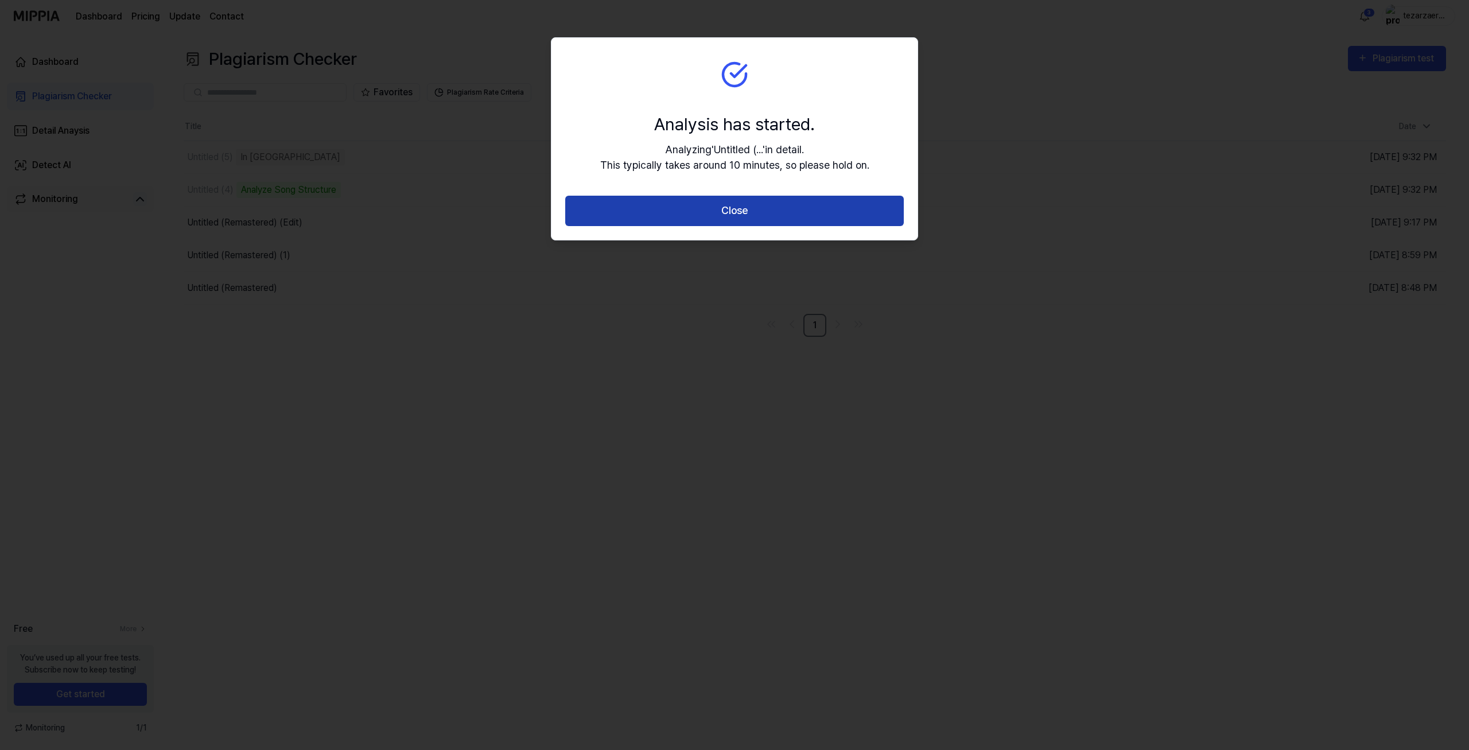
click at [790, 214] on button "Close" at bounding box center [734, 211] width 339 height 30
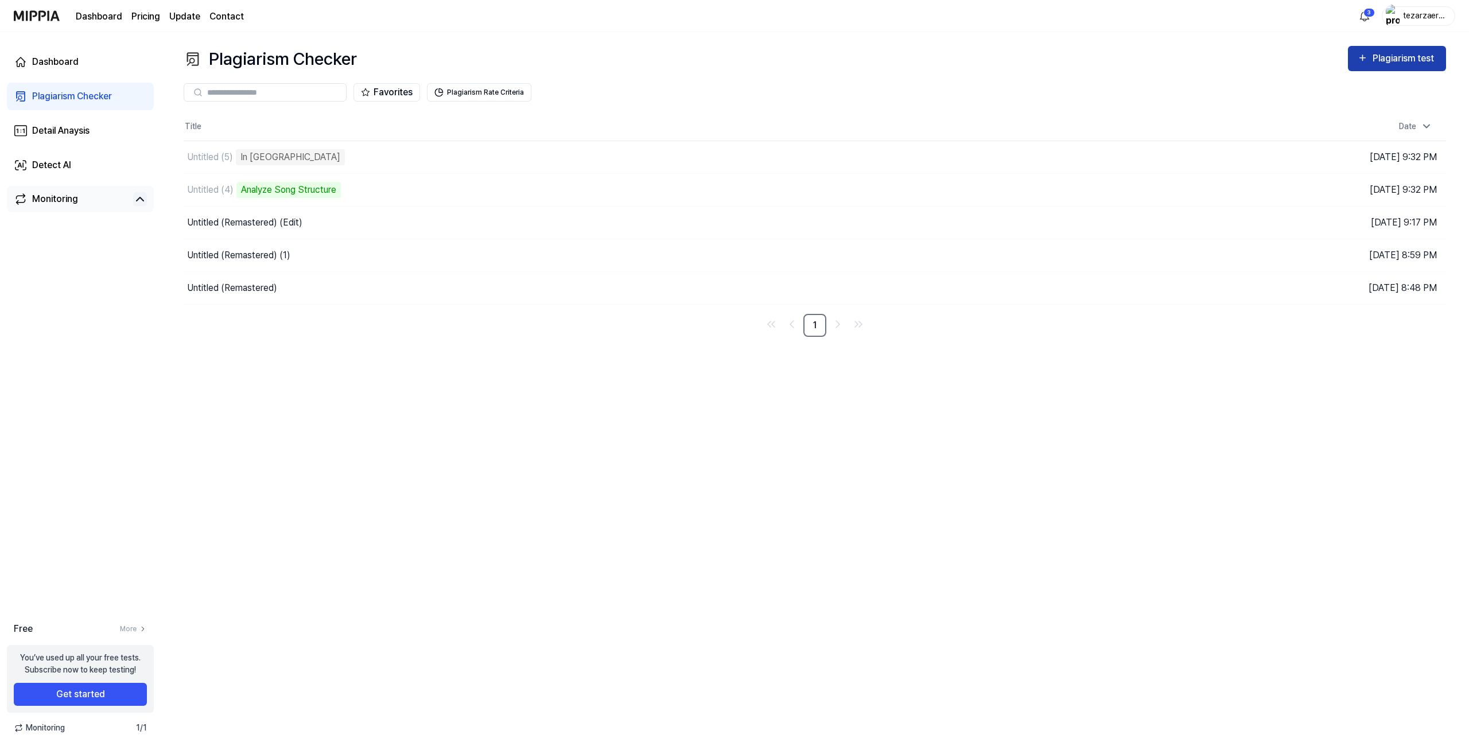
click at [1410, 56] on div "Plagiarism test" at bounding box center [1405, 58] width 64 height 15
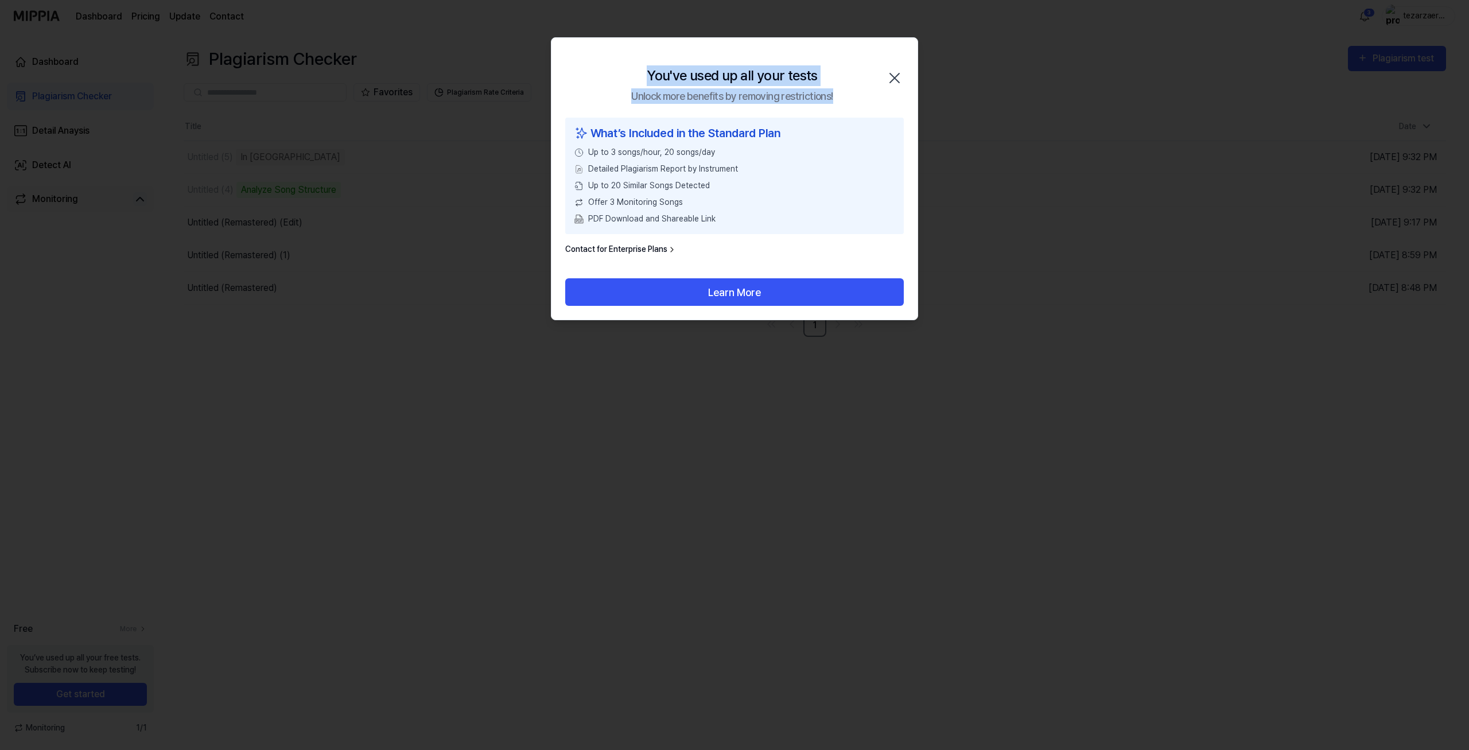
drag, startPoint x: 672, startPoint y: 69, endPoint x: 853, endPoint y: 102, distance: 184.2
click at [864, 99] on div "You've used up all your tests Unlock more benefits by removing restrictions! Cl…" at bounding box center [735, 78] width 366 height 80
click at [836, 100] on div "You've used up all your tests Unlock more benefits by removing restrictions! Cl…" at bounding box center [735, 78] width 366 height 80
click at [889, 76] on icon "button" at bounding box center [895, 78] width 18 height 18
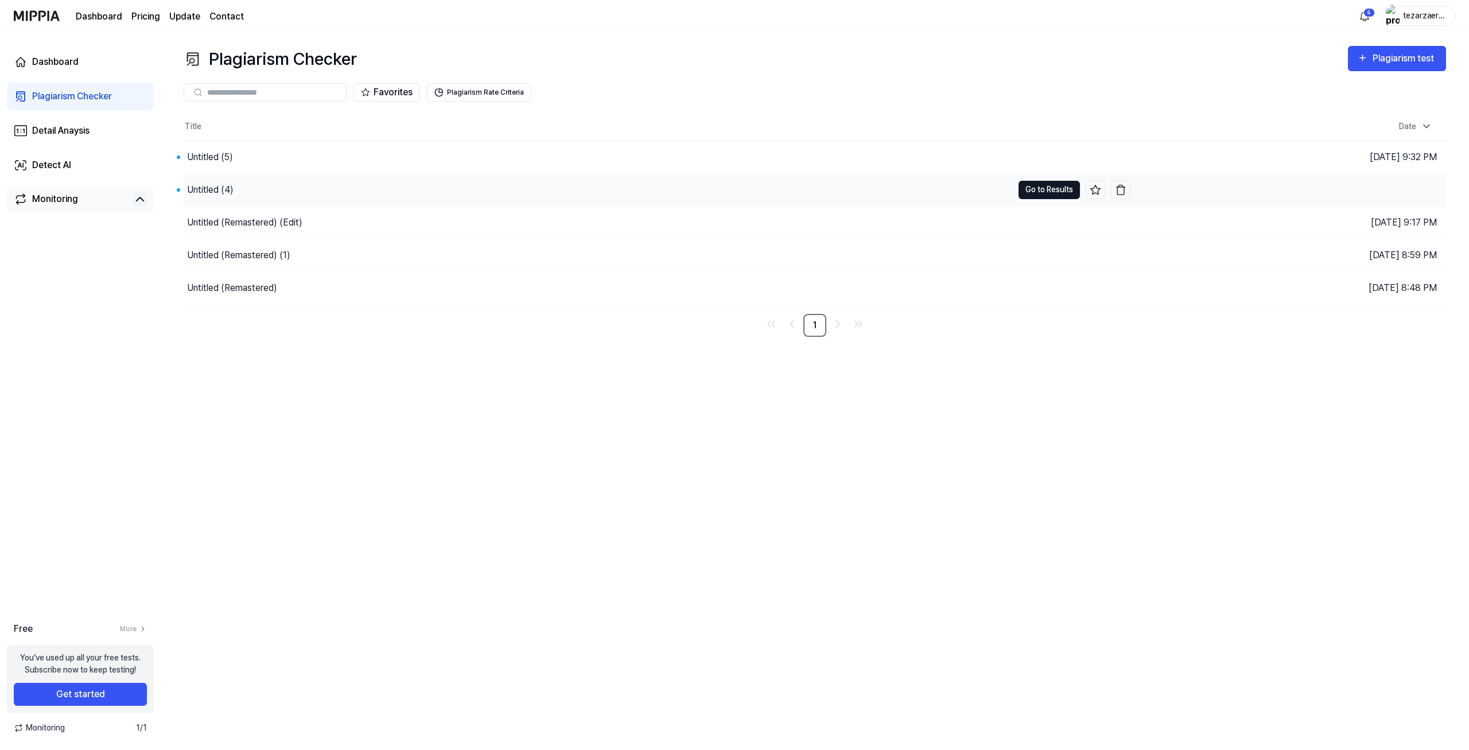
click at [1053, 191] on button "Go to Results" at bounding box center [1049, 190] width 61 height 18
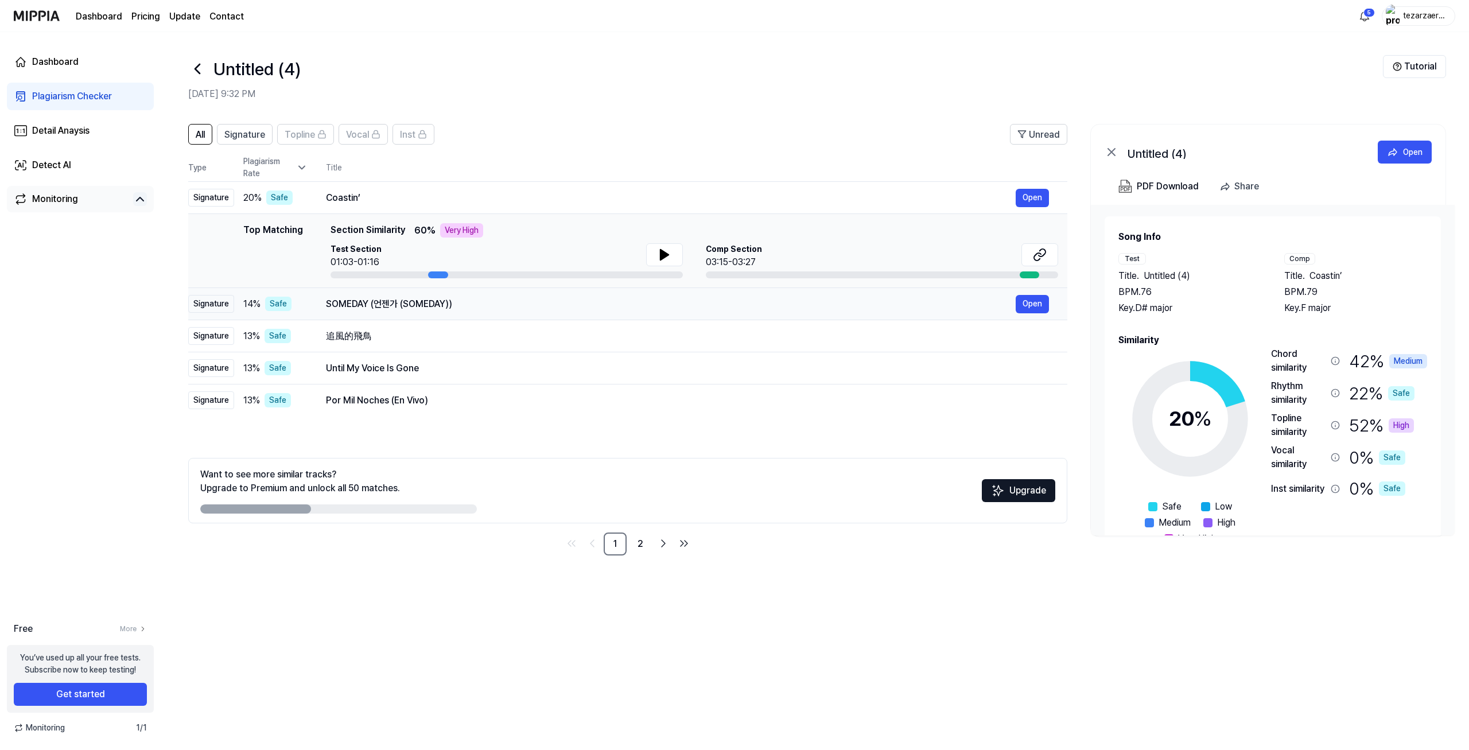
click at [431, 306] on div "SOMEDAY (언젠가 (SOMEDAY))" at bounding box center [671, 304] width 690 height 14
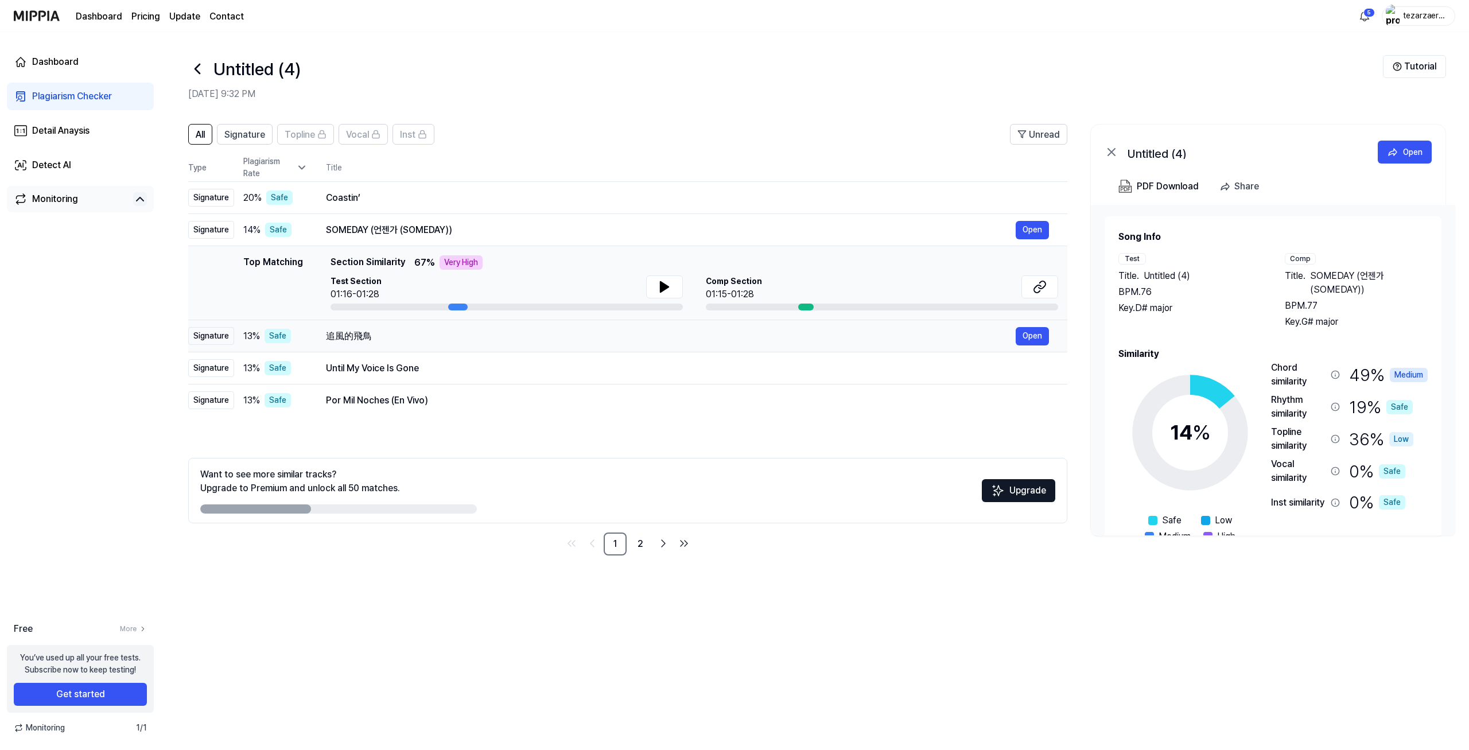
click at [409, 334] on div "追風的飛鳥" at bounding box center [671, 336] width 690 height 14
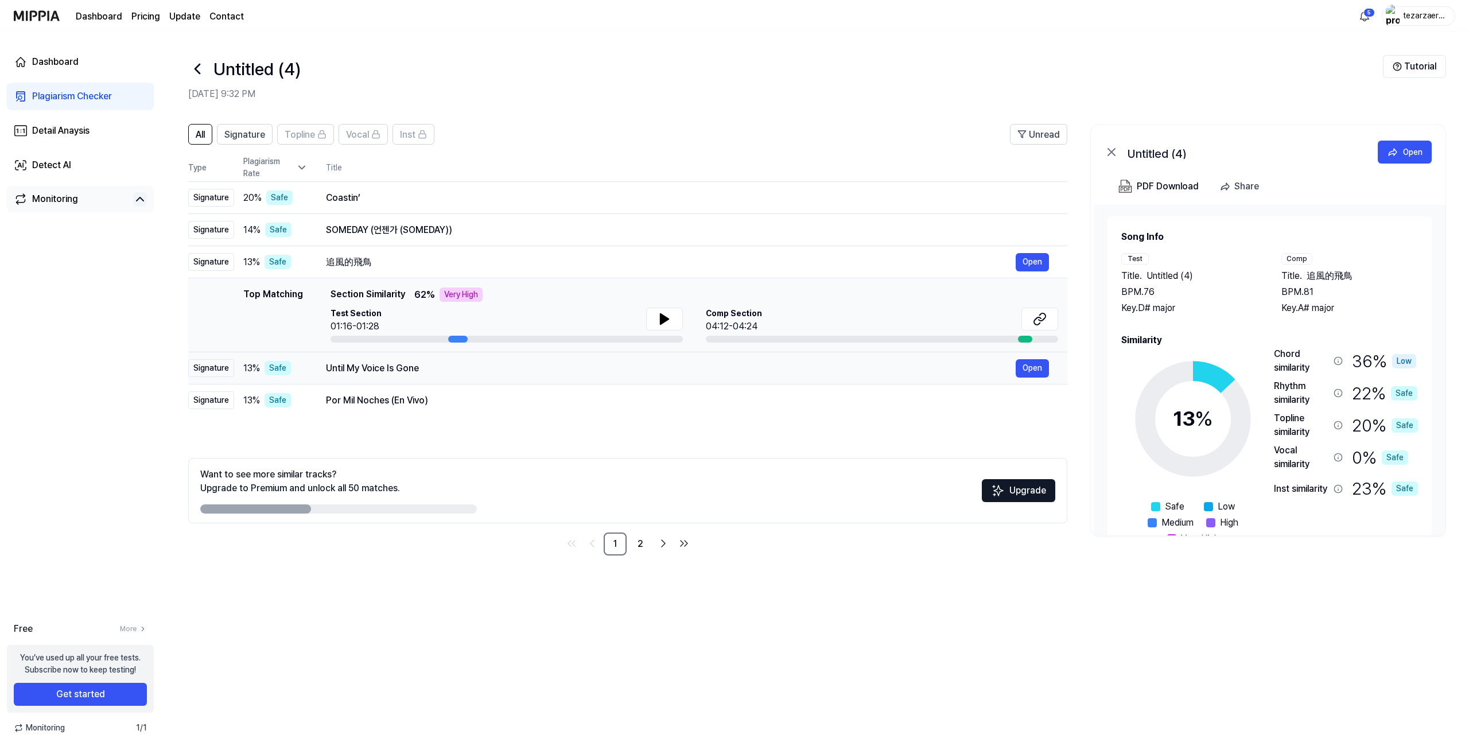
click at [400, 369] on div "Until My Voice Is Gone" at bounding box center [671, 369] width 690 height 14
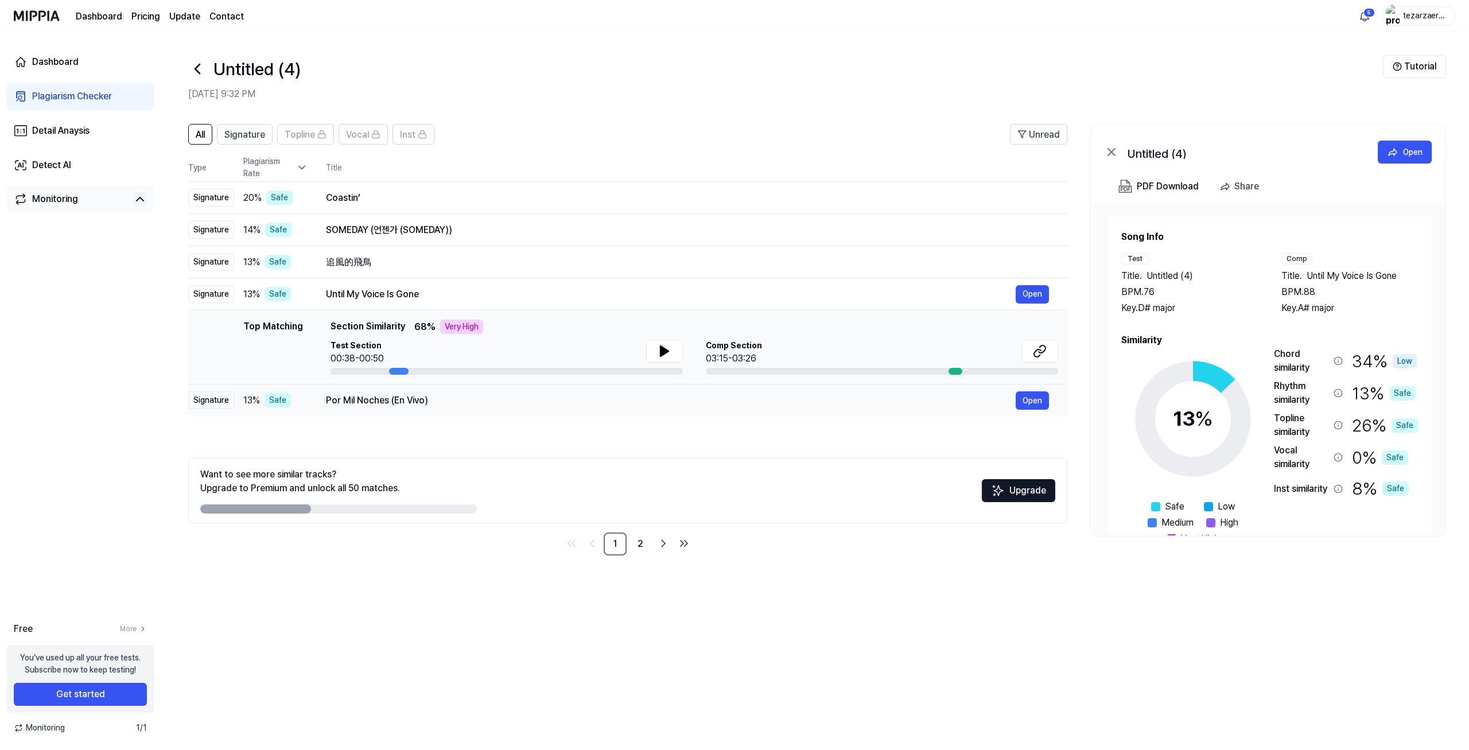
click at [393, 405] on div "Por Mil Noches (En Vivo)" at bounding box center [671, 401] width 690 height 14
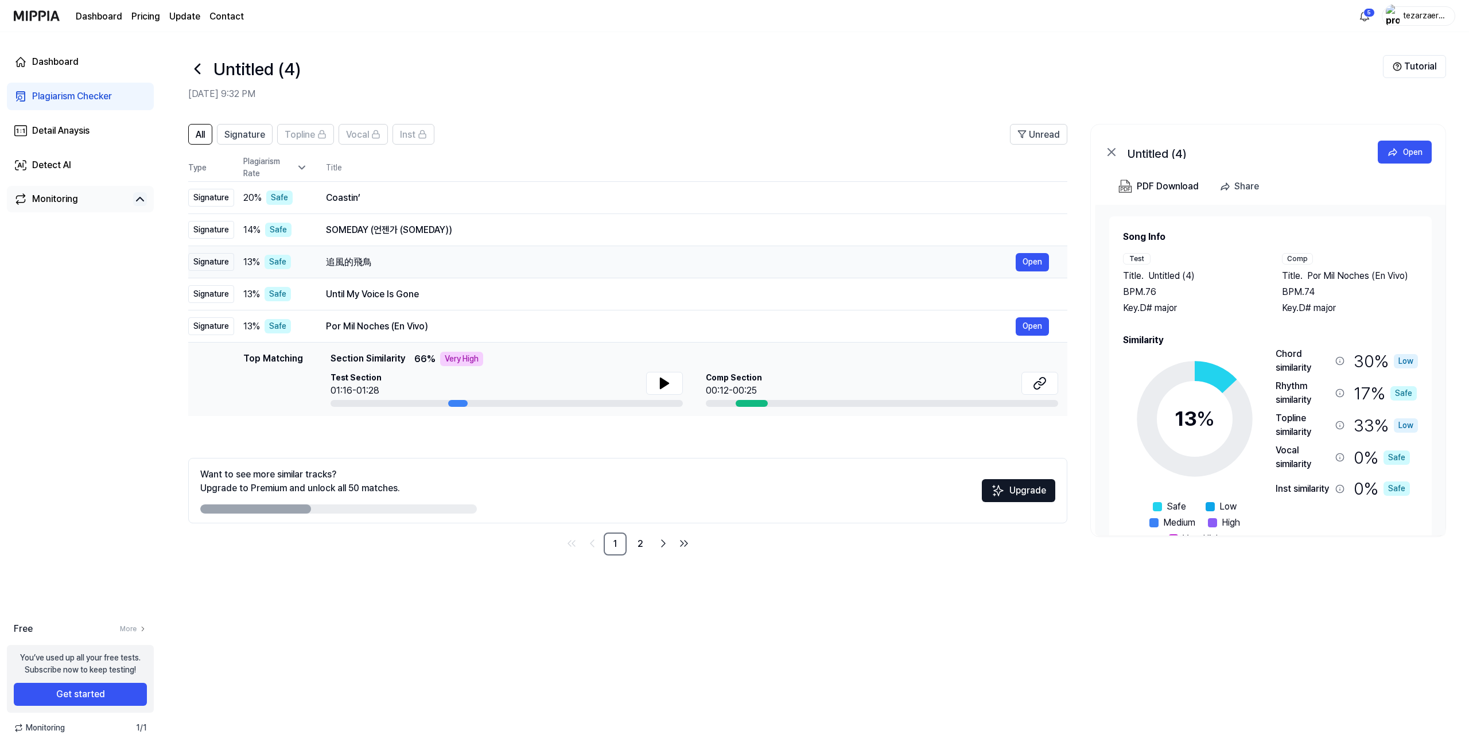
click at [390, 277] on td "追風的飛鳥 Open" at bounding box center [688, 262] width 760 height 32
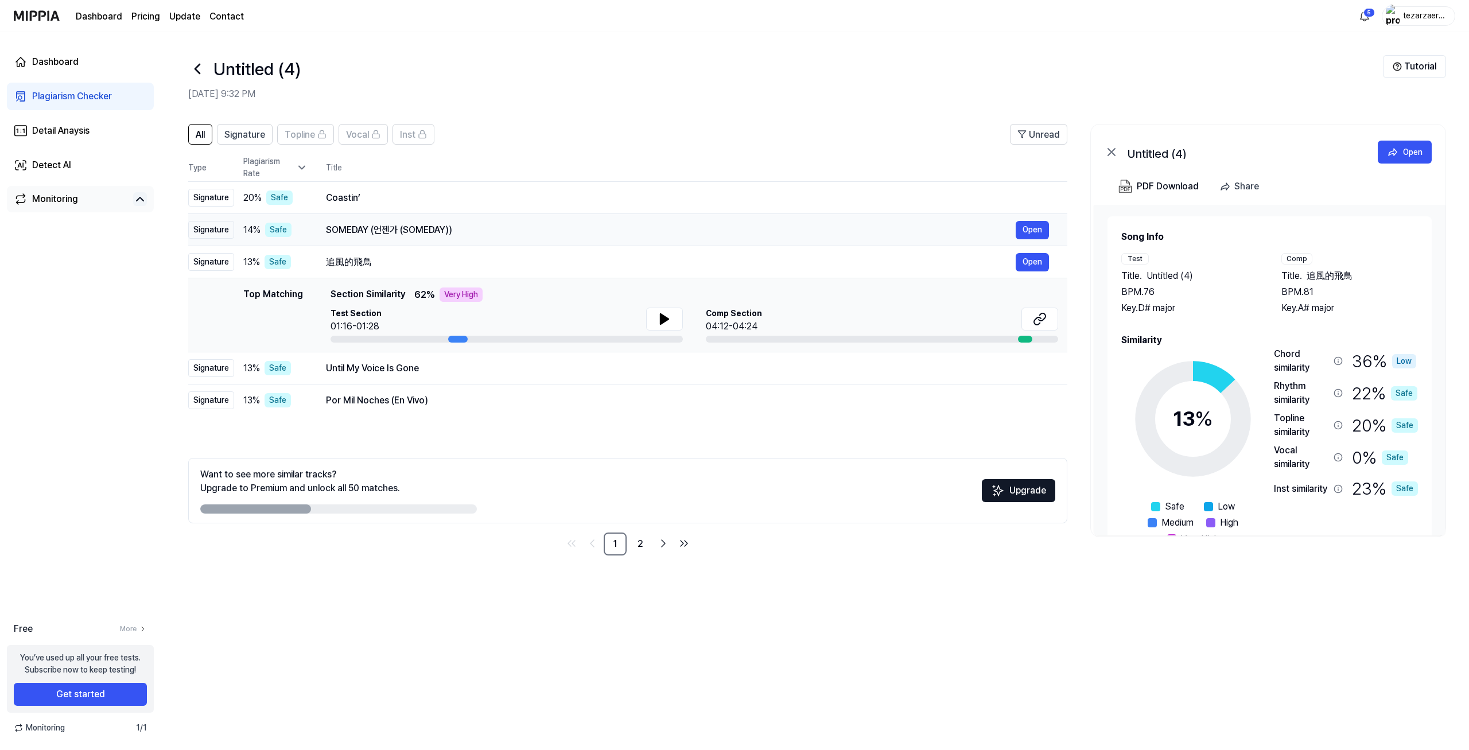
click at [399, 231] on div "SOMEDAY (언젠가 (SOMEDAY))" at bounding box center [671, 230] width 690 height 14
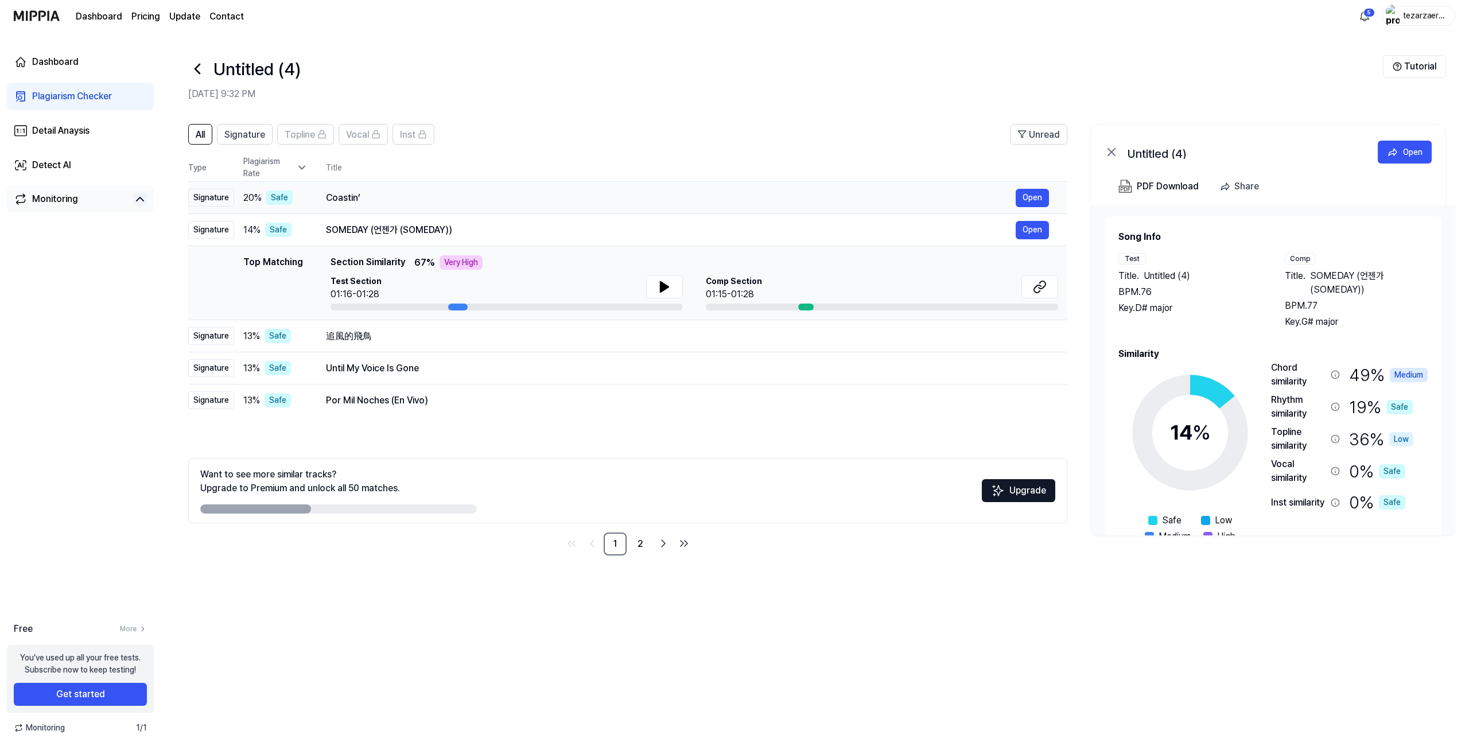
click at [410, 200] on div "Coastin’" at bounding box center [671, 198] width 690 height 14
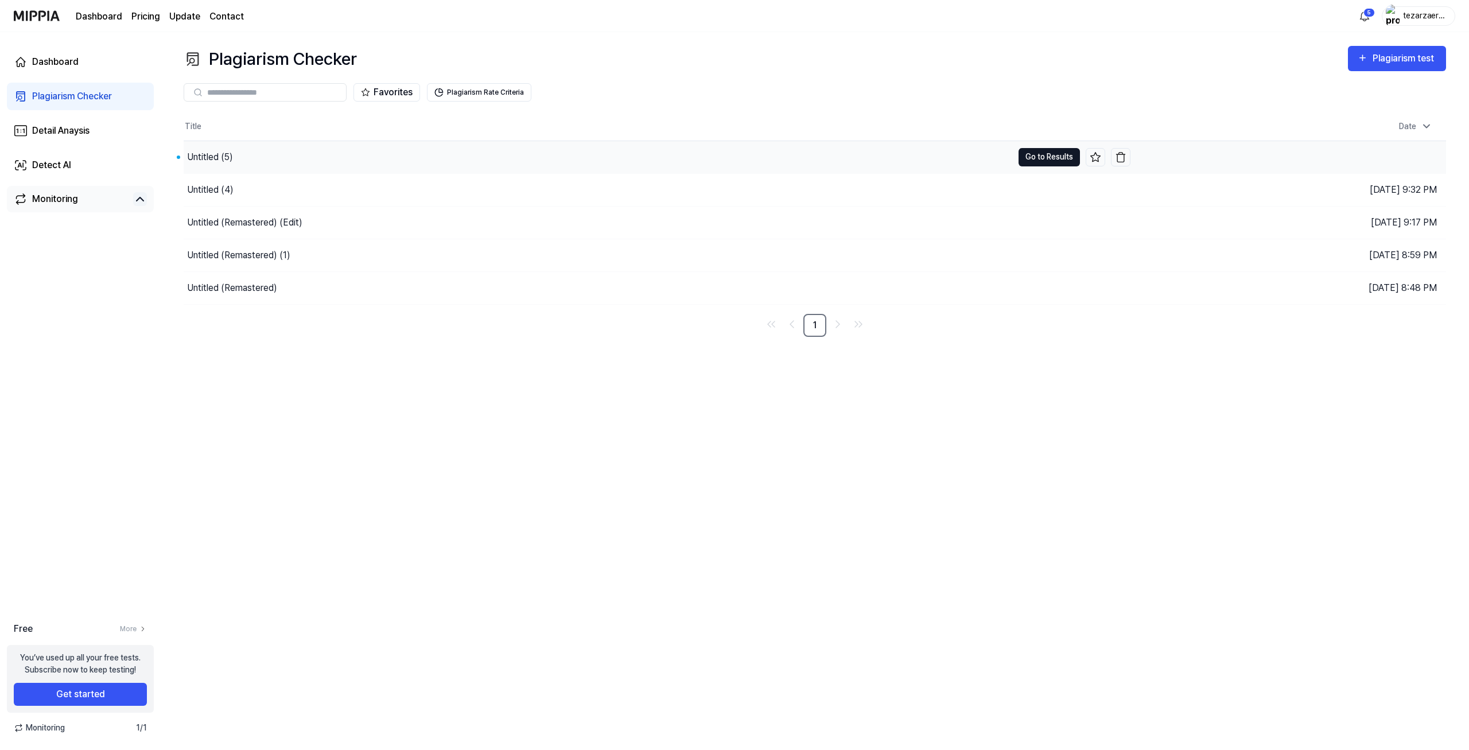
click at [1042, 155] on button "Go to Results" at bounding box center [1049, 157] width 61 height 18
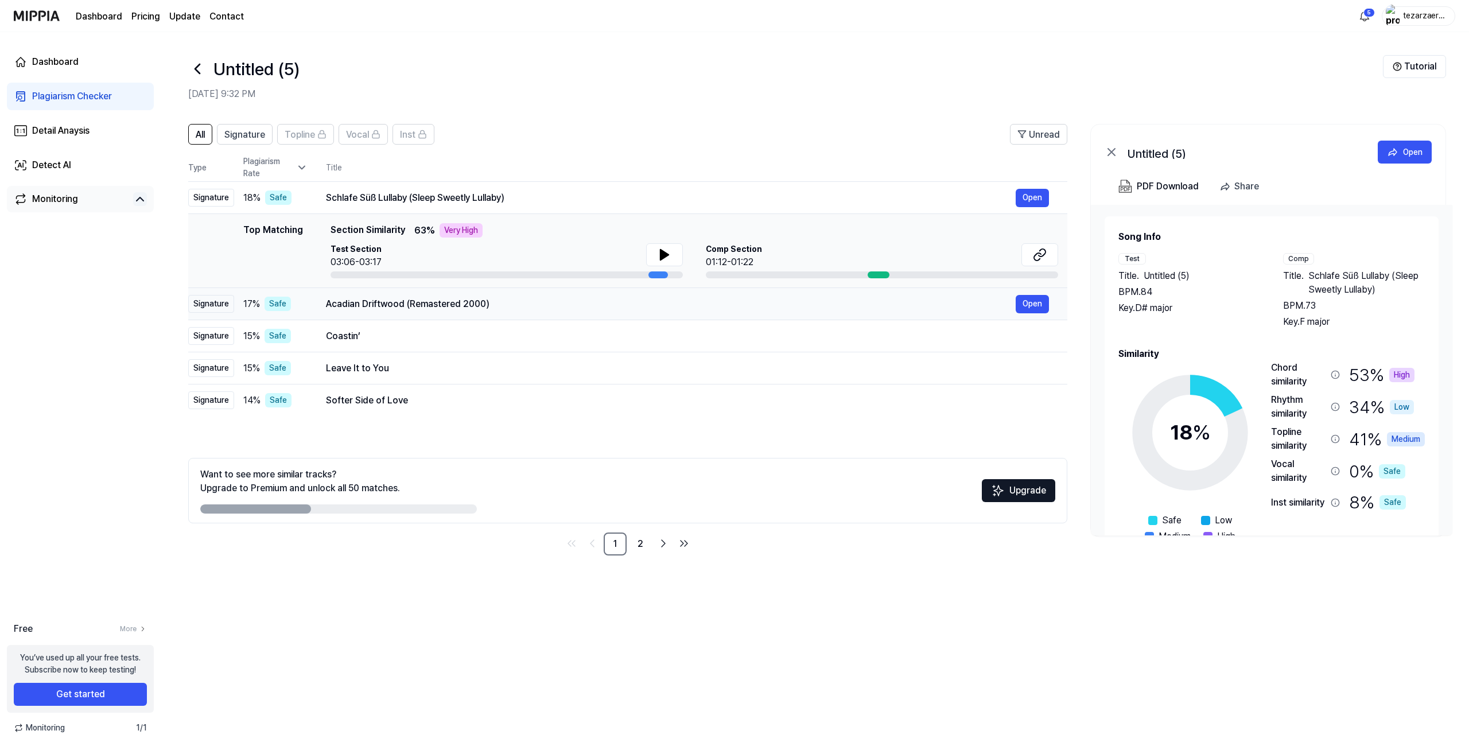
click at [363, 309] on div "Acadian Driftwood (Remastered 2000)" at bounding box center [671, 304] width 690 height 14
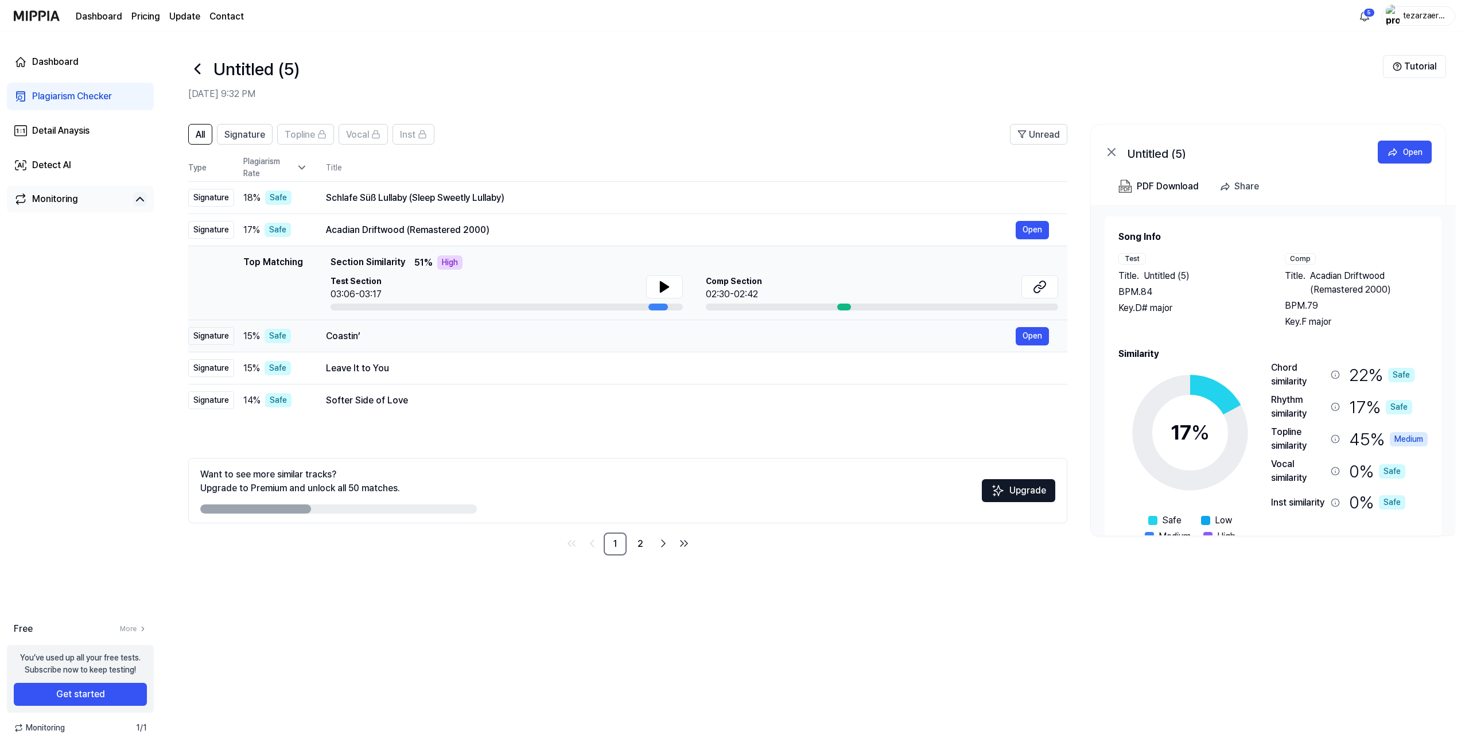
click at [364, 327] on div "Coastin’ Open" at bounding box center [687, 336] width 723 height 18
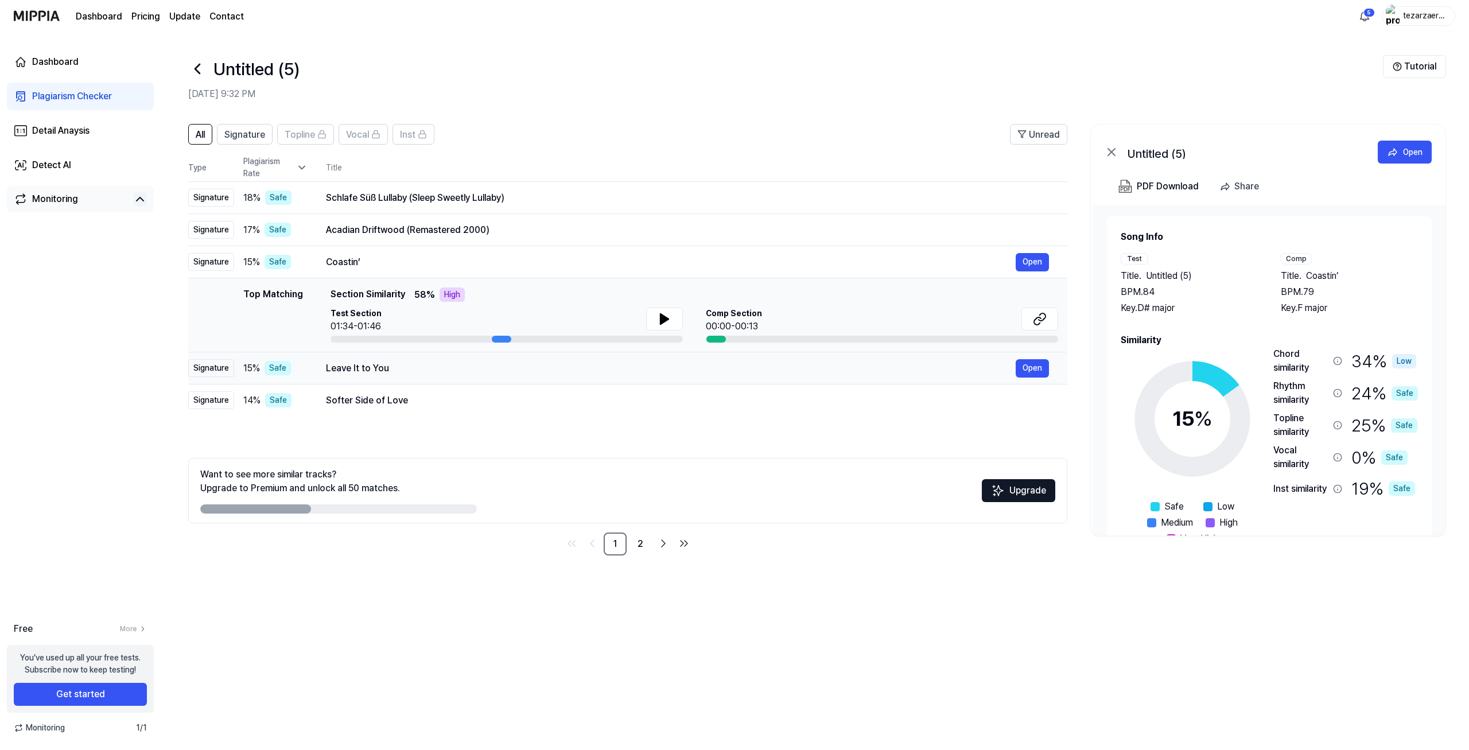
click at [365, 359] on div "Leave It to You Open" at bounding box center [687, 368] width 723 height 18
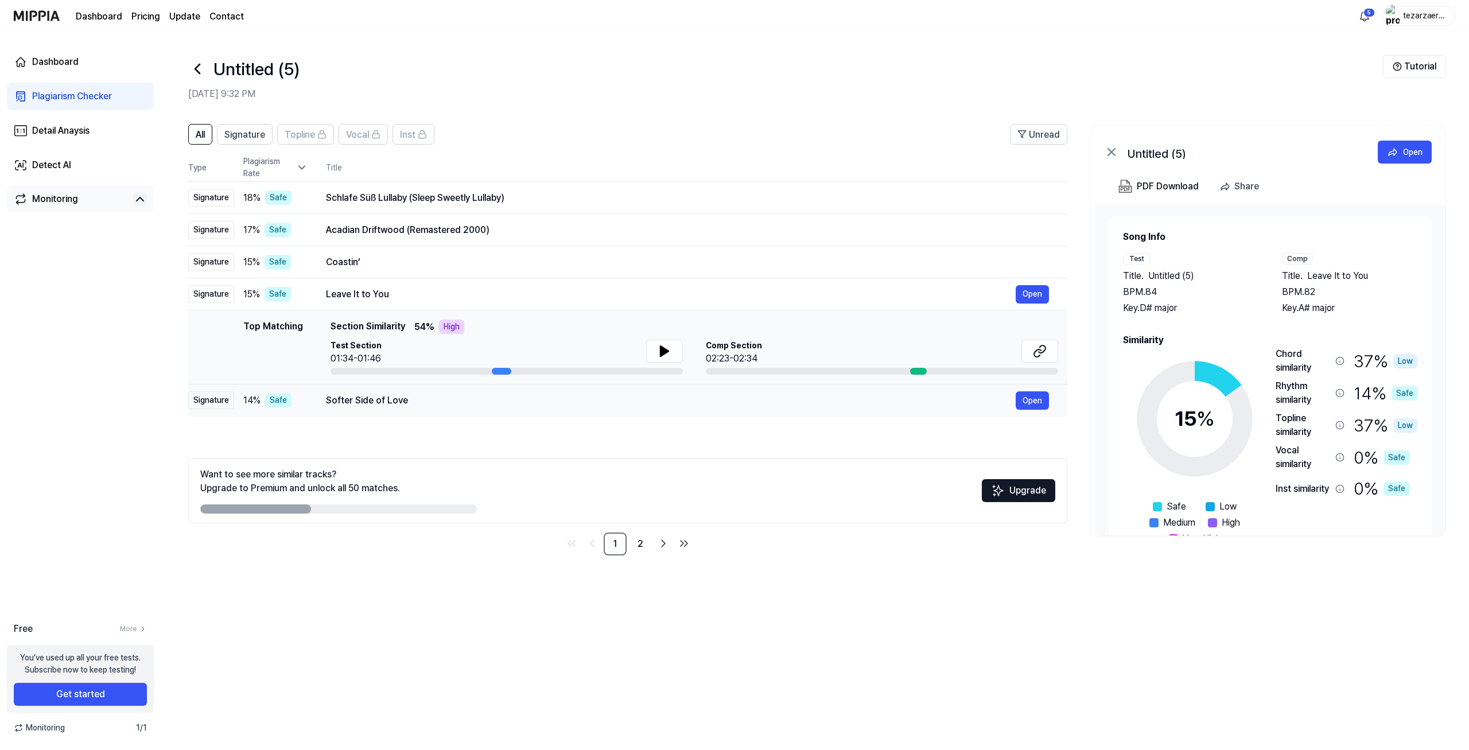
click at [370, 392] on div "Softer Side of Love Open" at bounding box center [687, 400] width 723 height 18
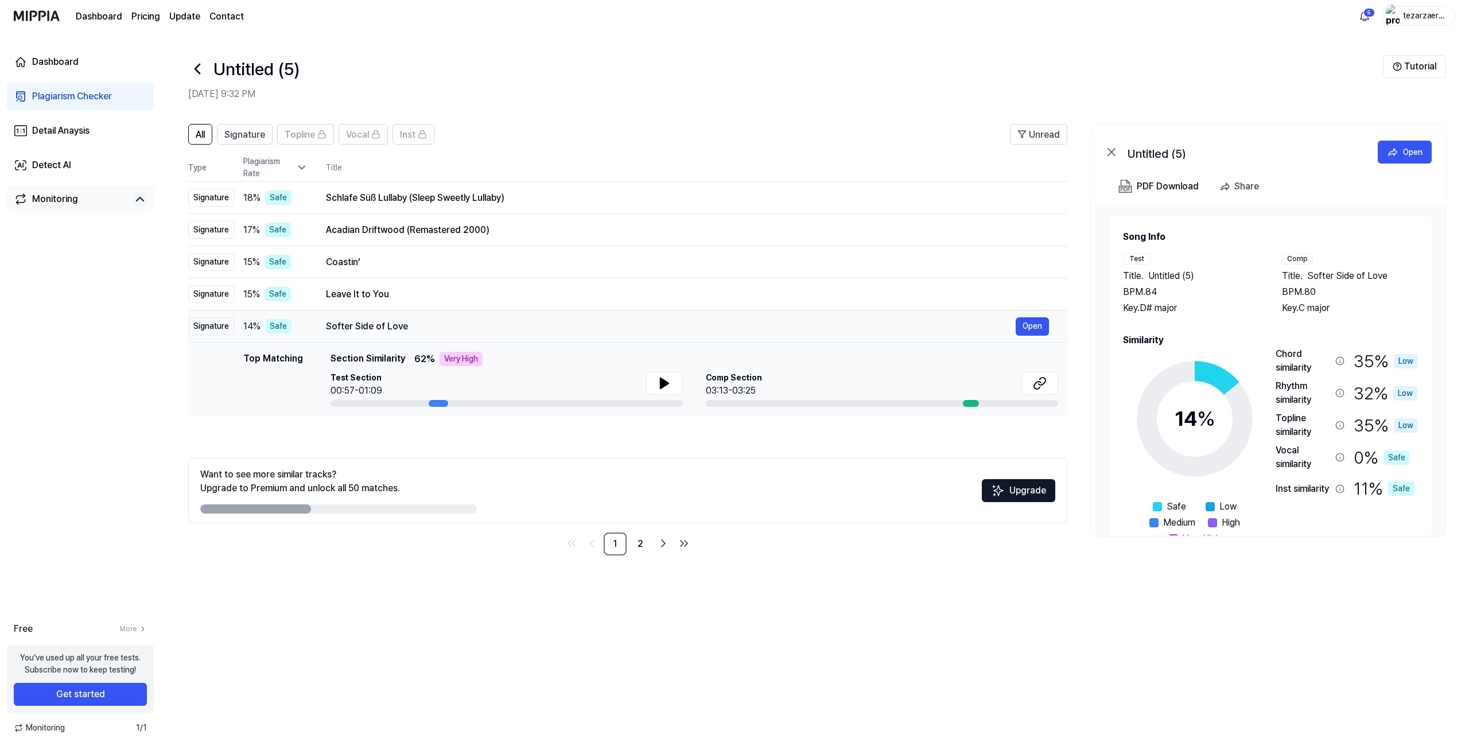
click at [371, 336] on td "Softer Side of Love Open" at bounding box center [688, 326] width 760 height 32
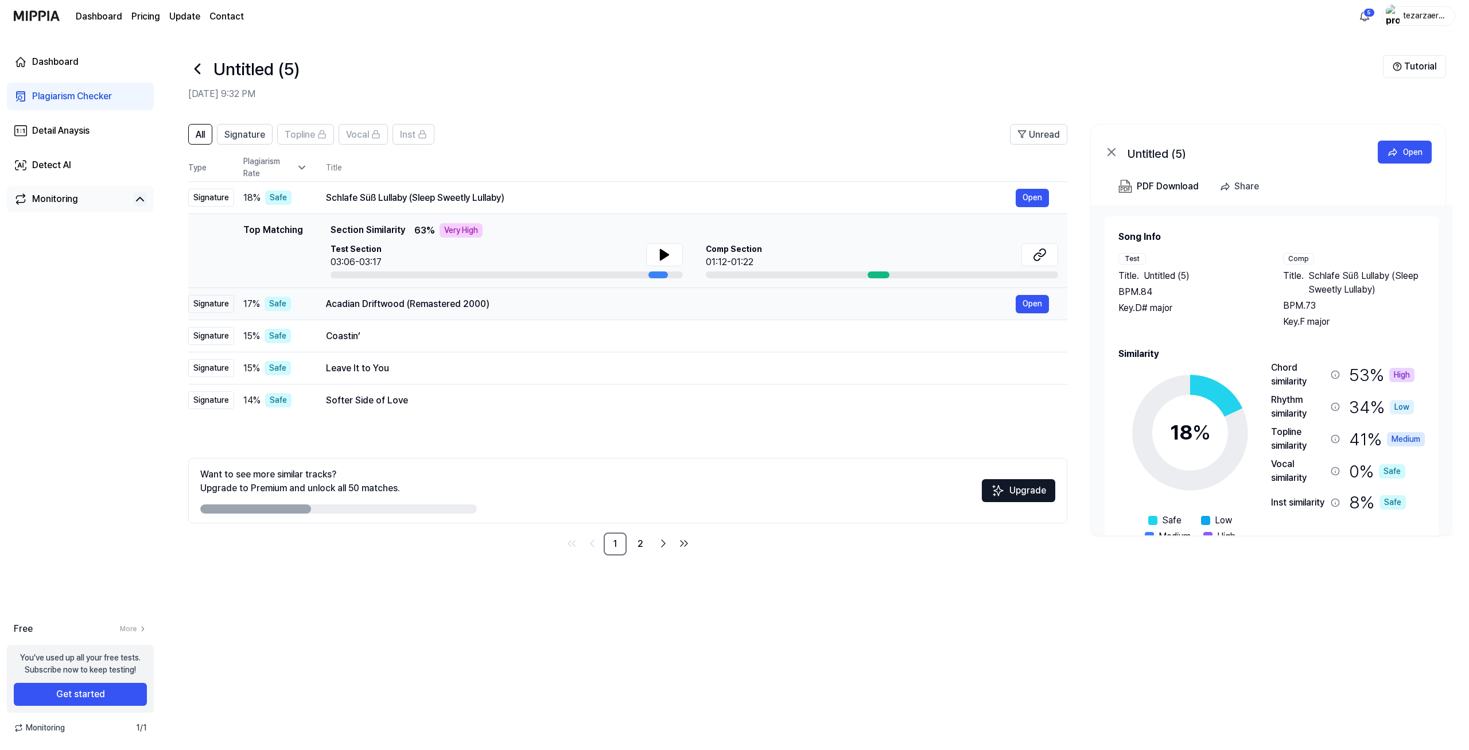
click at [370, 302] on div "Acadian Driftwood (Remastered 2000)" at bounding box center [671, 304] width 690 height 14
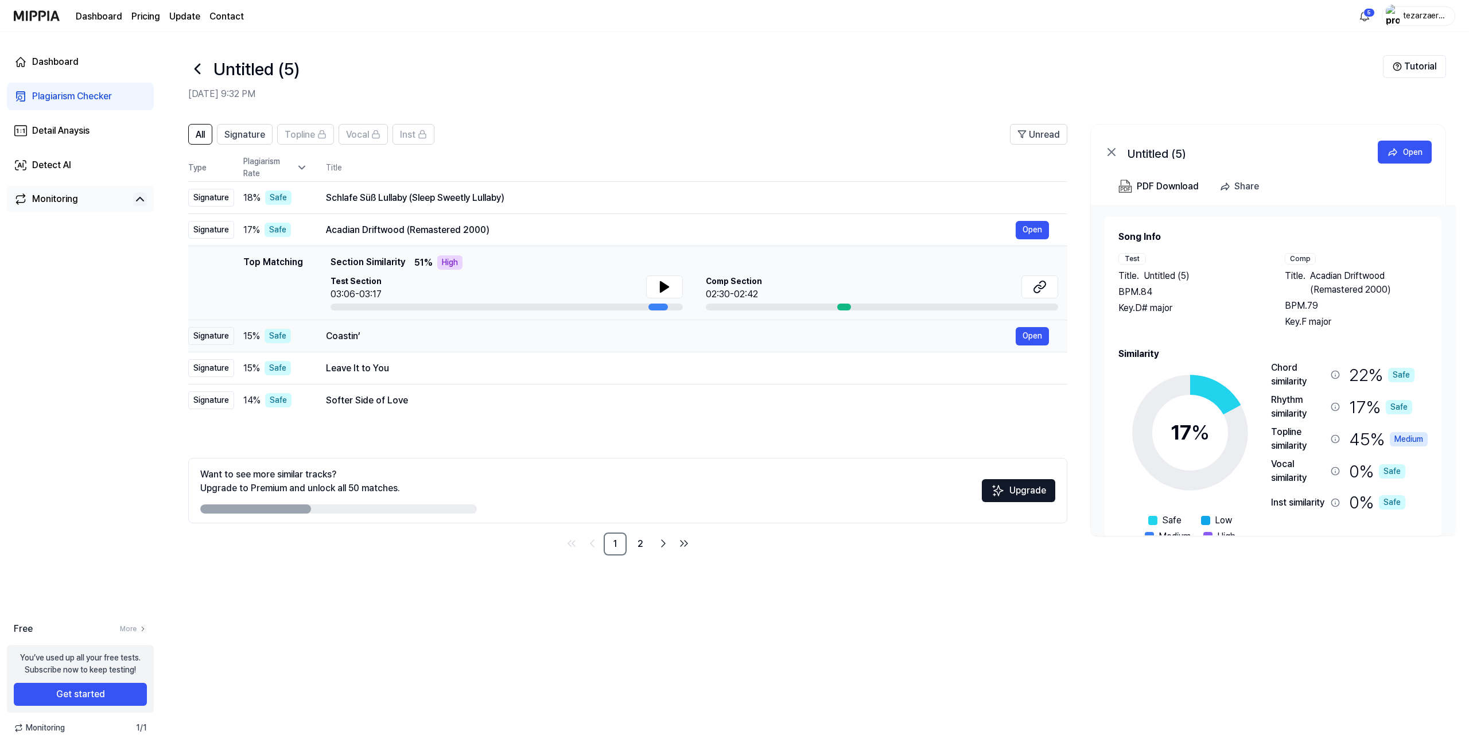
click at [356, 340] on div "Coastin’" at bounding box center [671, 336] width 690 height 14
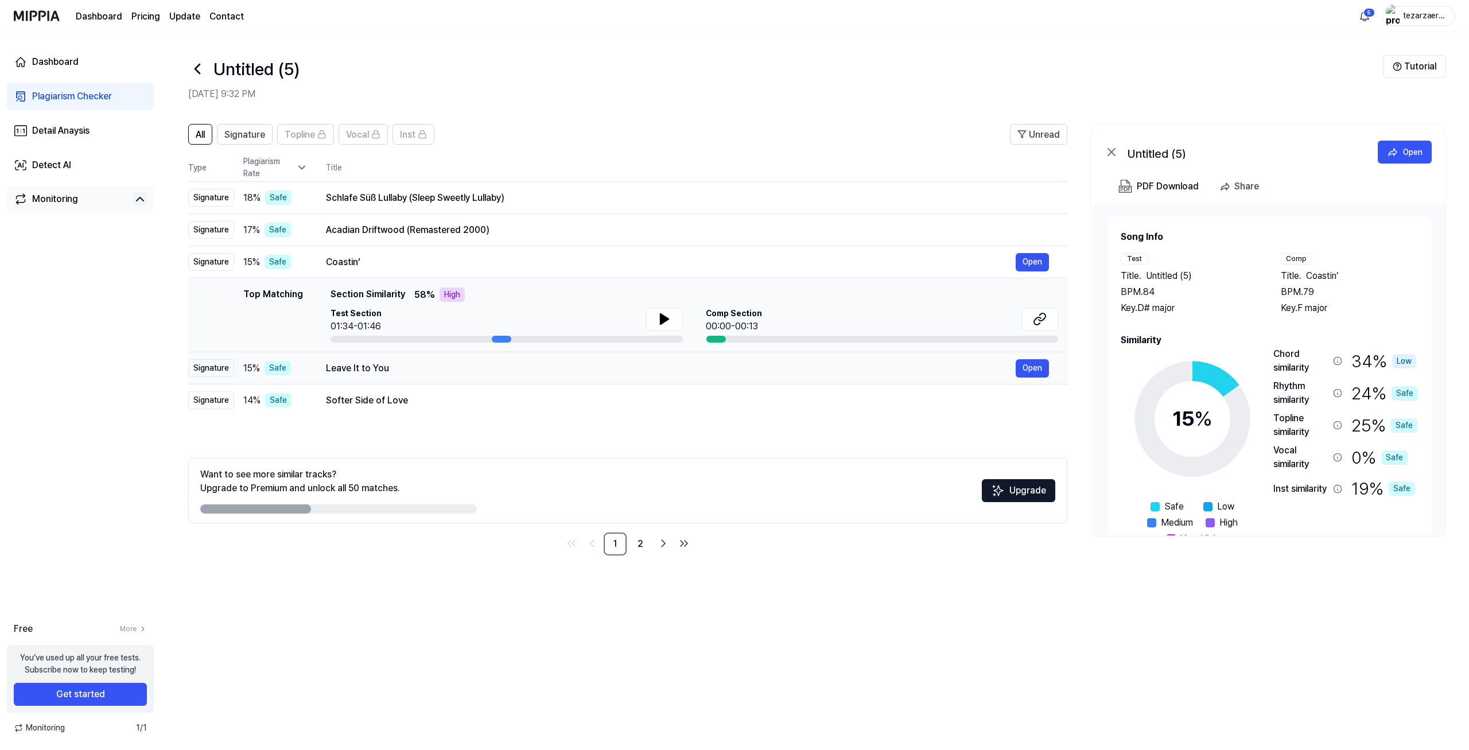
click at [368, 368] on div "Leave It to You" at bounding box center [671, 369] width 690 height 14
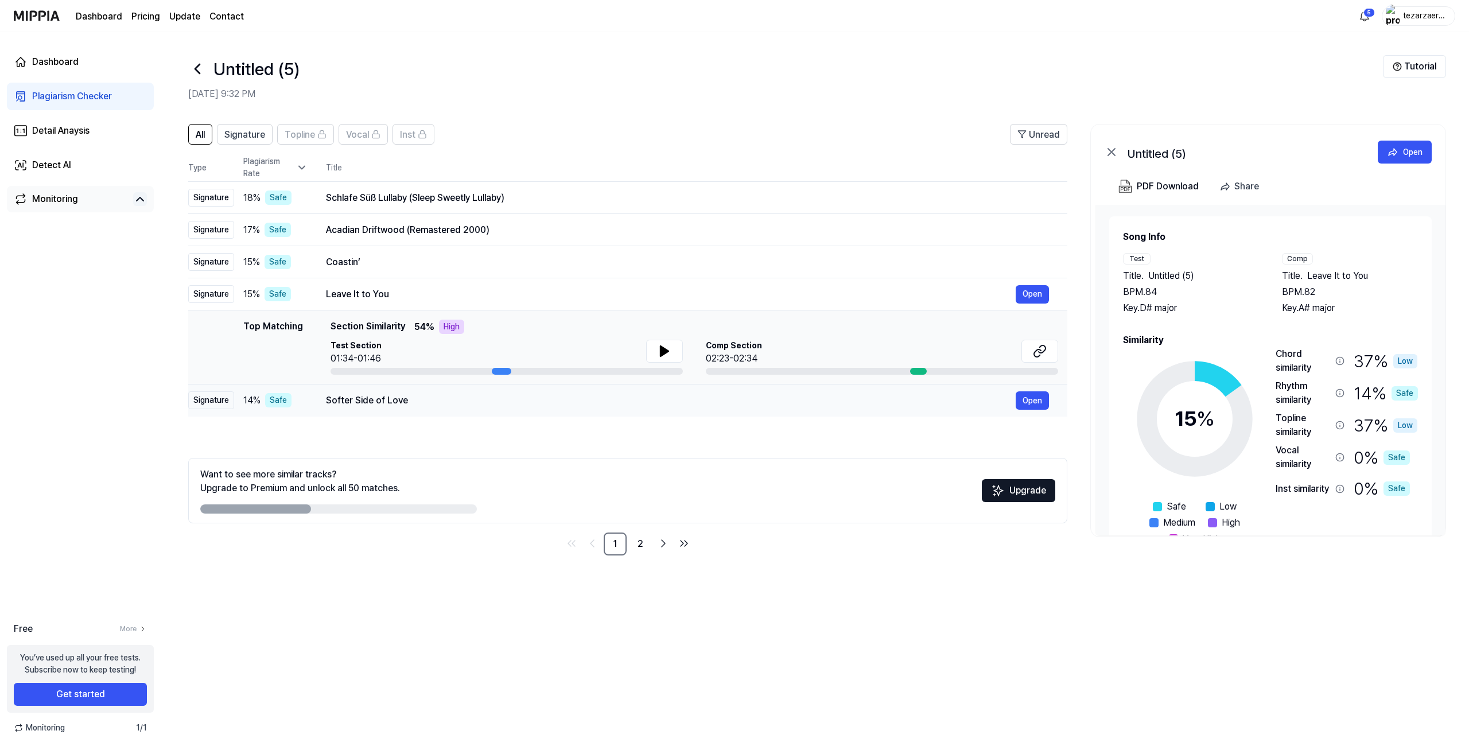
click at [372, 405] on div "Softer Side of Love" at bounding box center [671, 401] width 690 height 14
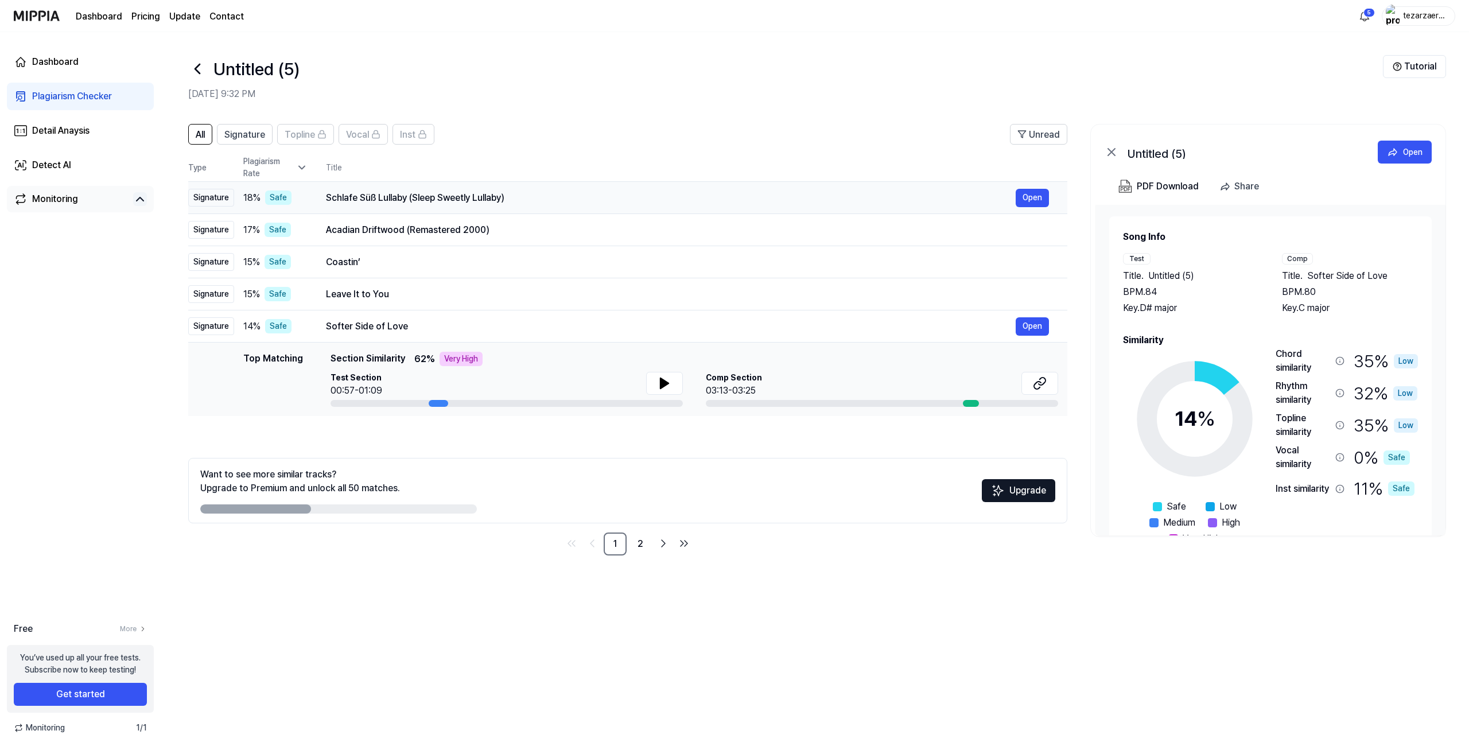
click at [388, 200] on div "Schlafe Süß Lullaby (Sleep Sweetly Lullaby)" at bounding box center [671, 198] width 690 height 14
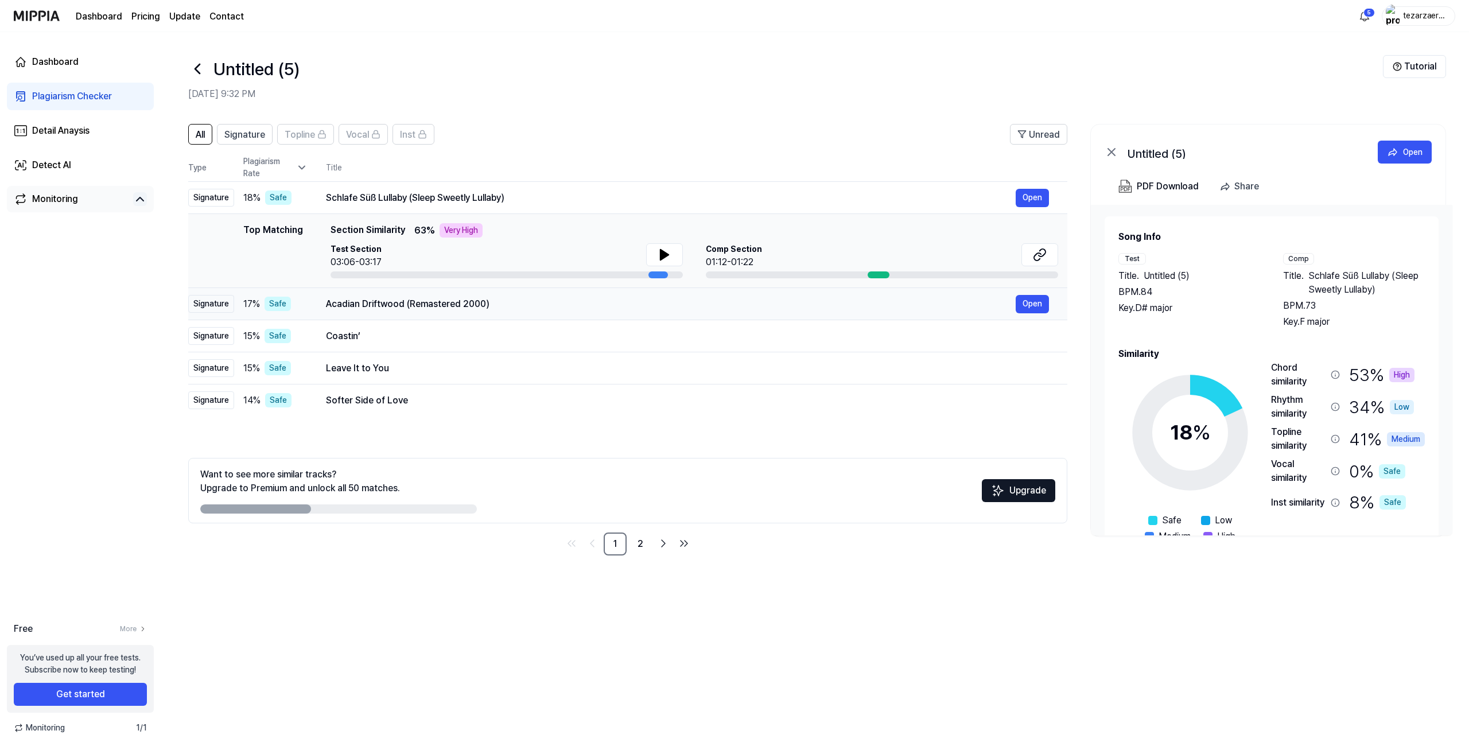
click at [368, 301] on div "Acadian Driftwood (Remastered 2000)" at bounding box center [671, 304] width 690 height 14
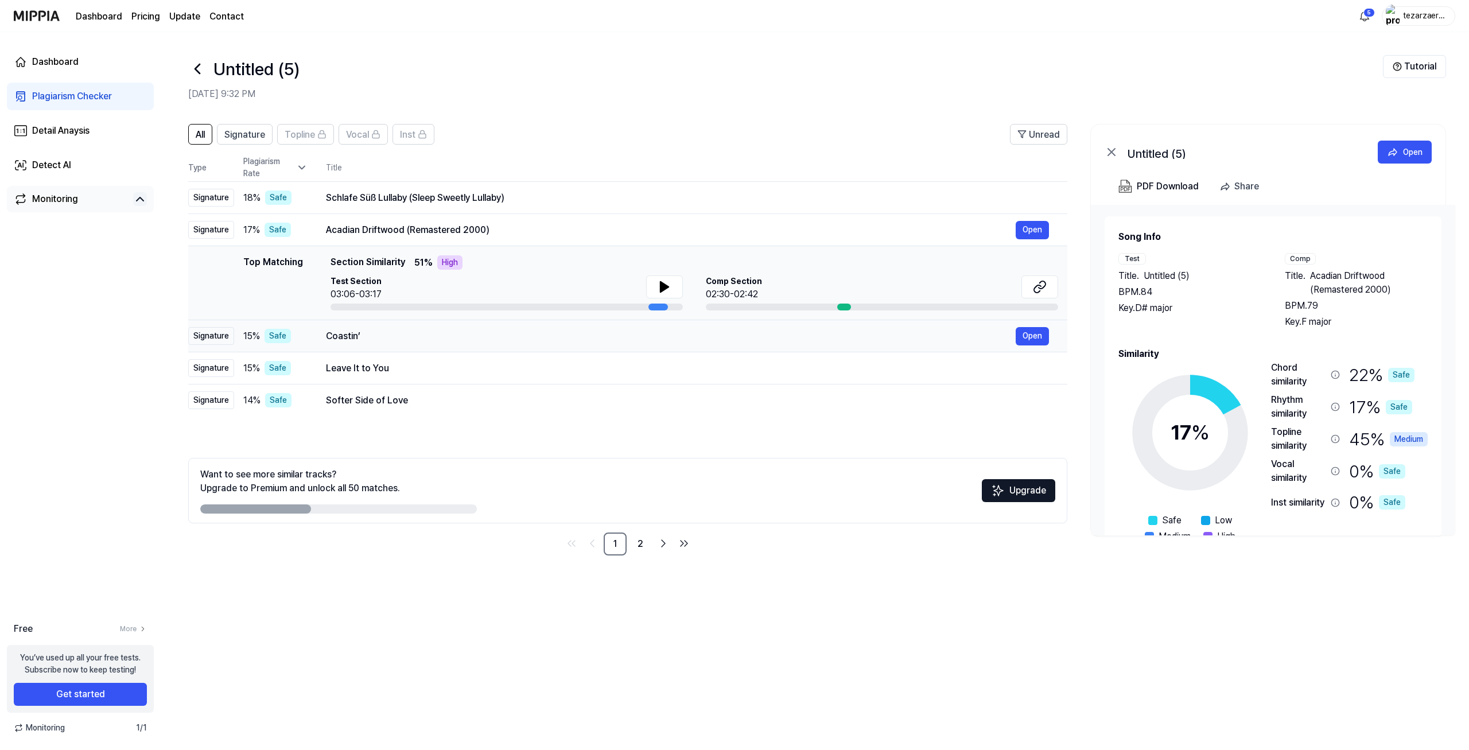
click at [355, 332] on div "Coastin’" at bounding box center [671, 336] width 690 height 14
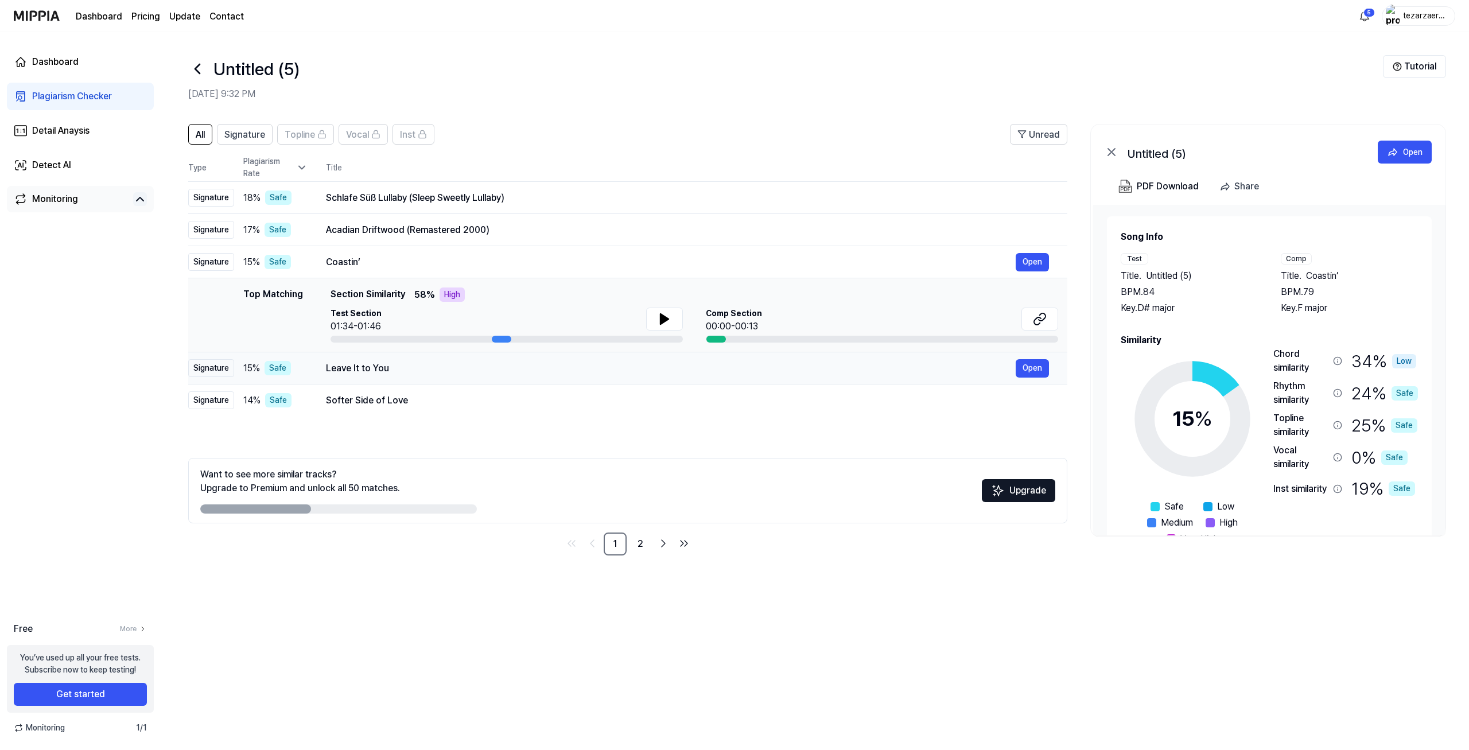
click at [358, 360] on div "Leave It to You Open" at bounding box center [687, 368] width 723 height 18
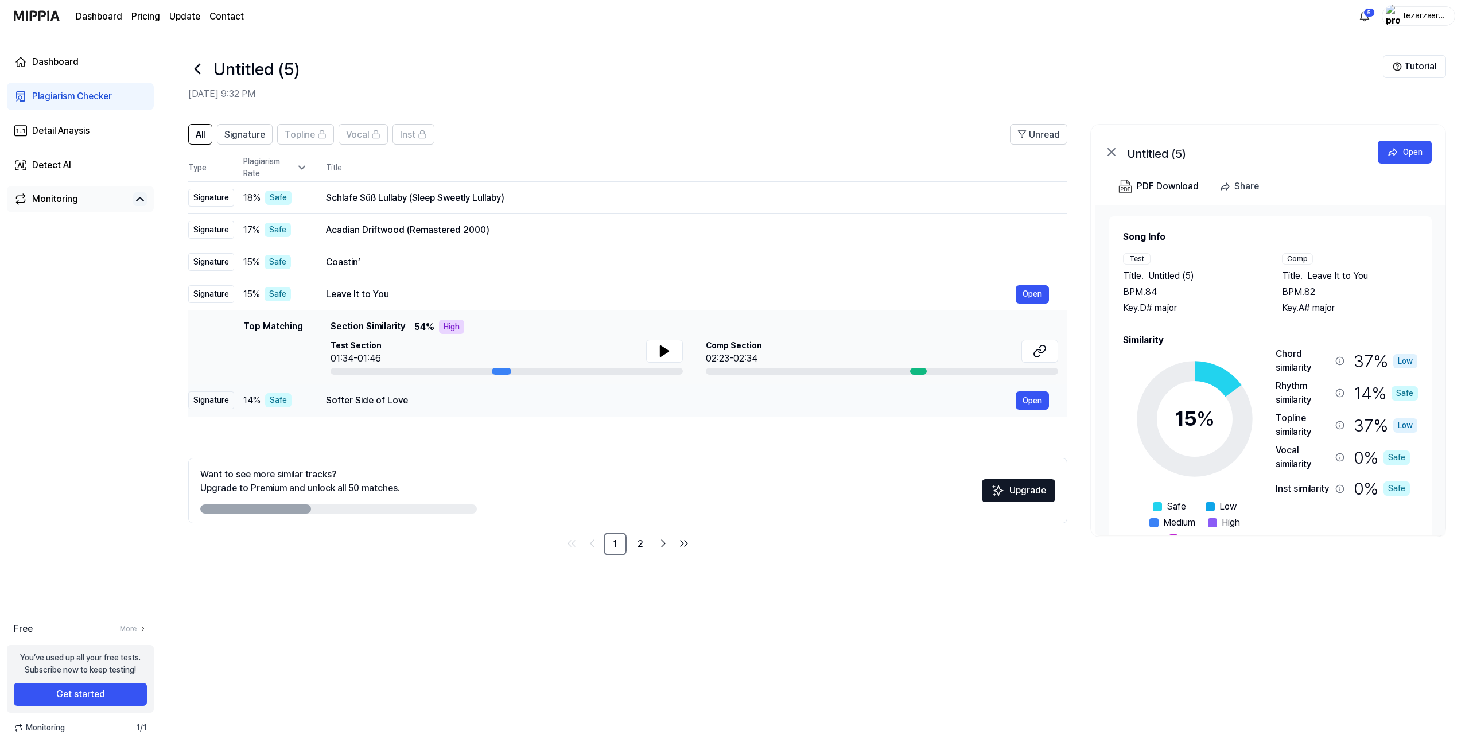
click at [363, 395] on div "Softer Side of Love" at bounding box center [671, 401] width 690 height 14
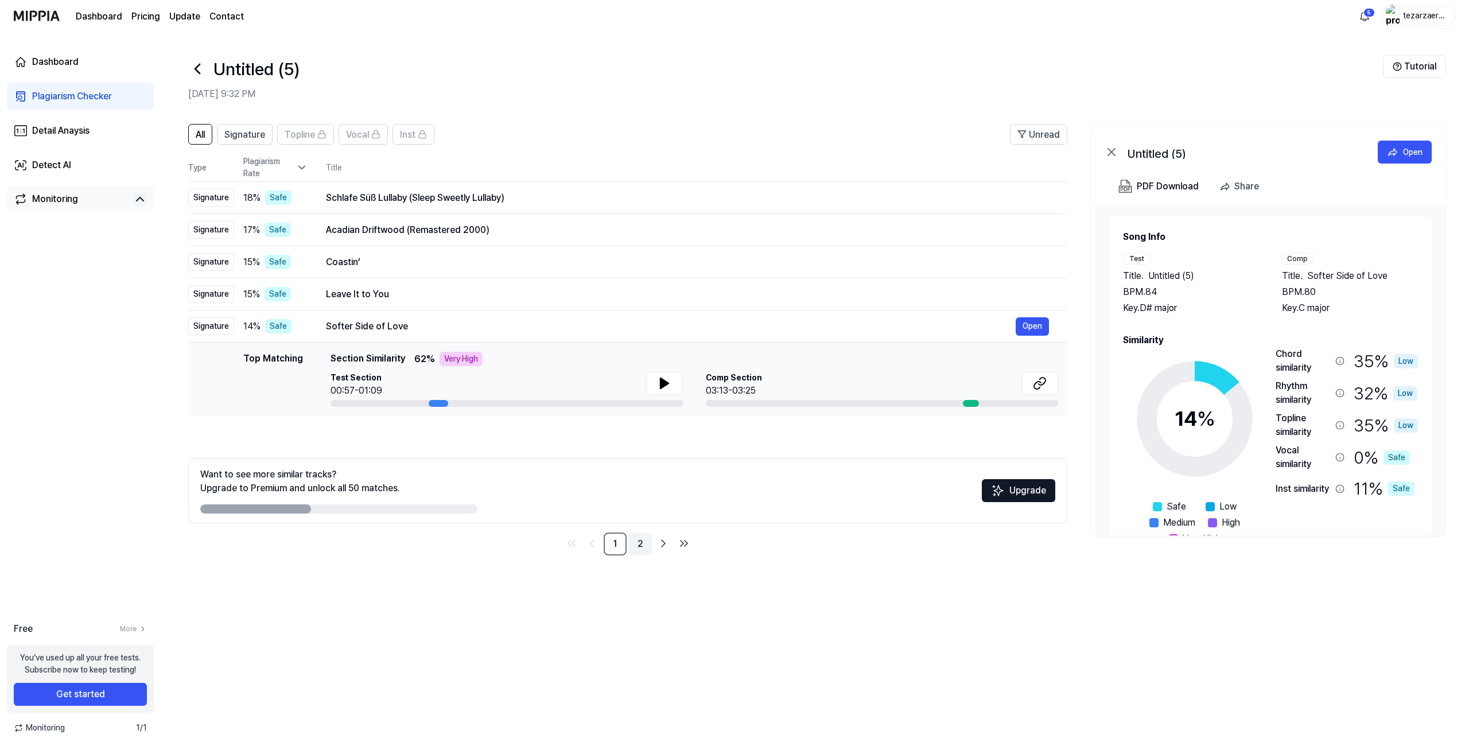
click at [645, 549] on link "2" at bounding box center [640, 544] width 23 height 23
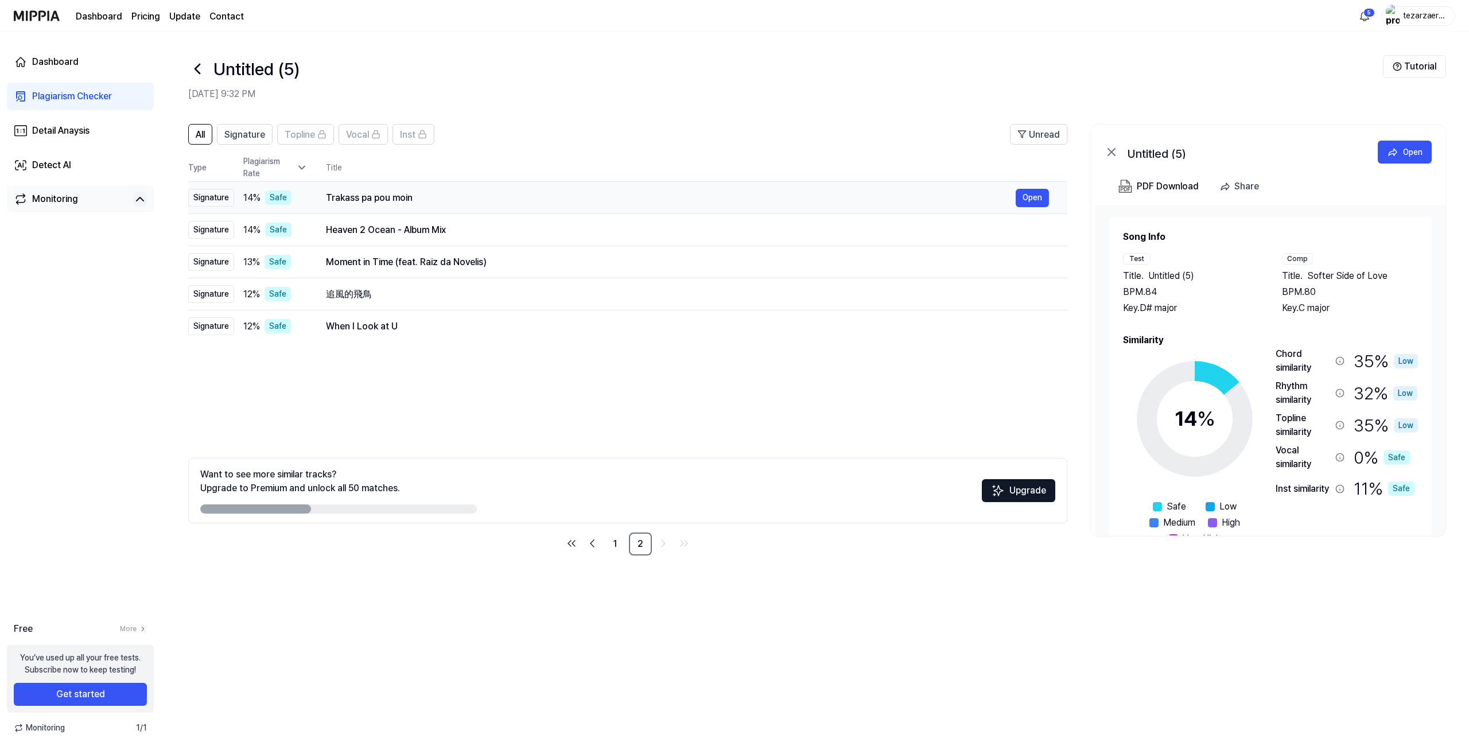
click at [372, 197] on div "Trakass pa pou moin" at bounding box center [671, 198] width 690 height 14
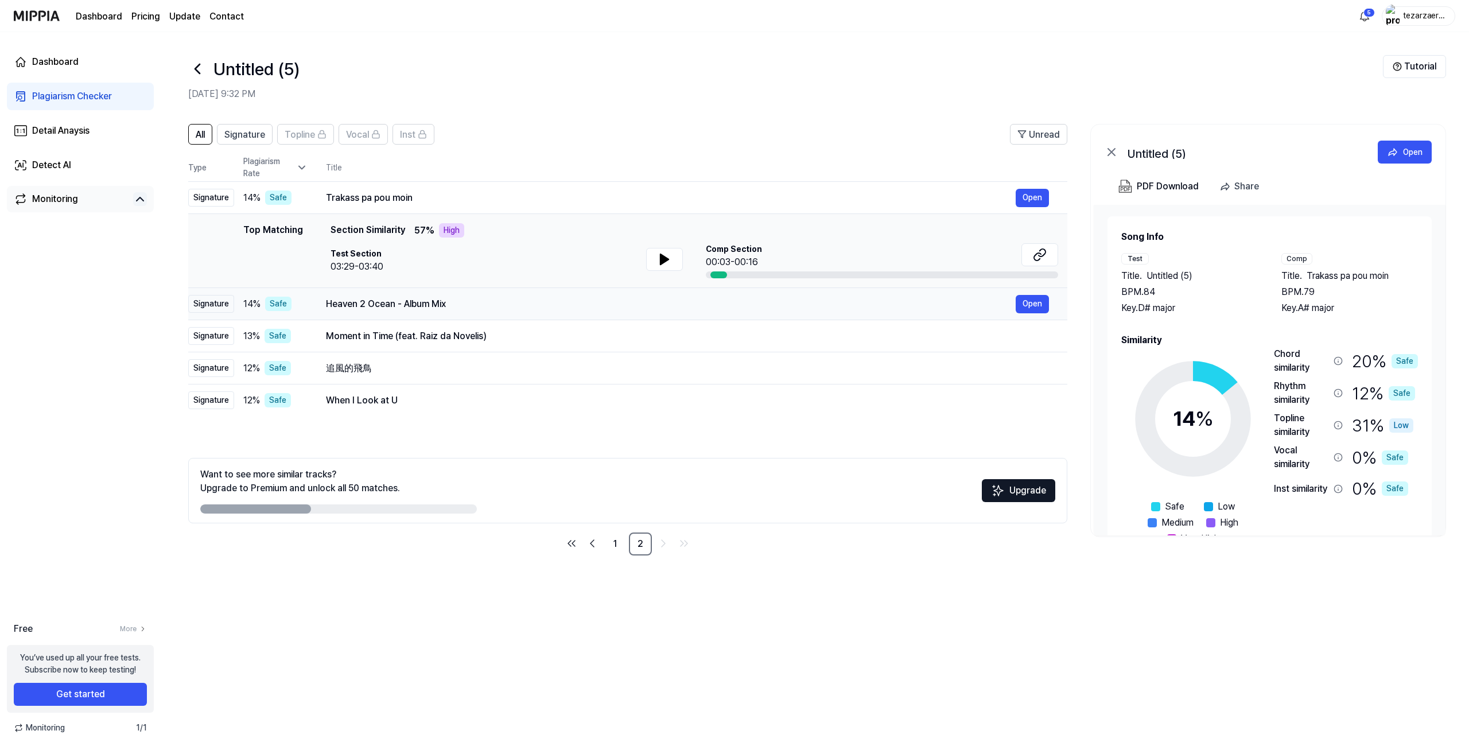
click at [370, 298] on div "Heaven 2 Ocean - Album Mix" at bounding box center [671, 304] width 690 height 14
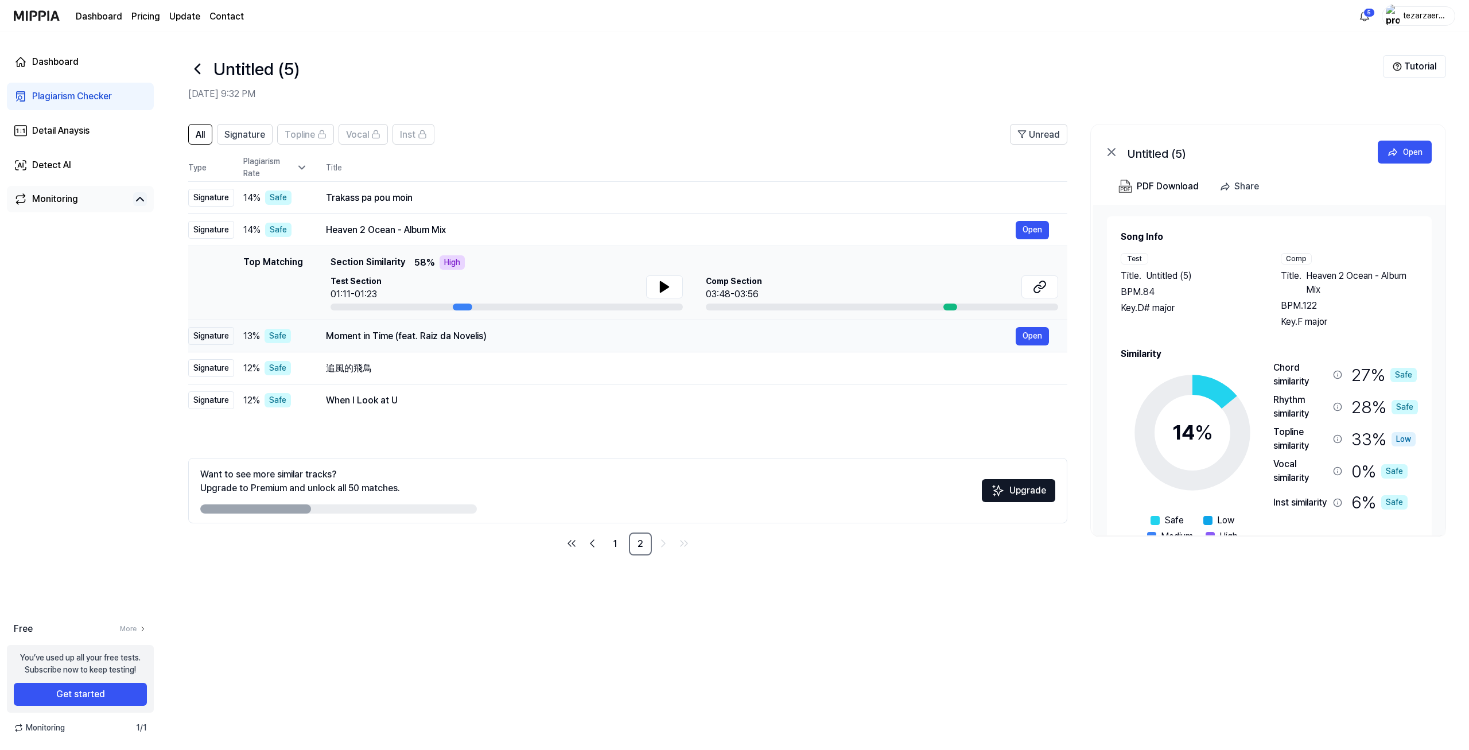
click at [374, 322] on td "Moment in Time (feat. Raiz da Novelis) Open" at bounding box center [688, 336] width 760 height 32
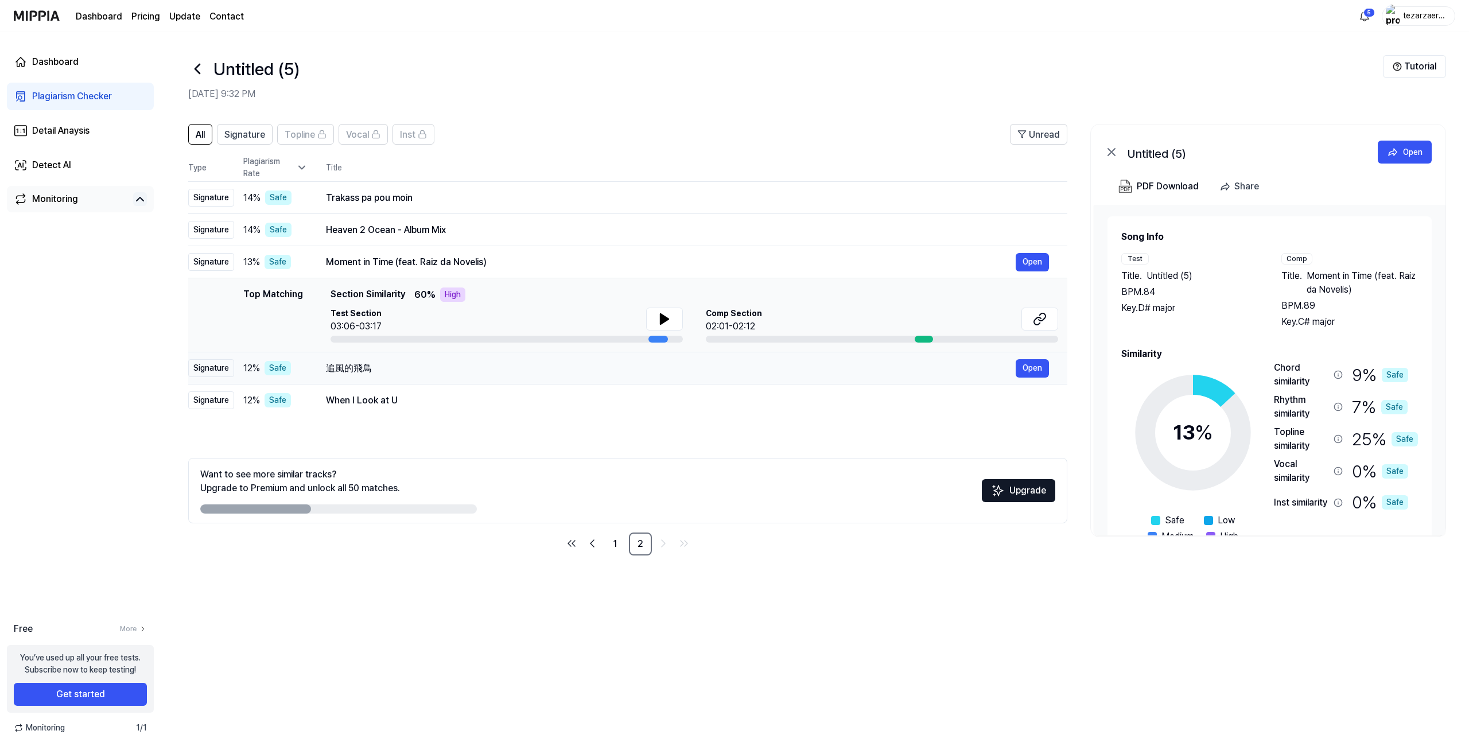
click at [362, 367] on div "追風的飛鳥" at bounding box center [671, 369] width 690 height 14
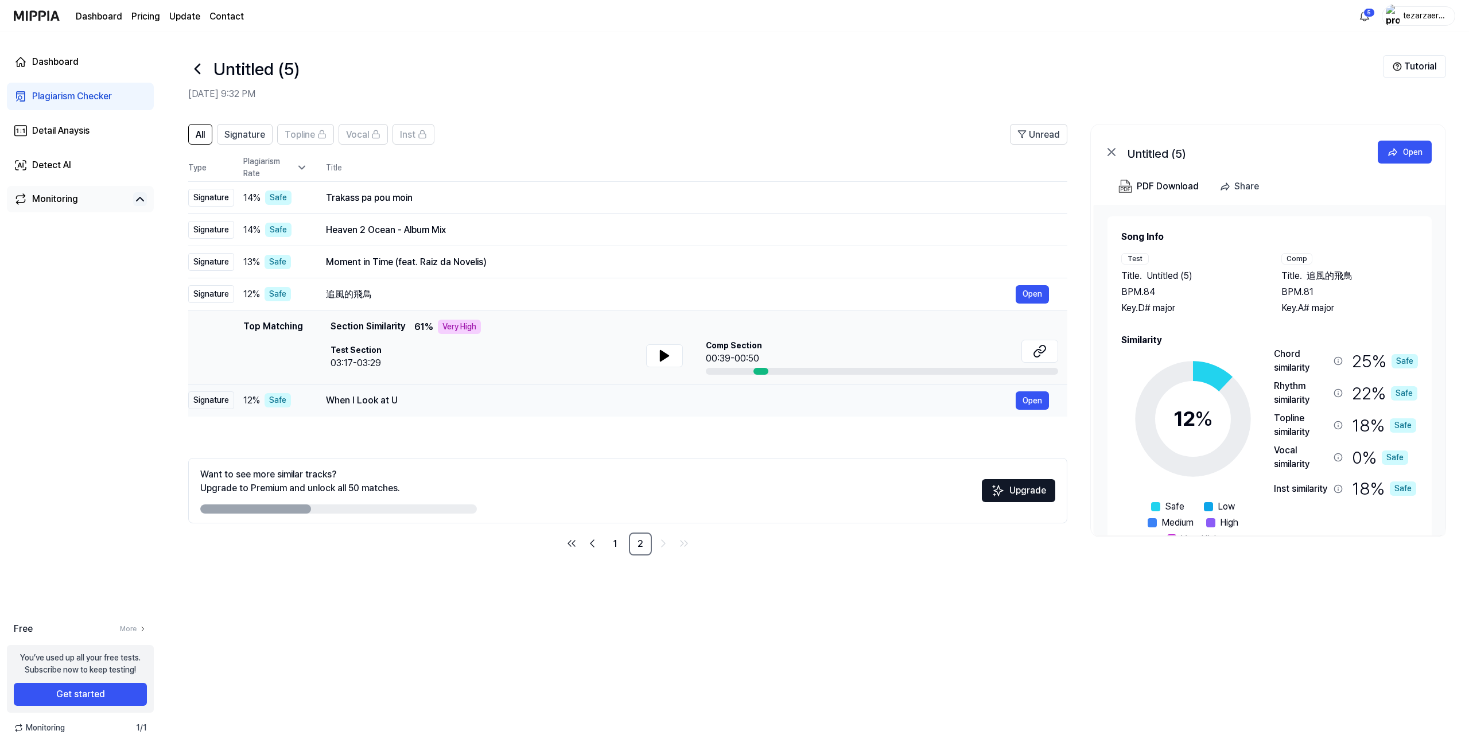
click at [363, 394] on div "When I Look at U" at bounding box center [671, 401] width 690 height 14
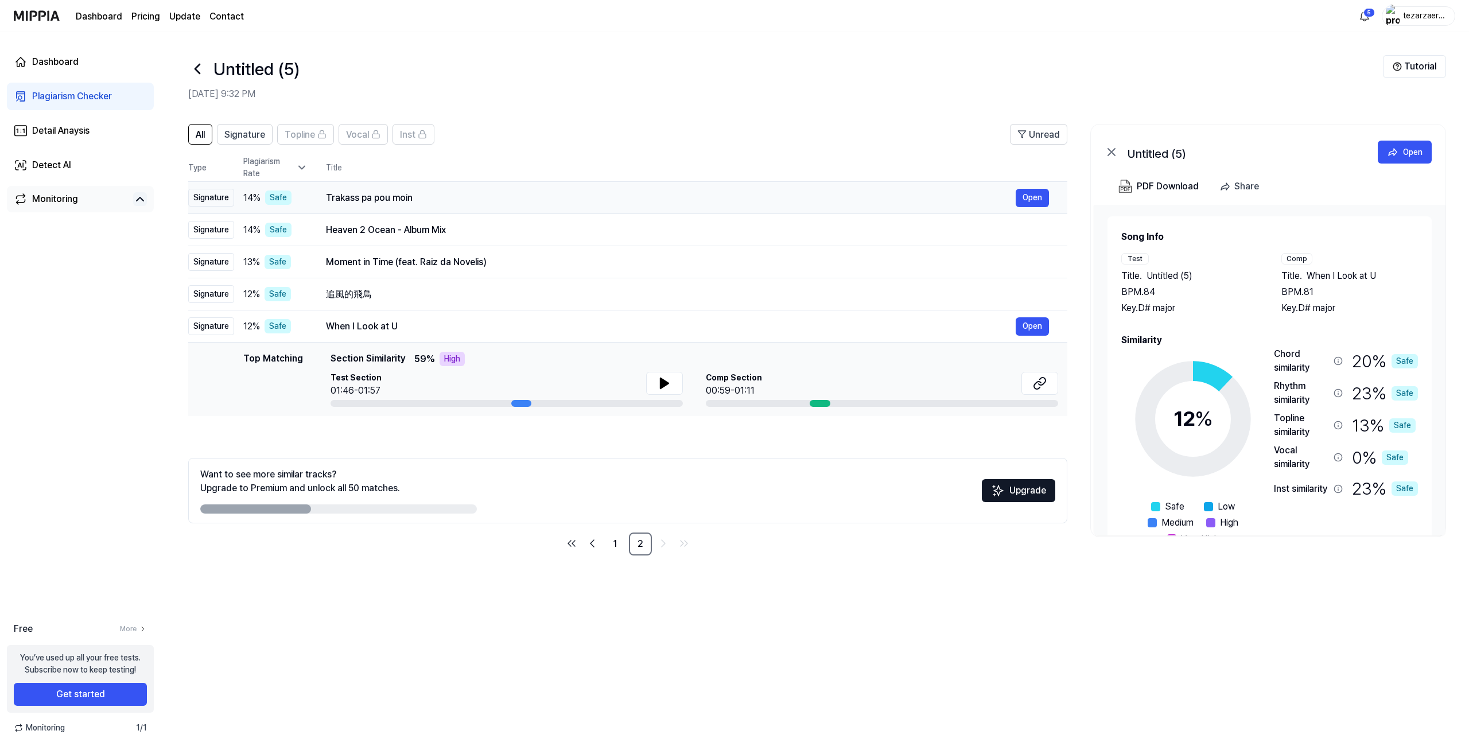
click at [359, 201] on div "Trakass pa pou moin" at bounding box center [671, 198] width 690 height 14
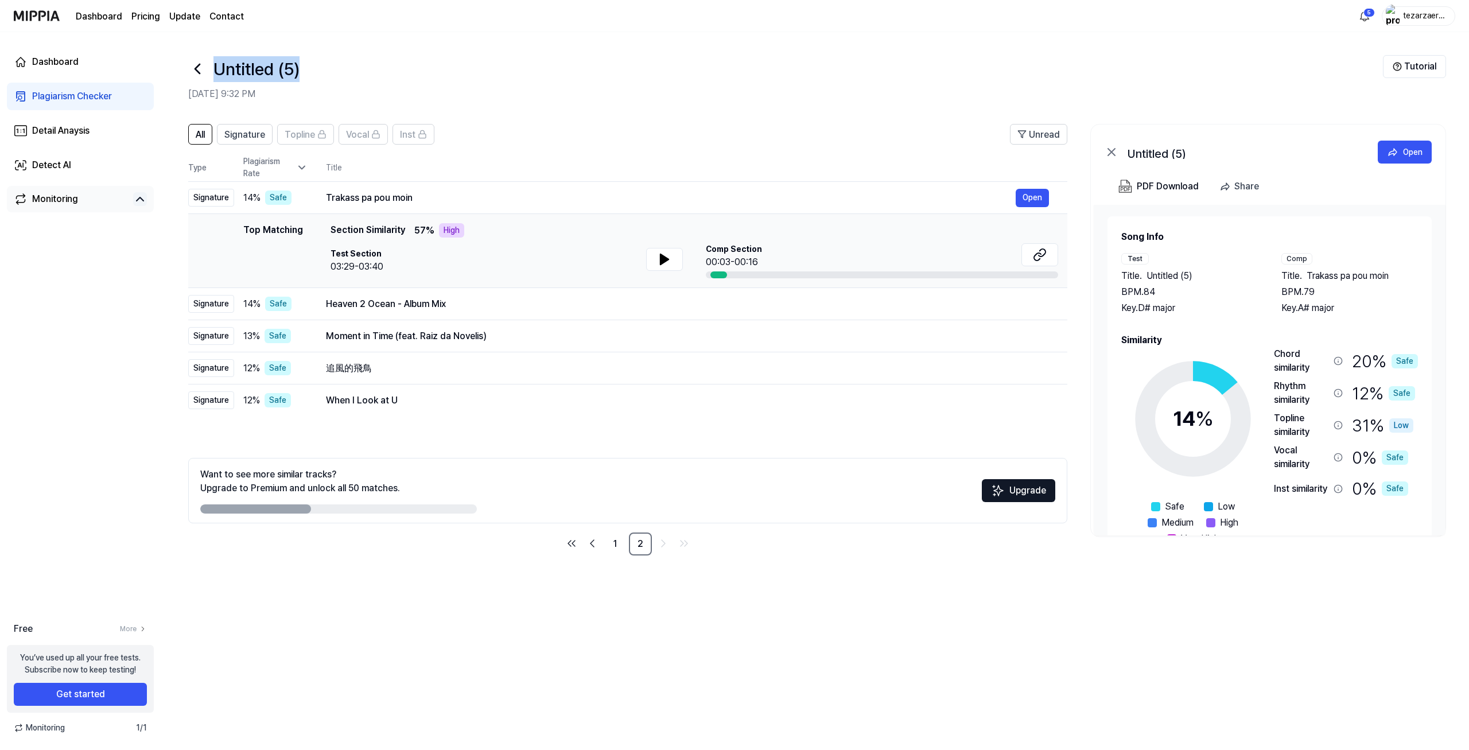
drag, startPoint x: 305, startPoint y: 77, endPoint x: 214, endPoint y: 56, distance: 93.3
click at [214, 56] on div "Untitled (5) [DATE] 9:32 PM" at bounding box center [785, 78] width 1195 height 46
click at [236, 66] on h1 "Untitled (5)" at bounding box center [257, 69] width 86 height 26
click at [192, 72] on icon at bounding box center [197, 69] width 18 height 18
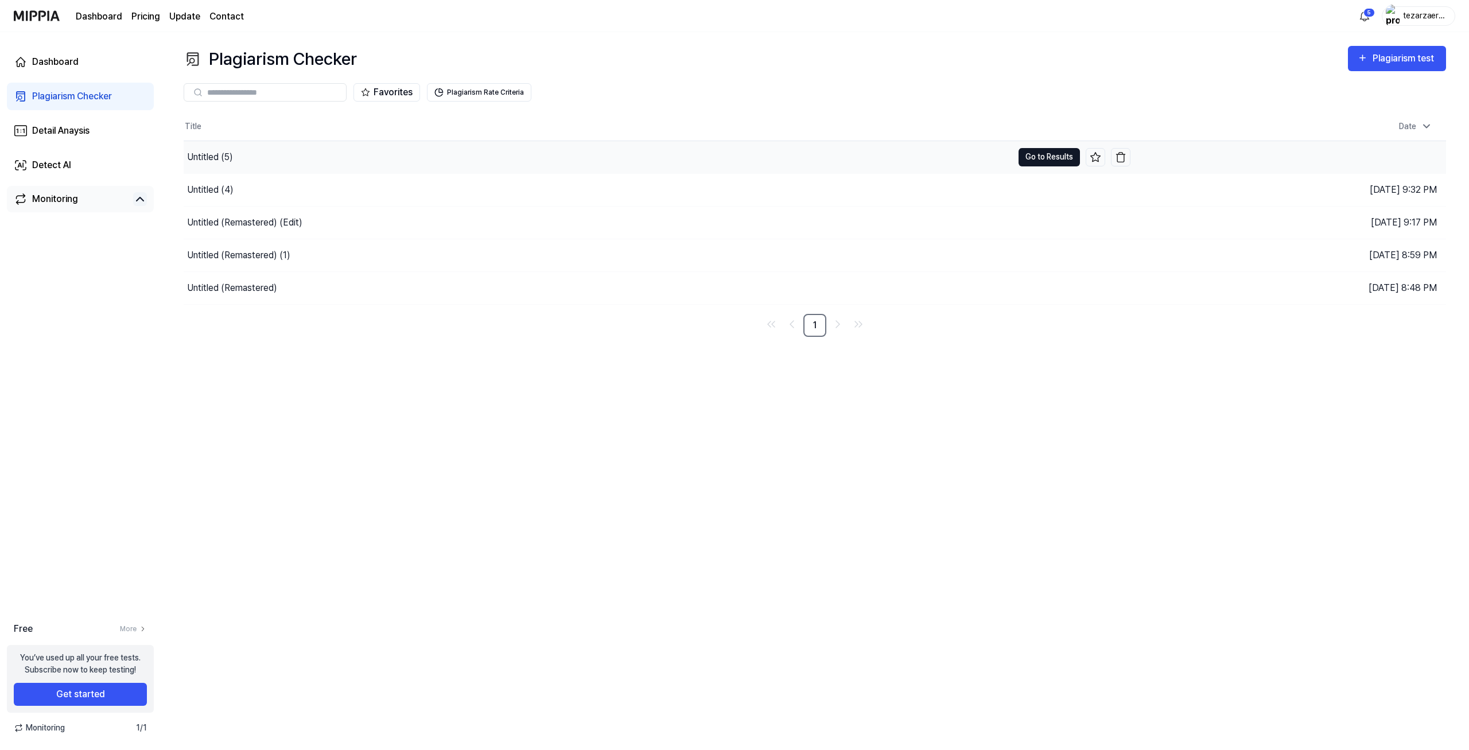
click at [1046, 157] on button "Go to Results" at bounding box center [1049, 157] width 61 height 18
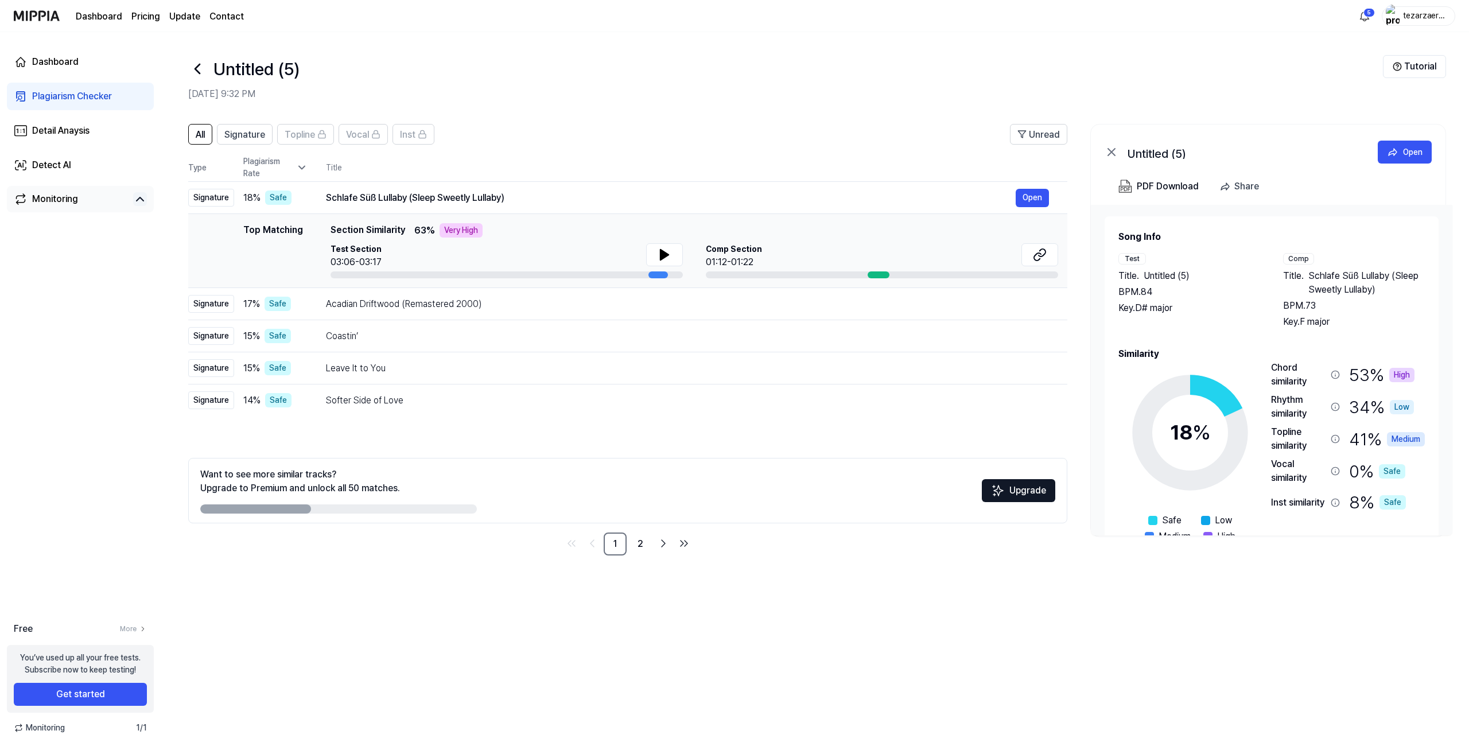
click at [192, 67] on icon at bounding box center [197, 69] width 18 height 18
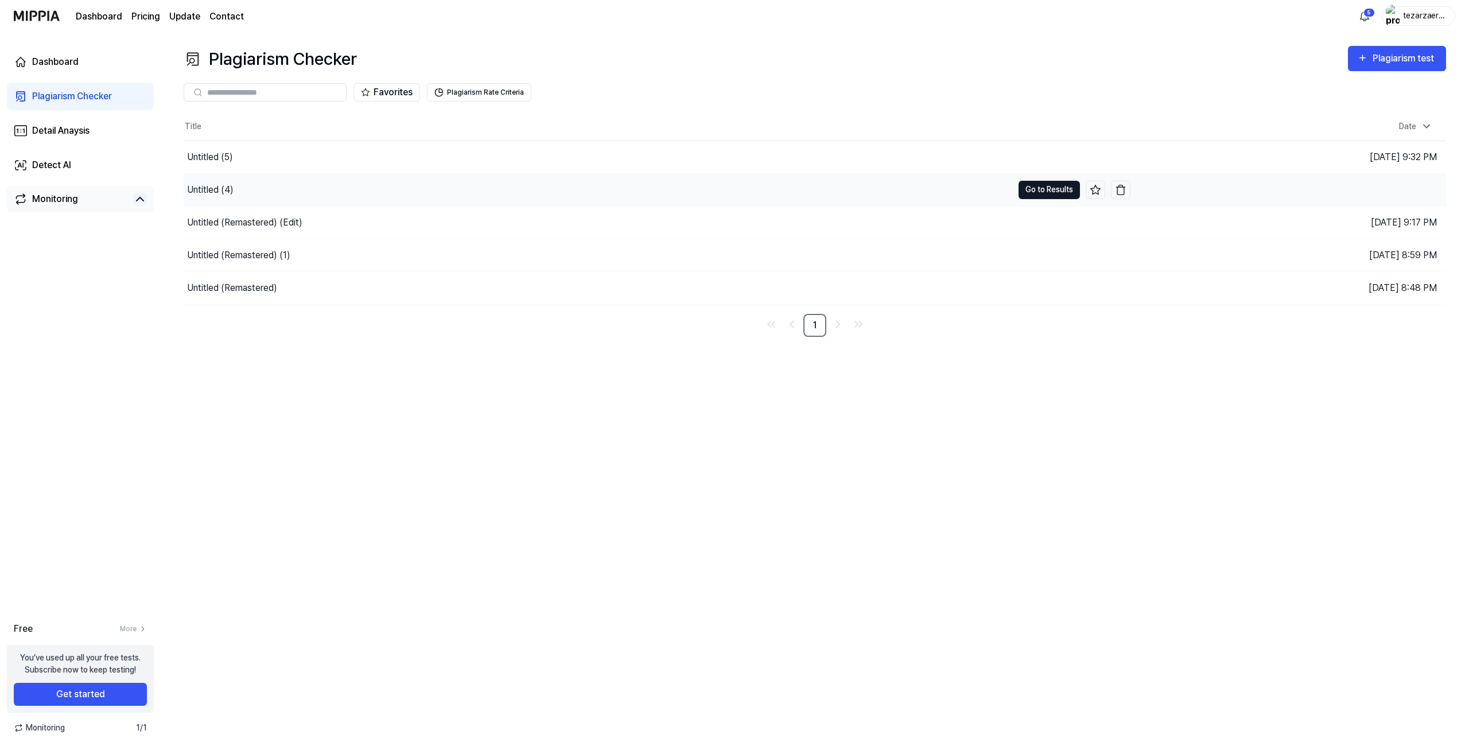
click at [1037, 185] on button "Go to Results" at bounding box center [1049, 190] width 61 height 18
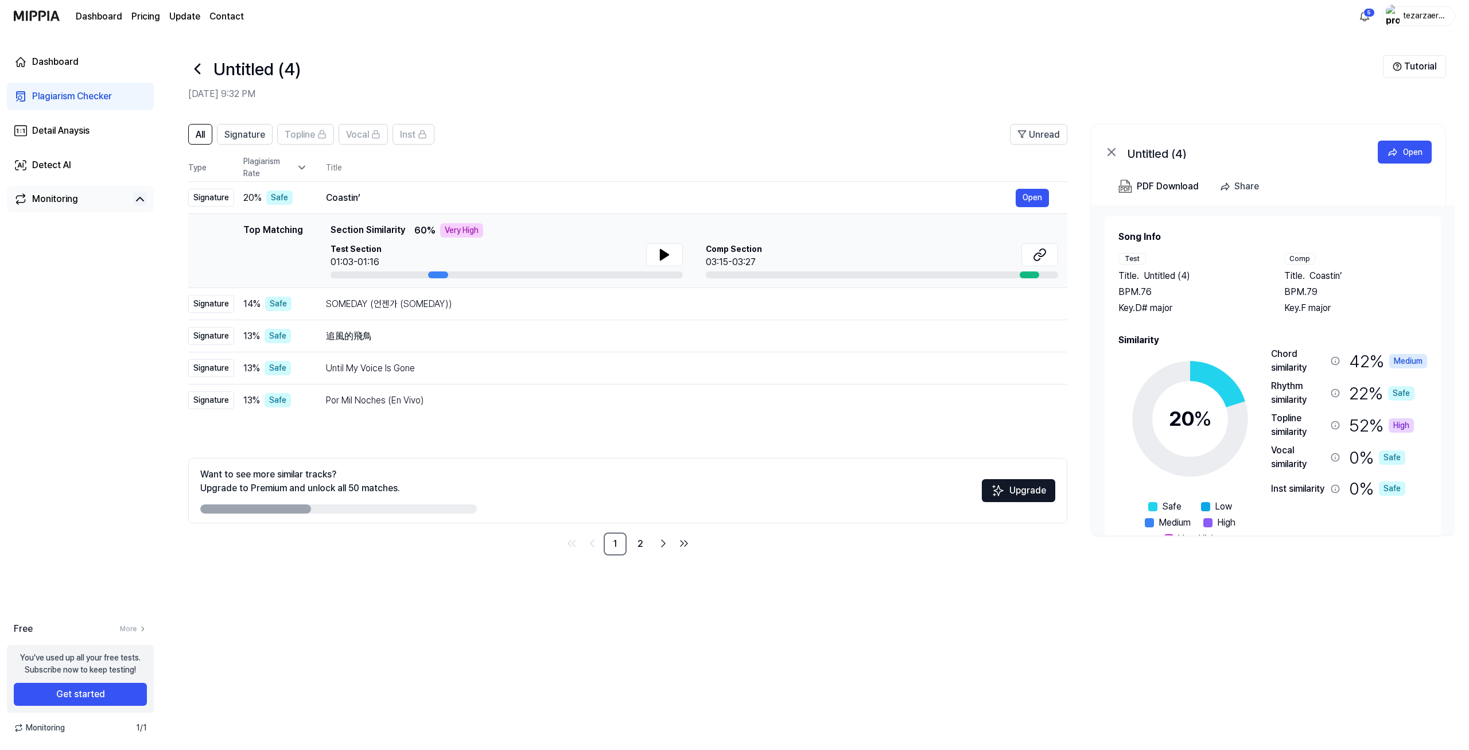
click at [193, 69] on icon at bounding box center [197, 69] width 18 height 18
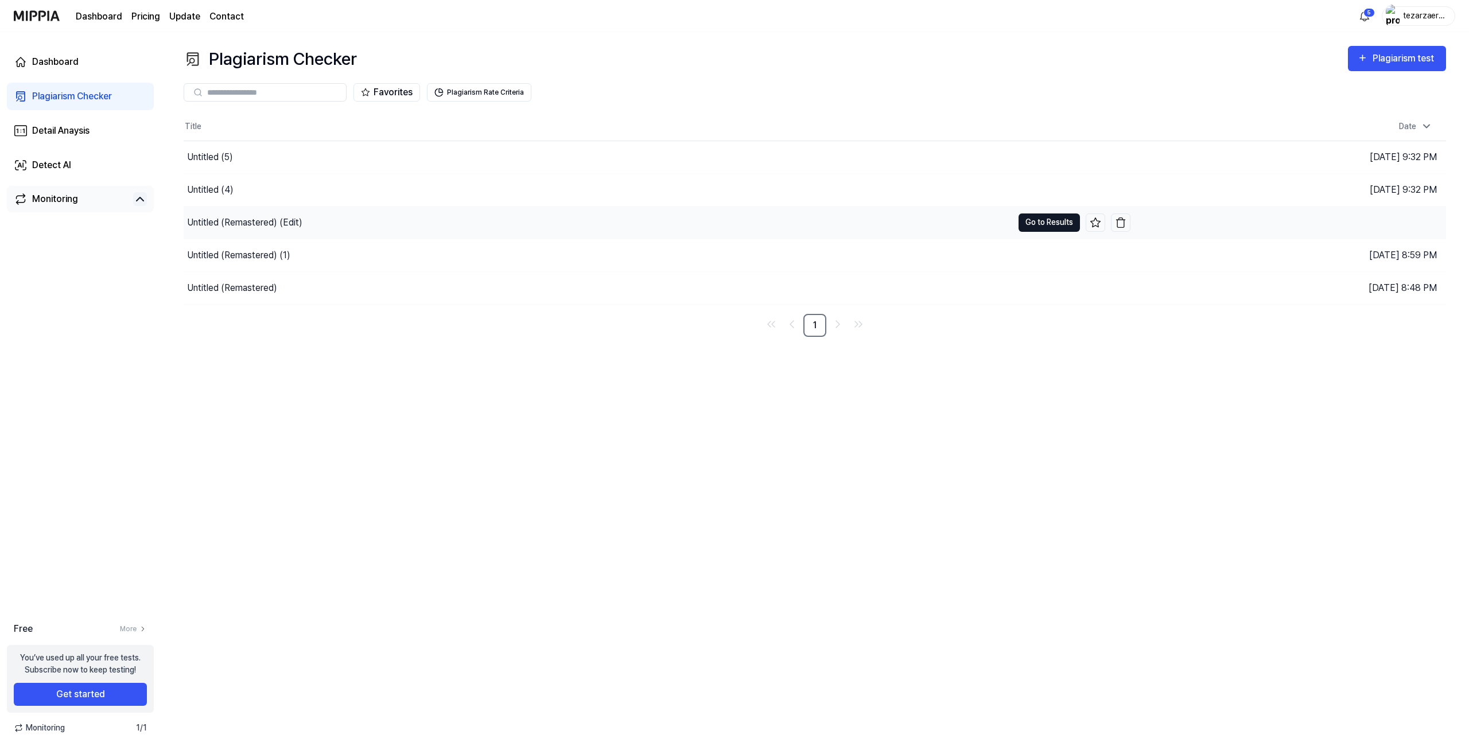
click at [1051, 220] on button "Go to Results" at bounding box center [1049, 223] width 61 height 18
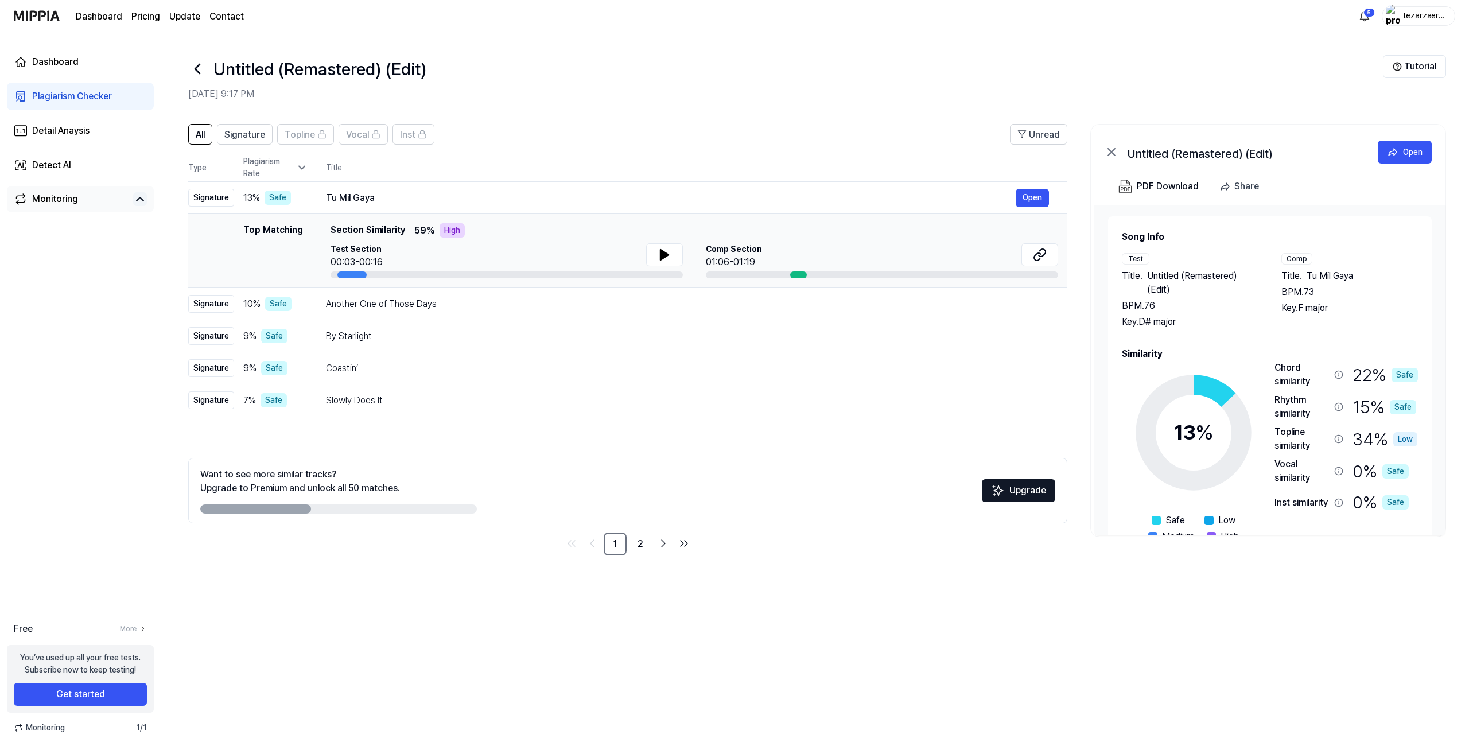
click at [201, 67] on icon at bounding box center [197, 69] width 18 height 18
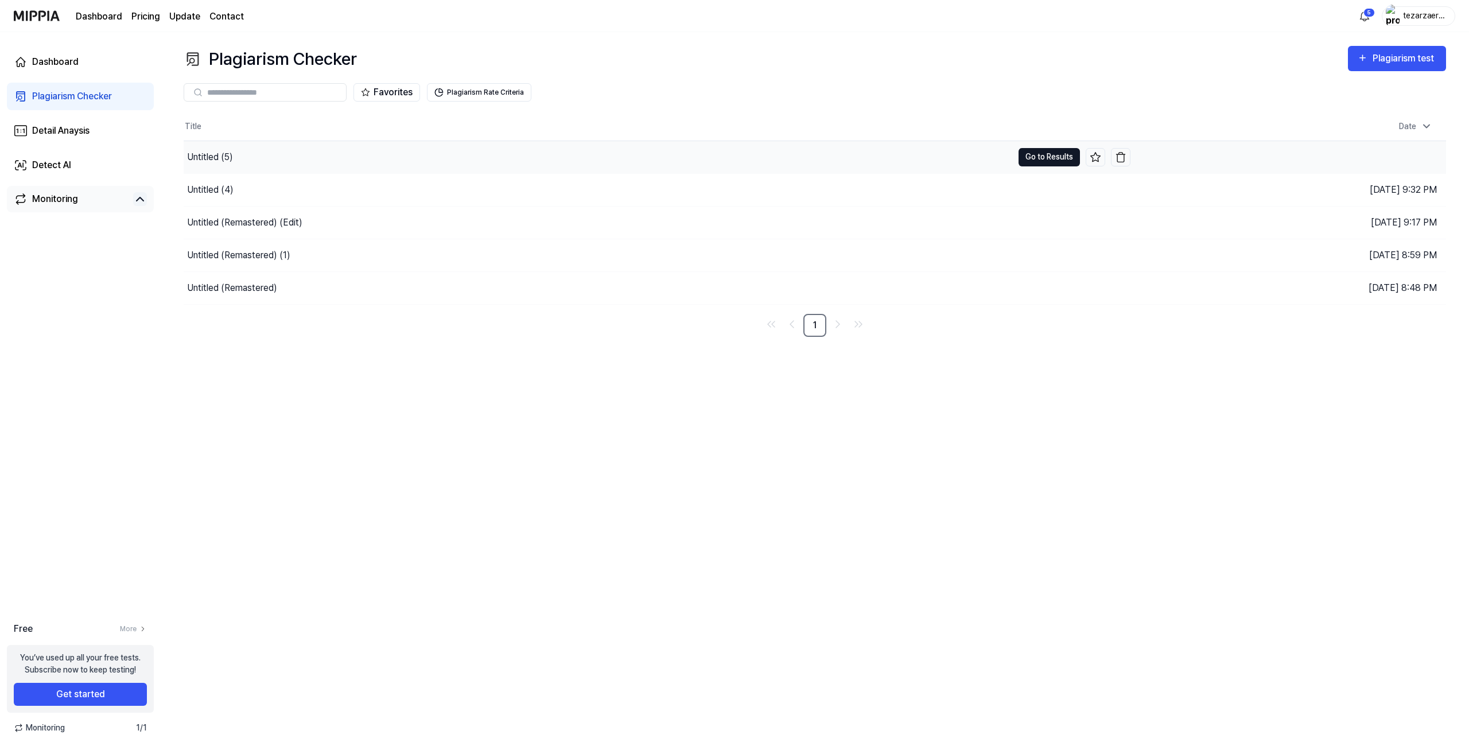
click at [1053, 156] on button "Go to Results" at bounding box center [1049, 157] width 61 height 18
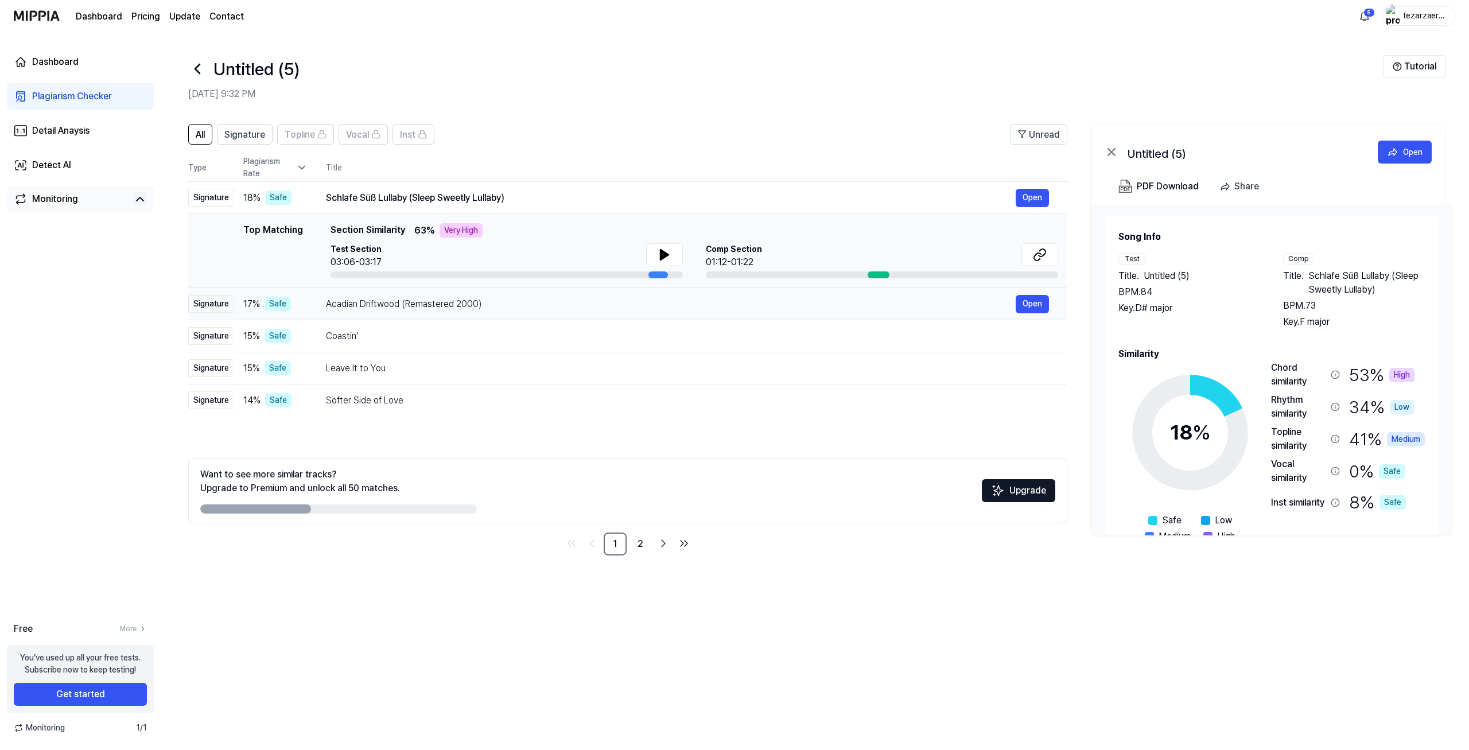
click at [402, 308] on div "Acadian Driftwood (Remastered 2000)" at bounding box center [671, 304] width 690 height 14
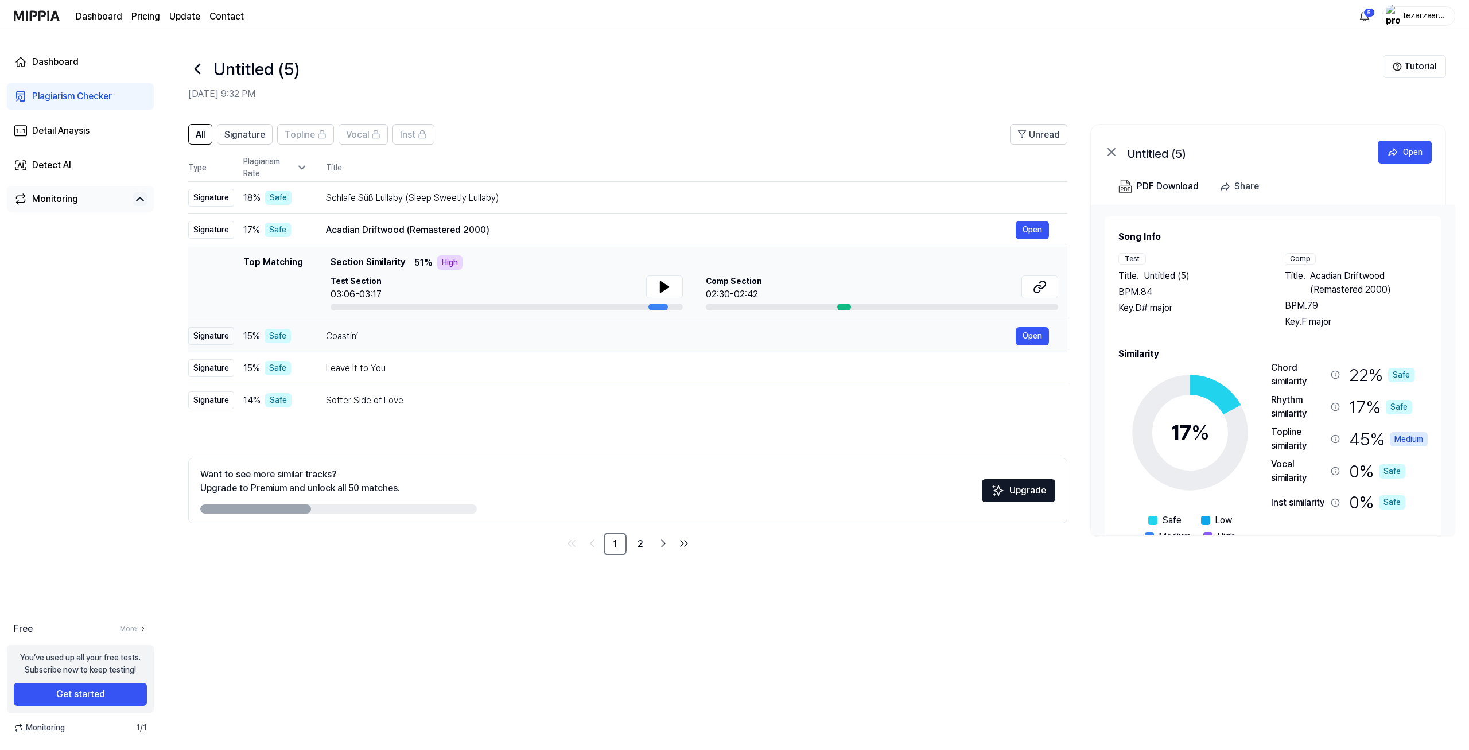
click at [355, 337] on div "Coastin’" at bounding box center [671, 336] width 690 height 14
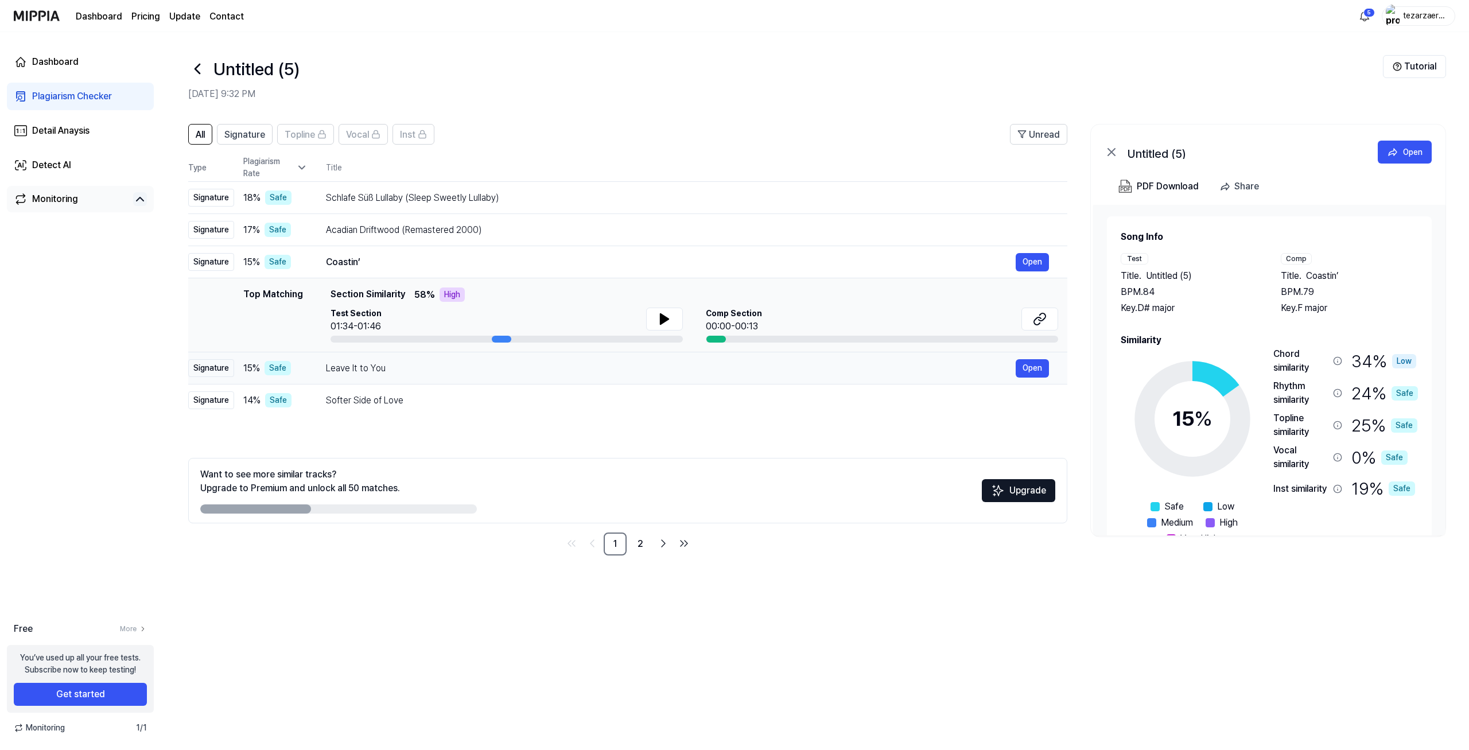
click at [371, 374] on div "Leave It to You" at bounding box center [671, 369] width 690 height 14
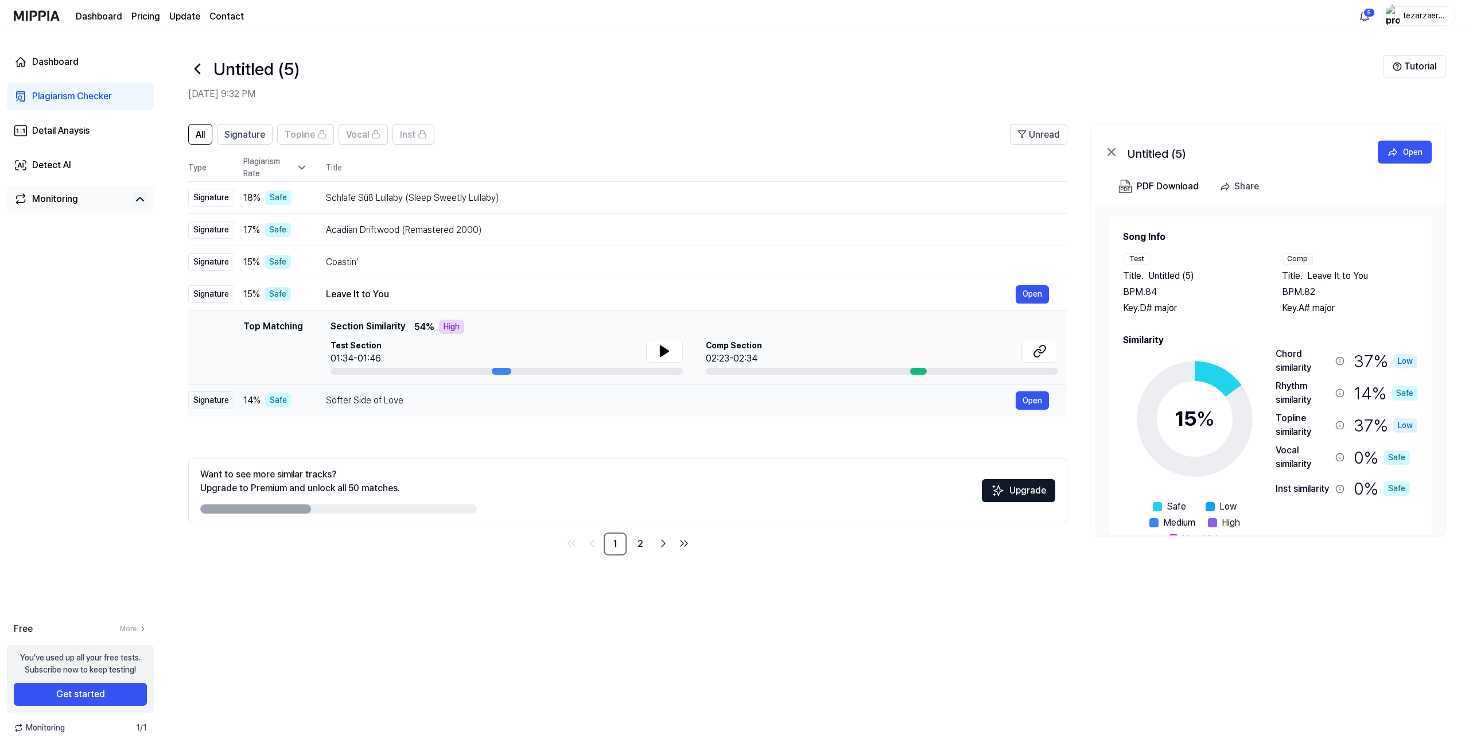
click at [382, 402] on div "Softer Side of Love" at bounding box center [671, 401] width 690 height 14
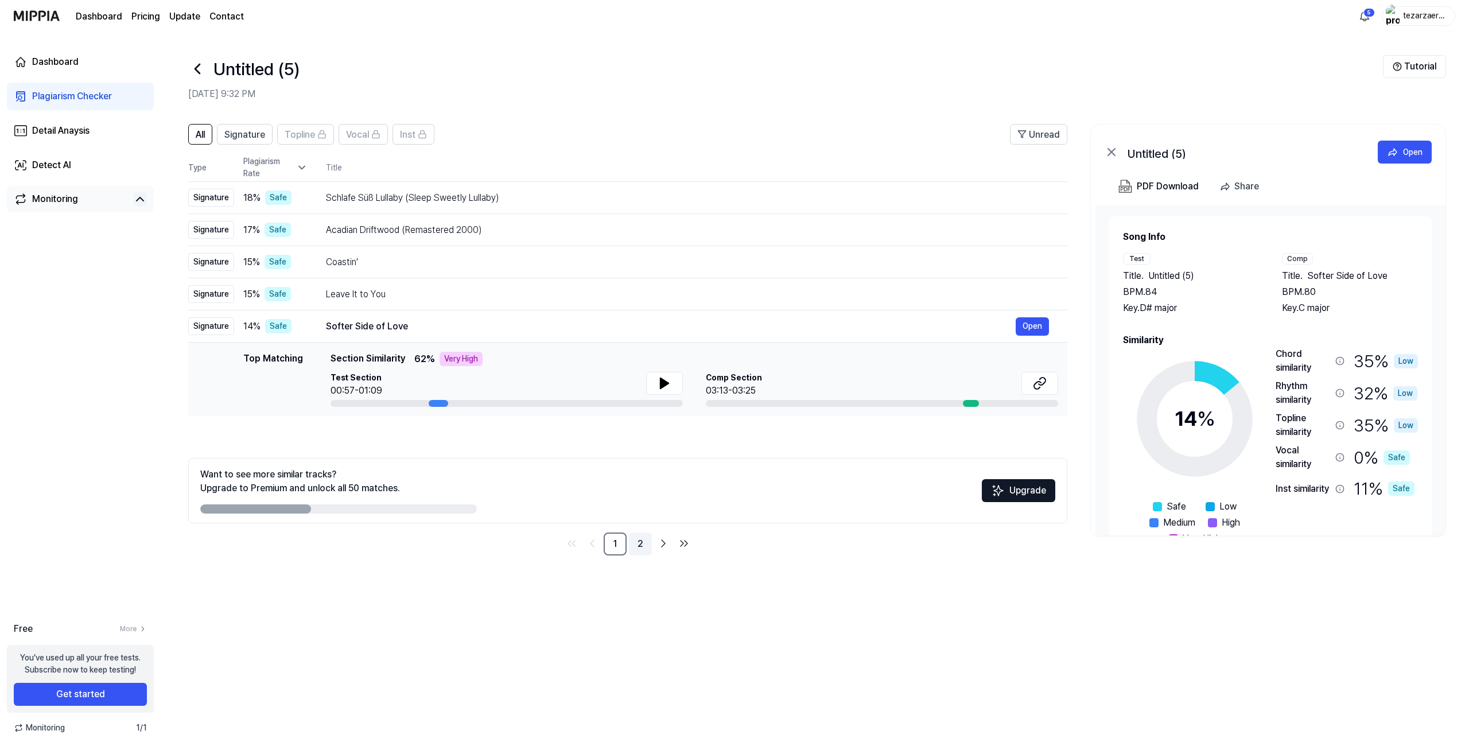
click at [634, 550] on link "2" at bounding box center [640, 544] width 23 height 23
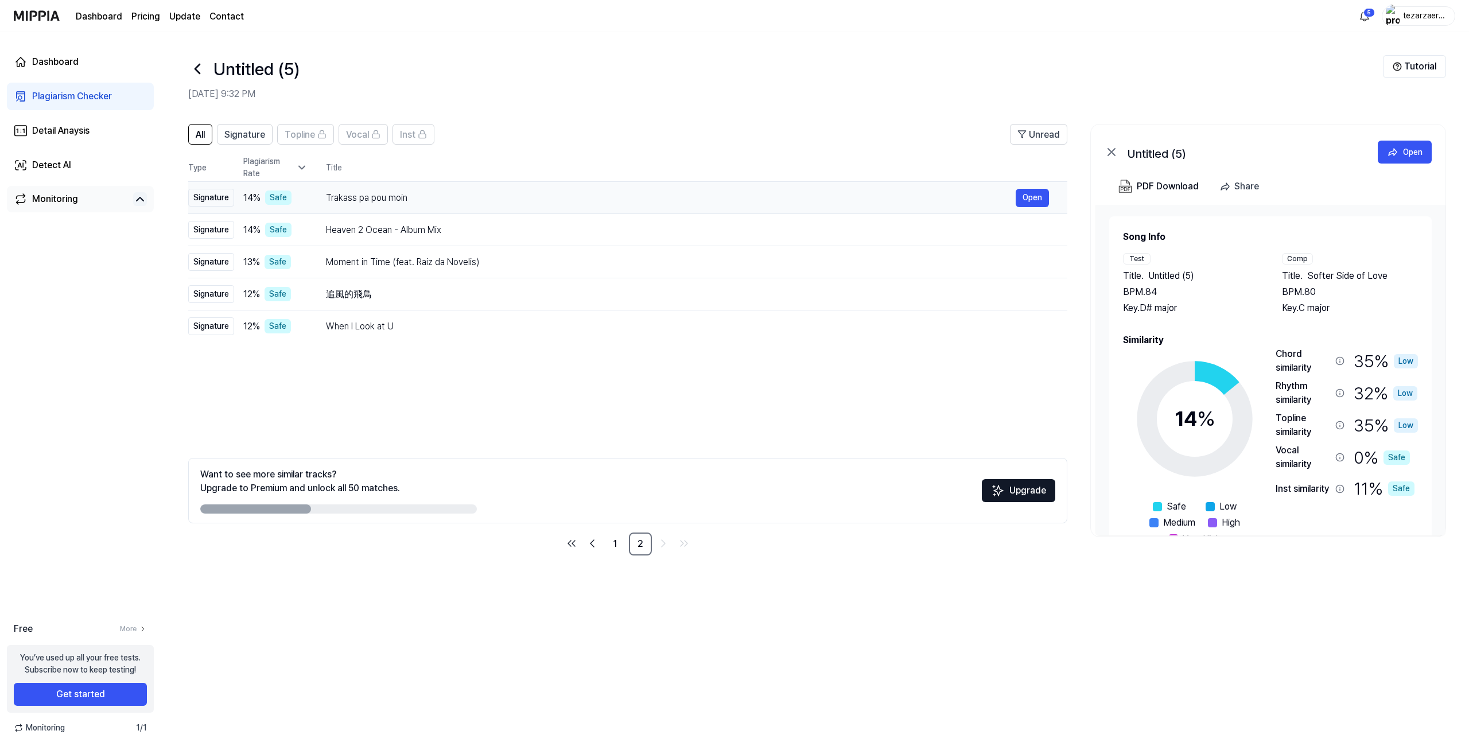
click at [410, 191] on div "Trakass pa pou moin Open" at bounding box center [687, 198] width 723 height 18
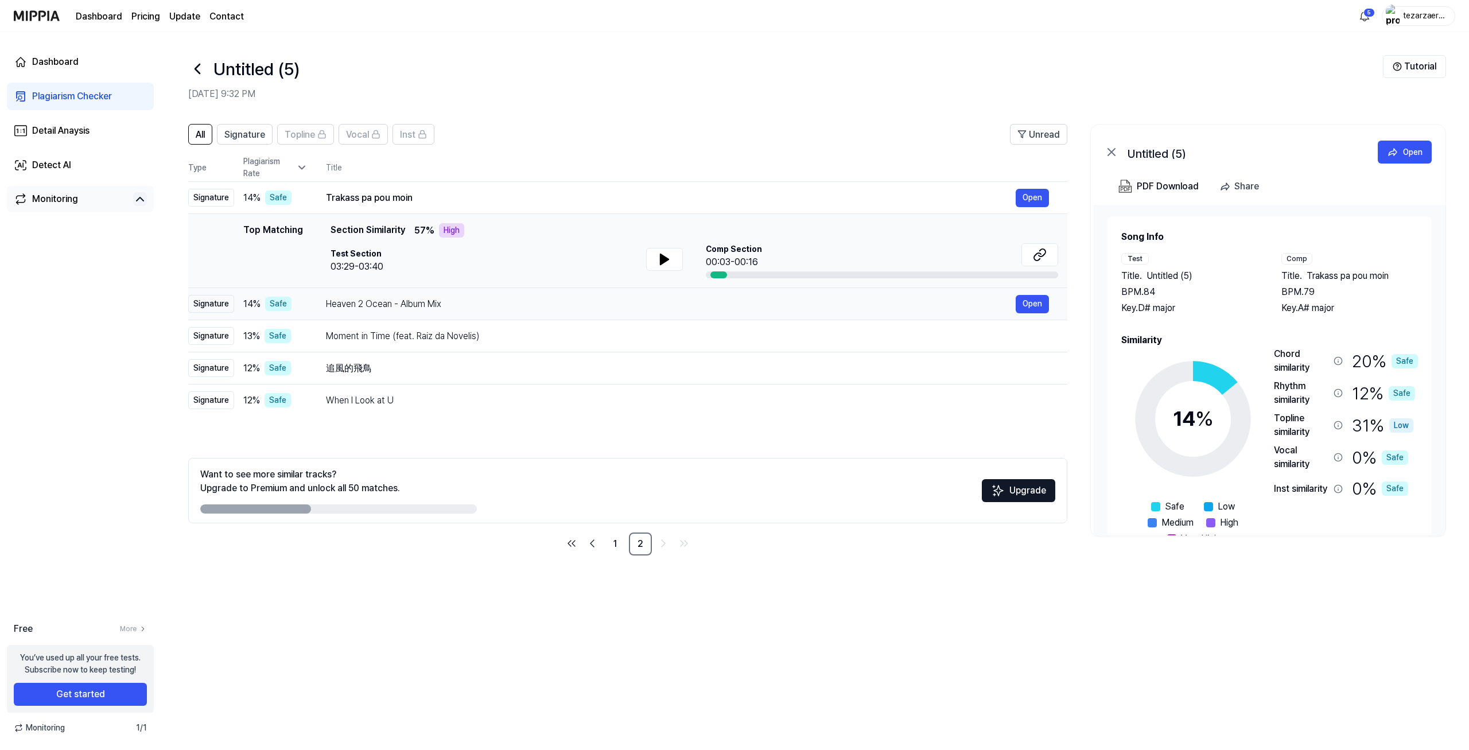
click at [417, 299] on div "Heaven 2 Ocean - Album Mix" at bounding box center [671, 304] width 690 height 14
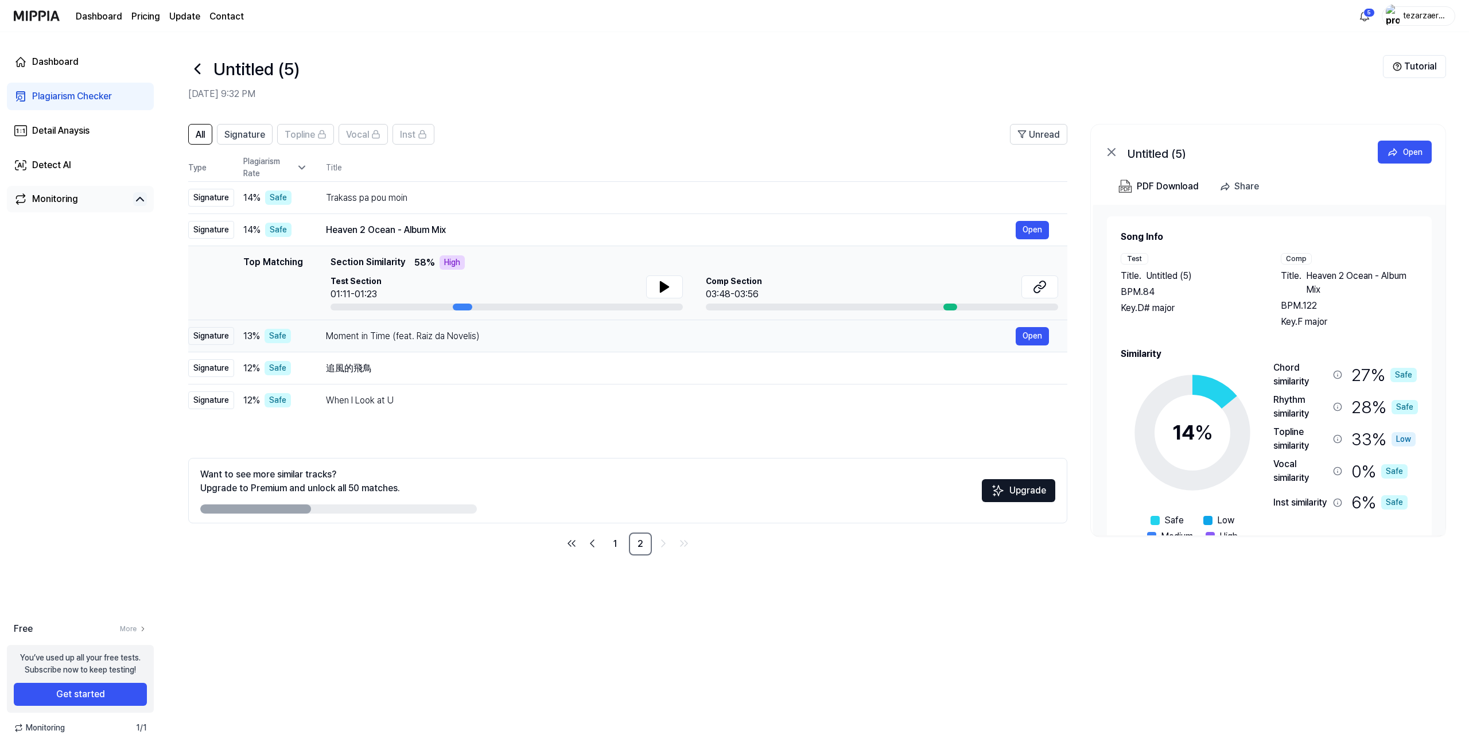
click at [394, 341] on div "Moment in Time (feat. Raiz da Novelis)" at bounding box center [671, 336] width 690 height 14
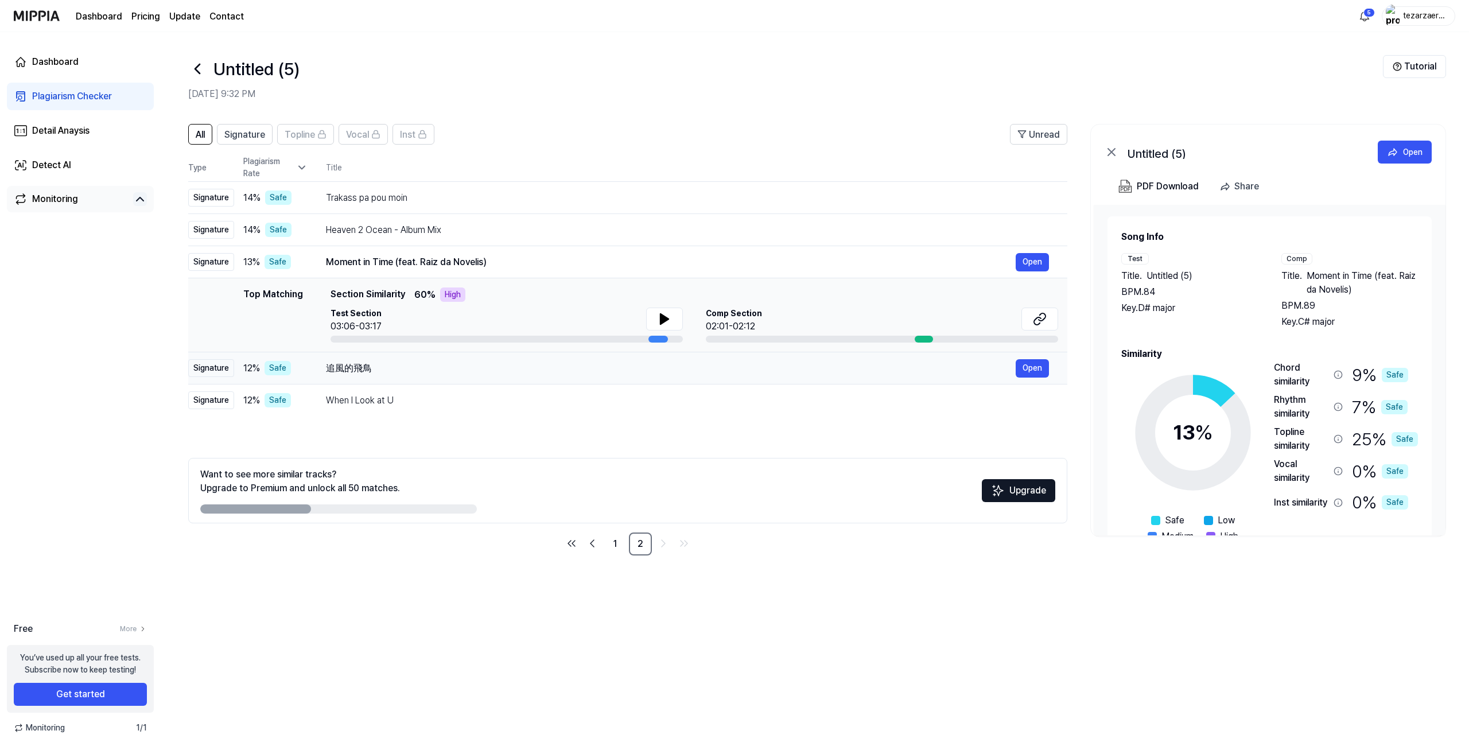
click at [376, 375] on div "追風的飛鳥 Open" at bounding box center [687, 368] width 723 height 18
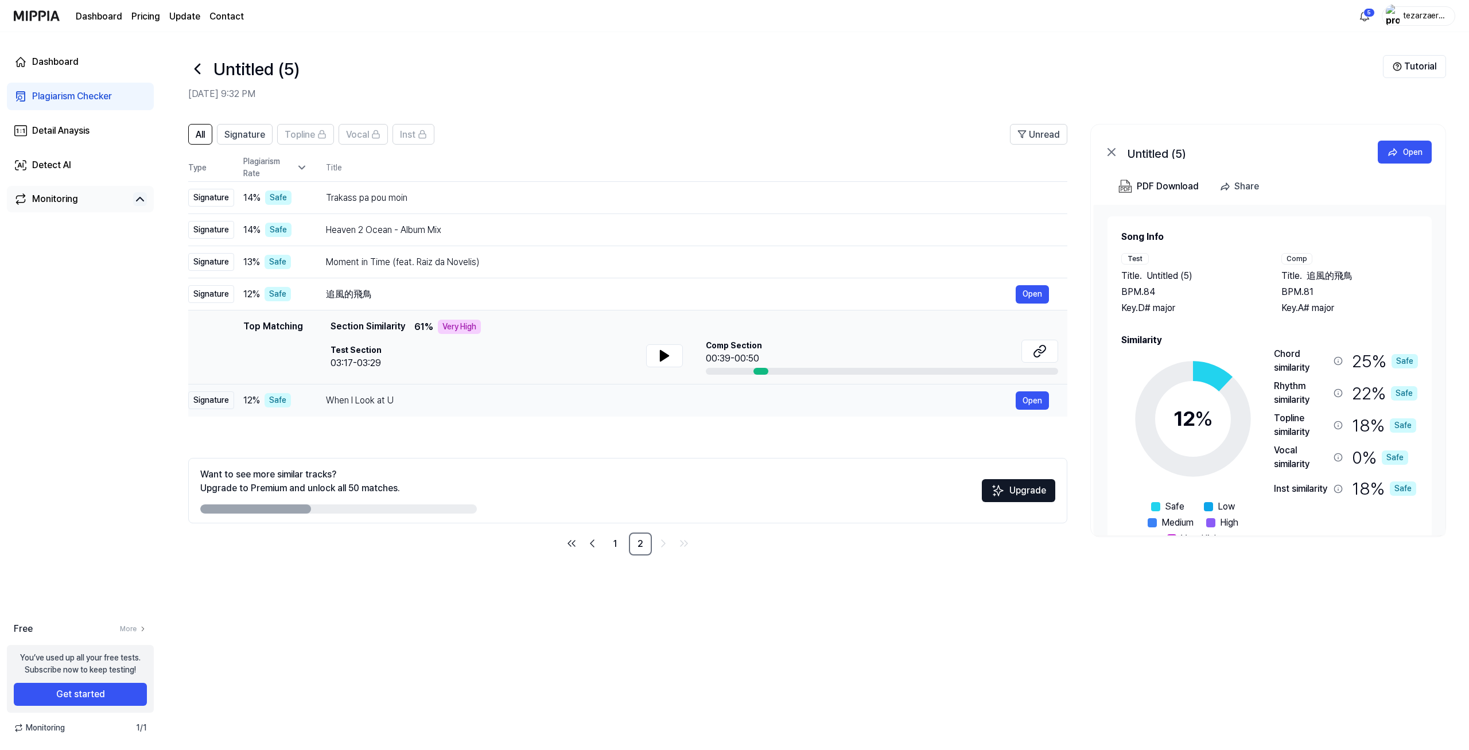
click at [384, 393] on div "When I Look at U Open" at bounding box center [687, 400] width 723 height 18
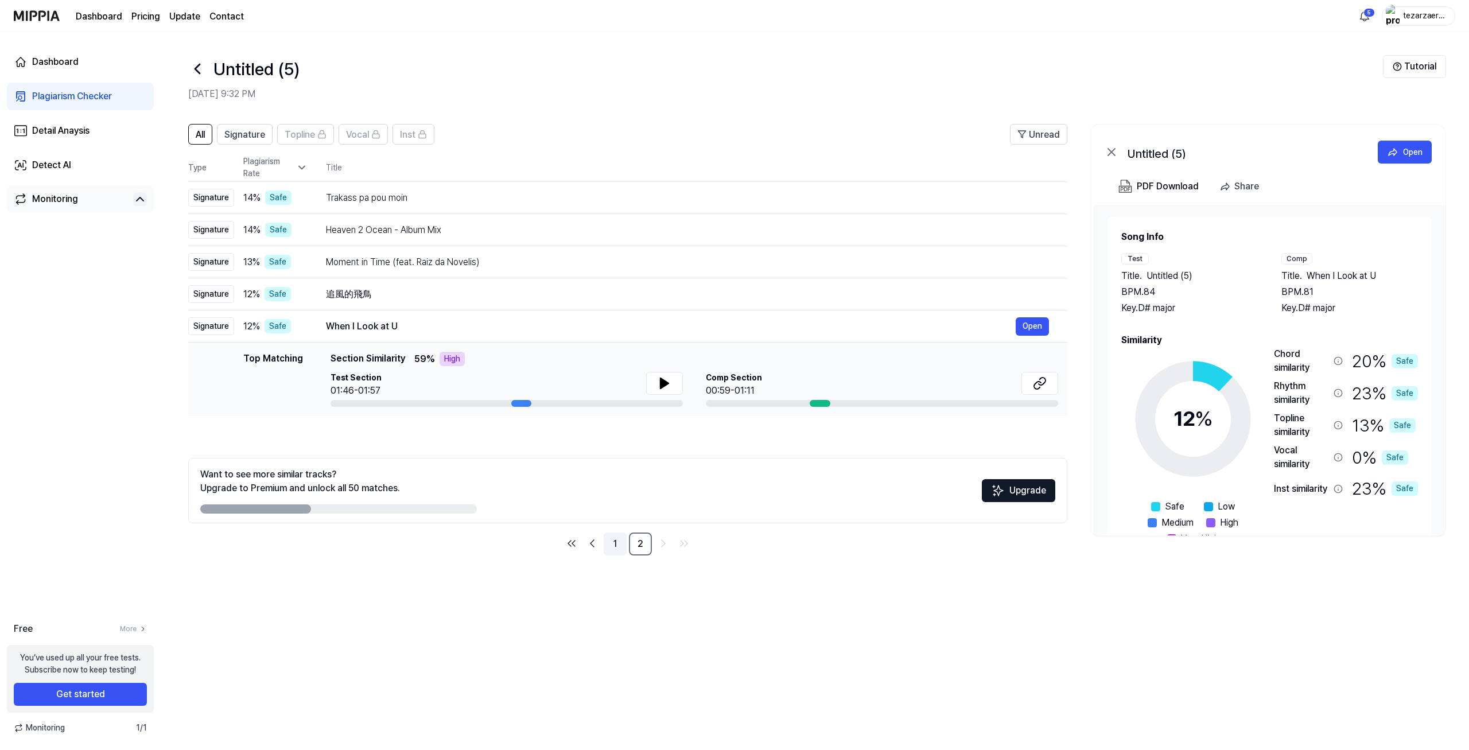
click at [616, 545] on link "1" at bounding box center [615, 544] width 23 height 23
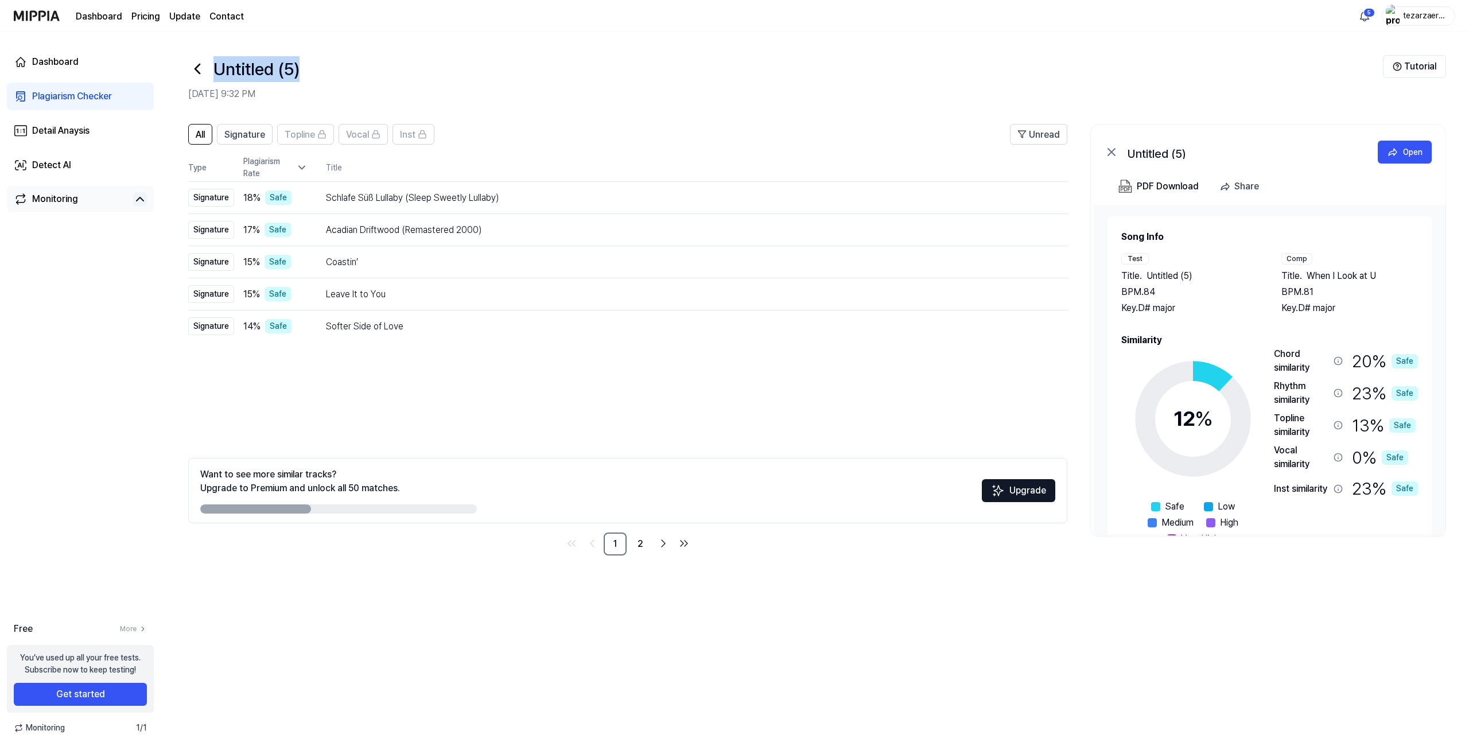
drag, startPoint x: 215, startPoint y: 65, endPoint x: 316, endPoint y: 67, distance: 101.0
click at [300, 67] on h1 "Untitled (5)" at bounding box center [257, 69] width 86 height 26
click at [314, 67] on div "Untitled (5)" at bounding box center [785, 69] width 1195 height 28
